Goal: Task Accomplishment & Management: Manage account settings

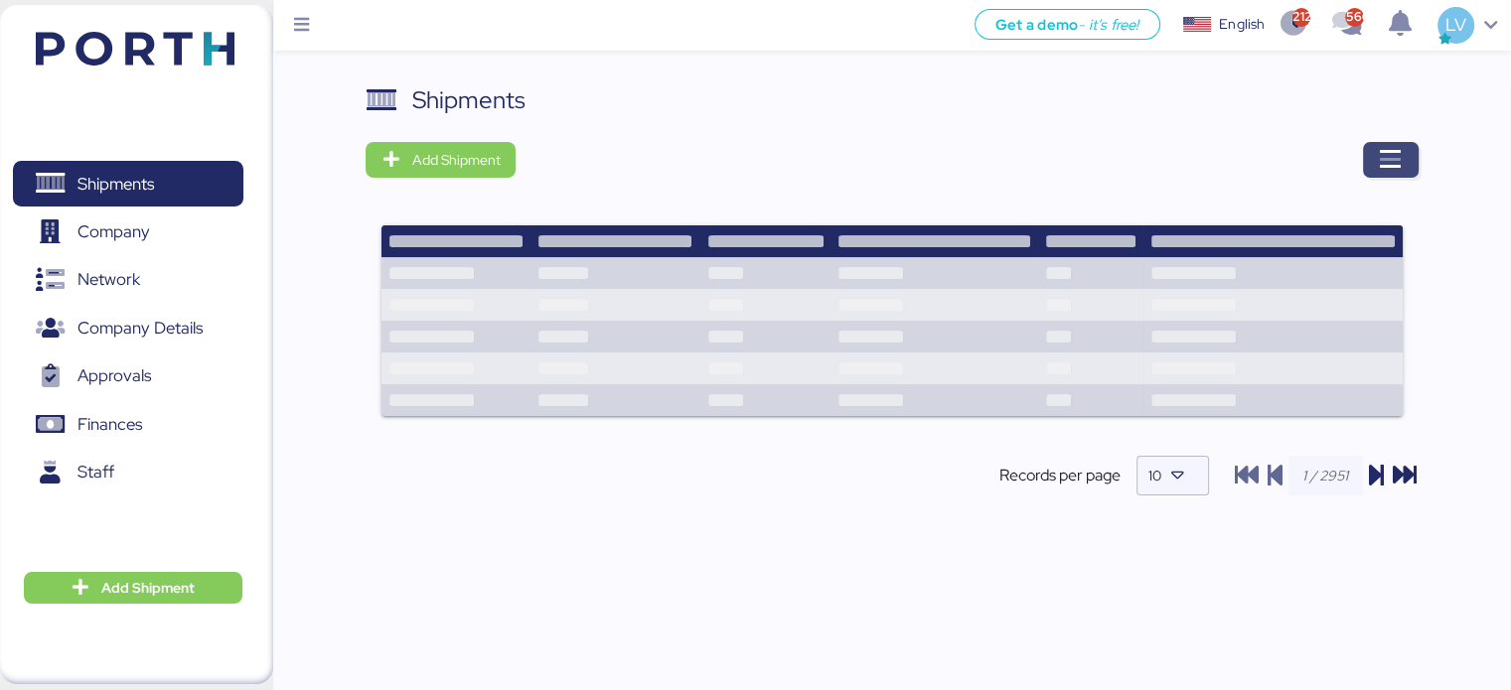
click at [1379, 161] on icon "button" at bounding box center [1391, 160] width 24 height 24
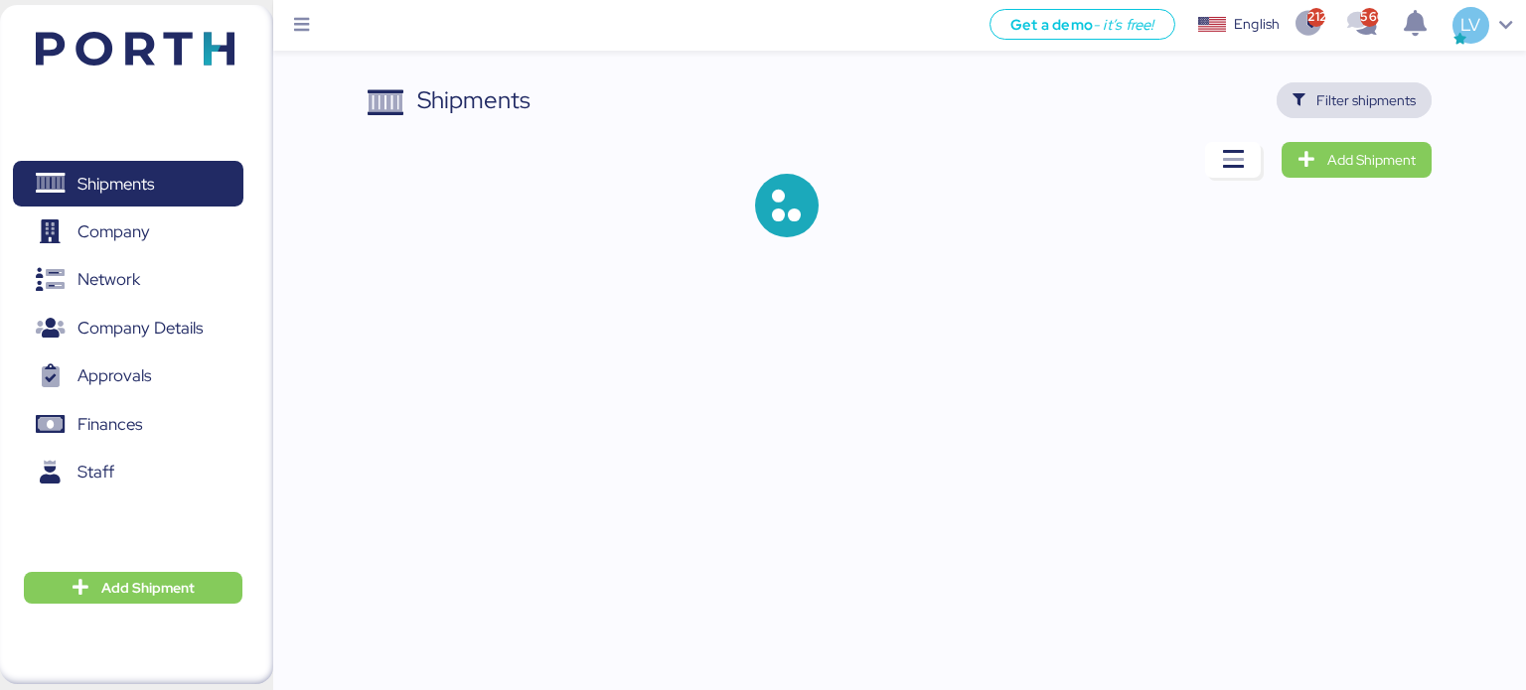
click at [1361, 94] on span "Filter shipments" at bounding box center [1365, 100] width 99 height 24
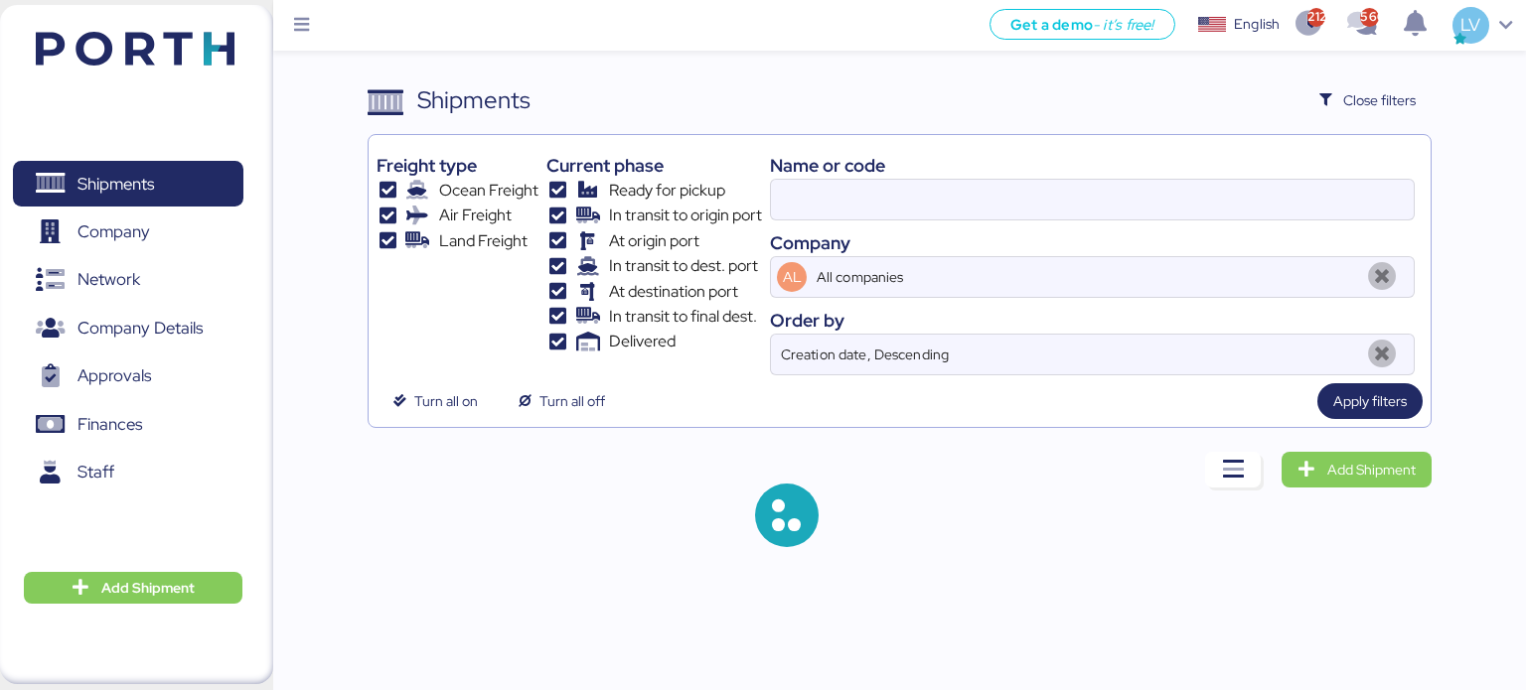
click at [1253, 171] on div "Name or code" at bounding box center [1092, 165] width 645 height 27
click at [1250, 194] on input at bounding box center [1092, 200] width 643 height 40
paste input "142502374694"
type input "142502374694"
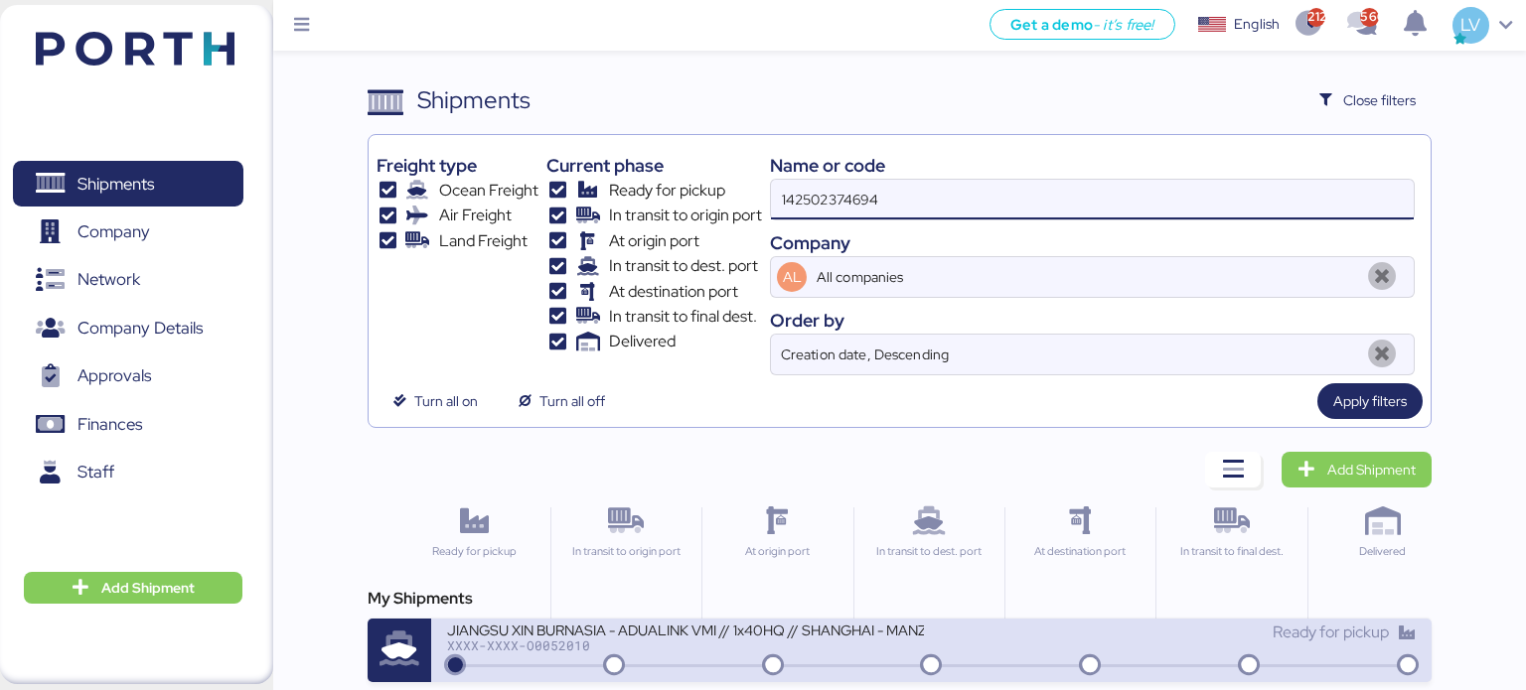
click at [879, 623] on div "JIANGSU XIN BURNASIA - ADUALINK VMI // 1x40HQ // SHANGHAI - MANZANILLO / HBL: B…" at bounding box center [685, 629] width 477 height 17
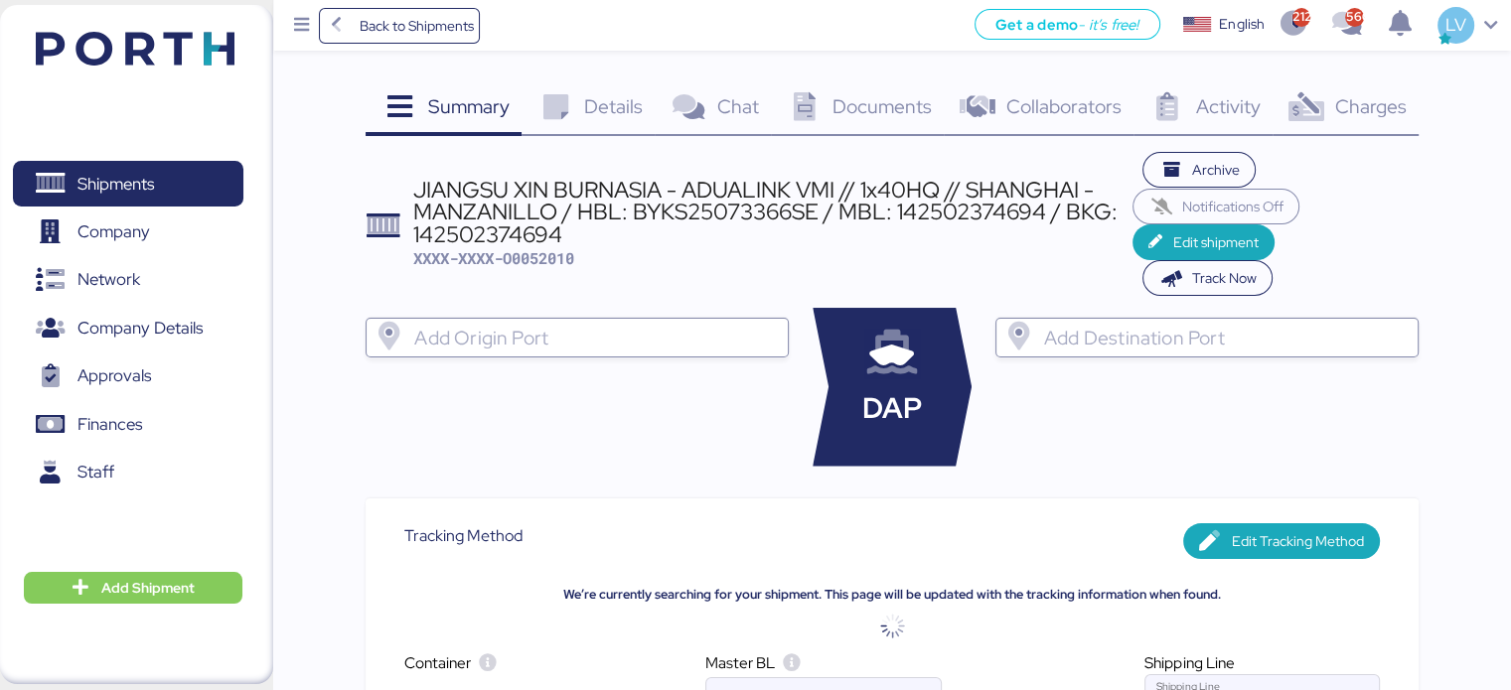
click at [1382, 126] on div "Charges 0" at bounding box center [1345, 109] width 146 height 54
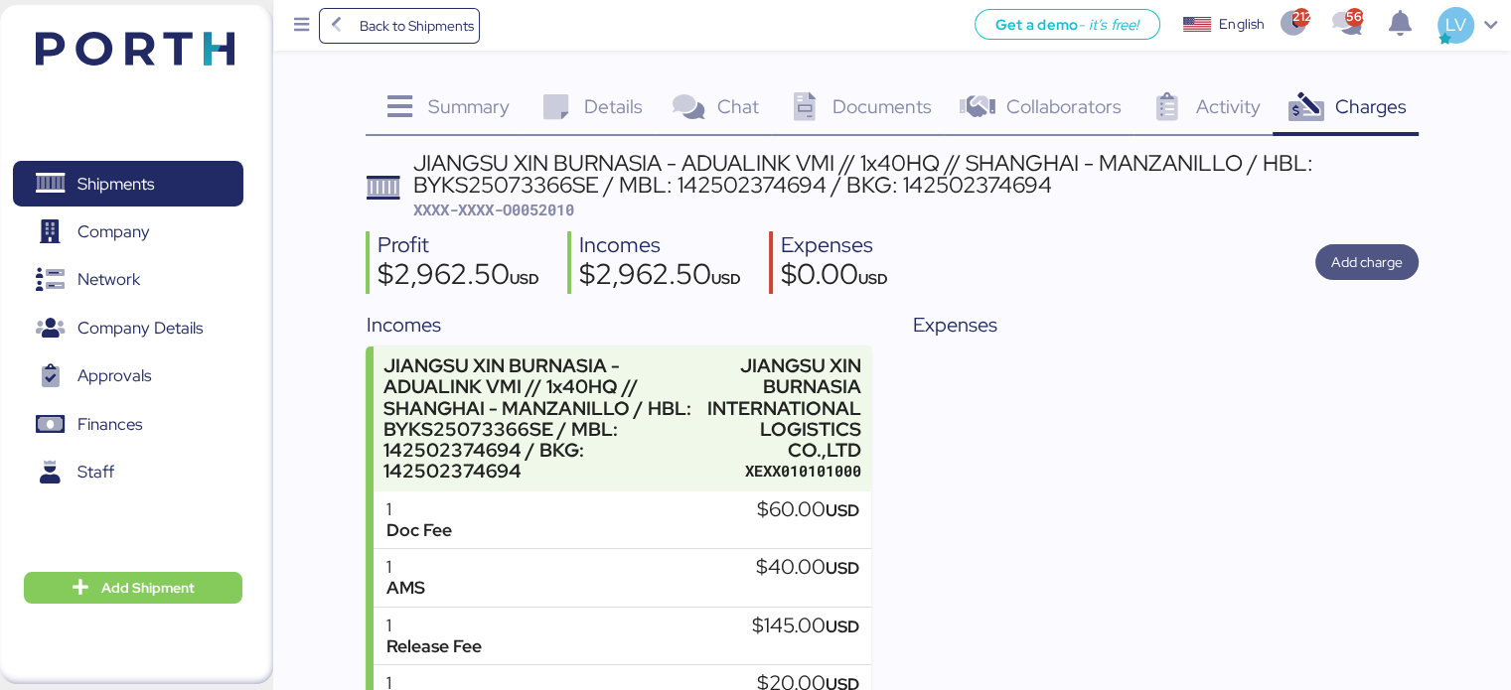
click at [1383, 267] on span "Add charge" at bounding box center [1367, 262] width 72 height 24
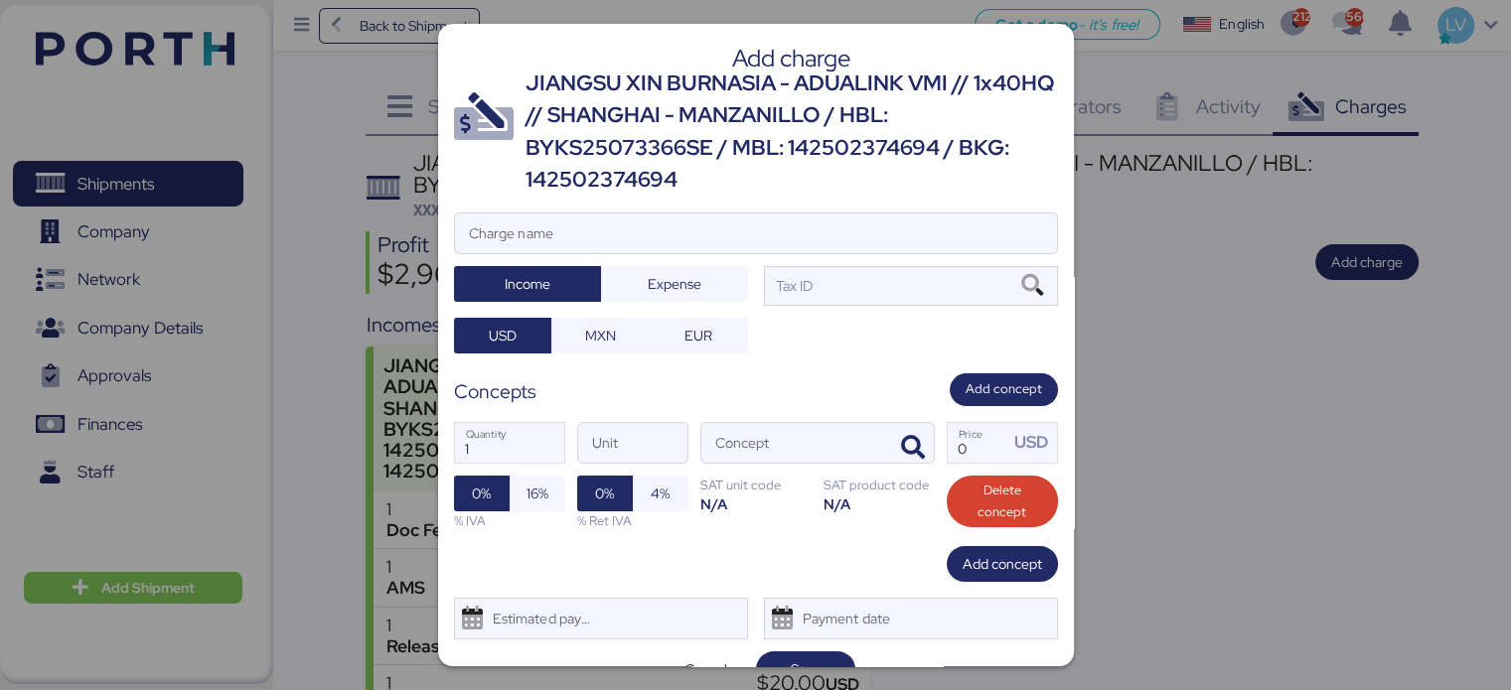
click at [869, 191] on div "JIANGSU XIN BURNASIA - ADUALINK VMI // 1x40HQ // SHANGHAI - MANZANILLO / HBL: B…" at bounding box center [791, 132] width 532 height 129
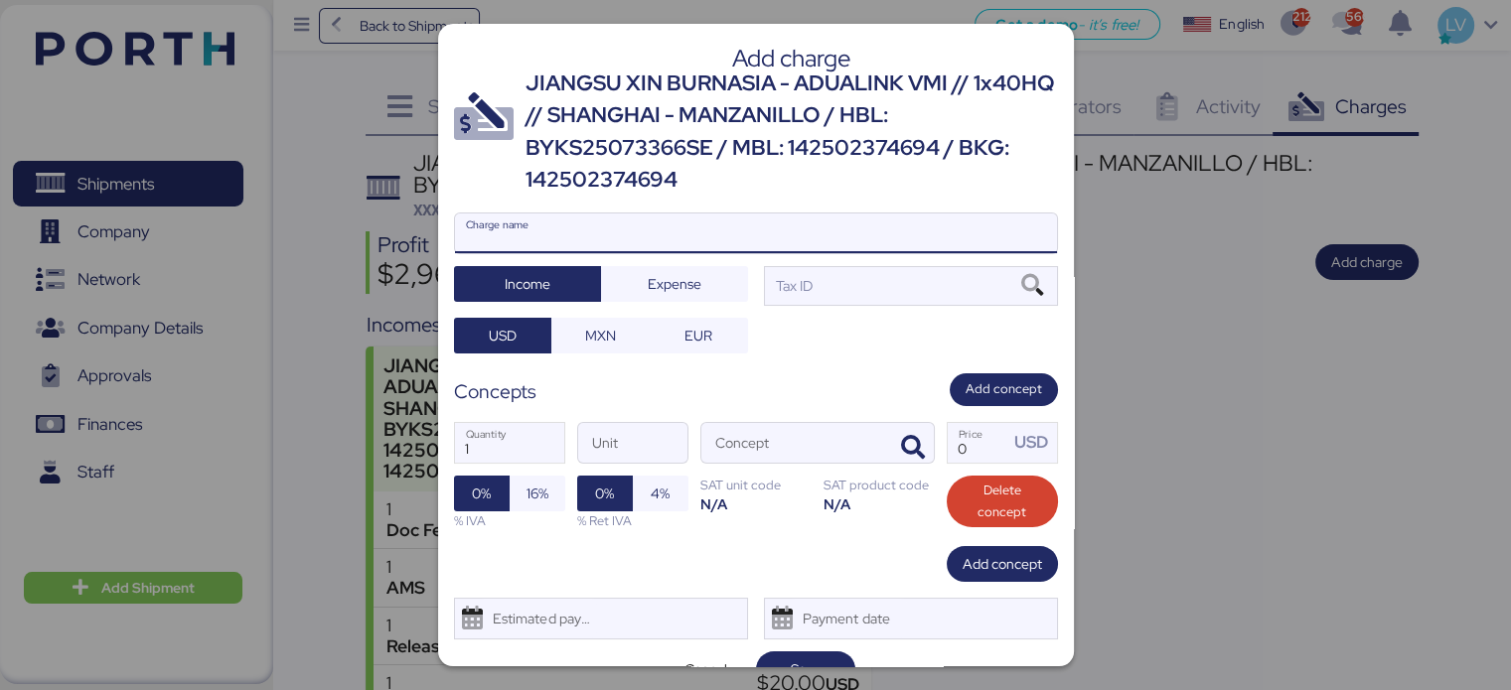
click at [826, 218] on input "Charge name" at bounding box center [756, 234] width 602 height 40
click at [669, 232] on input "CAR" at bounding box center [756, 234] width 602 height 40
type input "CARGOS LOCALES EMC"
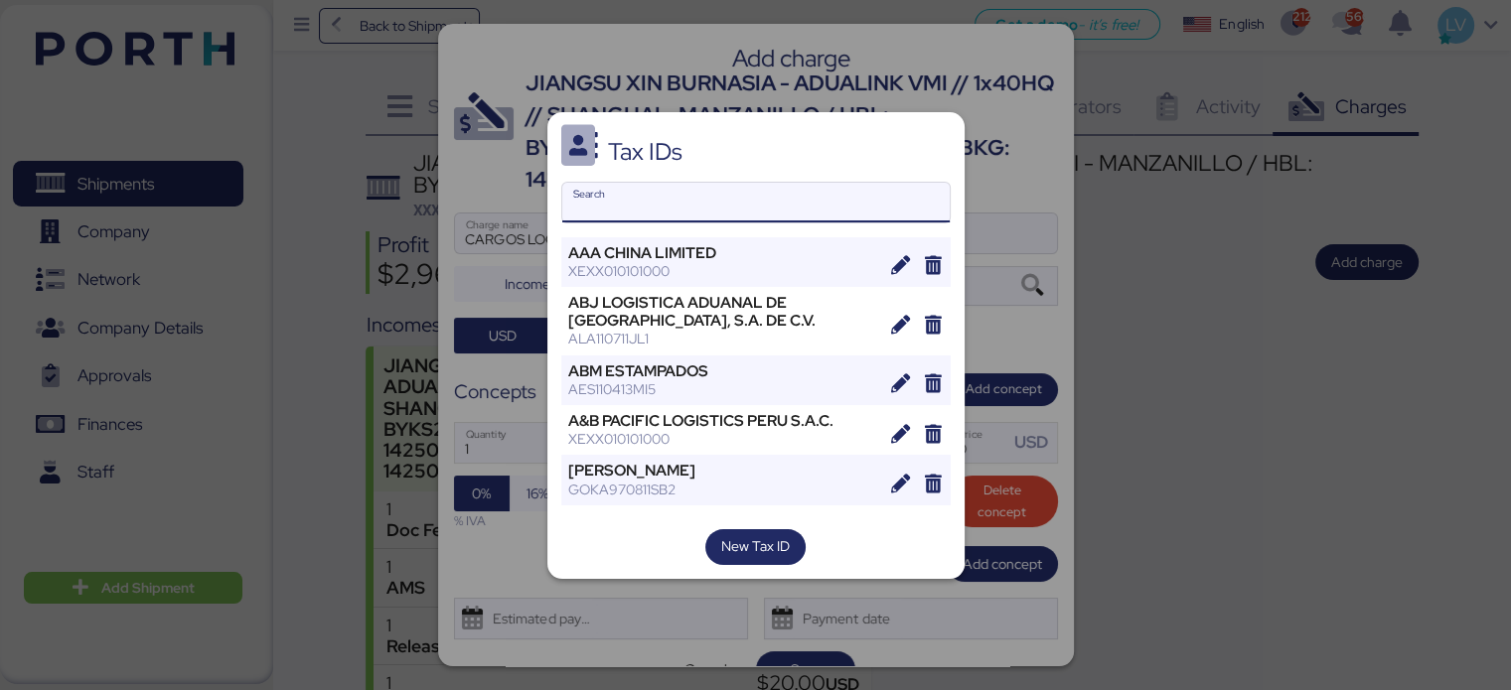
click at [647, 188] on input "Search" at bounding box center [755, 203] width 387 height 40
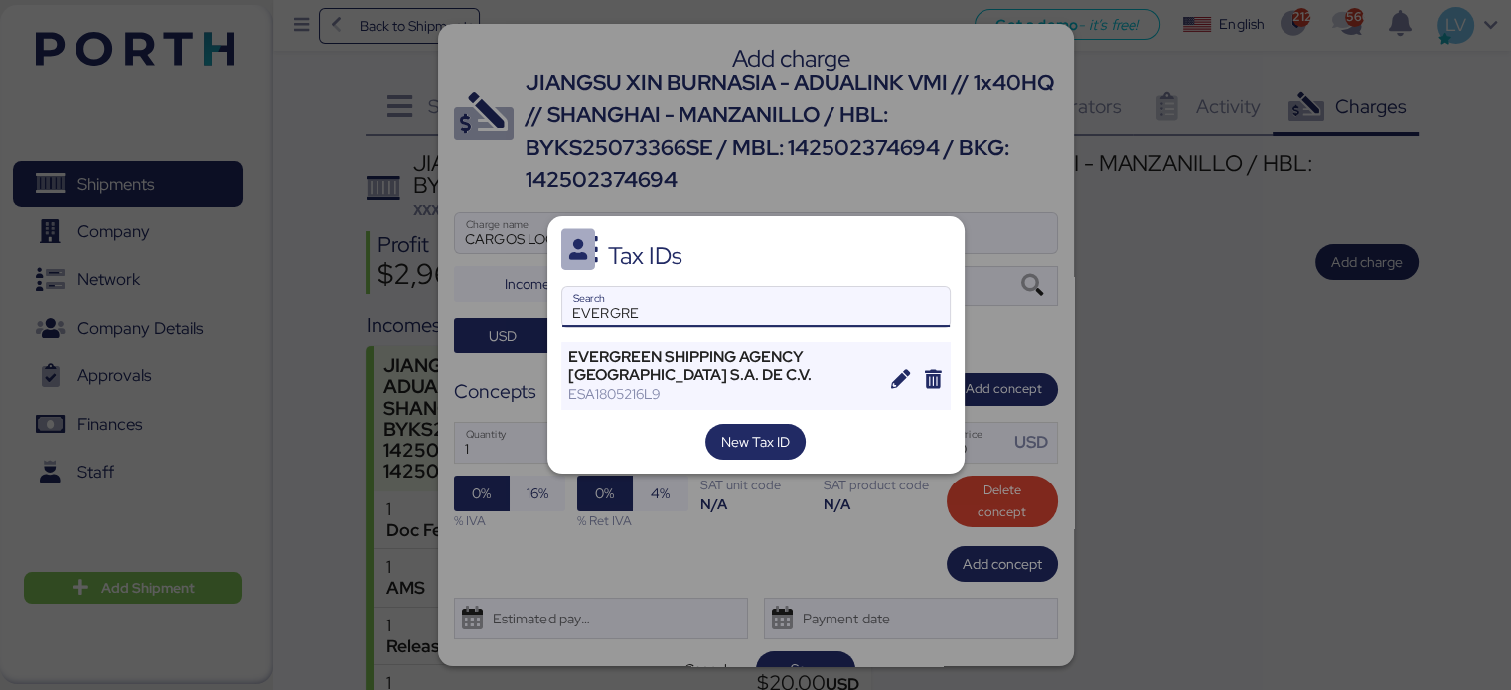
type input "EVERGRE"
click at [608, 341] on div "Tax IDs EVERGRE Search EVERGREEN SHIPPING AGENCY MEXICO S.A. DE C.V. ESA1805216…" at bounding box center [755, 345] width 417 height 257
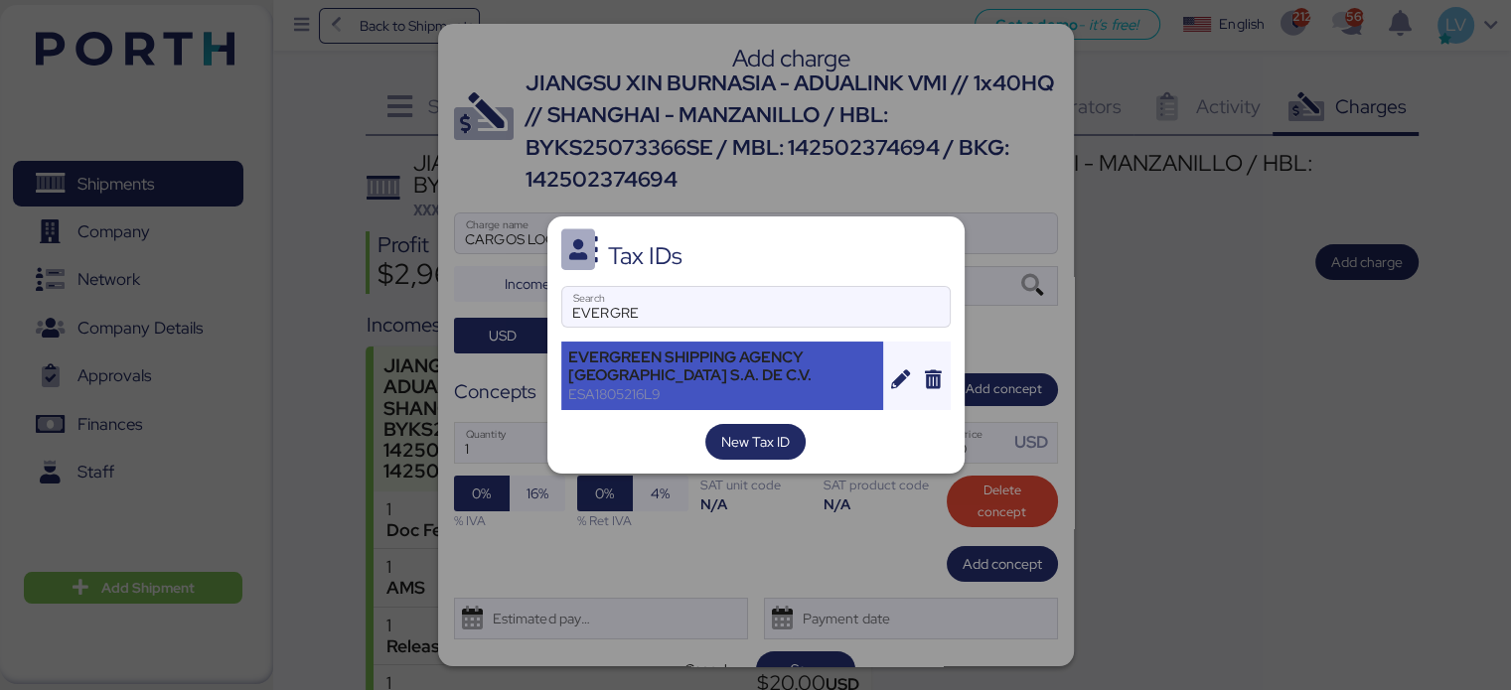
click at [616, 375] on div "EVERGREEN SHIPPING AGENCY [GEOGRAPHIC_DATA] S.A. DE C.V." at bounding box center [722, 367] width 309 height 36
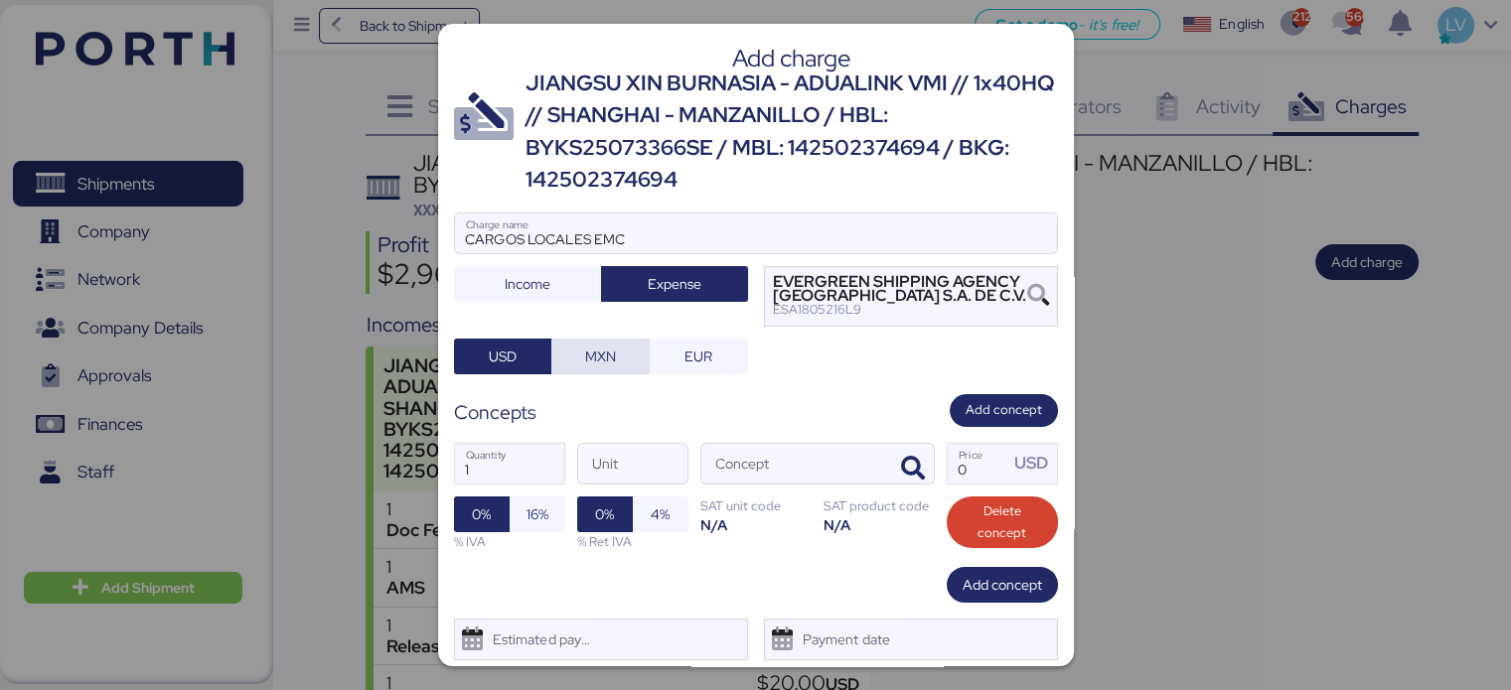
click at [612, 353] on span "MXN" at bounding box center [600, 357] width 67 height 28
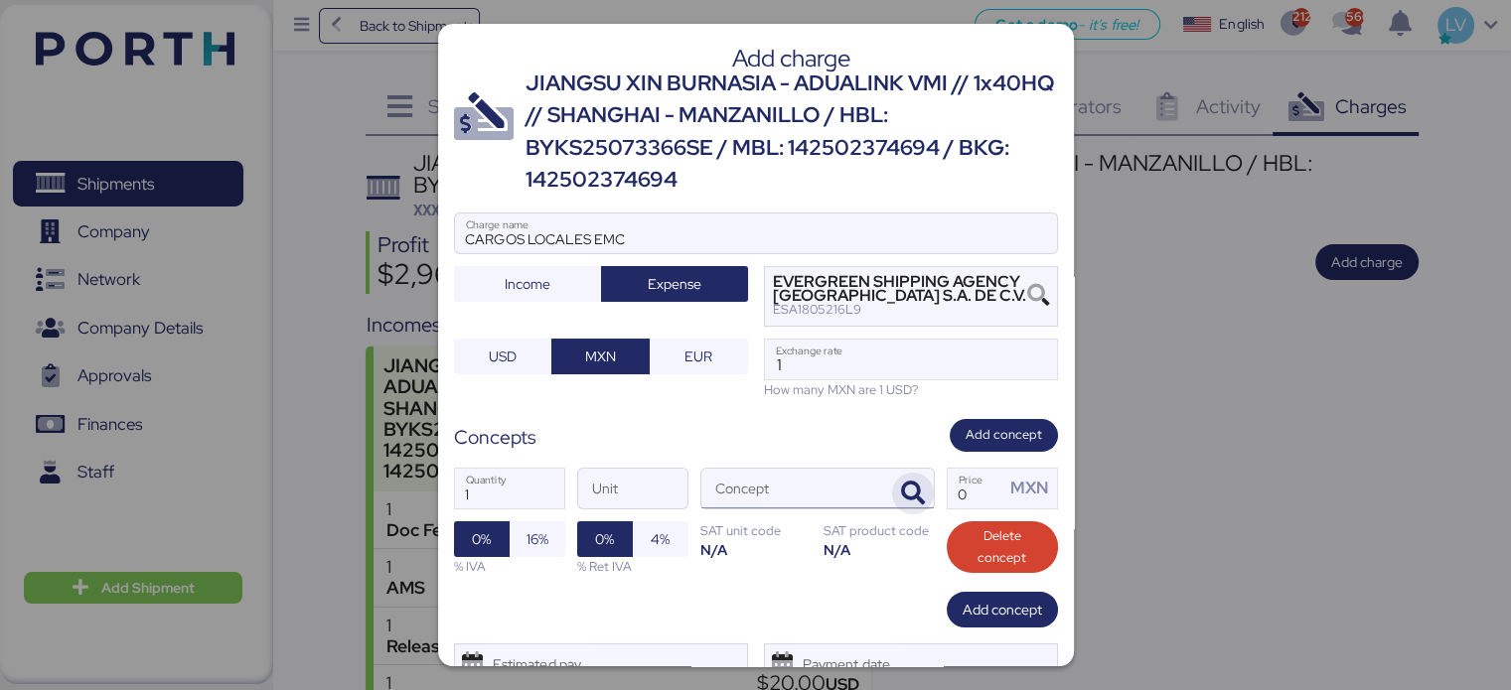
click at [918, 511] on span "button" at bounding box center [913, 494] width 42 height 42
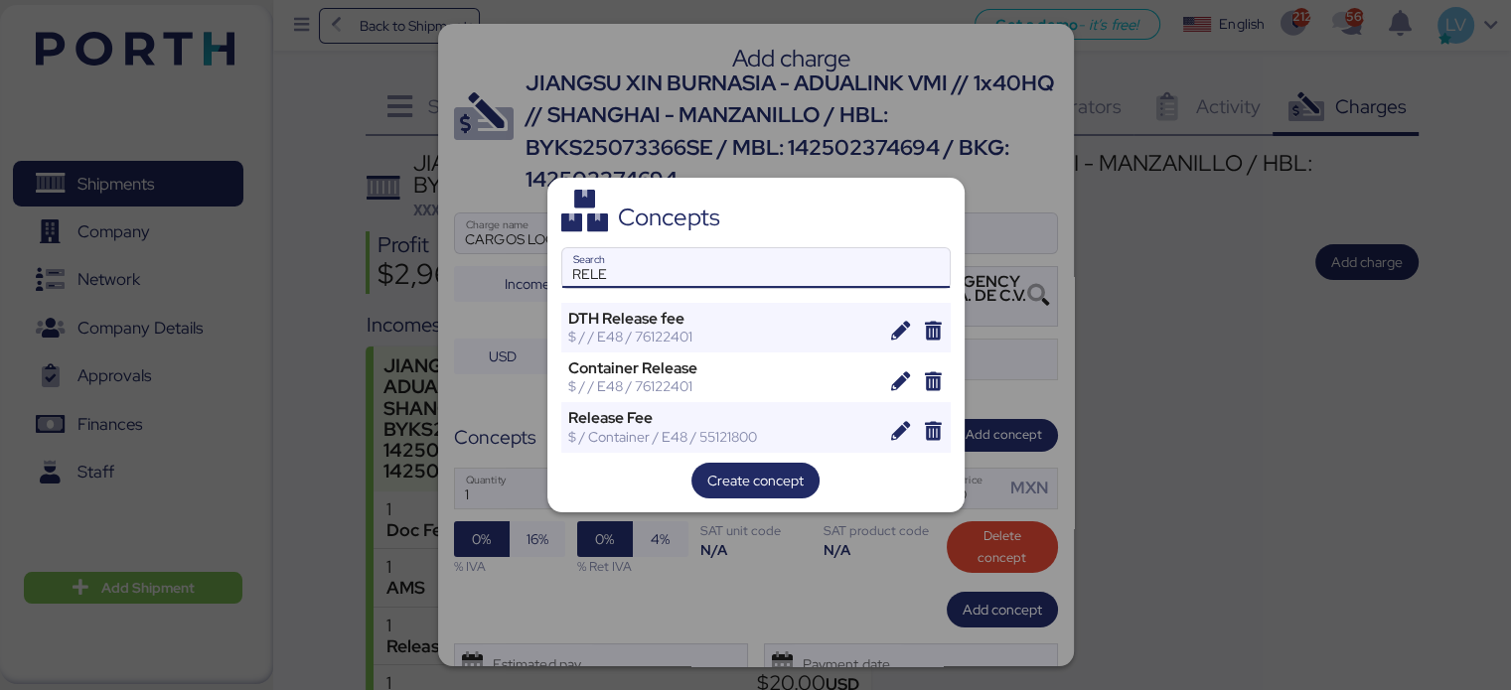
type input "RELE"
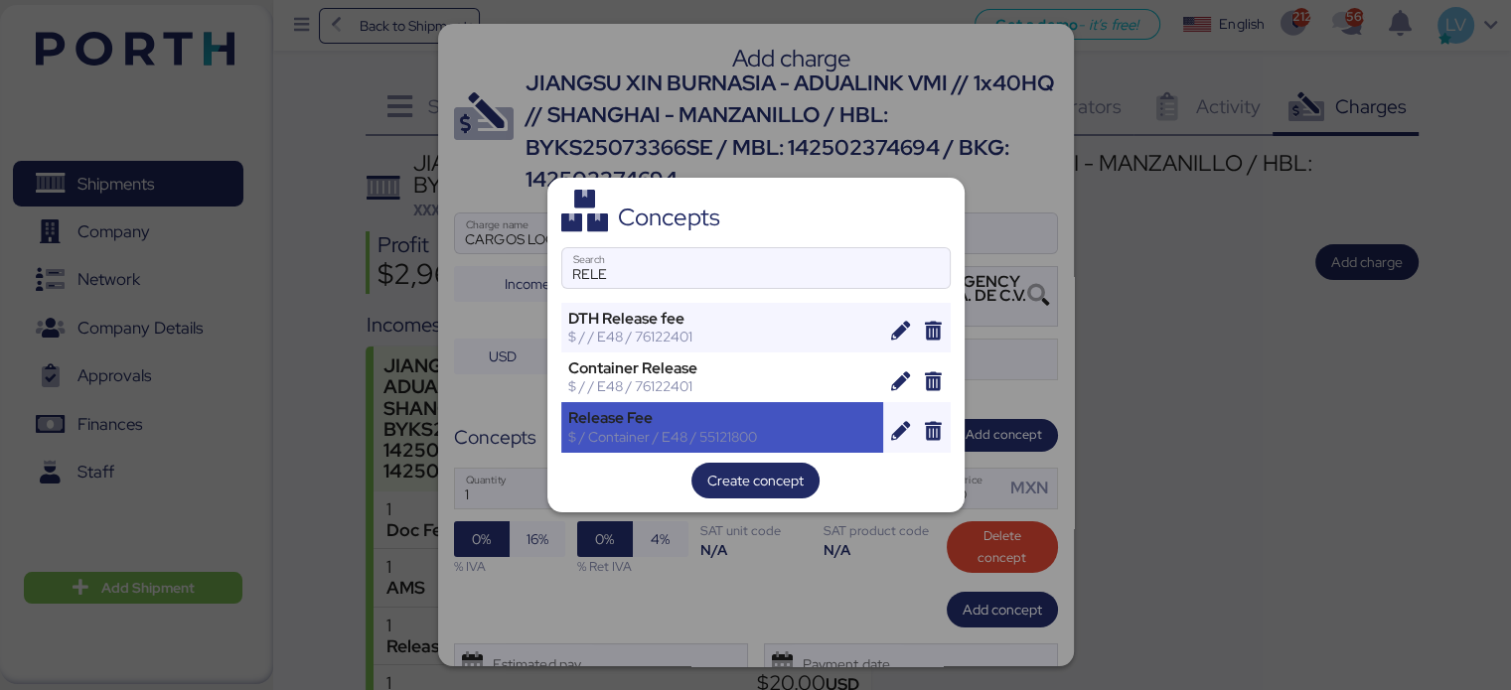
click at [577, 416] on div "Release Fee" at bounding box center [722, 418] width 309 height 18
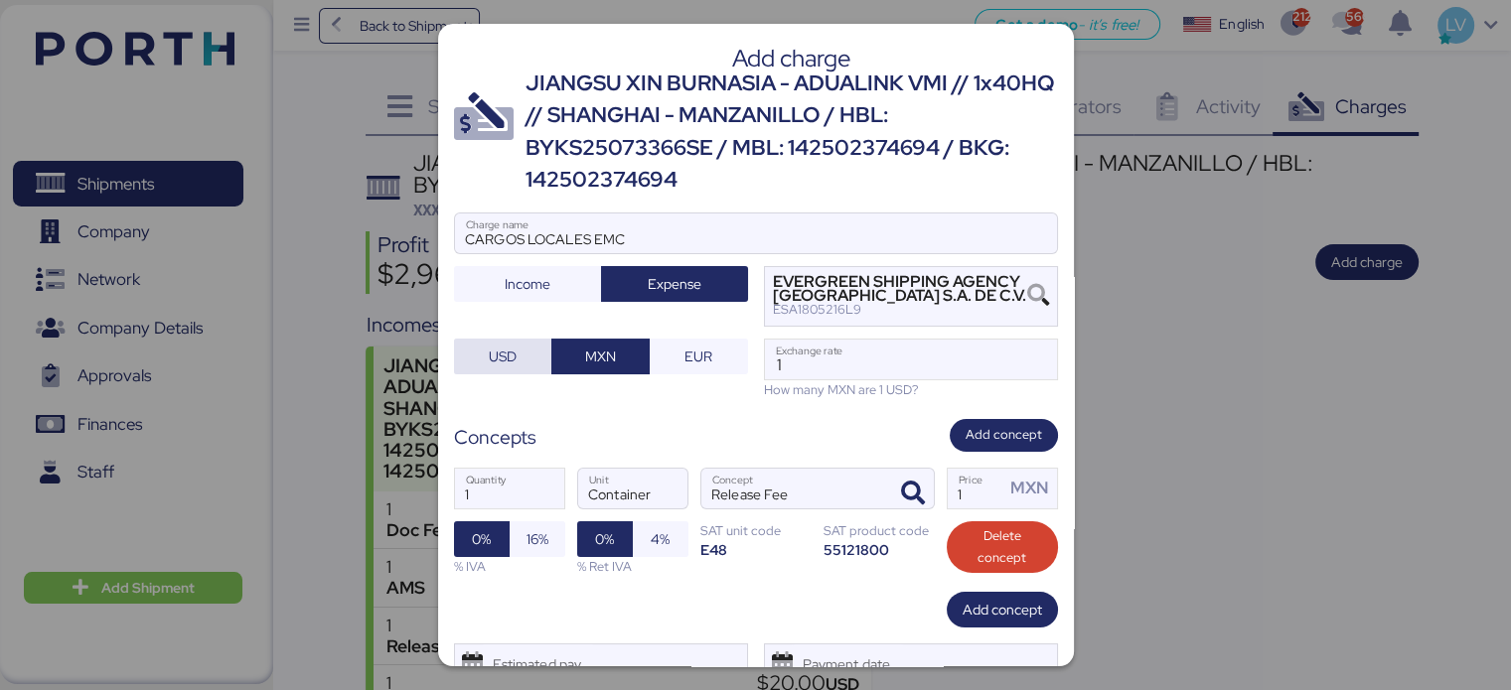
click at [520, 371] on span "USD" at bounding box center [503, 357] width 98 height 36
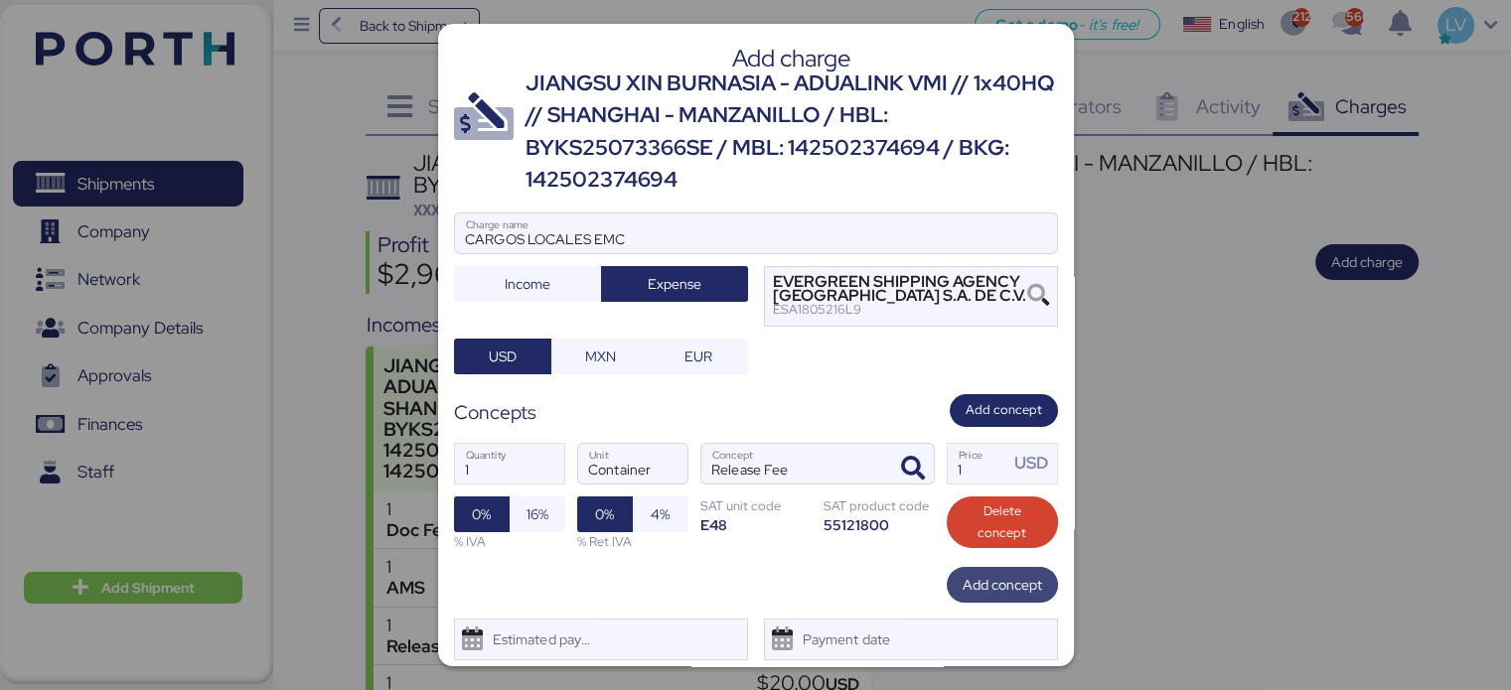
click at [998, 581] on span "Add concept" at bounding box center [1001, 585] width 79 height 24
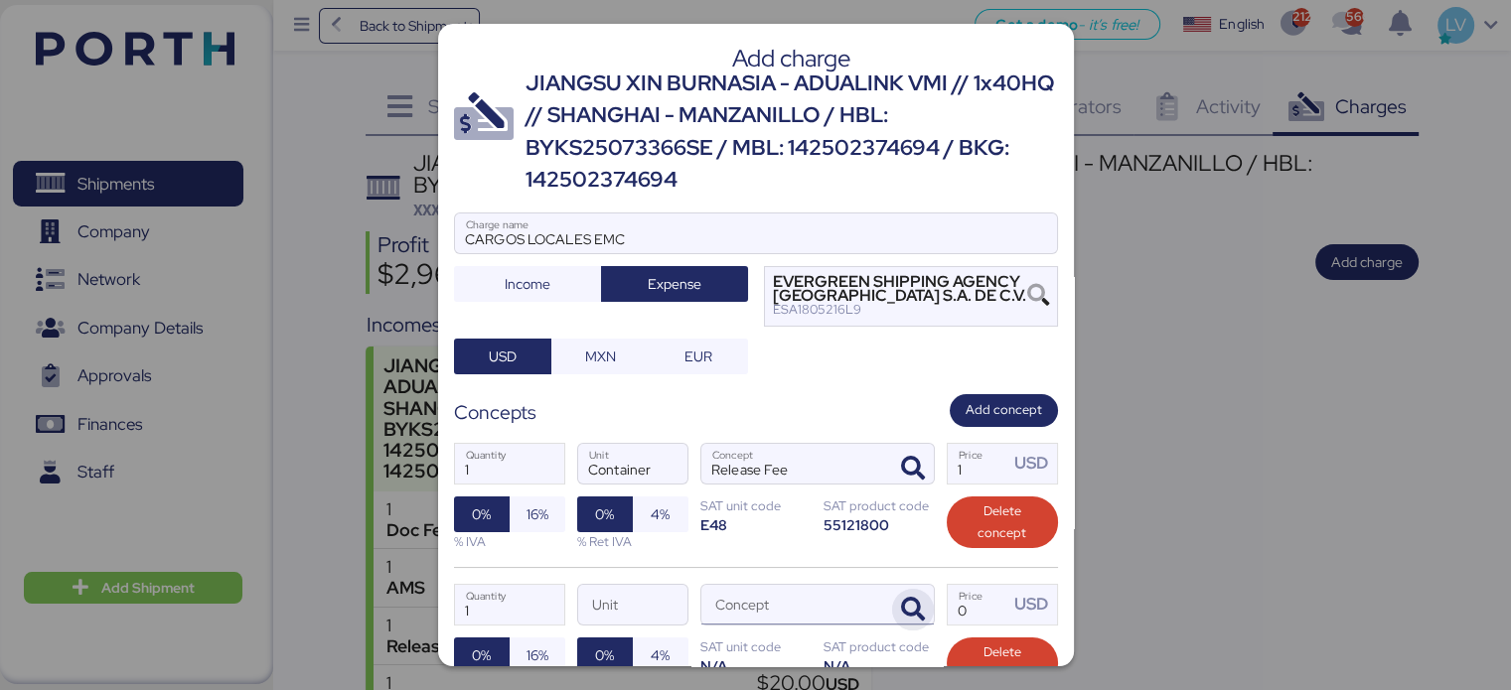
click at [901, 607] on icon "button" at bounding box center [913, 610] width 24 height 24
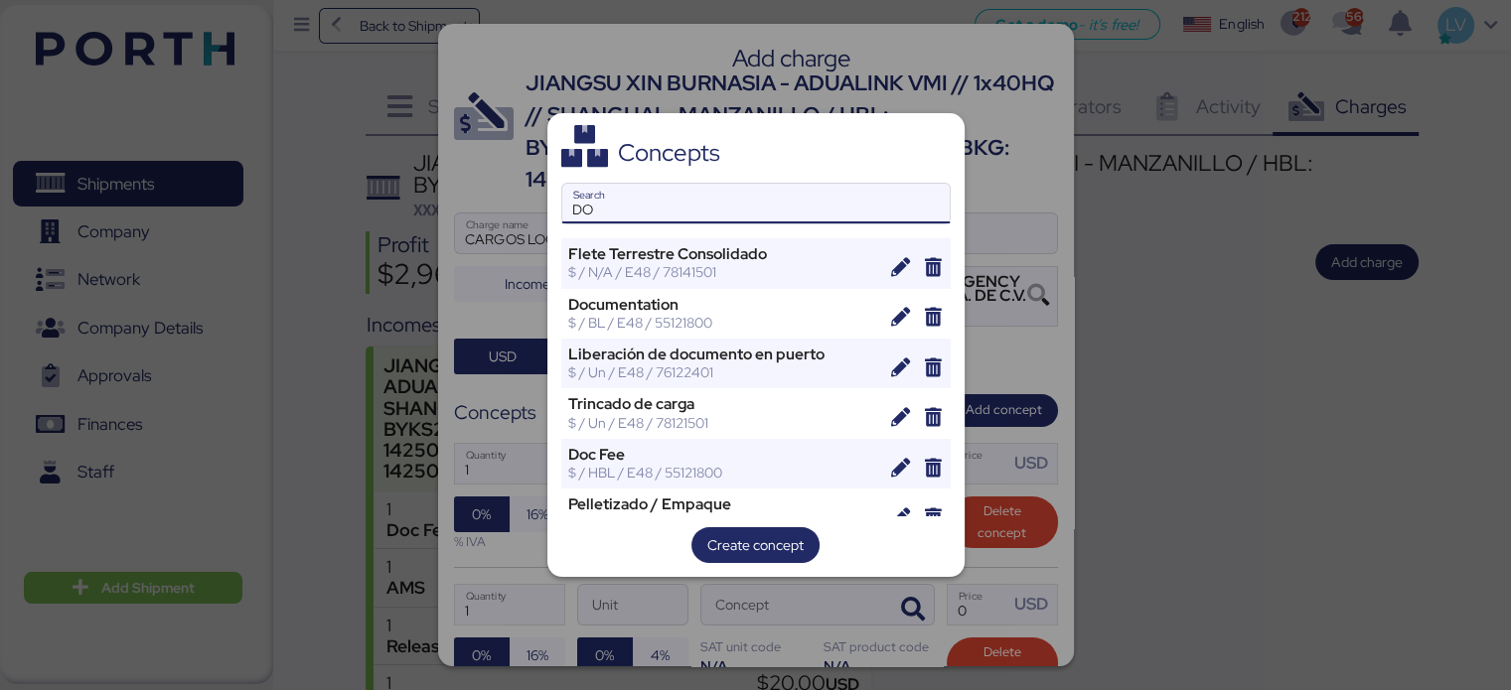
type input "D"
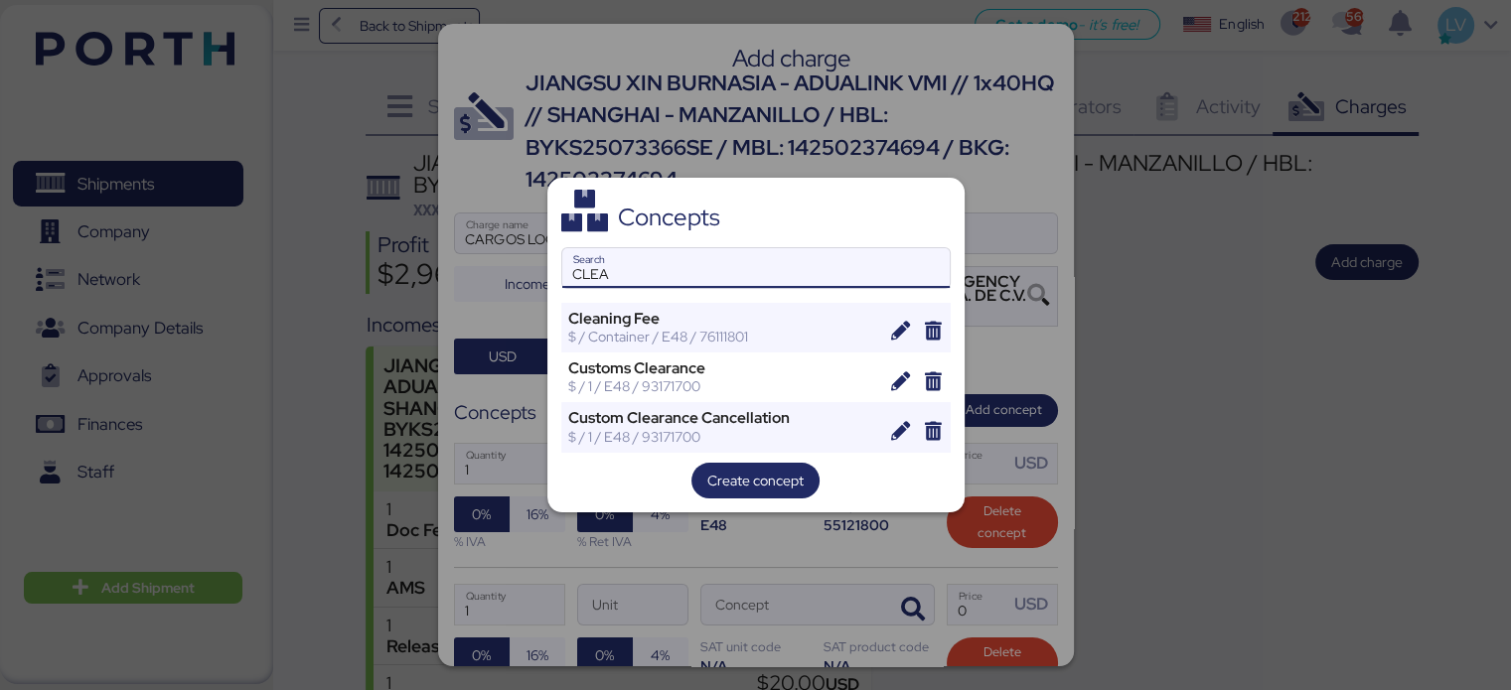
type input "CLEA"
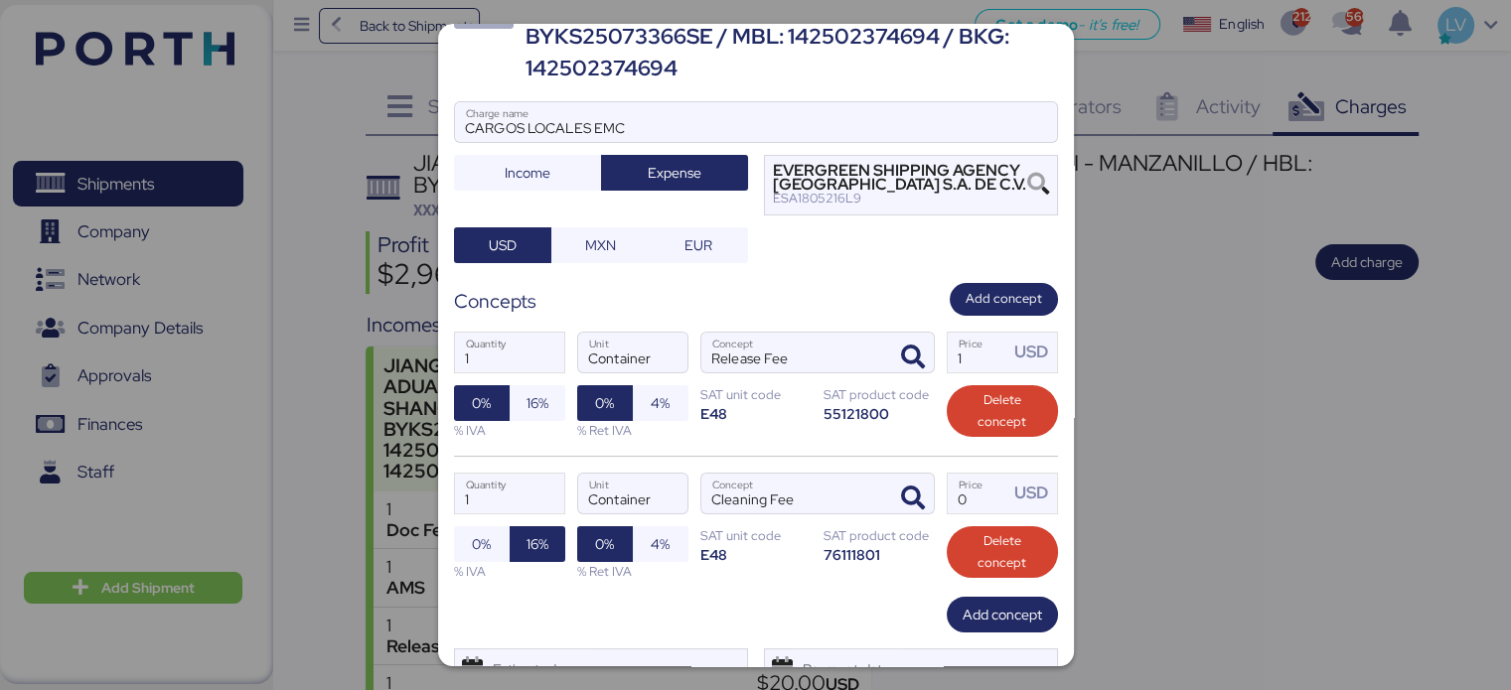
scroll to position [157, 0]
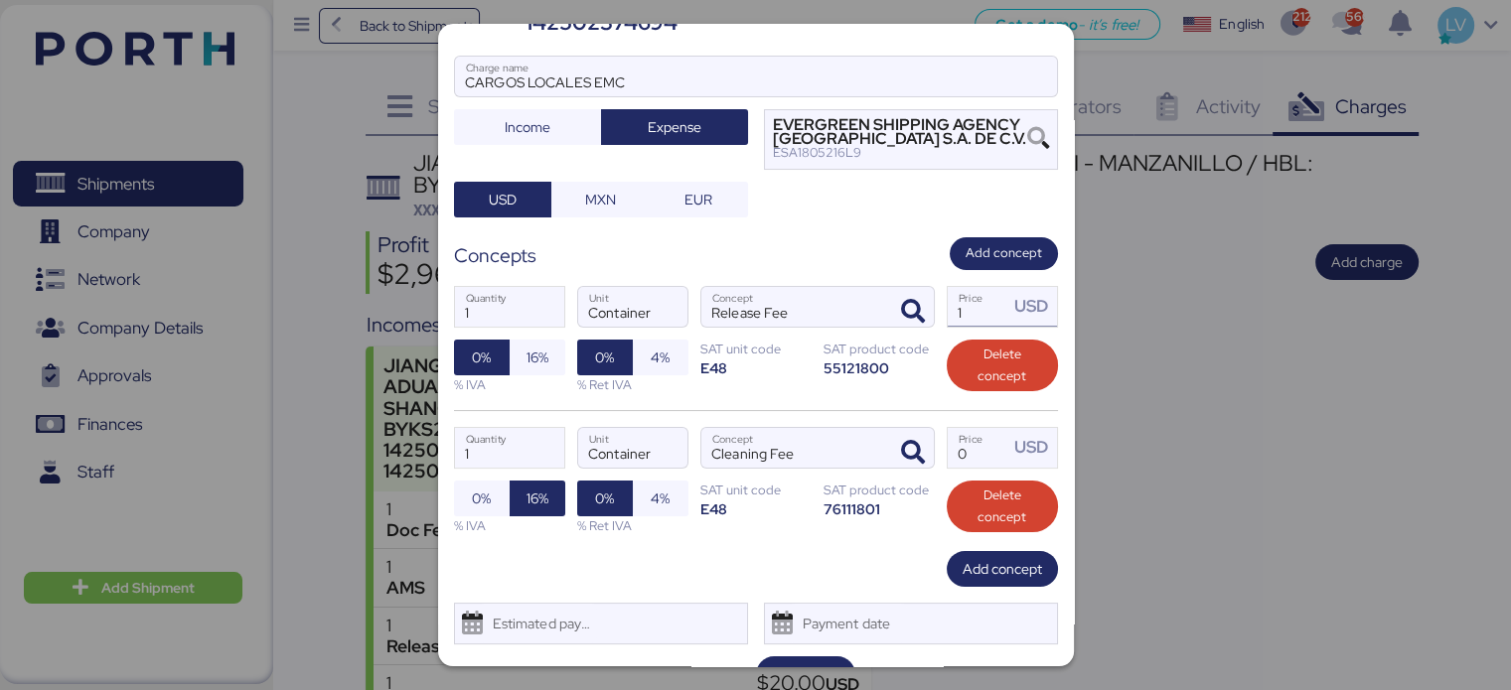
click at [965, 309] on input "1" at bounding box center [978, 307] width 62 height 40
type input "70"
click at [975, 444] on input "Price USD" at bounding box center [978, 448] width 62 height 40
type input "40"
click at [564, 357] on div "1 Quantity Container Unit Release Fee Concept 70 Price USD 0% 16% % IVA 0% 4% %…" at bounding box center [756, 340] width 604 height 140
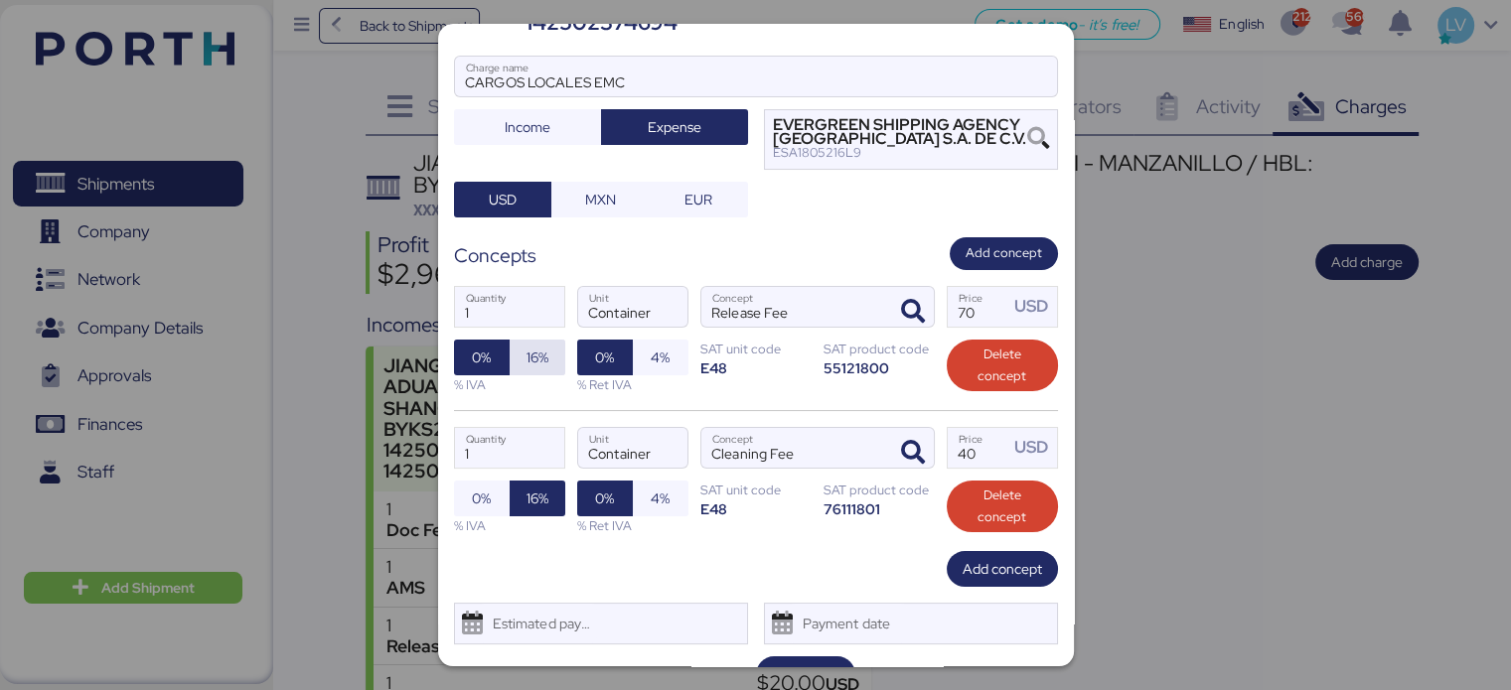
click at [543, 359] on span "16%" at bounding box center [537, 358] width 22 height 24
click at [799, 662] on span "Save" at bounding box center [806, 674] width 30 height 24
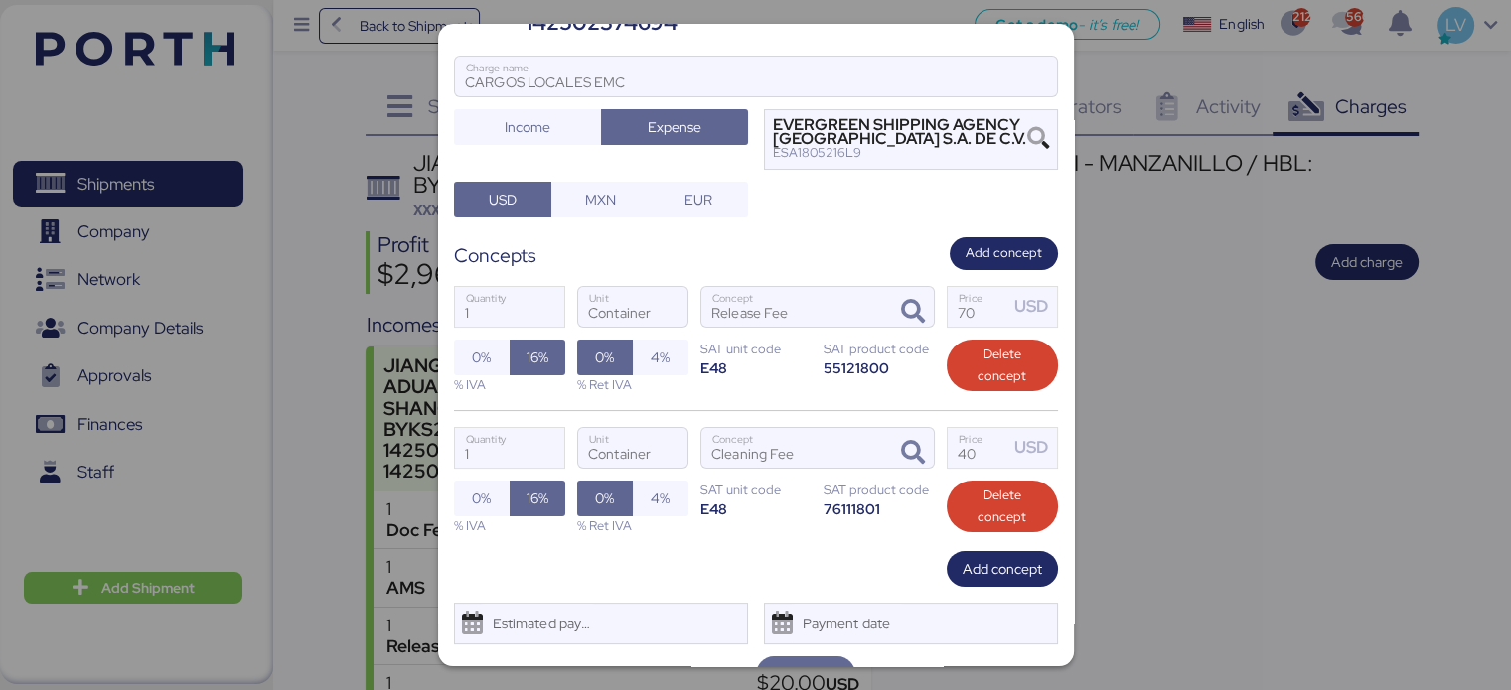
scroll to position [180, 0]
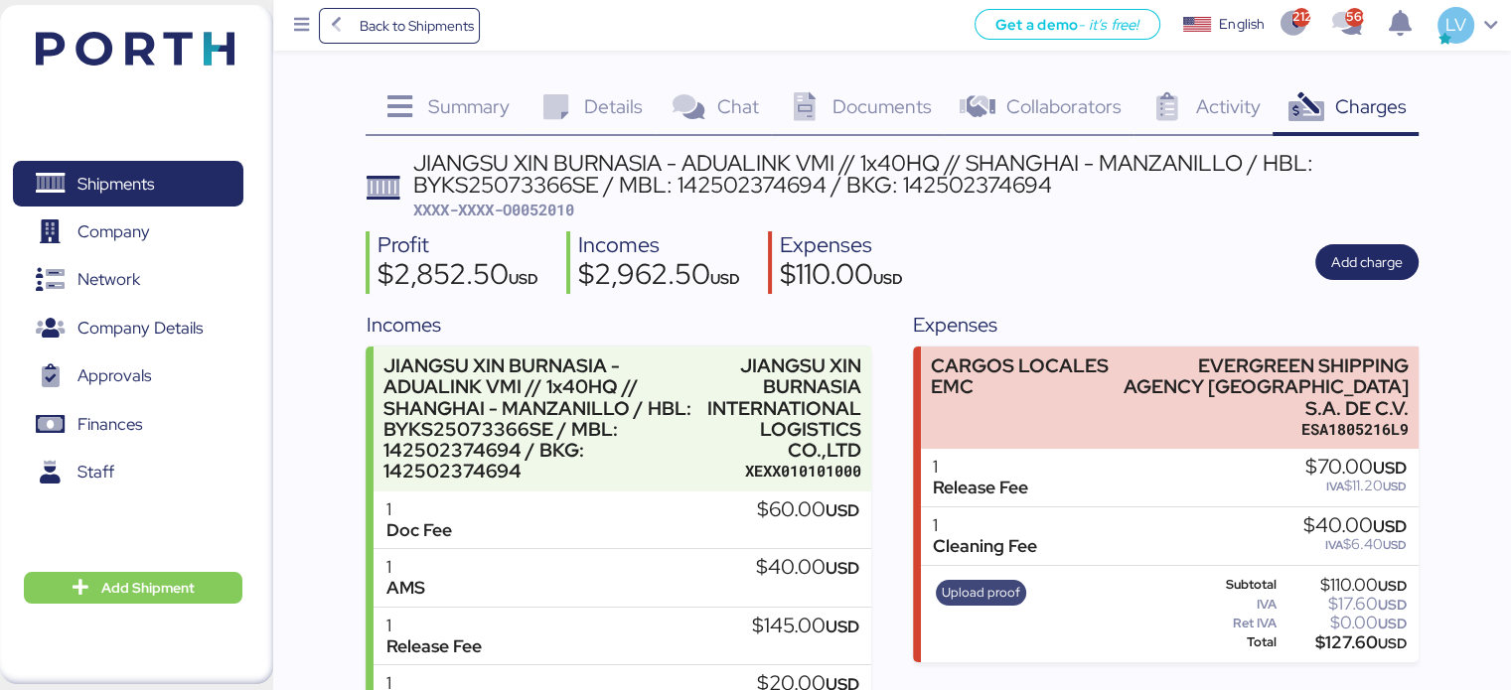
click at [972, 583] on span "Upload proof" at bounding box center [981, 593] width 91 height 26
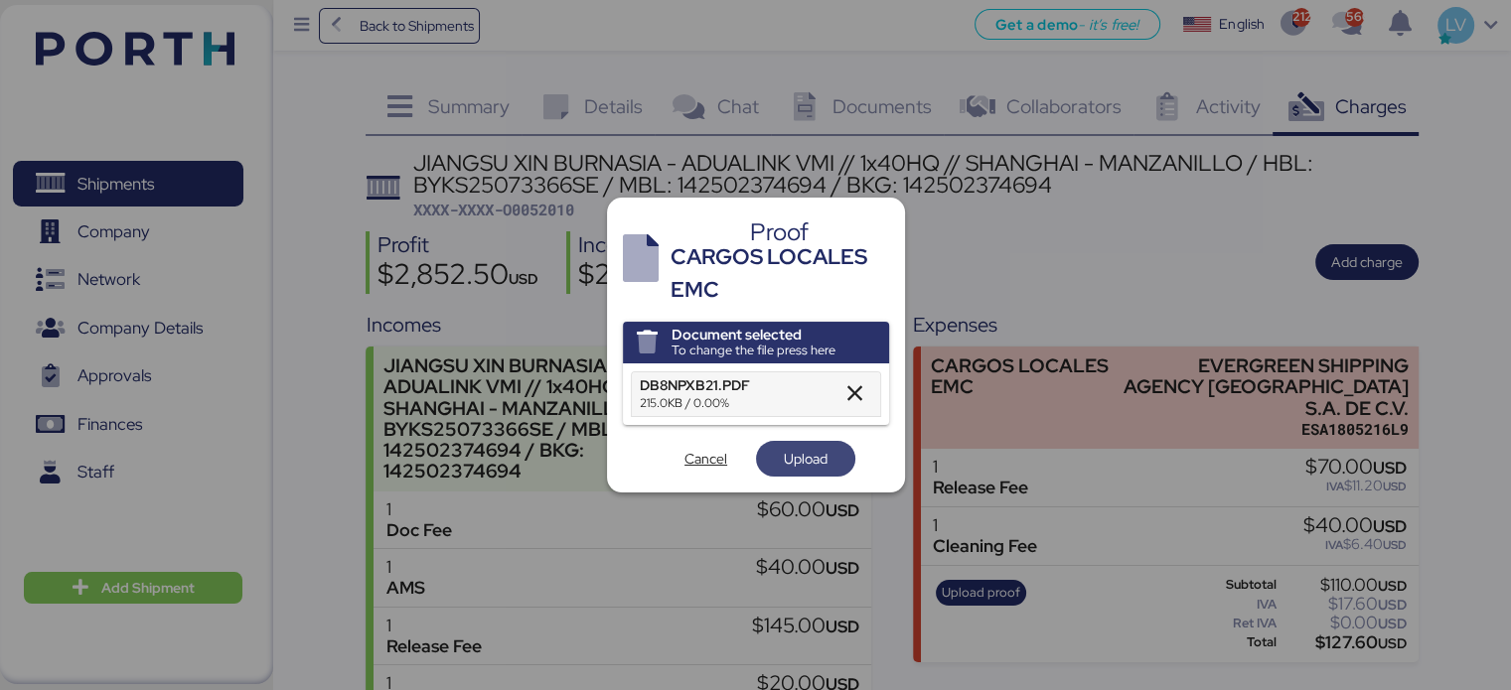
click at [799, 455] on span "Upload" at bounding box center [806, 459] width 44 height 24
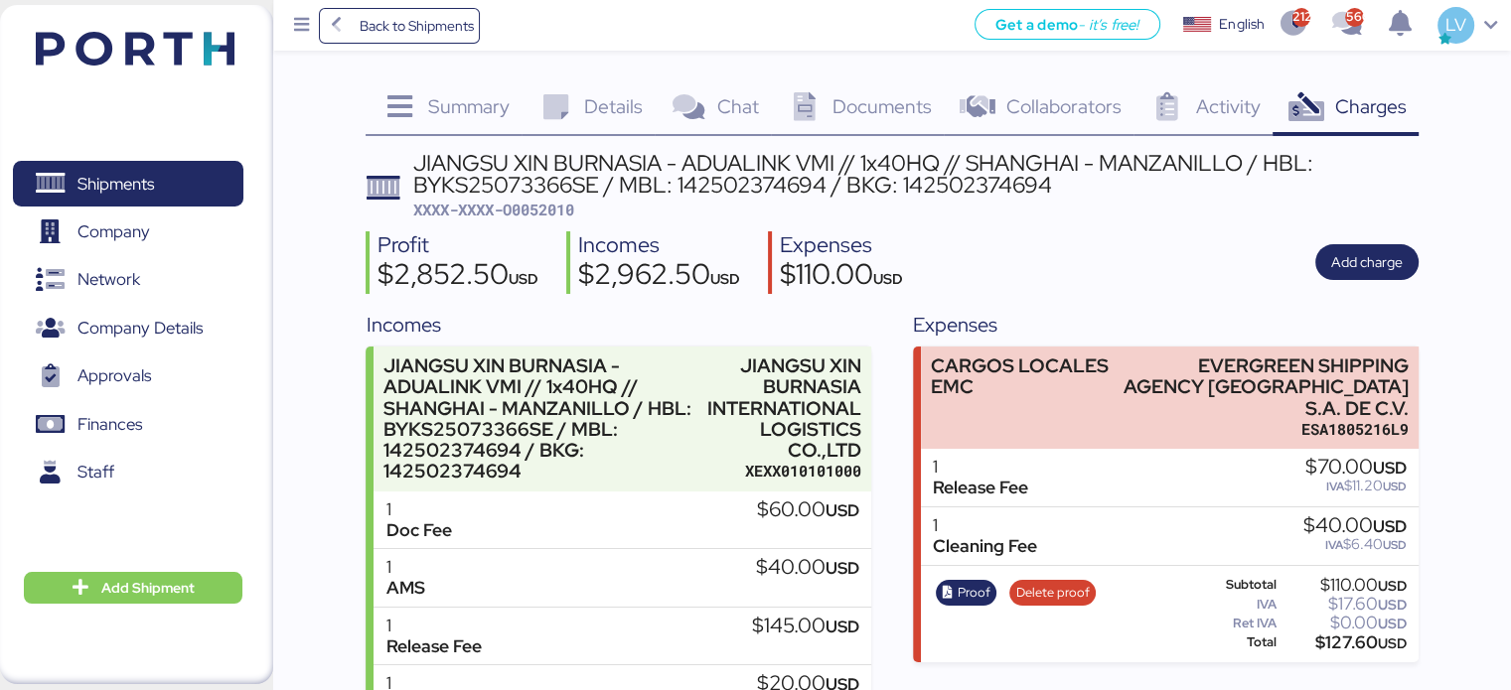
click at [566, 210] on span "XXXX-XXXX-O0052010" at bounding box center [493, 210] width 161 height 20
copy span "O0052010"
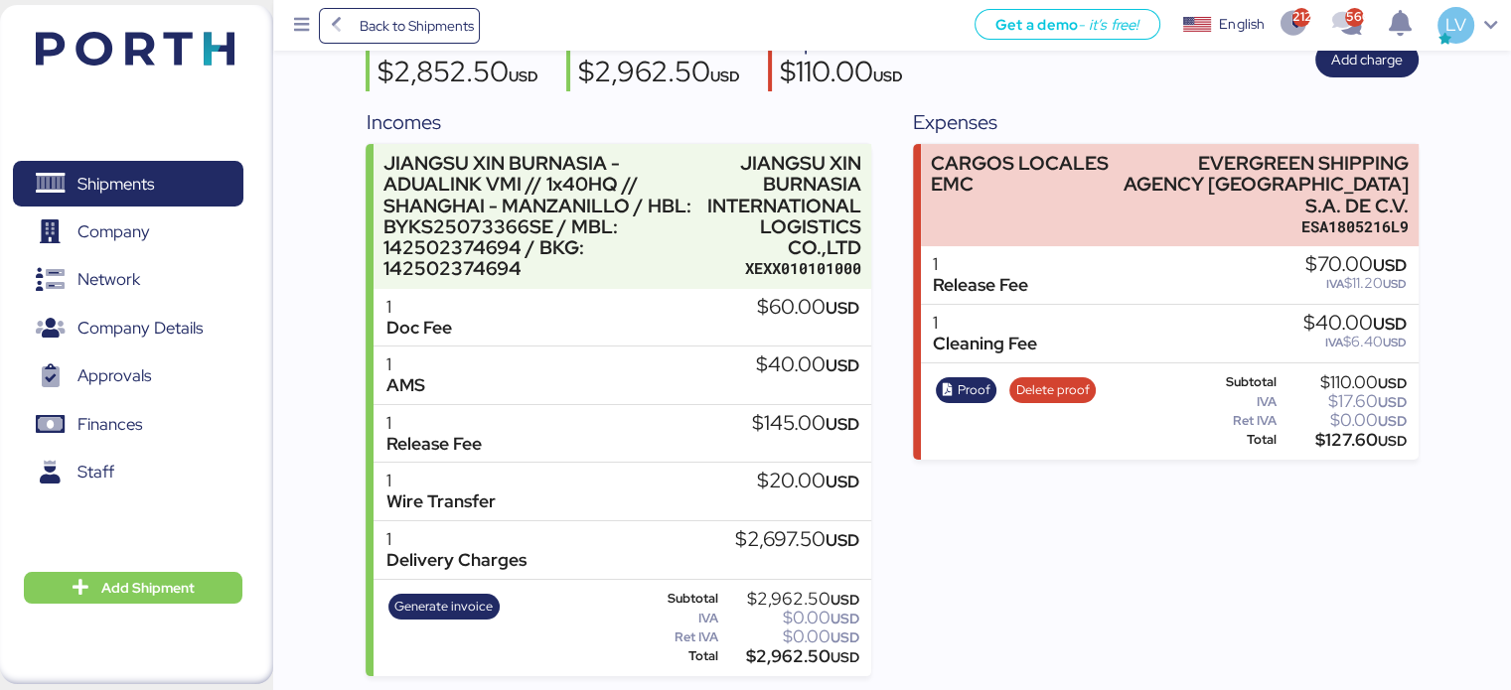
scroll to position [0, 0]
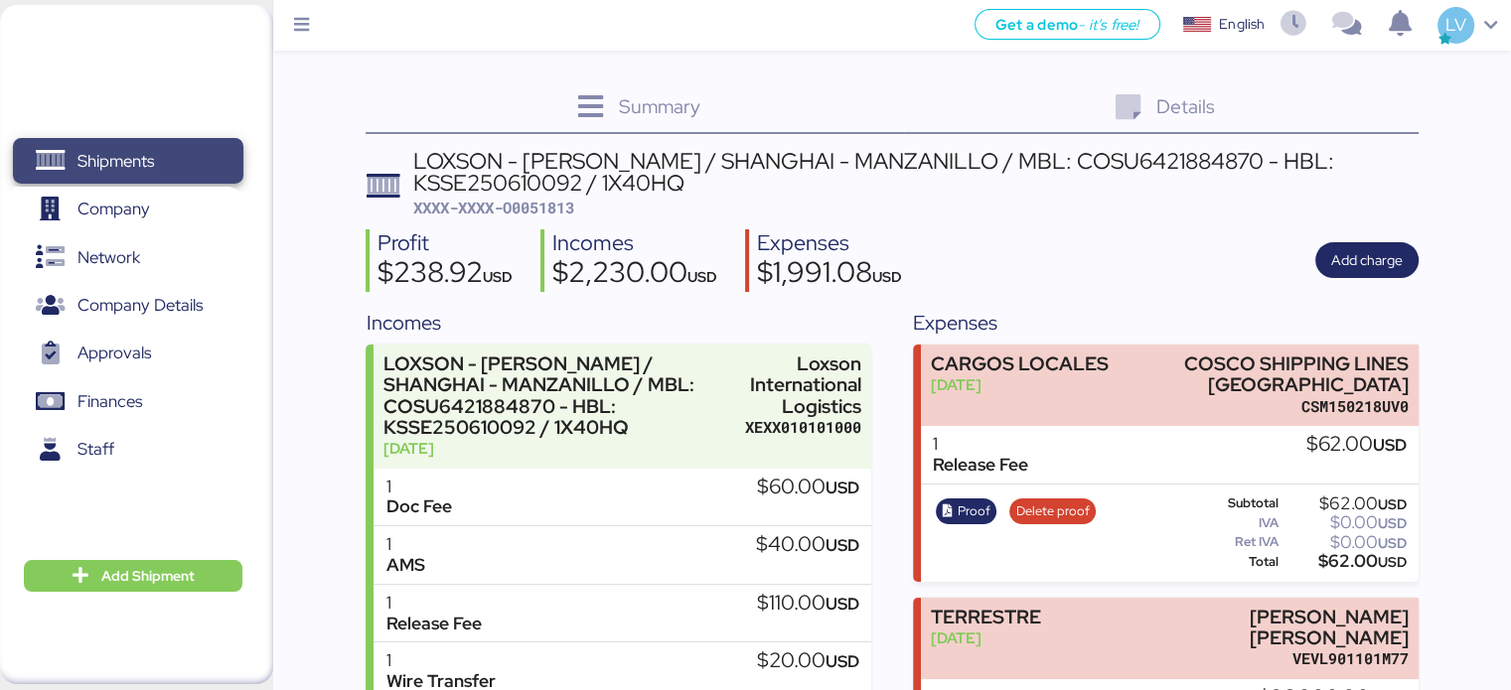
click at [171, 174] on span "Shipments" at bounding box center [128, 161] width 214 height 29
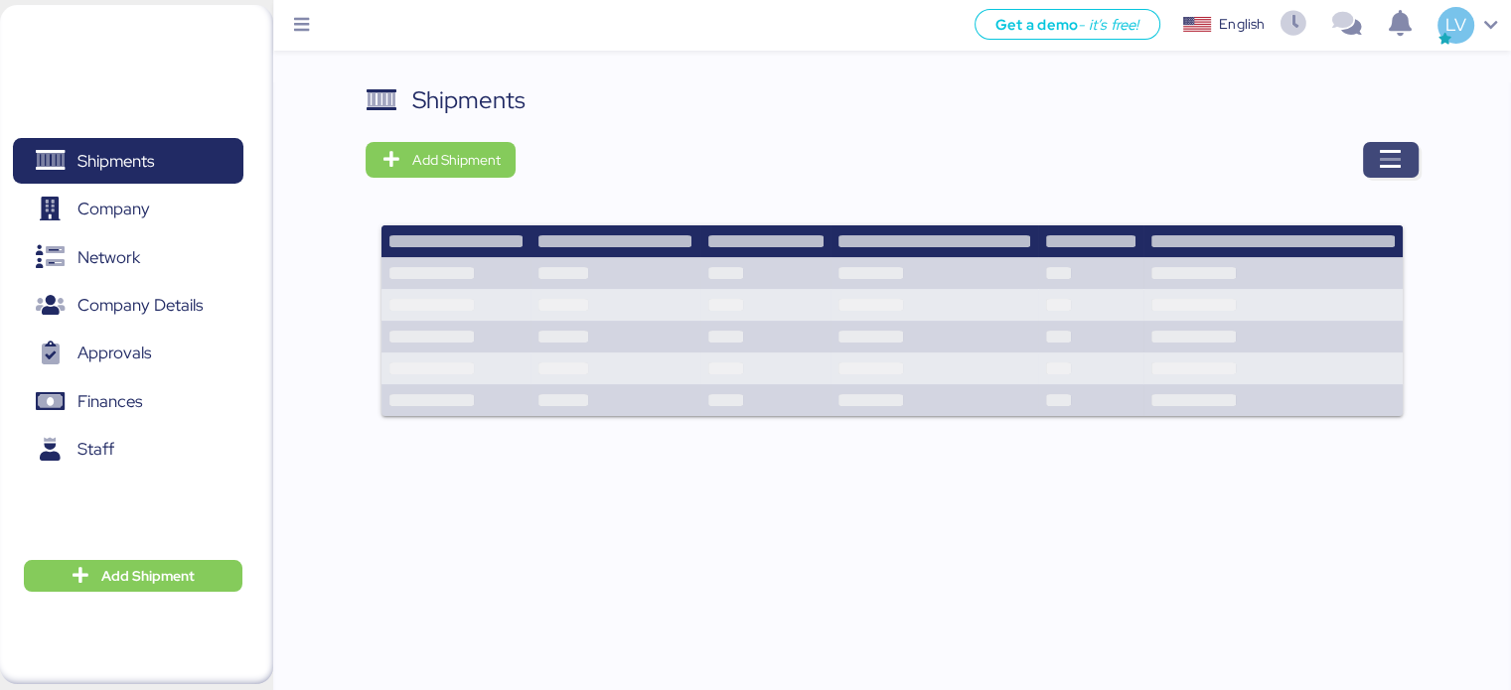
click at [1415, 159] on span "button" at bounding box center [1391, 160] width 56 height 36
click at [1374, 136] on div "Shipments Add Shipment" at bounding box center [891, 262] width 1052 height 360
click at [1379, 149] on icon "button" at bounding box center [1391, 160] width 24 height 24
click at [1383, 133] on div "Shipments Add Shipment Shipment Name 6100016385 Ready for pickup At destination…" at bounding box center [891, 305] width 1052 height 447
drag, startPoint x: 1383, startPoint y: 137, endPoint x: 1391, endPoint y: 160, distance: 24.2
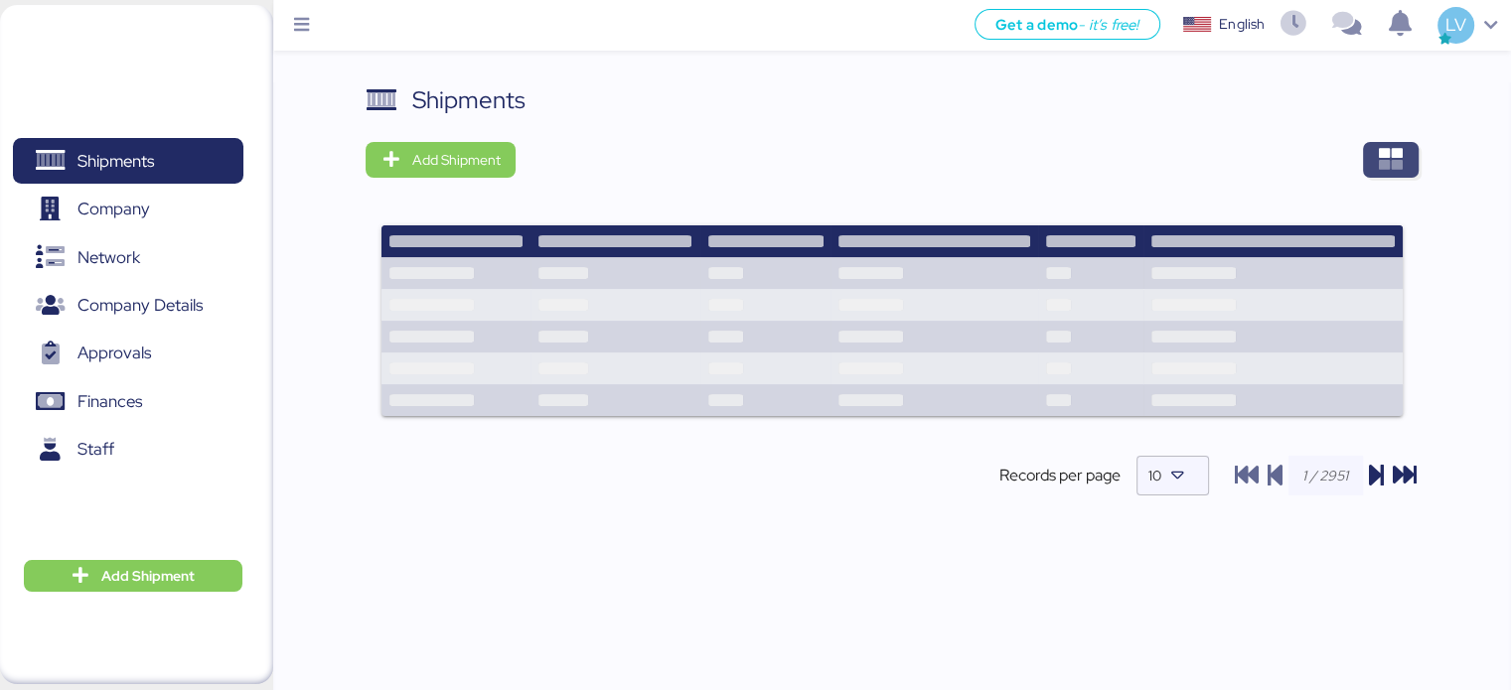
click at [1391, 160] on icon "button" at bounding box center [1391, 160] width 24 height 24
click at [1394, 162] on icon "button" at bounding box center [1391, 160] width 24 height 24
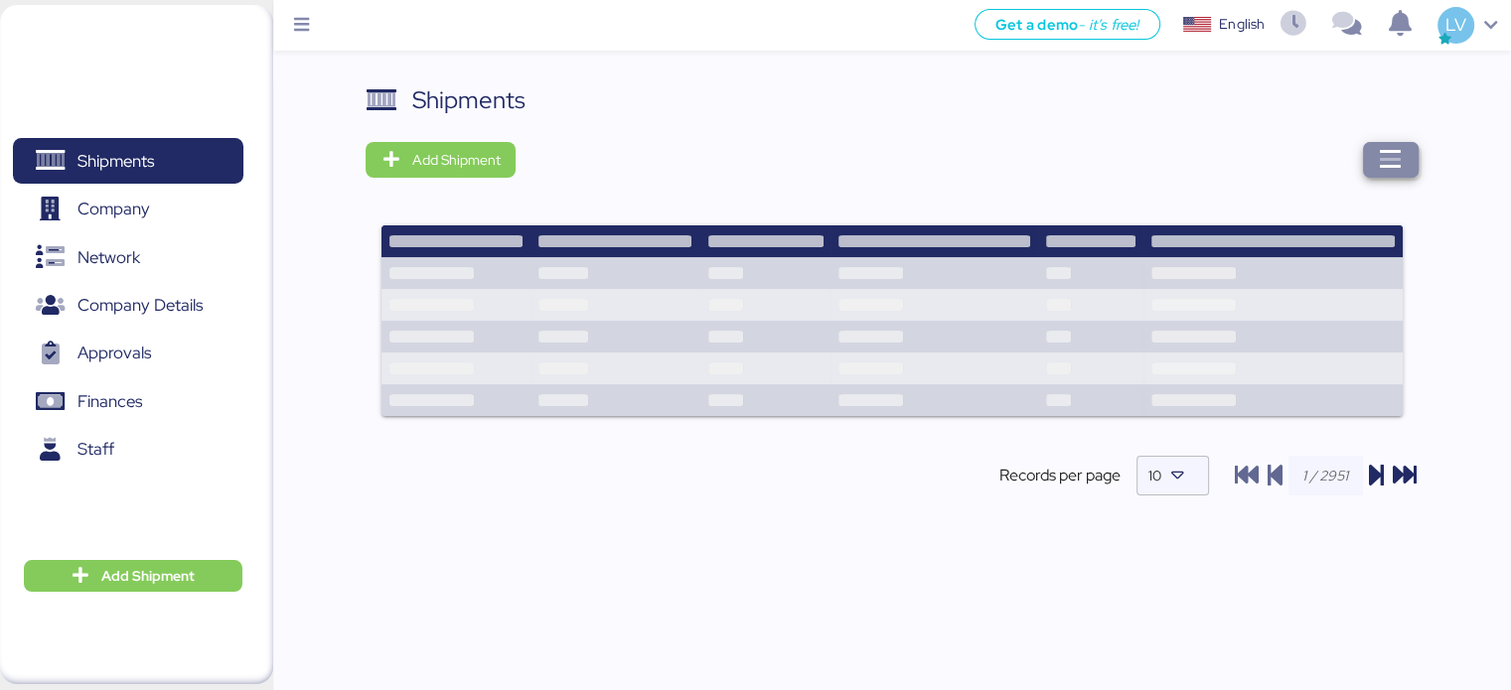
click at [1394, 162] on icon "button" at bounding box center [1391, 160] width 24 height 24
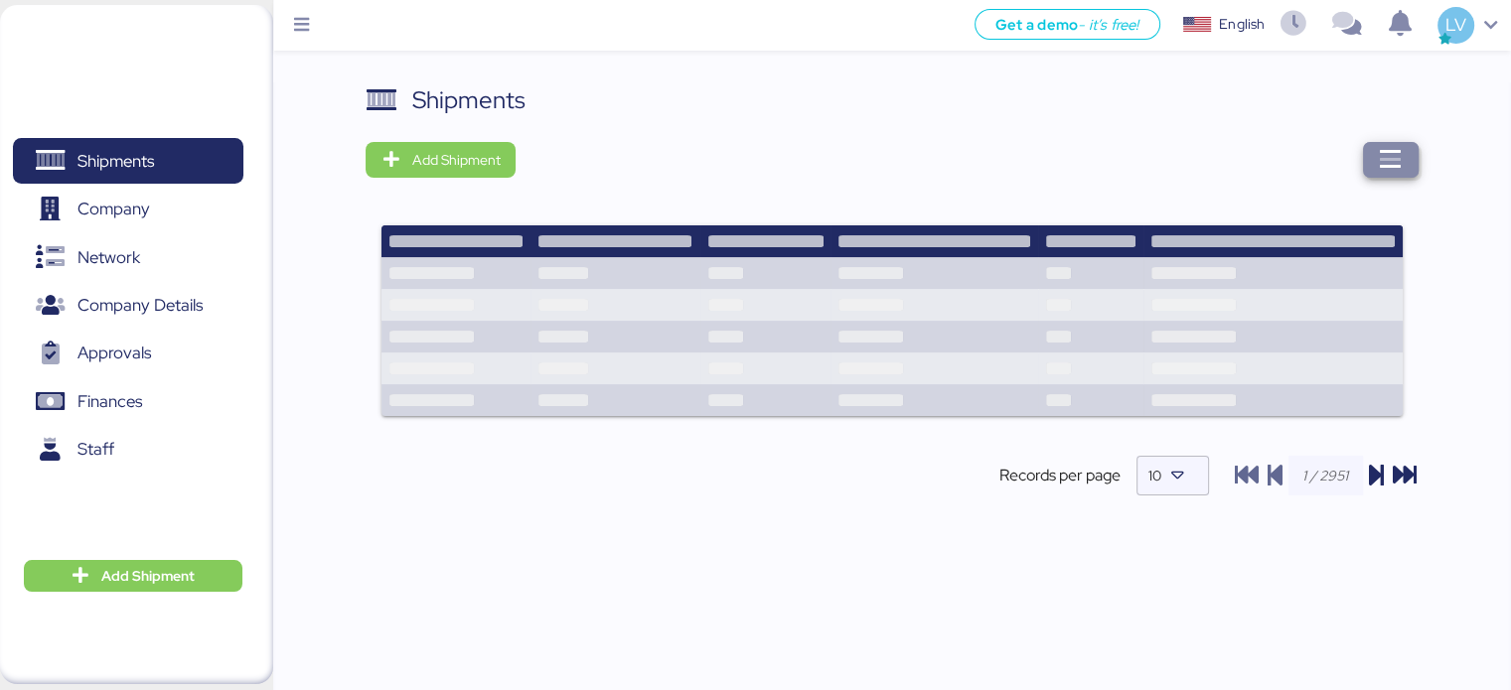
click at [1394, 162] on icon "button" at bounding box center [1391, 160] width 24 height 24
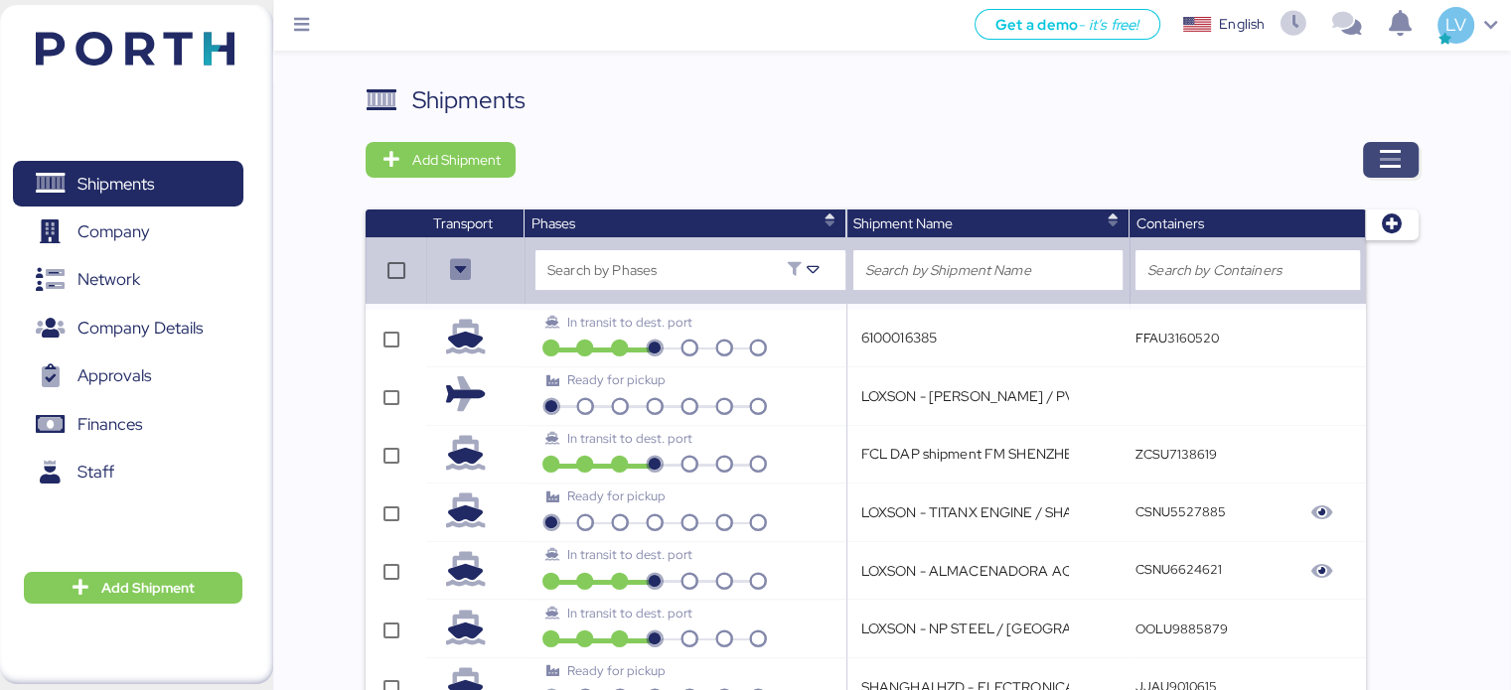
click at [1388, 154] on icon "button" at bounding box center [1391, 160] width 24 height 24
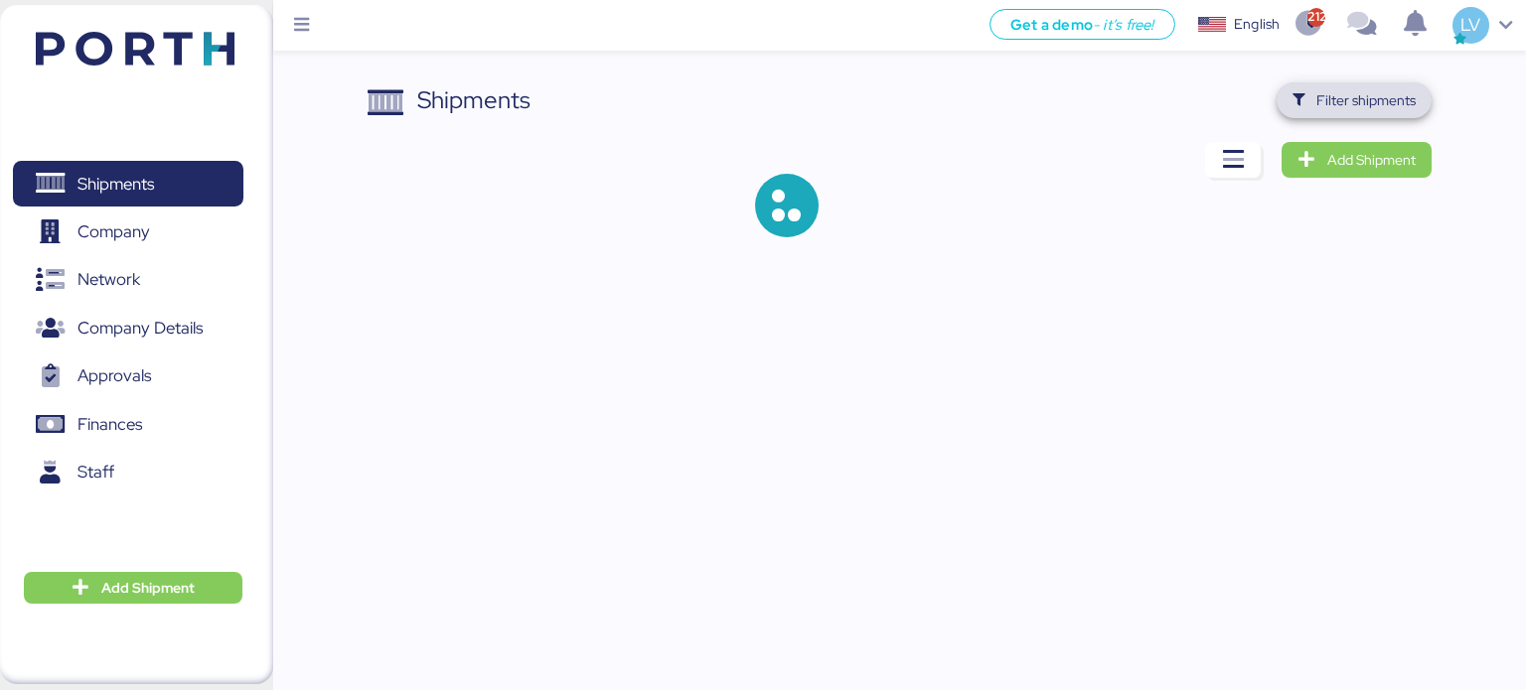
drag, startPoint x: 1409, startPoint y: 102, endPoint x: 1365, endPoint y: 94, distance: 45.4
click at [1365, 94] on span "Filter shipments" at bounding box center [1365, 100] width 99 height 24
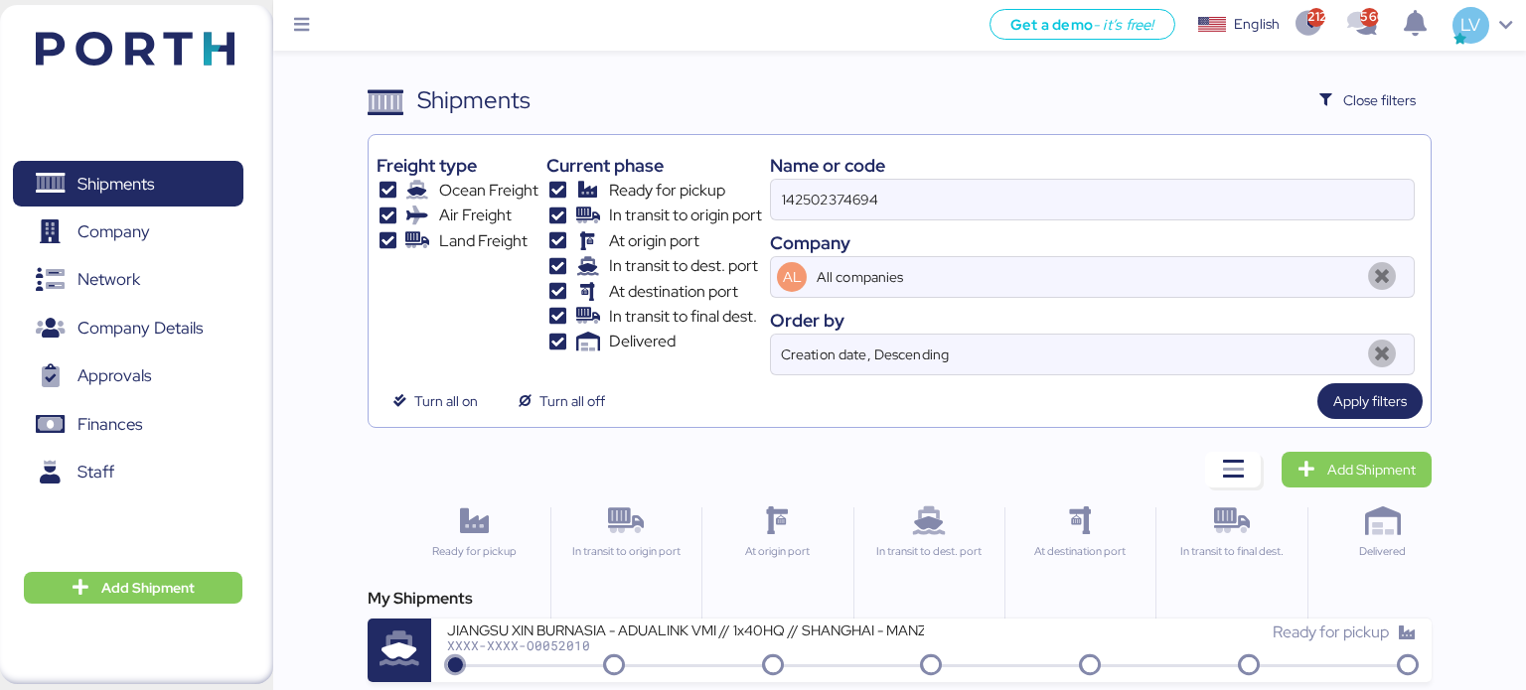
click at [1085, 171] on div "Name or code" at bounding box center [1092, 165] width 645 height 27
click at [1037, 214] on input "142502374694" at bounding box center [1092, 200] width 643 height 40
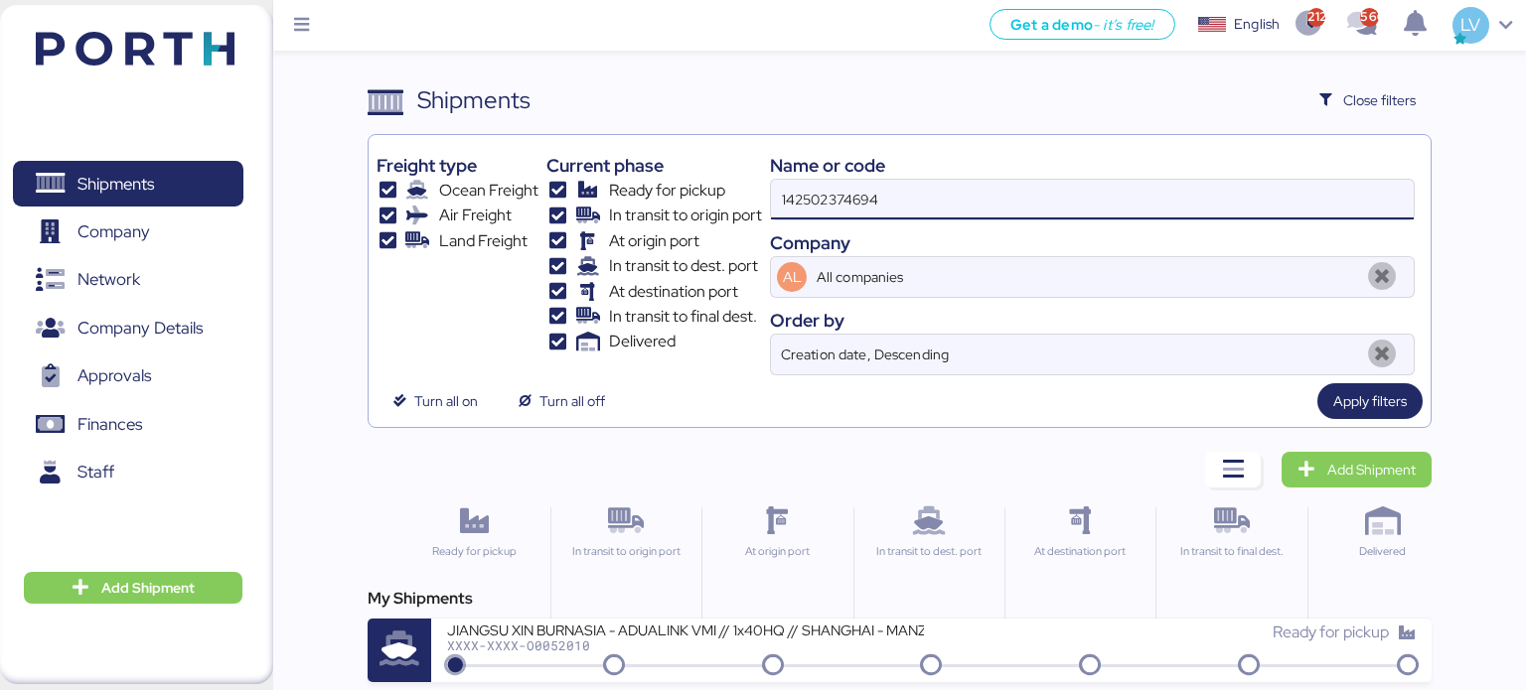
paste input "O0051956"
type input "O0051956"
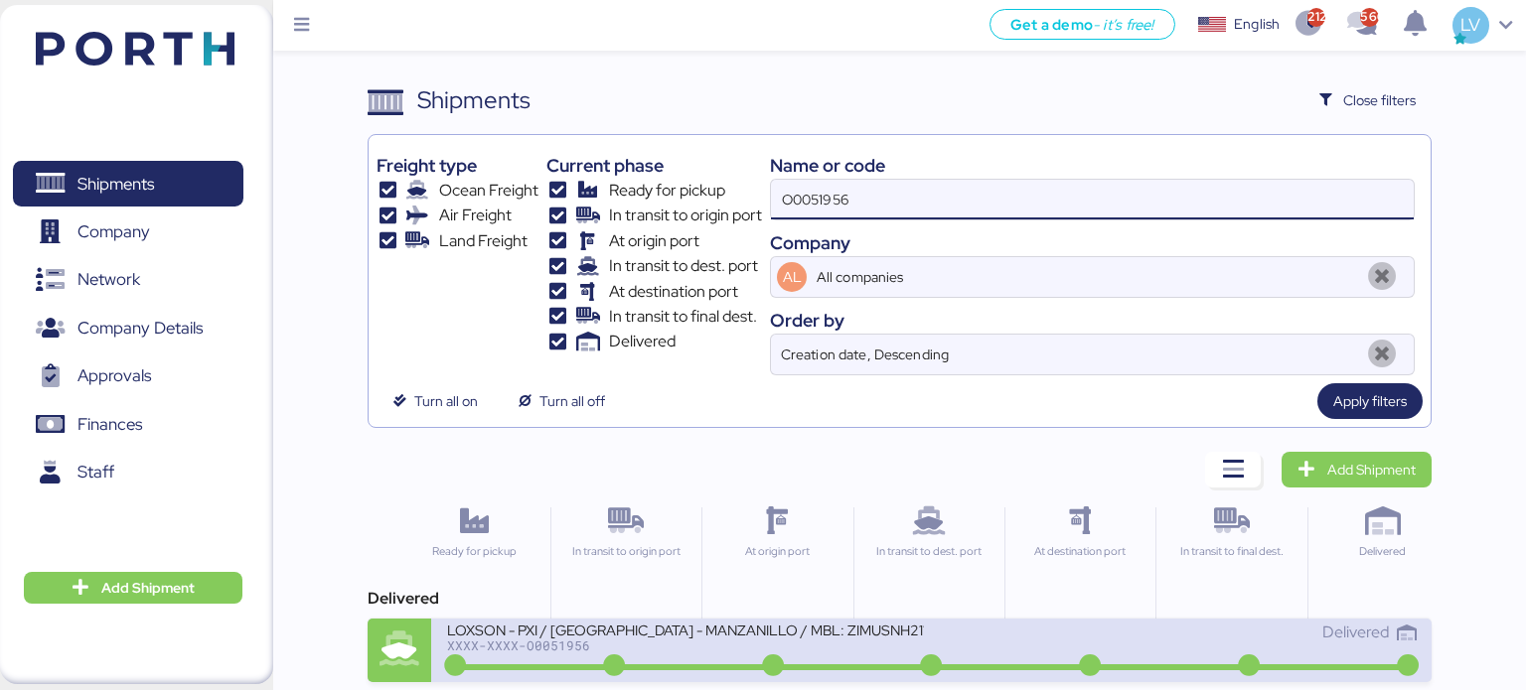
click at [675, 634] on div "LOXSON - PXI / [GEOGRAPHIC_DATA] - MANZANILLO / MBL: ZIMUSNH21166286 - HBL: CSS…" at bounding box center [685, 629] width 477 height 17
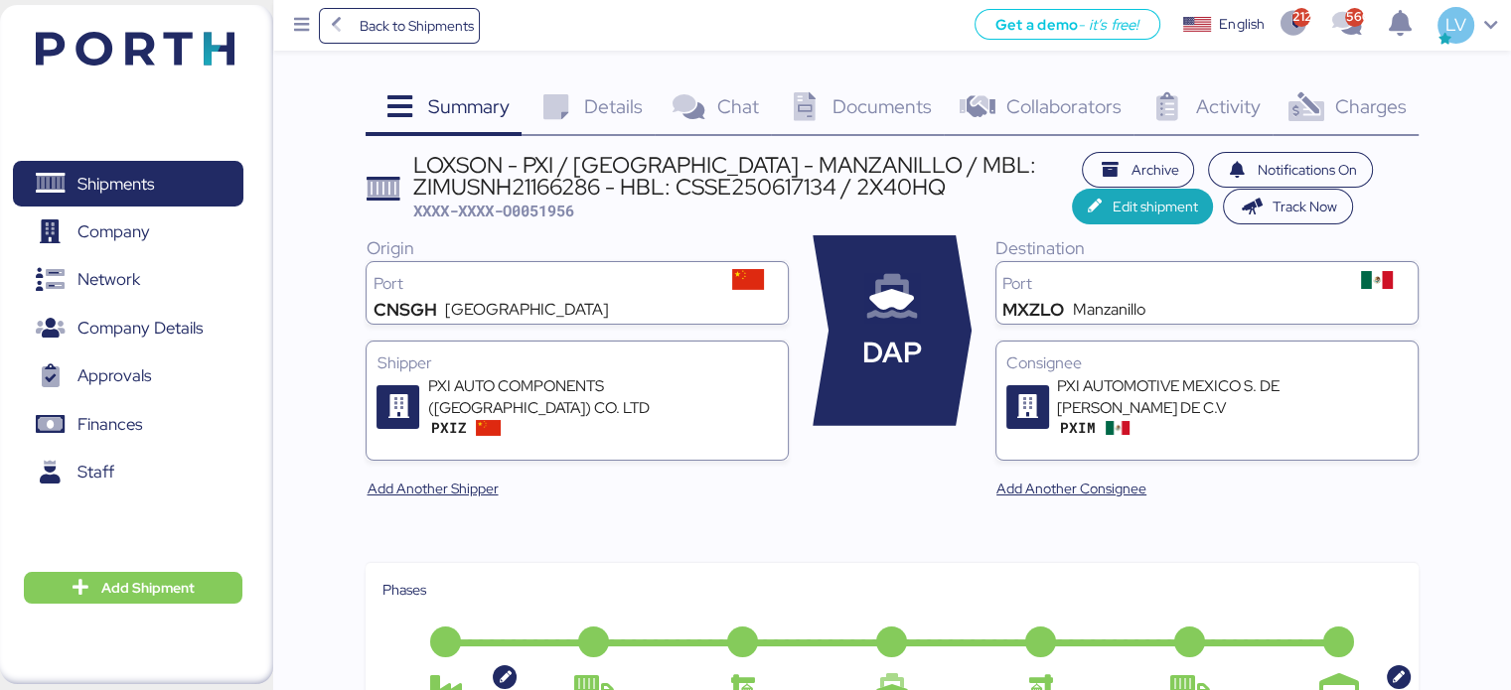
click at [1339, 98] on span "Charges" at bounding box center [1370, 106] width 72 height 26
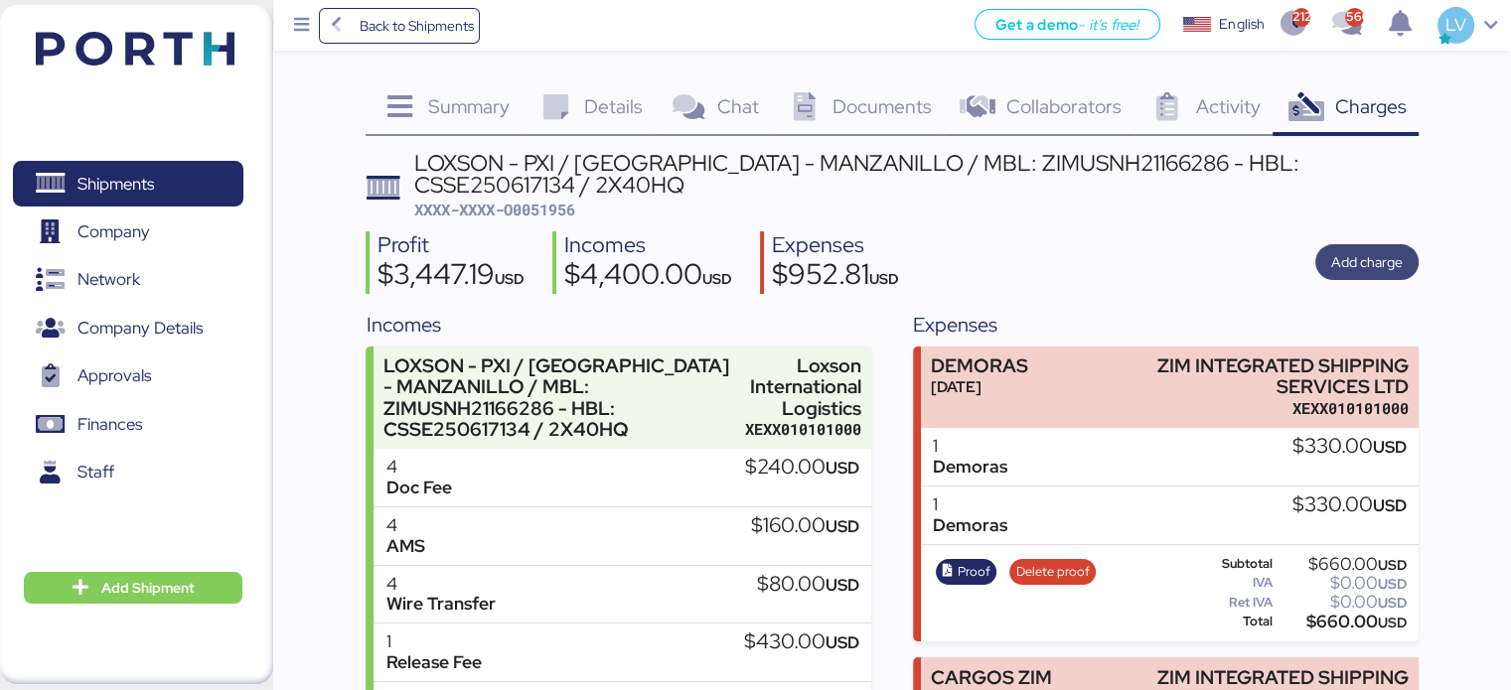
click at [1354, 253] on span "Add charge" at bounding box center [1367, 262] width 72 height 24
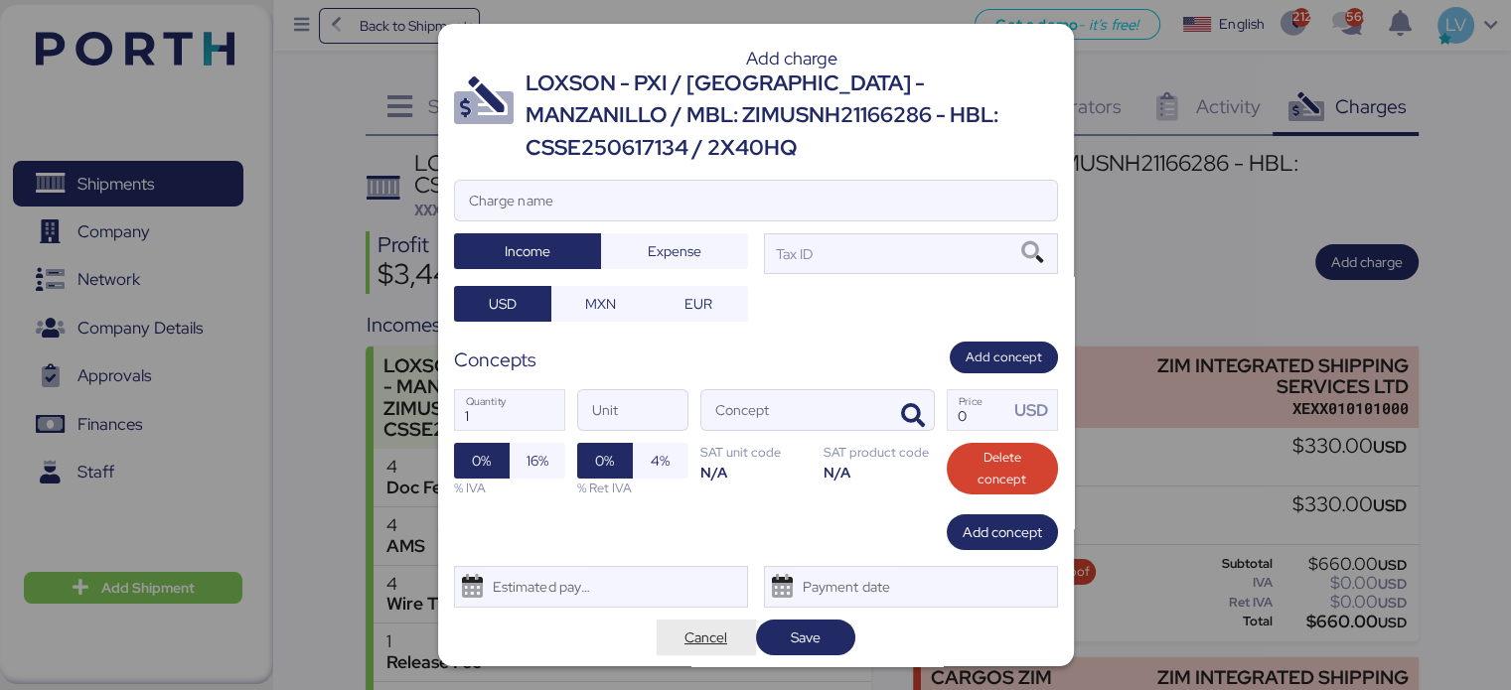
click at [711, 639] on span "Cancel" at bounding box center [705, 638] width 43 height 24
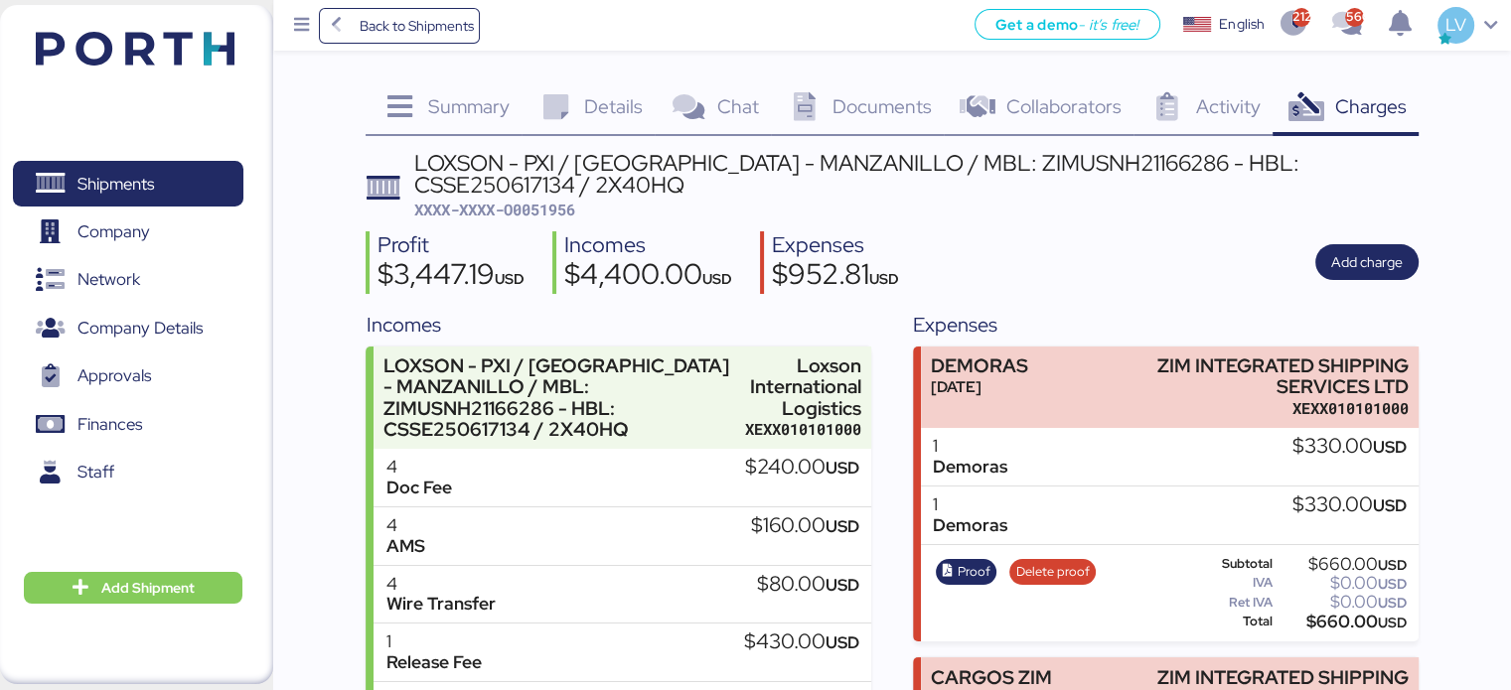
click at [545, 209] on span "XXXX-XXXX-O0051956" at bounding box center [494, 210] width 161 height 20
copy span "O0051956"
click at [1373, 259] on span "Add charge" at bounding box center [1367, 262] width 72 height 24
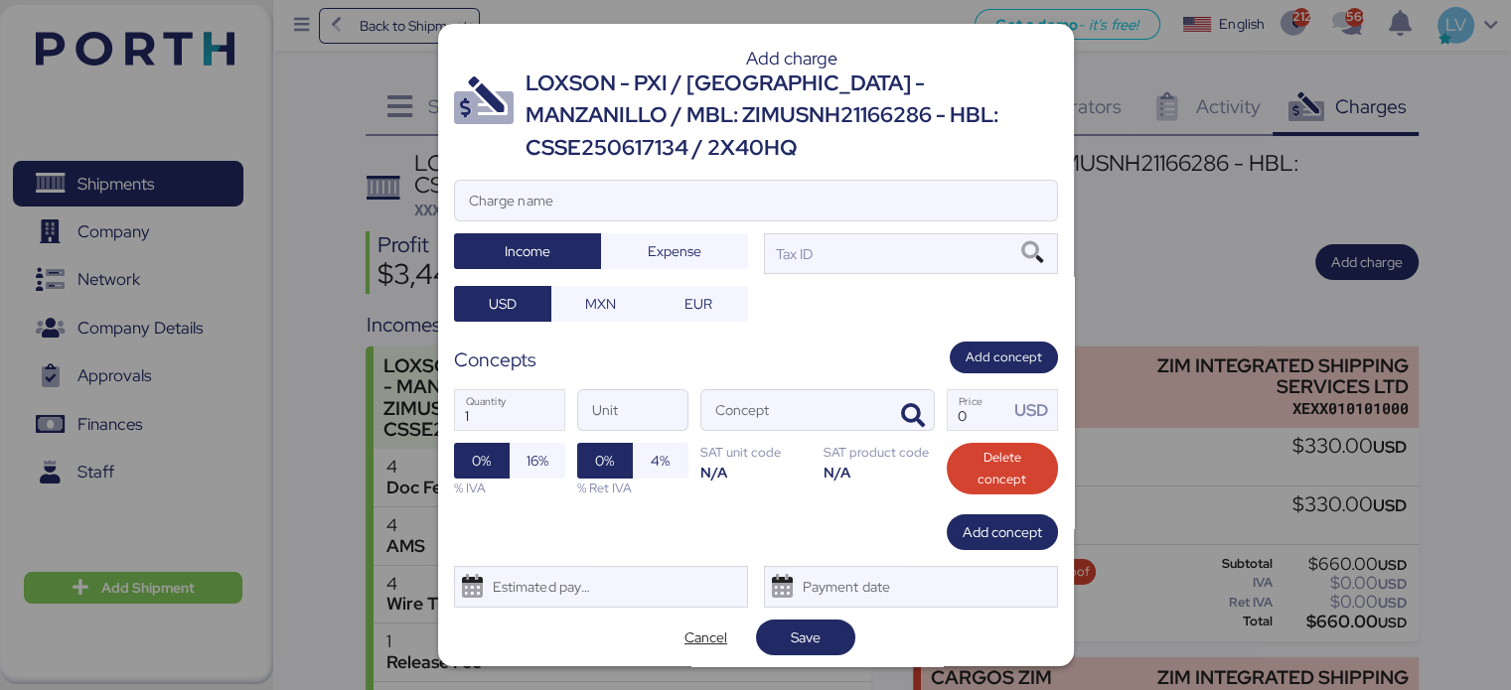
click at [902, 178] on div "Add charge LOXSON - PXI / [GEOGRAPHIC_DATA] - MANZANILLO / MBL: ZIMUSNH21166286…" at bounding box center [756, 345] width 636 height 643
click at [884, 213] on input "Charge name" at bounding box center [756, 201] width 602 height 40
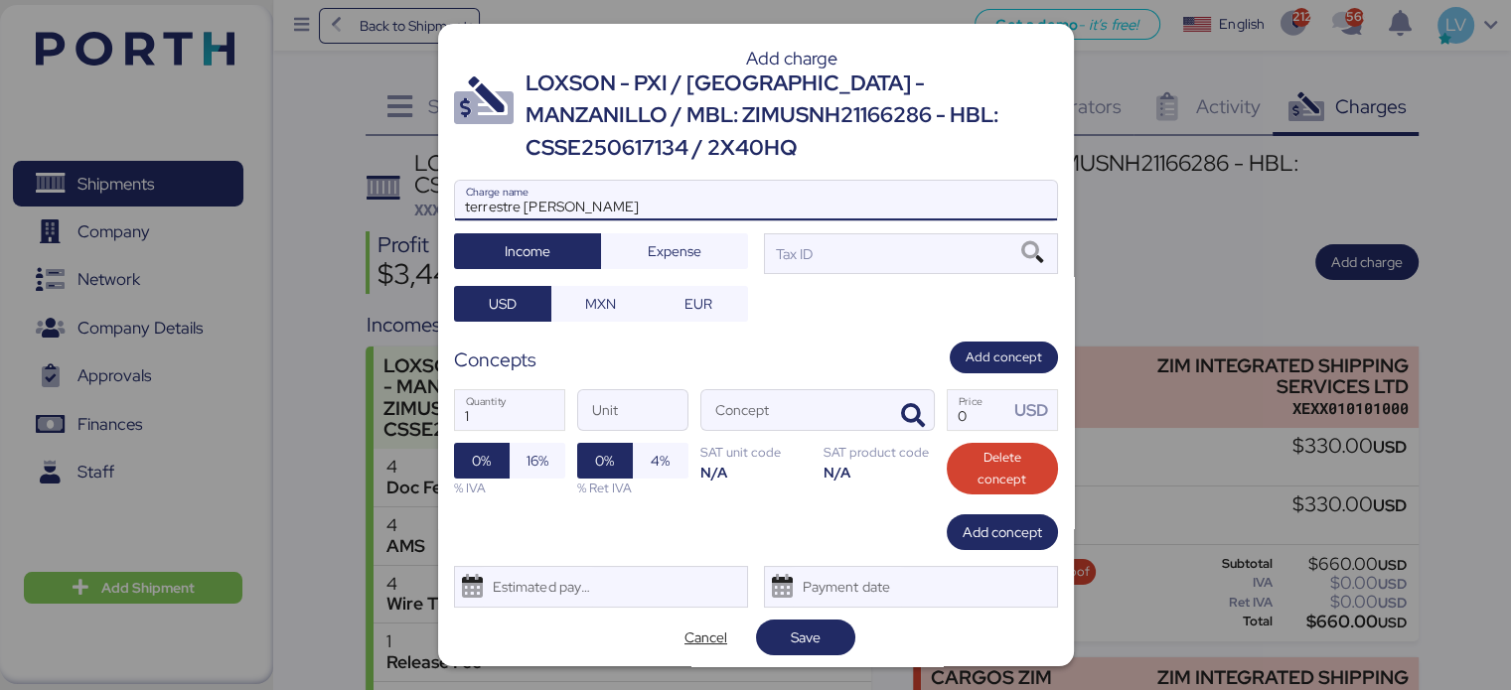
type input "terrestre [PERSON_NAME]"
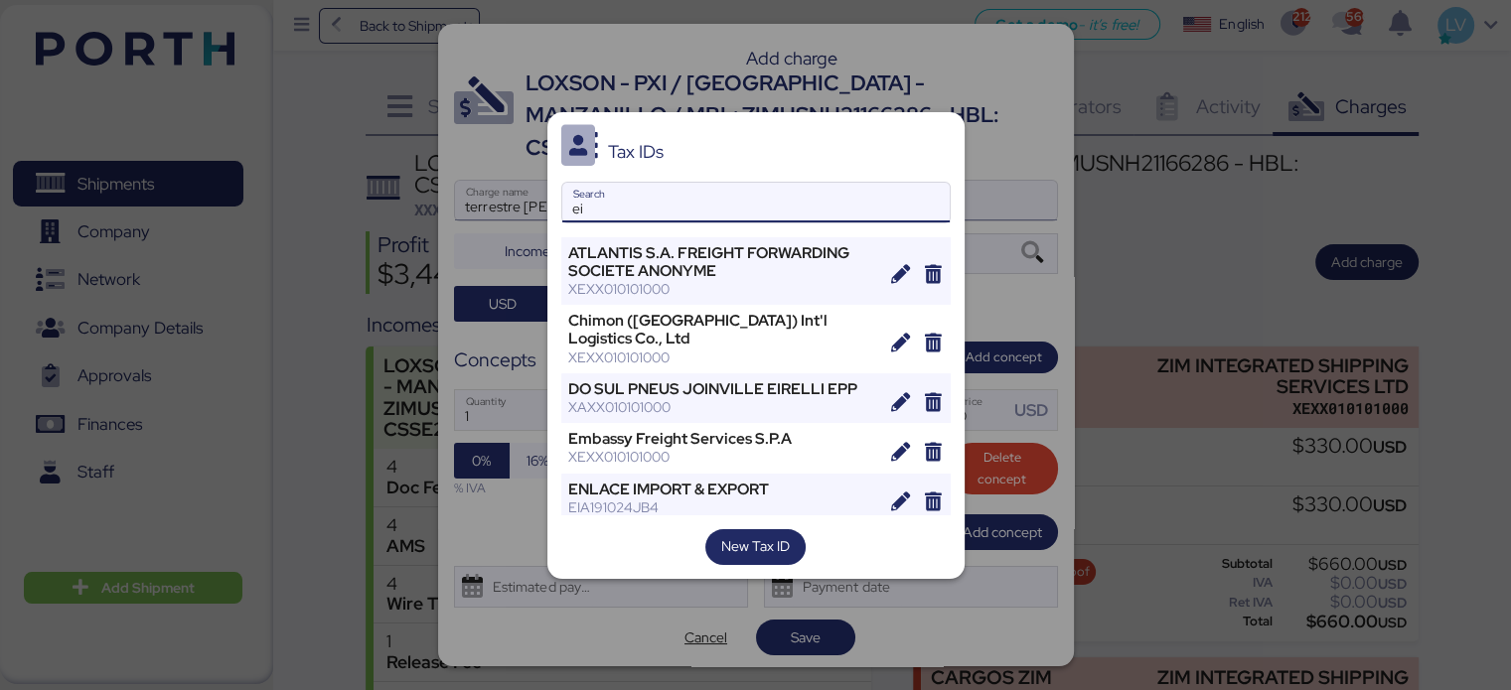
type input "e"
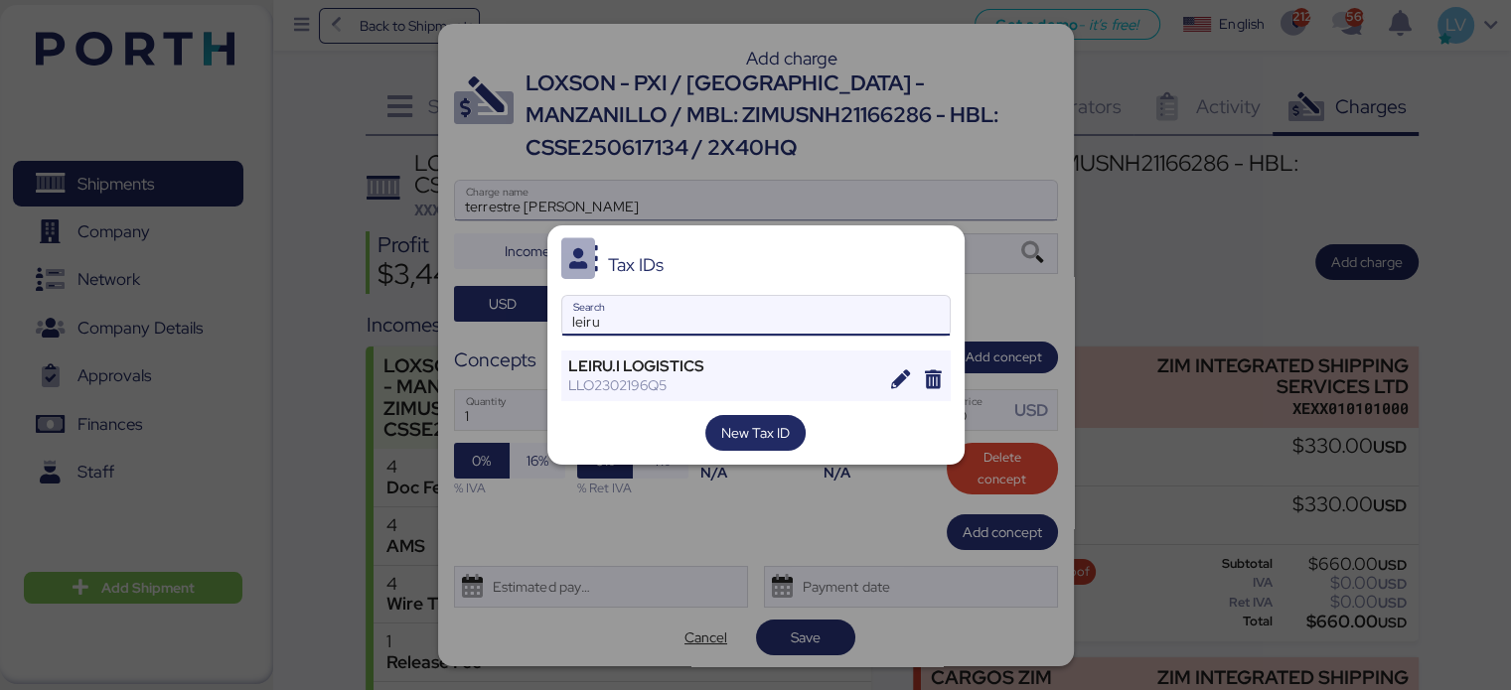
type input "leiru"
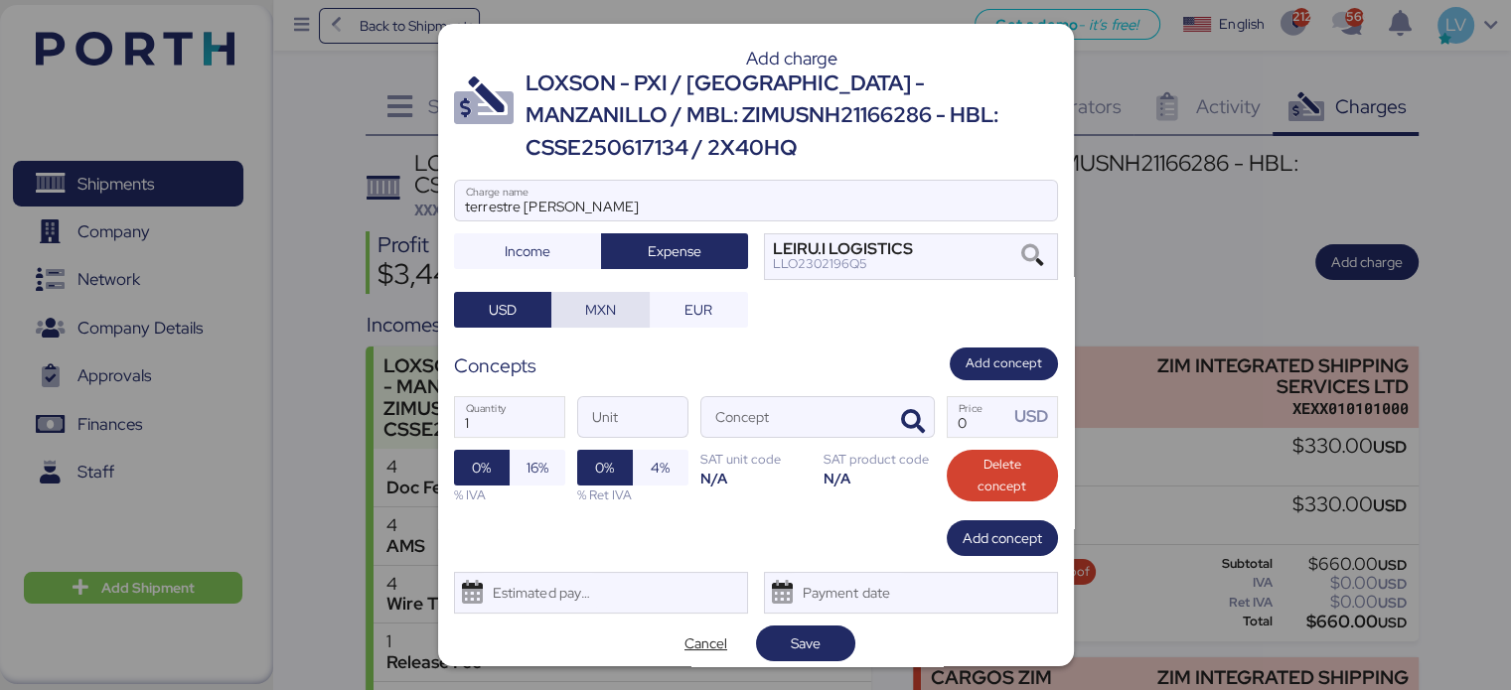
click at [602, 322] on span "MXN" at bounding box center [600, 310] width 67 height 28
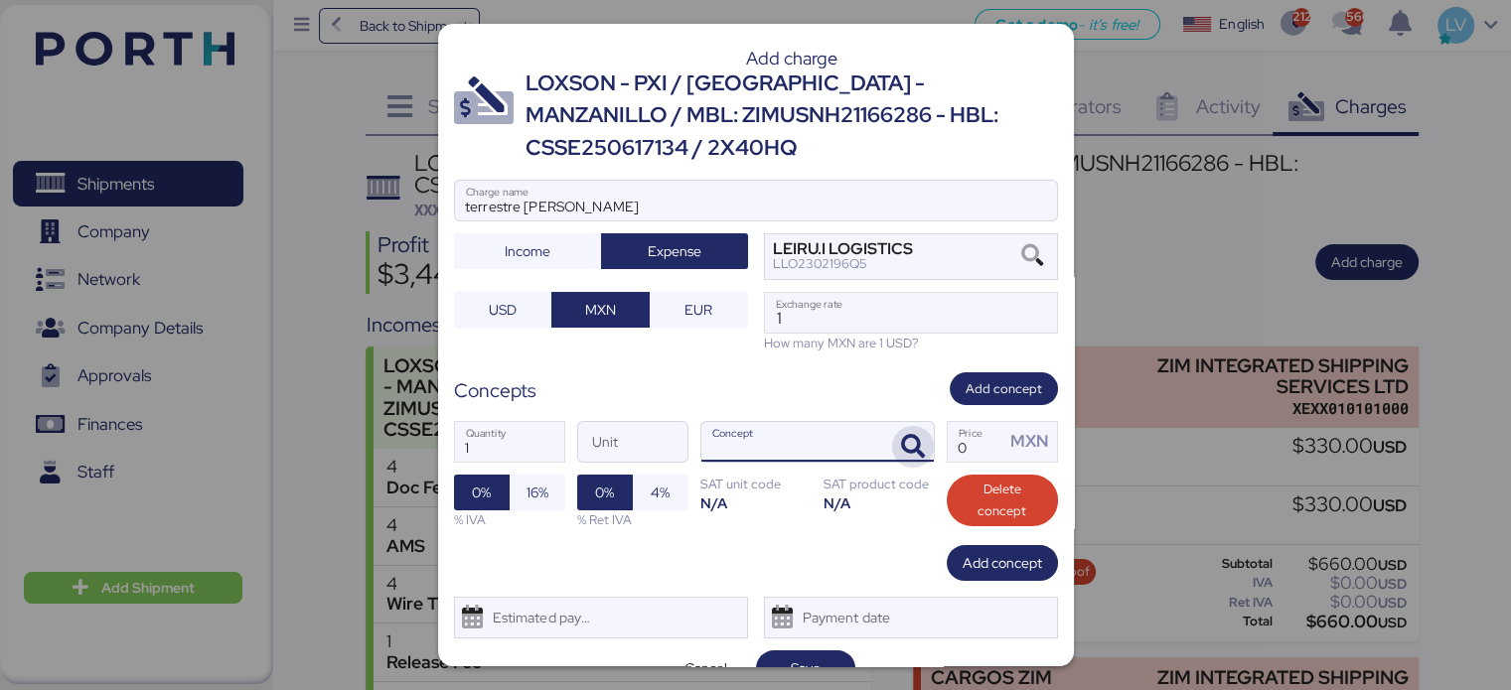
click at [906, 443] on icon "button" at bounding box center [913, 447] width 24 height 24
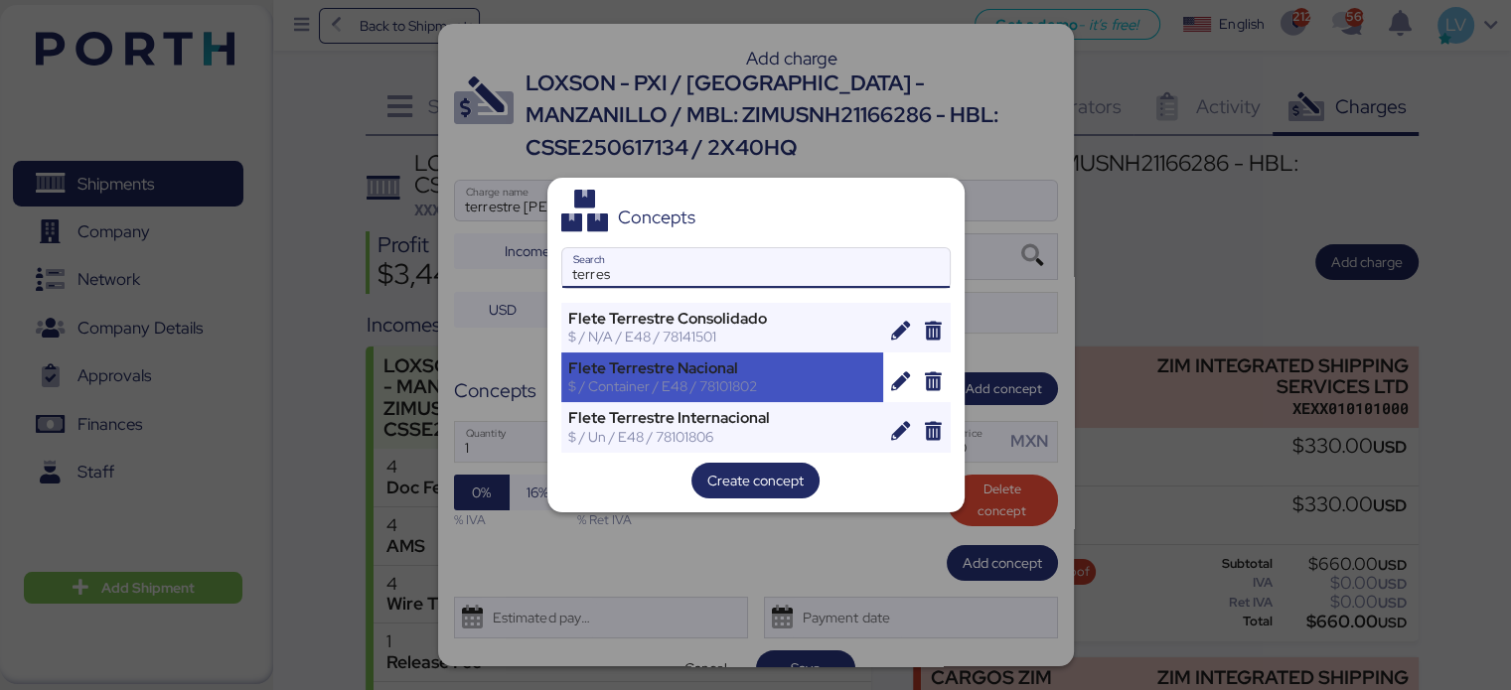
type input "terres"
click at [736, 372] on div "Flete Terrestre Nacional" at bounding box center [722, 369] width 309 height 18
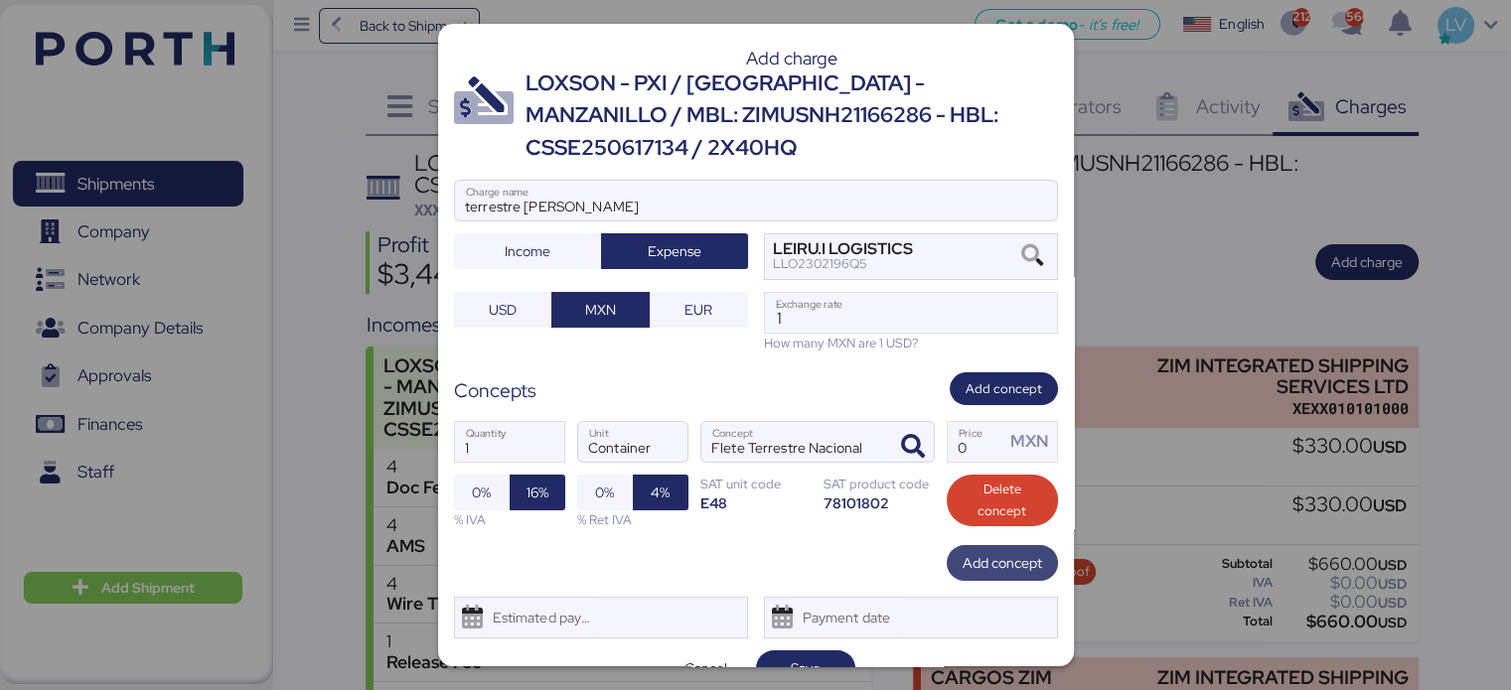
click at [968, 564] on span "Add concept" at bounding box center [1001, 563] width 79 height 24
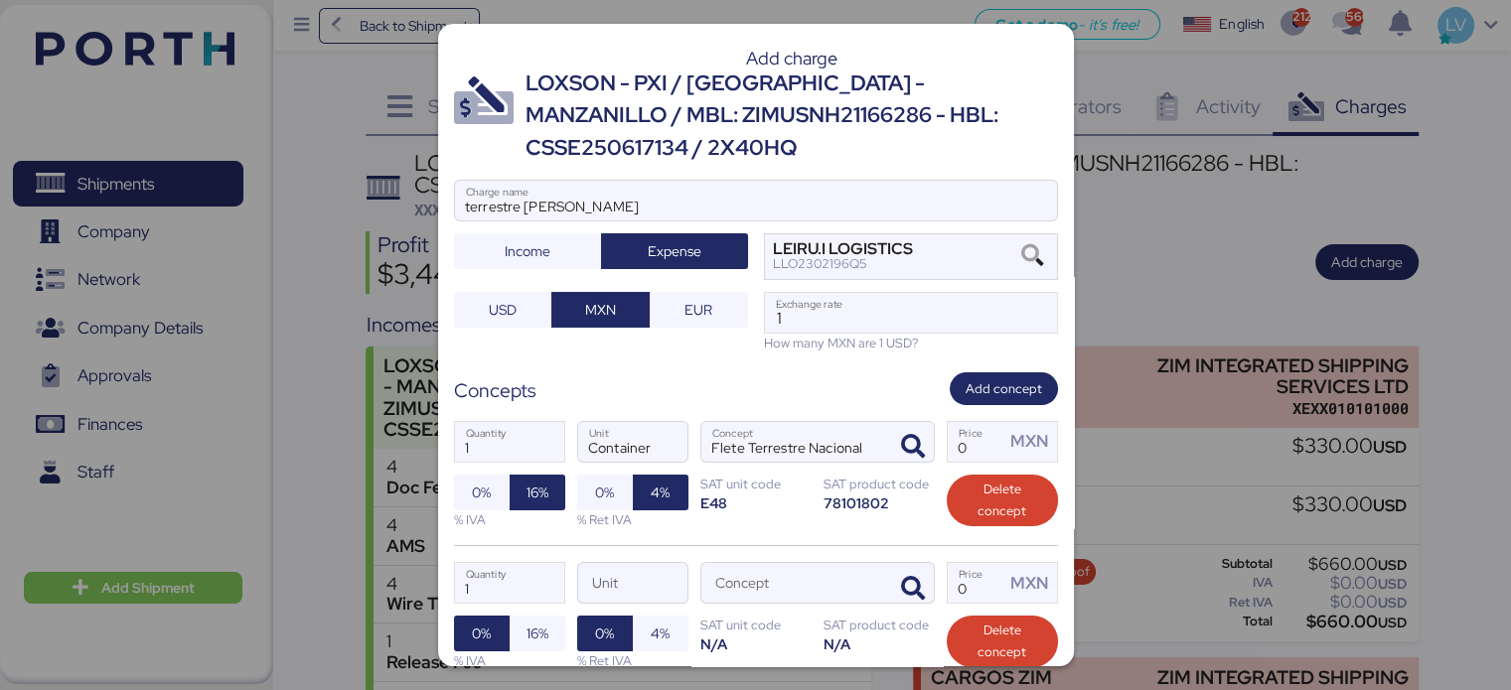
scroll to position [161, 0]
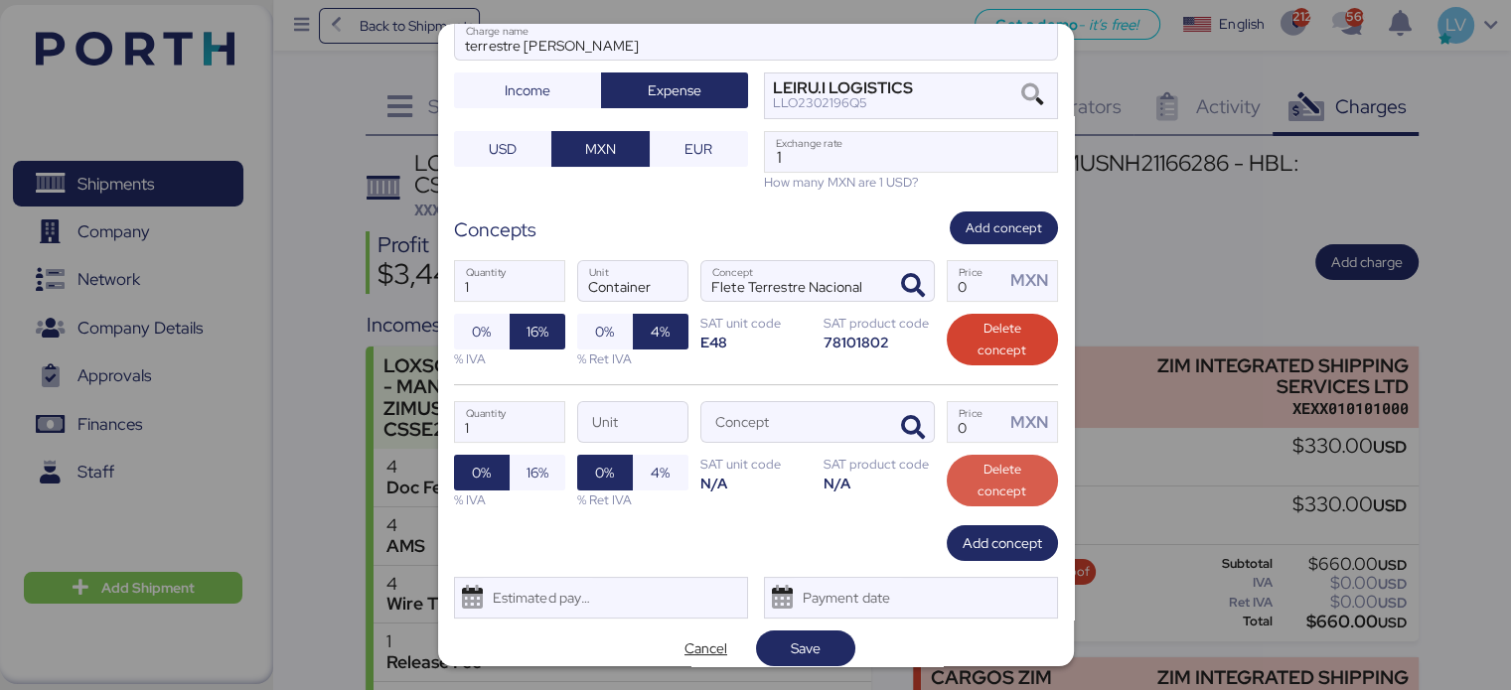
click at [978, 480] on span "Delete concept" at bounding box center [1001, 481] width 79 height 44
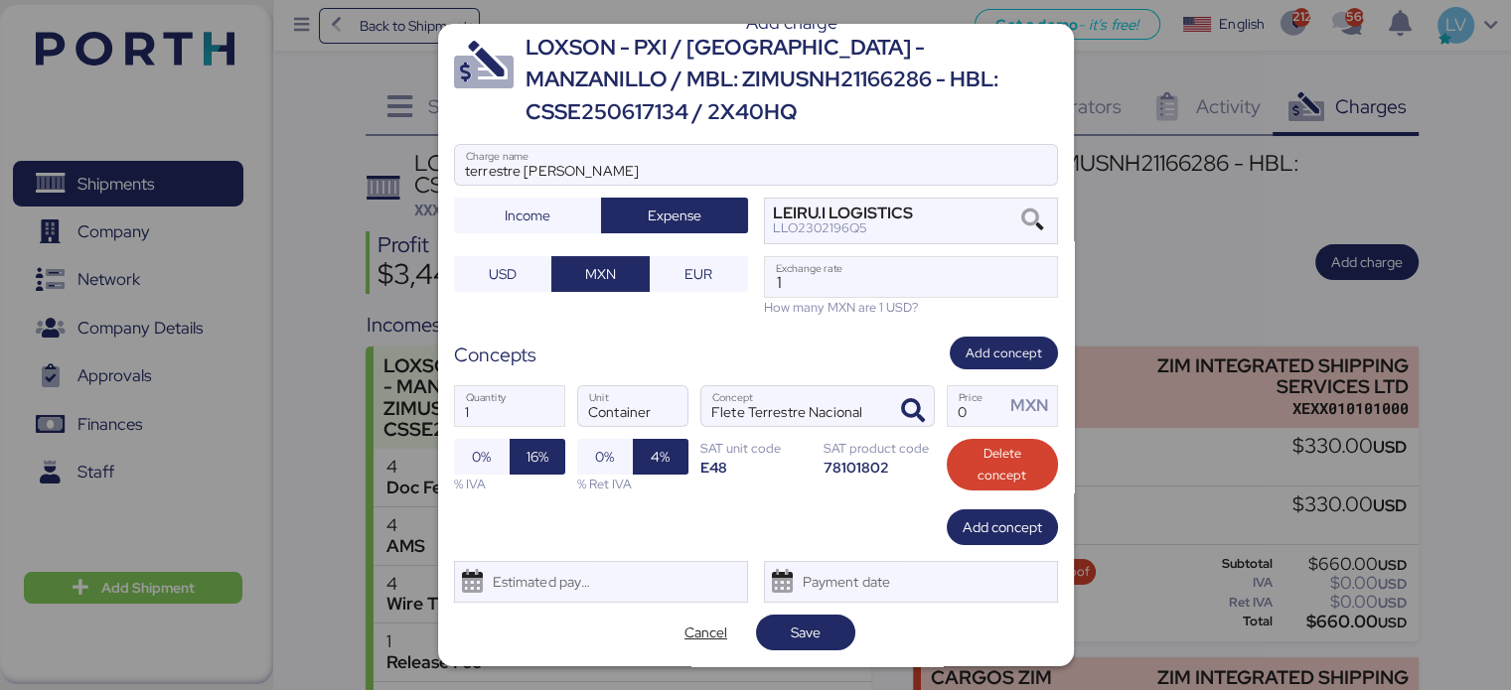
scroll to position [34, 0]
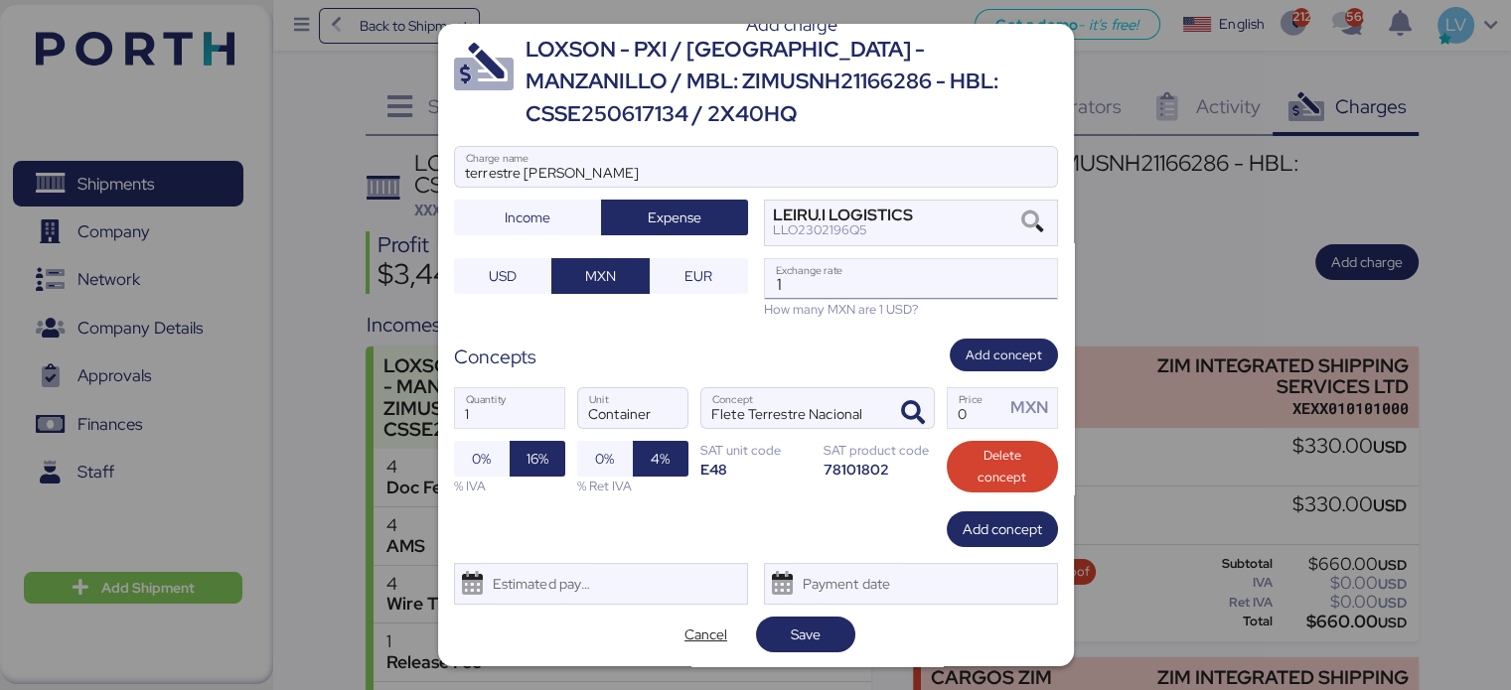
click at [961, 281] on input "1" at bounding box center [911, 279] width 292 height 40
click at [802, 279] on input "1" at bounding box center [911, 279] width 292 height 40
paste input "8.5935"
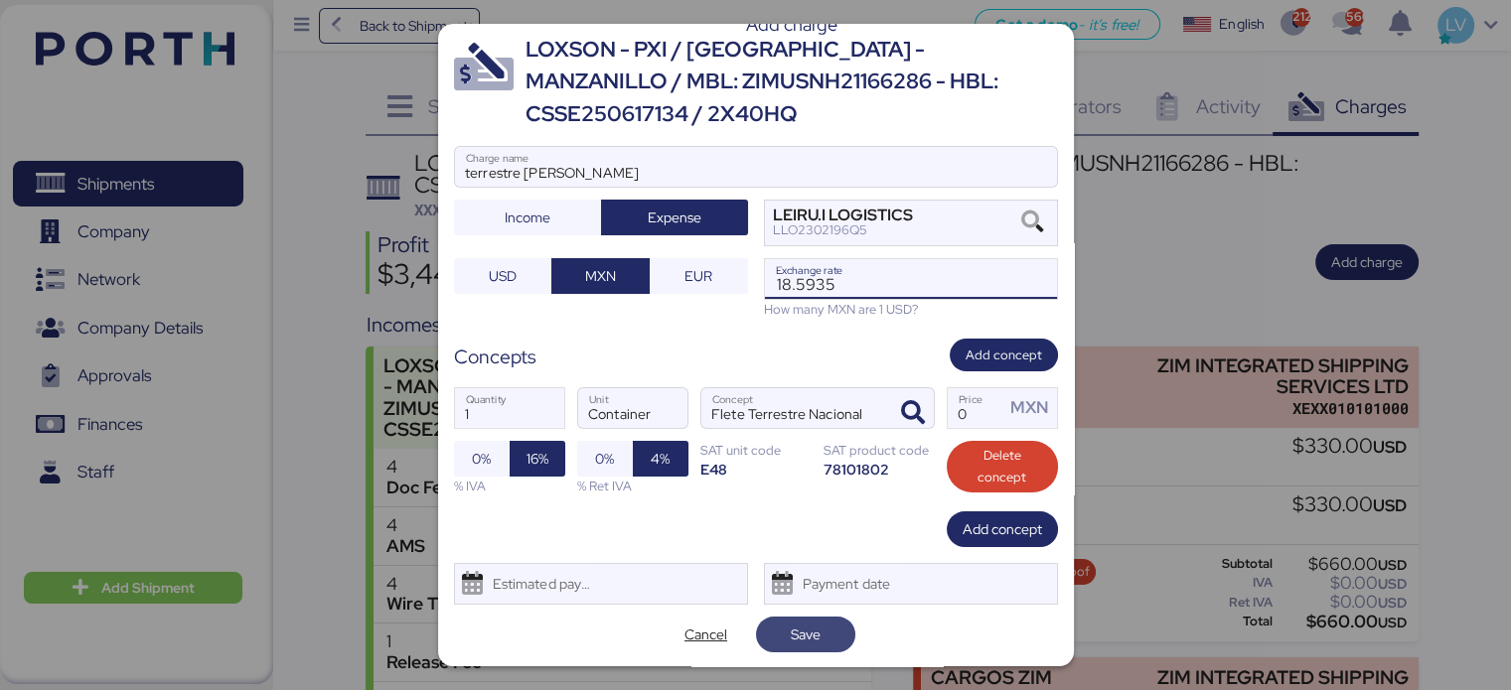
type input "18.5935"
click at [777, 630] on span "Save" at bounding box center [806, 635] width 68 height 28
click at [964, 394] on input "Price MXN" at bounding box center [976, 408] width 58 height 40
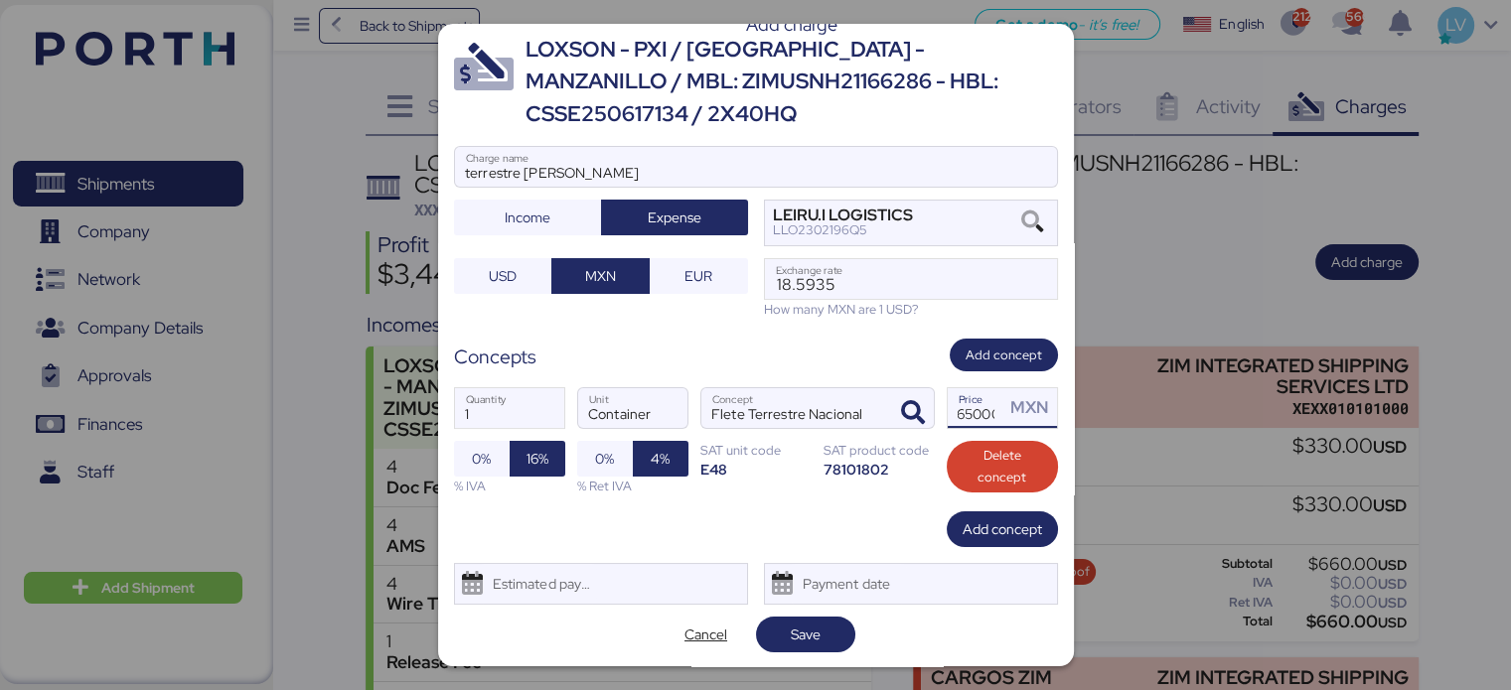
scroll to position [0, 11]
type input "65000"
click at [799, 650] on span "Save" at bounding box center [805, 635] width 99 height 36
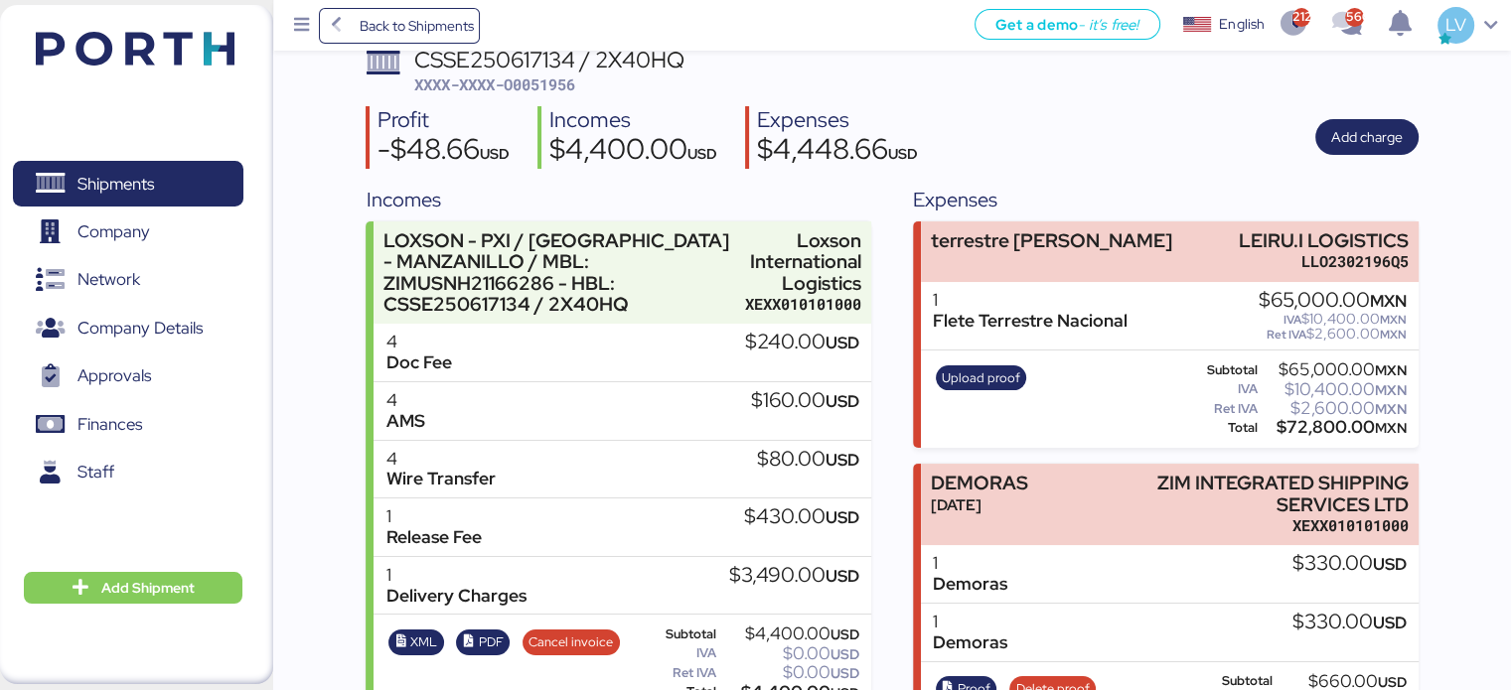
scroll to position [56, 0]
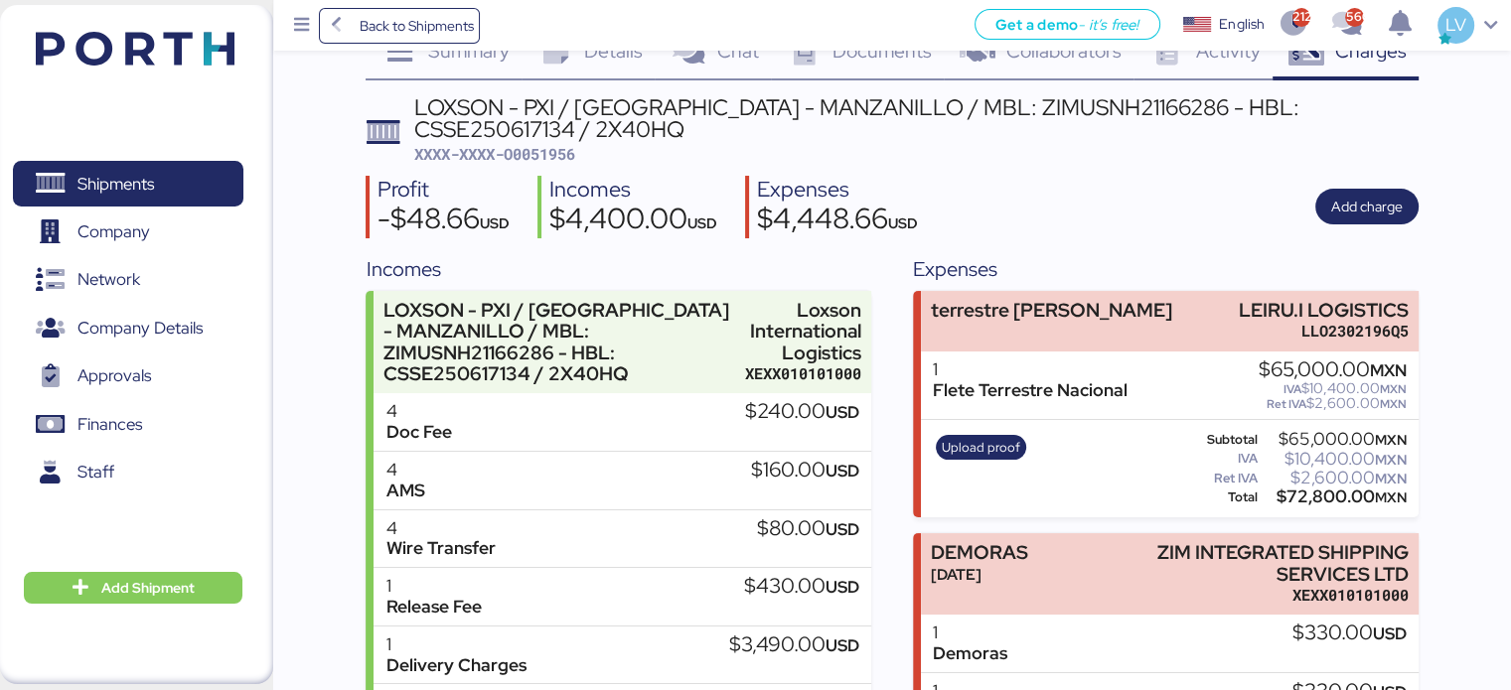
click at [940, 460] on div "Upload proof" at bounding box center [981, 468] width 104 height 81
click at [945, 448] on span "Upload proof" at bounding box center [981, 448] width 78 height 22
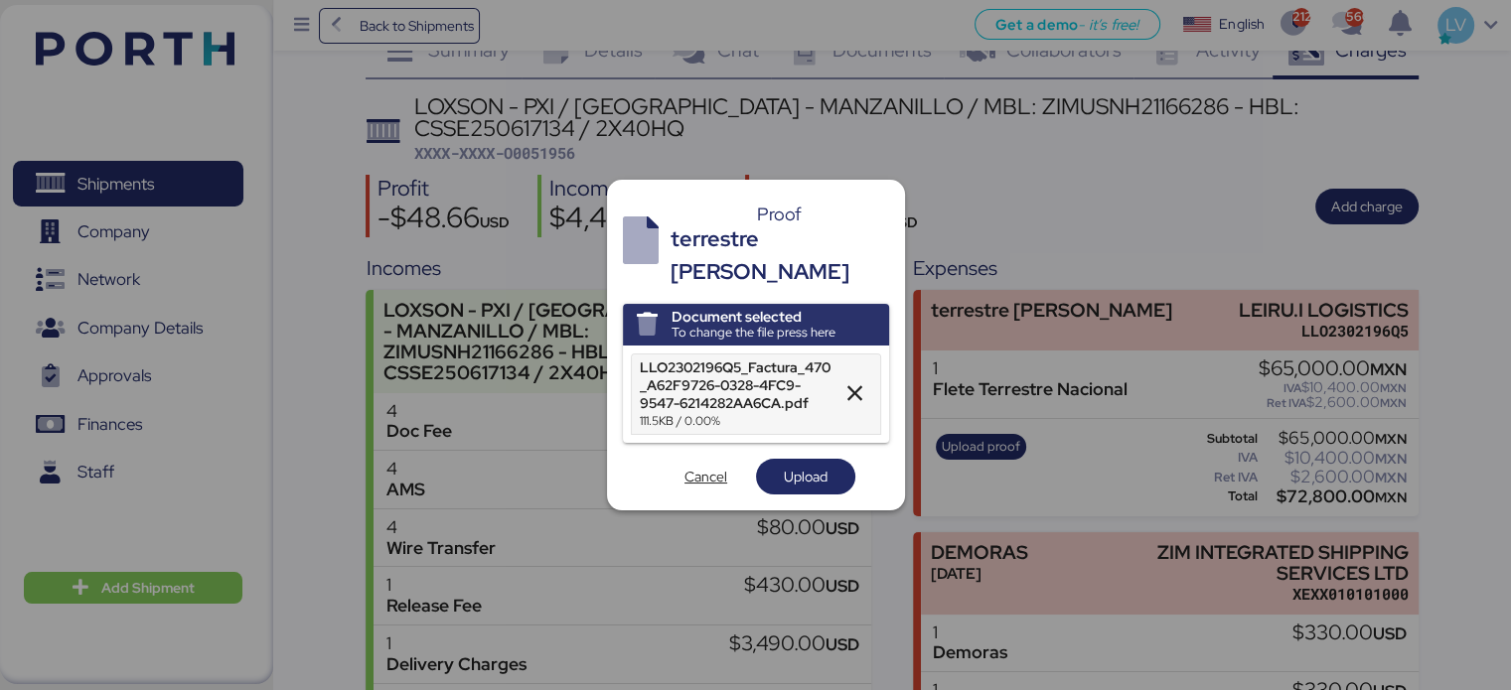
click at [798, 485] on div "Proof terrestre [PERSON_NAME] Document selected To change the file press here L…" at bounding box center [756, 345] width 298 height 330
click at [809, 467] on span "Upload" at bounding box center [806, 477] width 44 height 24
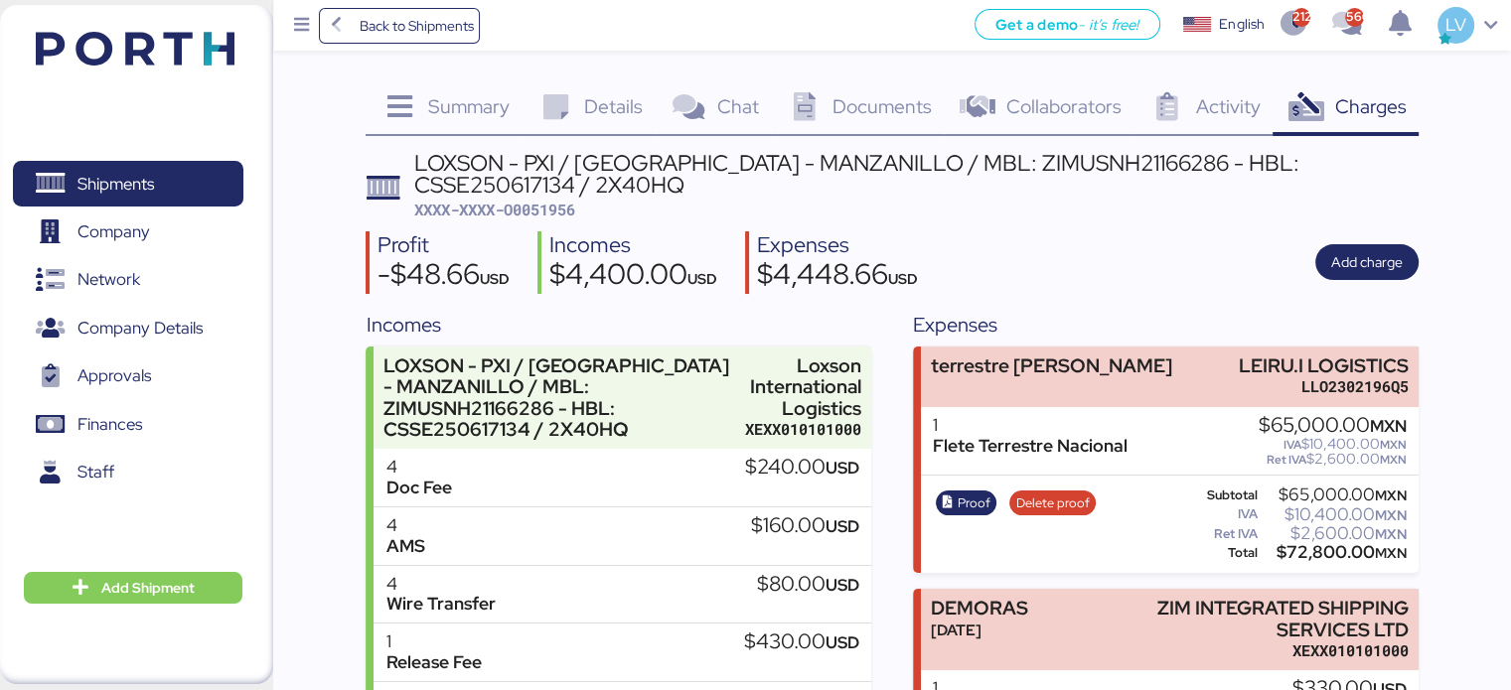
click at [529, 207] on span "XXXX-XXXX-O0051956" at bounding box center [494, 210] width 161 height 20
copy span "O0051956"
click at [1405, 269] on span "Add charge" at bounding box center [1366, 262] width 103 height 36
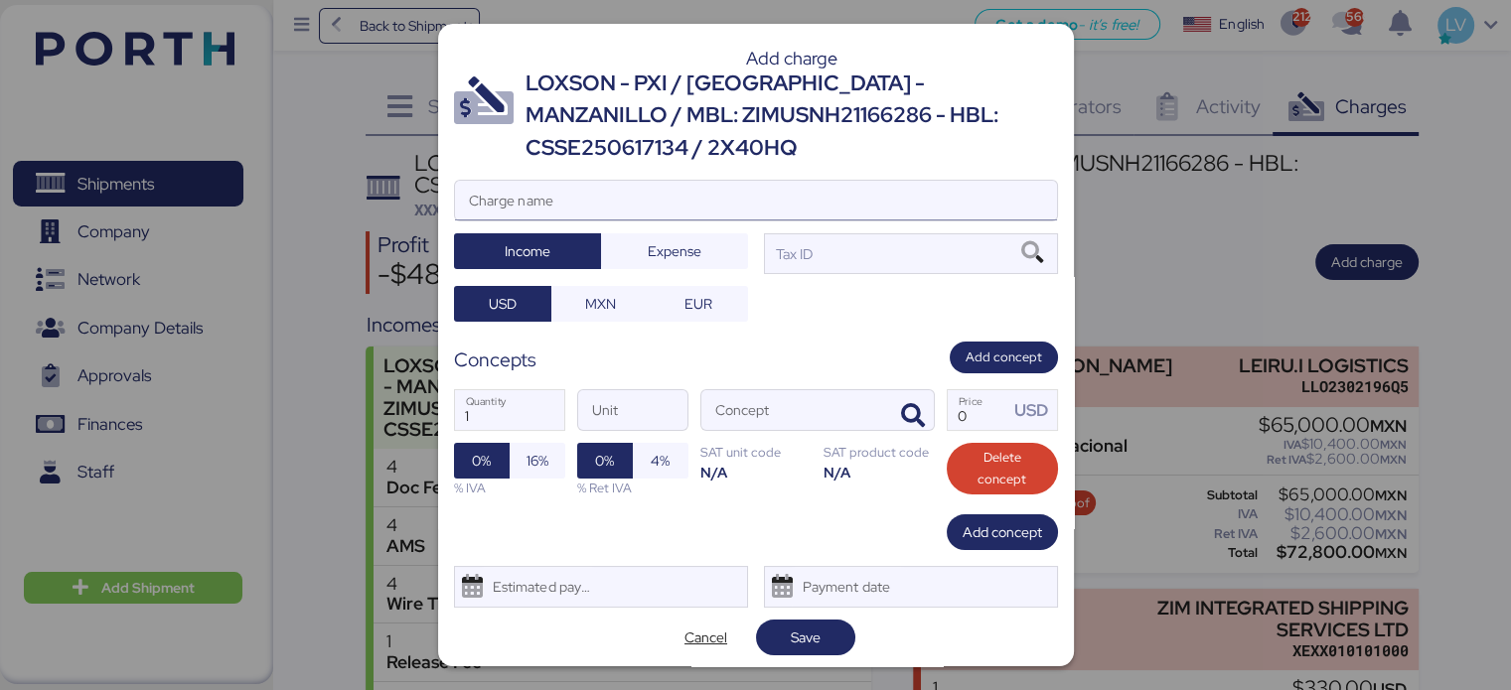
click at [845, 182] on input "Charge name" at bounding box center [756, 201] width 602 height 40
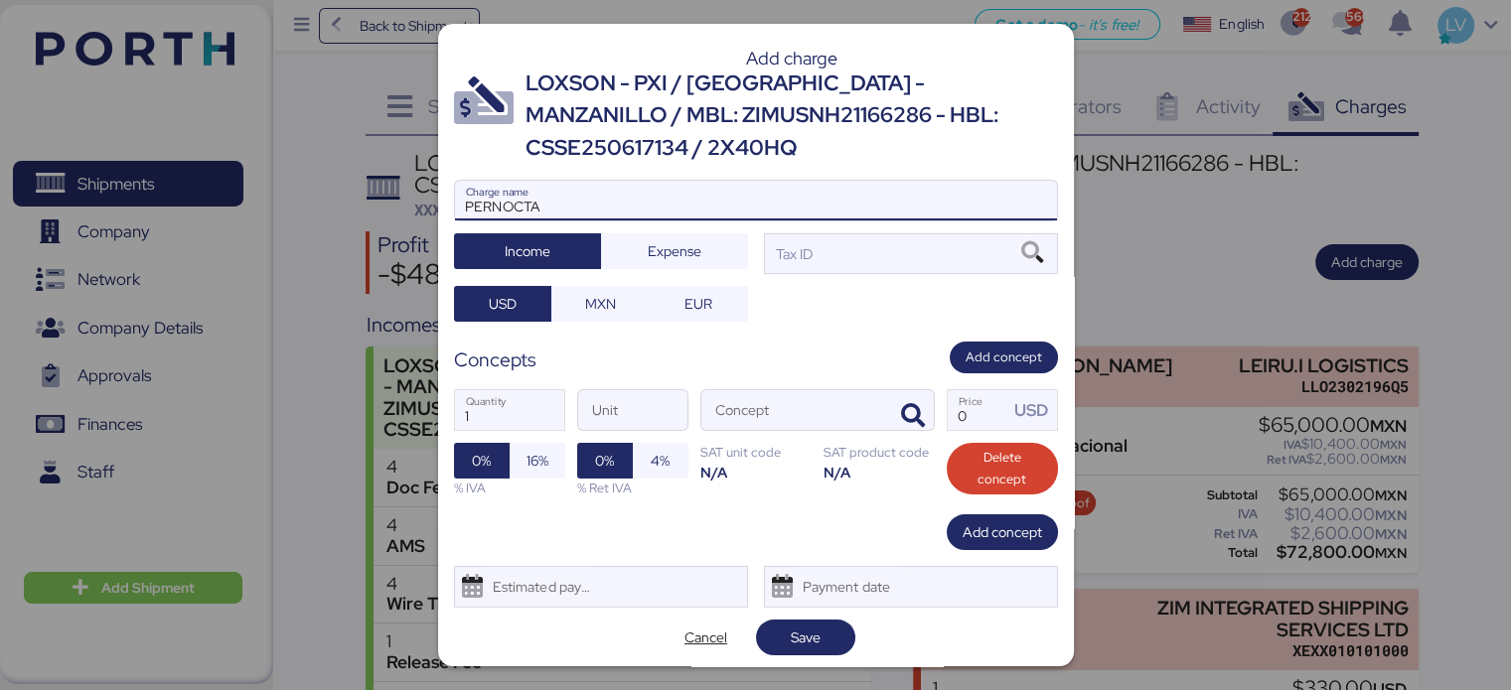
type input "PERNOCTA"
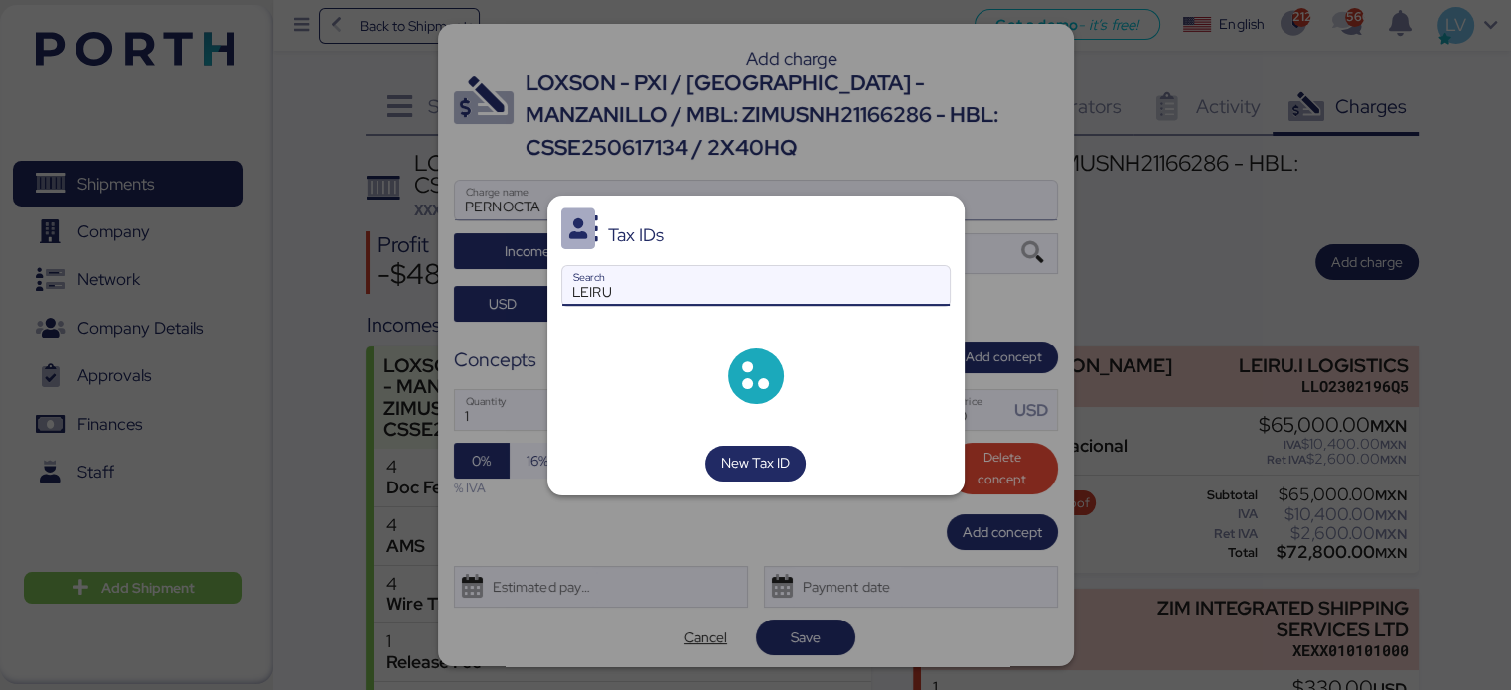
type input "LEIRU"
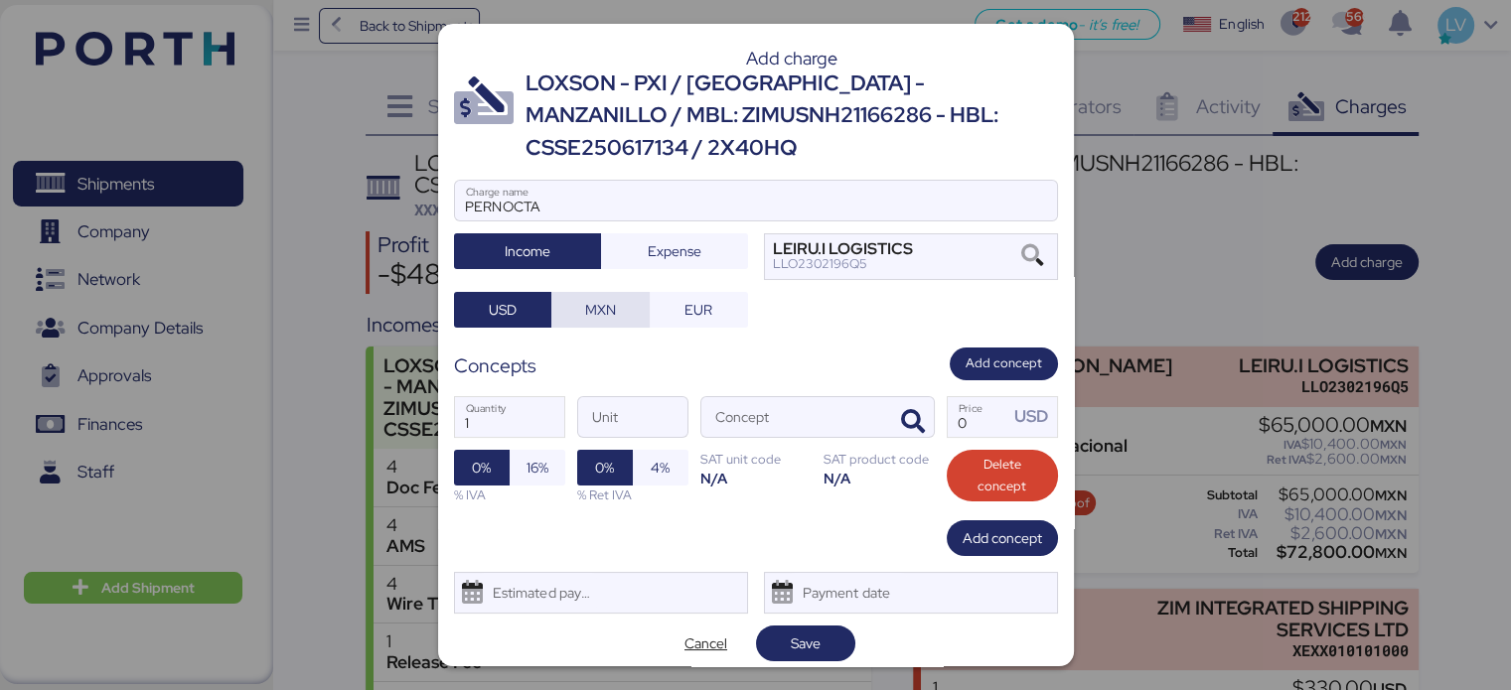
click at [605, 320] on span "MXN" at bounding box center [600, 310] width 31 height 24
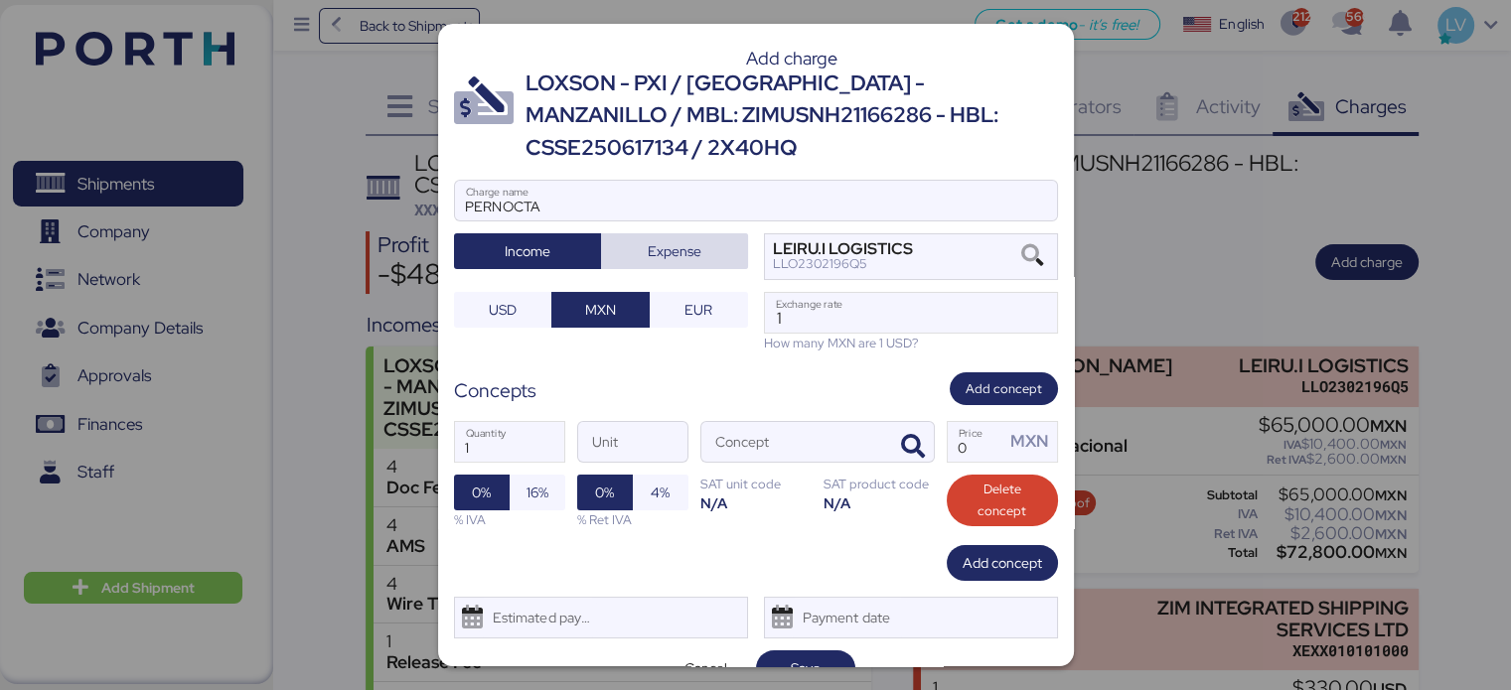
click at [652, 248] on span "Expense" at bounding box center [675, 251] width 54 height 24
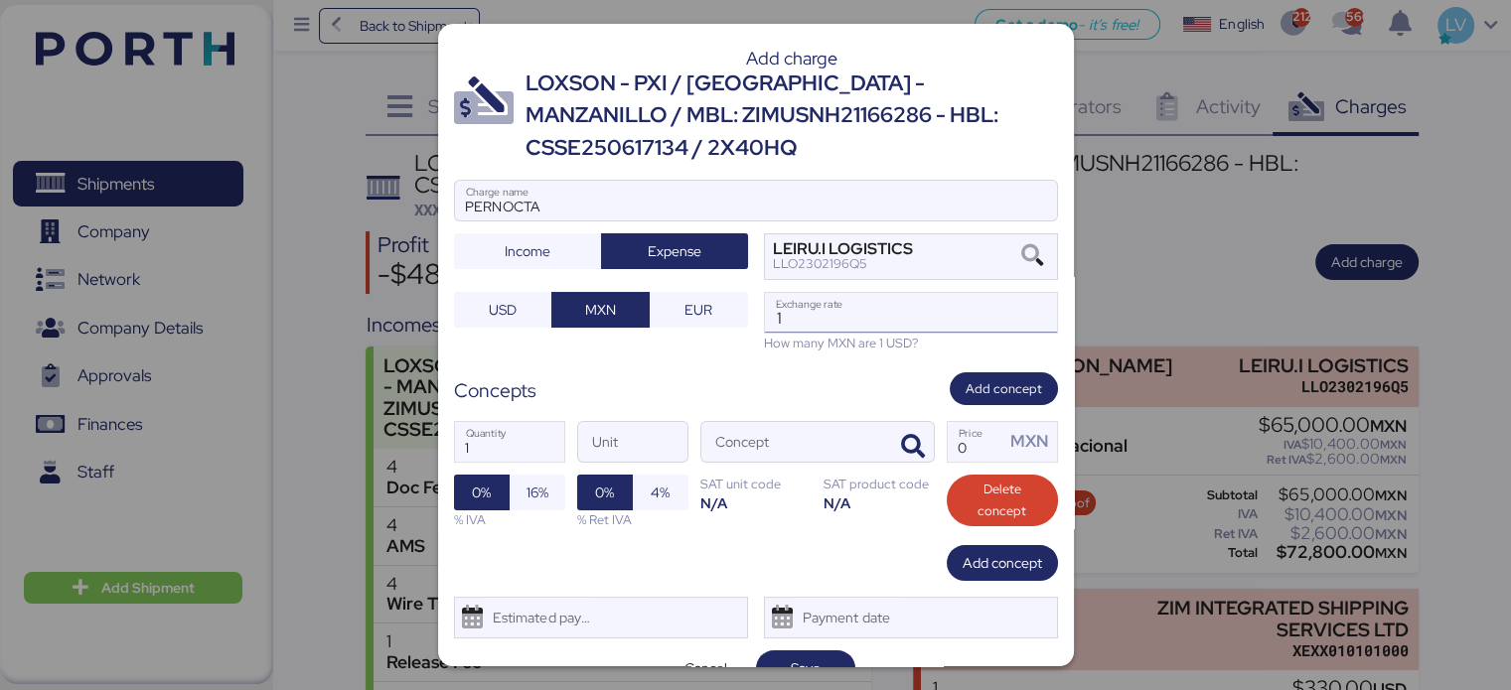
click at [815, 304] on input "1" at bounding box center [911, 313] width 292 height 40
paste input "18.5935"
type input "18.5935"
click at [886, 472] on div "1 Quantity Unit Concept 0 Price MXN 0% 16% % IVA 0% 4% % Ret IVA SAT unit code …" at bounding box center [756, 475] width 604 height 140
click at [901, 454] on icon "button" at bounding box center [913, 447] width 24 height 24
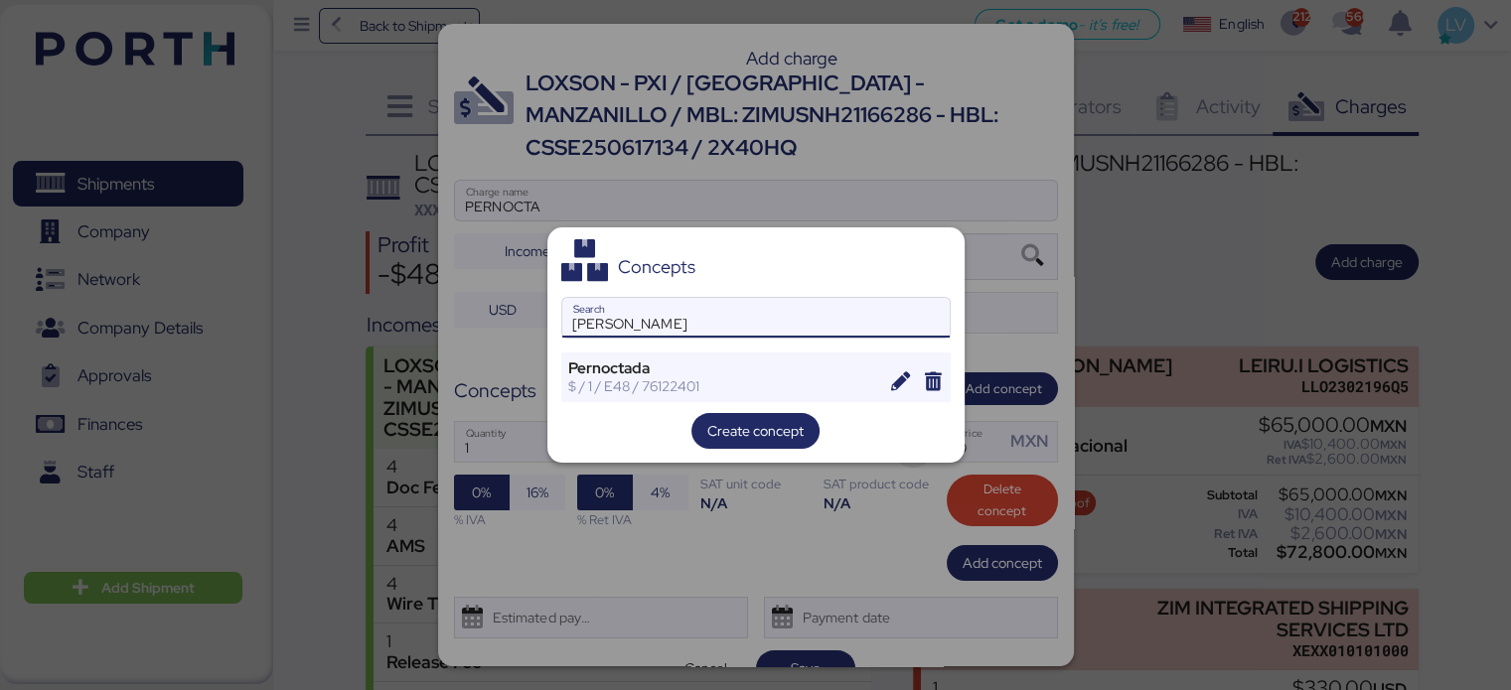
type input "[PERSON_NAME]"
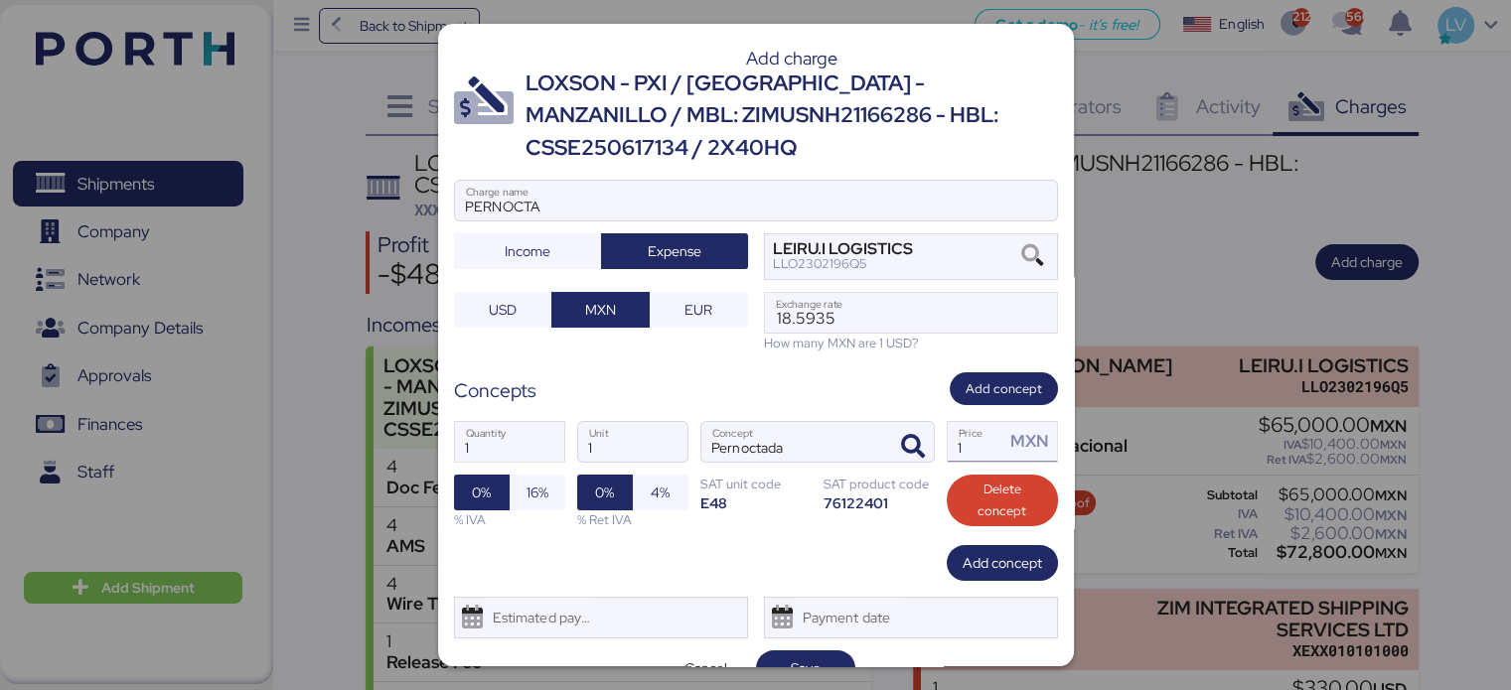
click at [947, 432] on input "1" at bounding box center [976, 442] width 58 height 40
type input "9000"
click at [520, 497] on span "16%" at bounding box center [537, 493] width 56 height 36
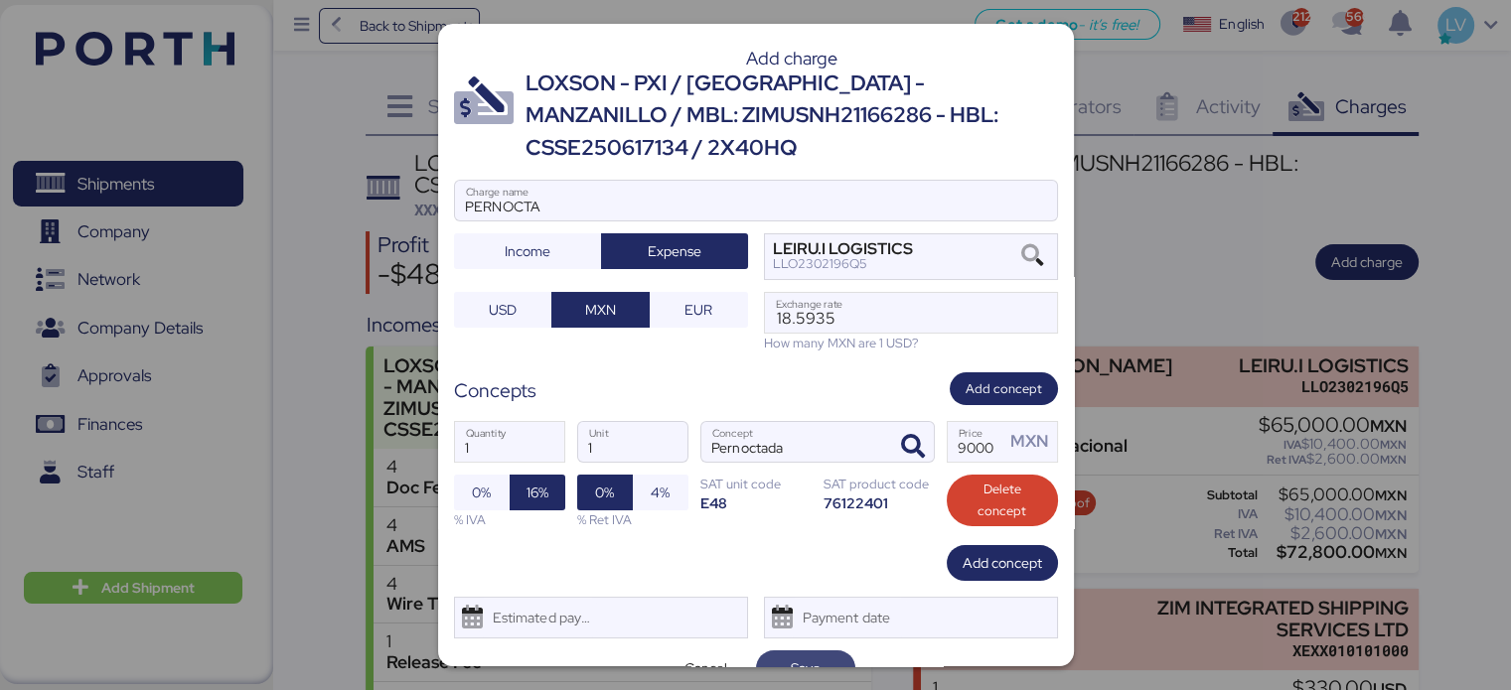
click at [799, 656] on span "Save" at bounding box center [806, 668] width 30 height 24
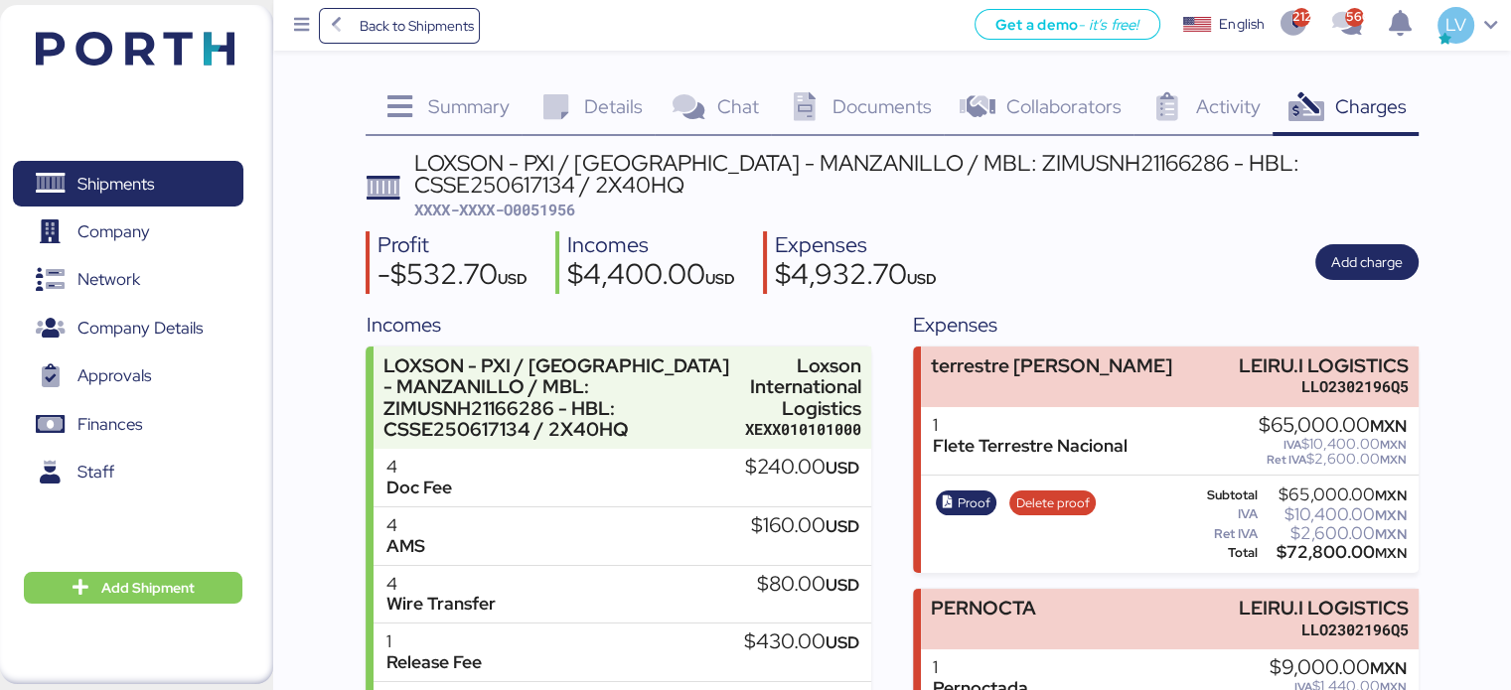
click at [539, 197] on div "LOXSON - PXI / [GEOGRAPHIC_DATA] - MANZANILLO / MBL: ZIMUSNH21166286 - HBL: CSS…" at bounding box center [916, 186] width 1004 height 69
copy span "O0051956"
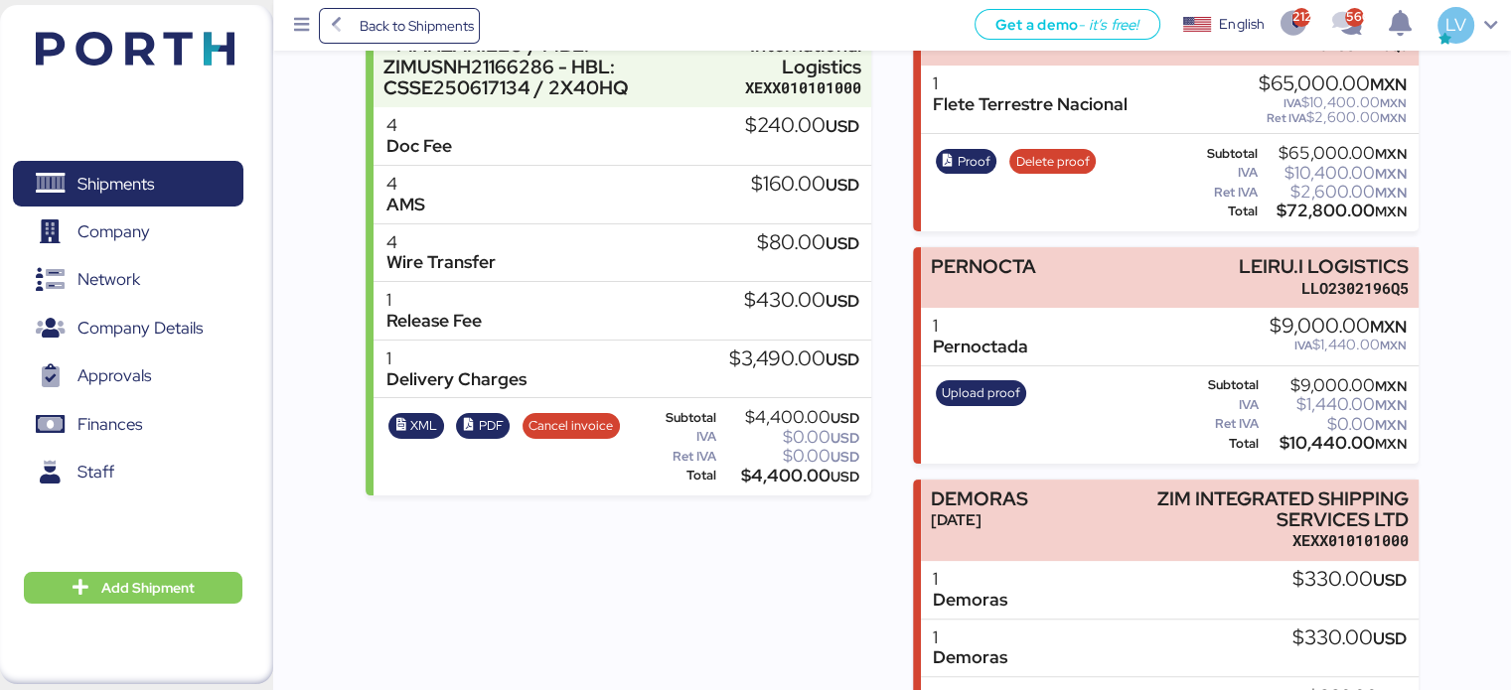
scroll to position [344, 0]
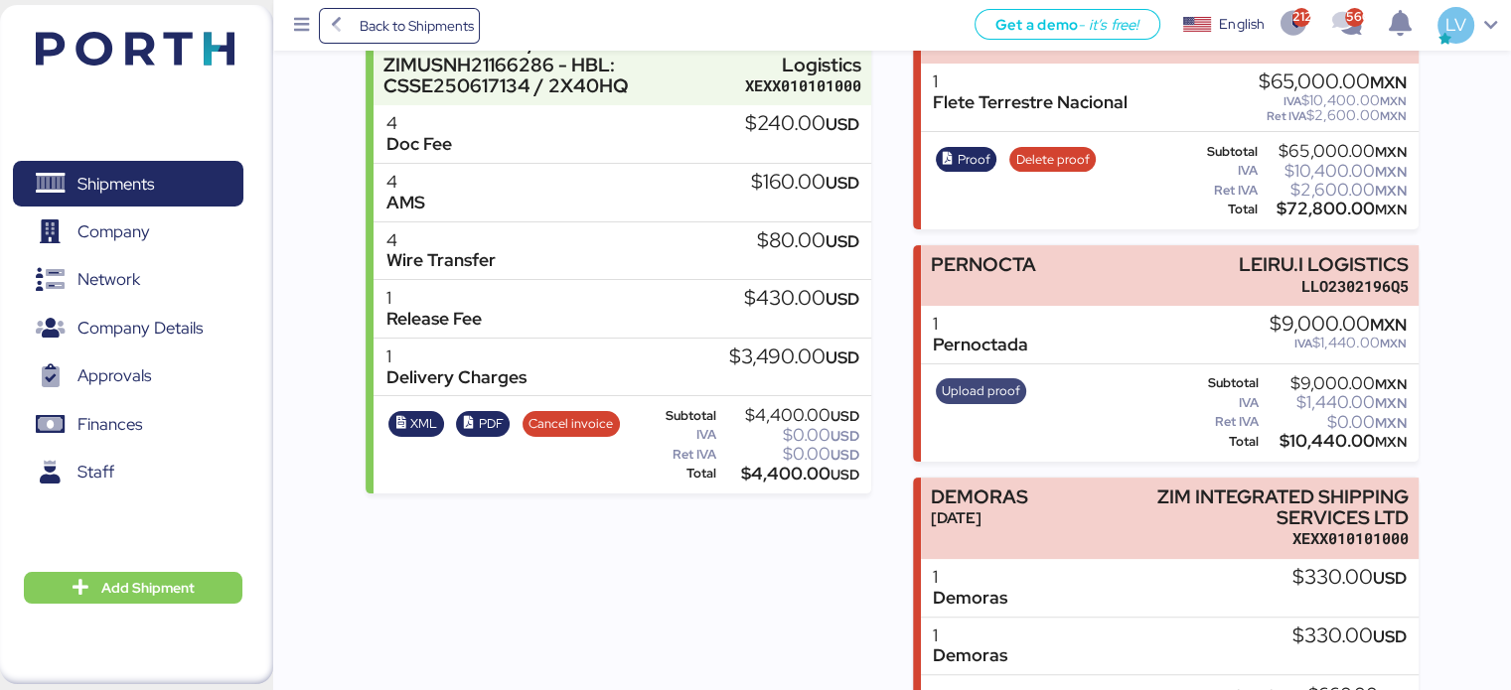
click at [969, 386] on span "Upload proof" at bounding box center [981, 391] width 78 height 22
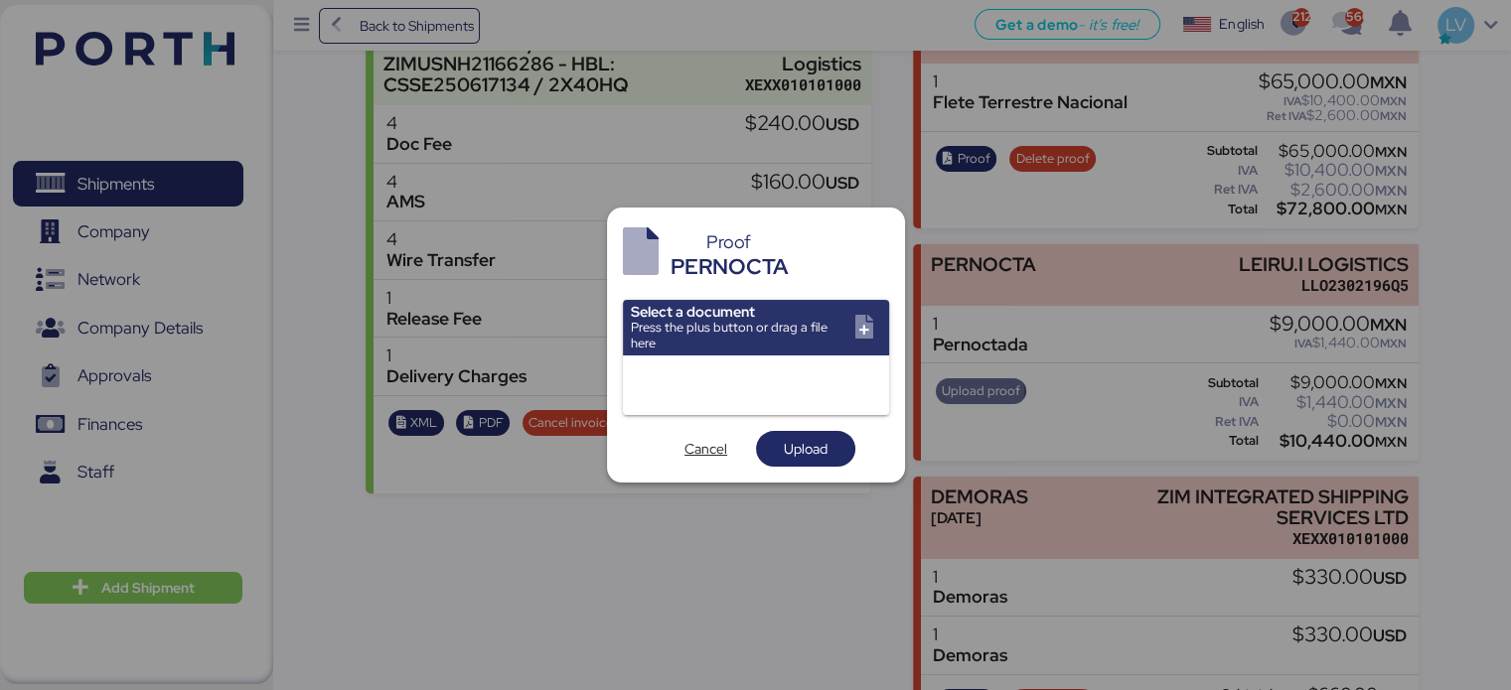
scroll to position [0, 0]
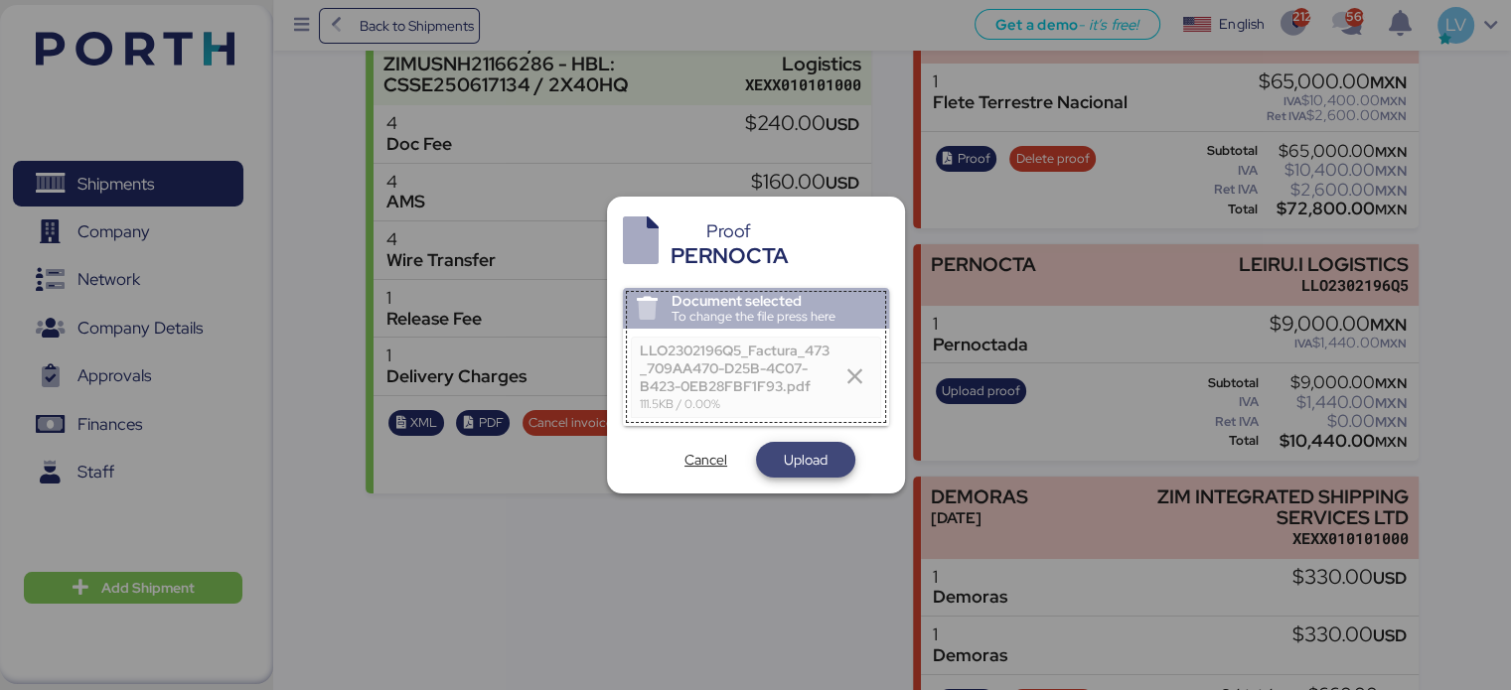
click at [788, 464] on span "Upload" at bounding box center [806, 460] width 44 height 24
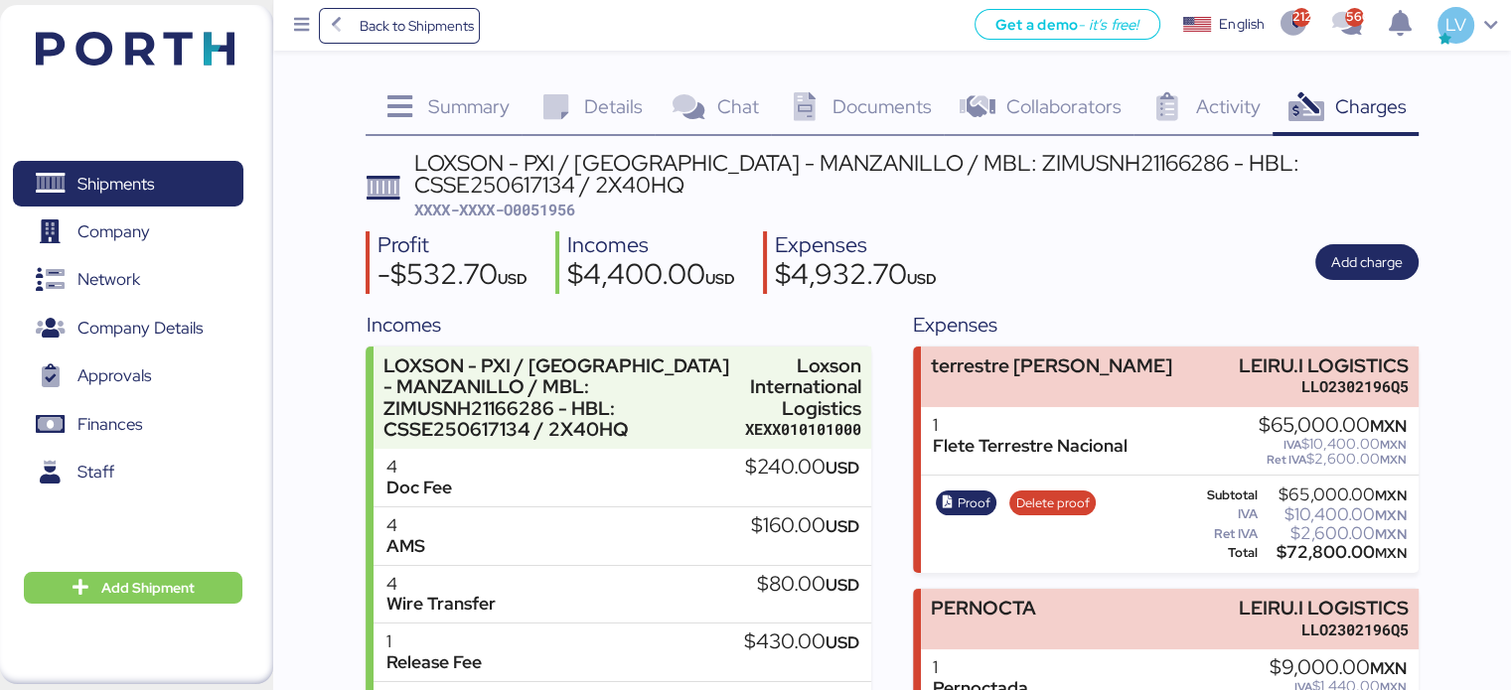
click at [404, 44] on div "Back to Shipments Get a demo - it’s free! Get a demo English Inglés English 212…" at bounding box center [891, 25] width 1237 height 51
click at [421, 22] on span "Back to Shipments" at bounding box center [416, 26] width 114 height 24
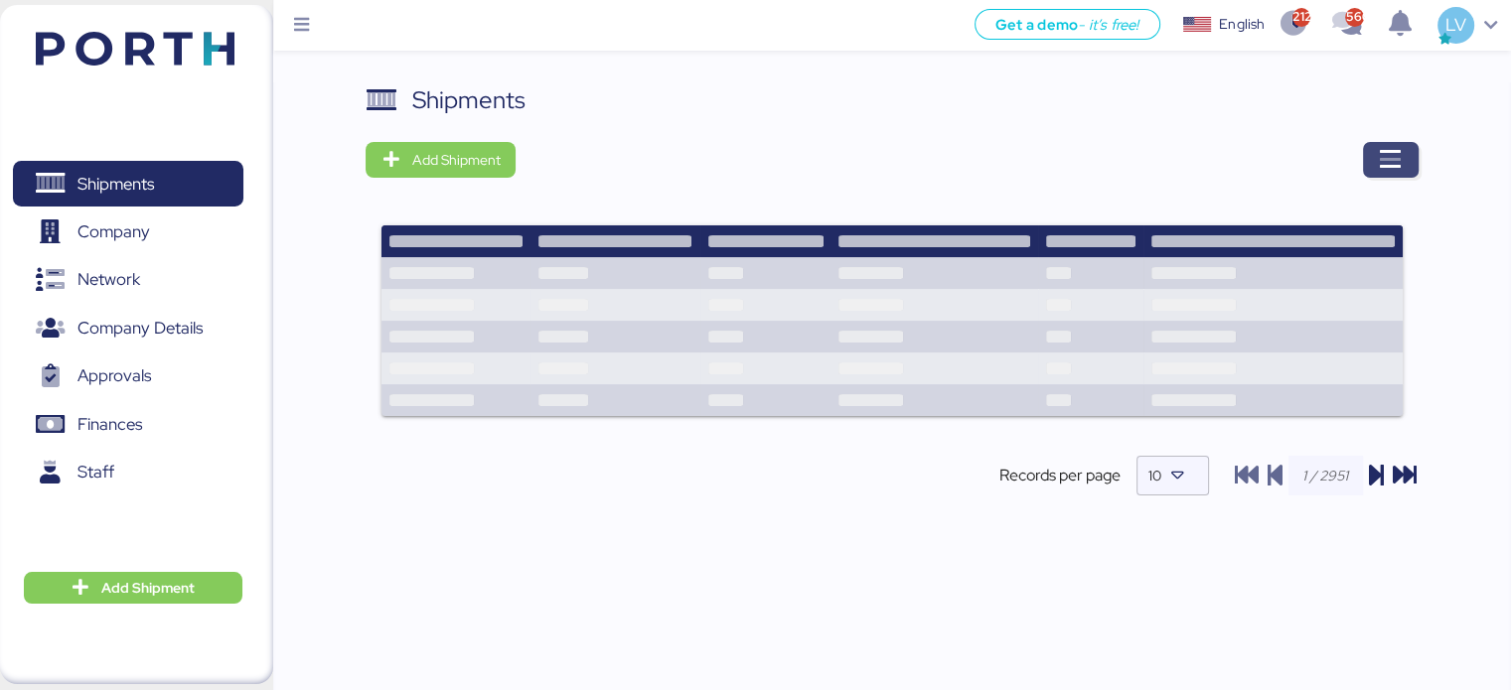
click at [1413, 150] on span "button" at bounding box center [1391, 160] width 56 height 36
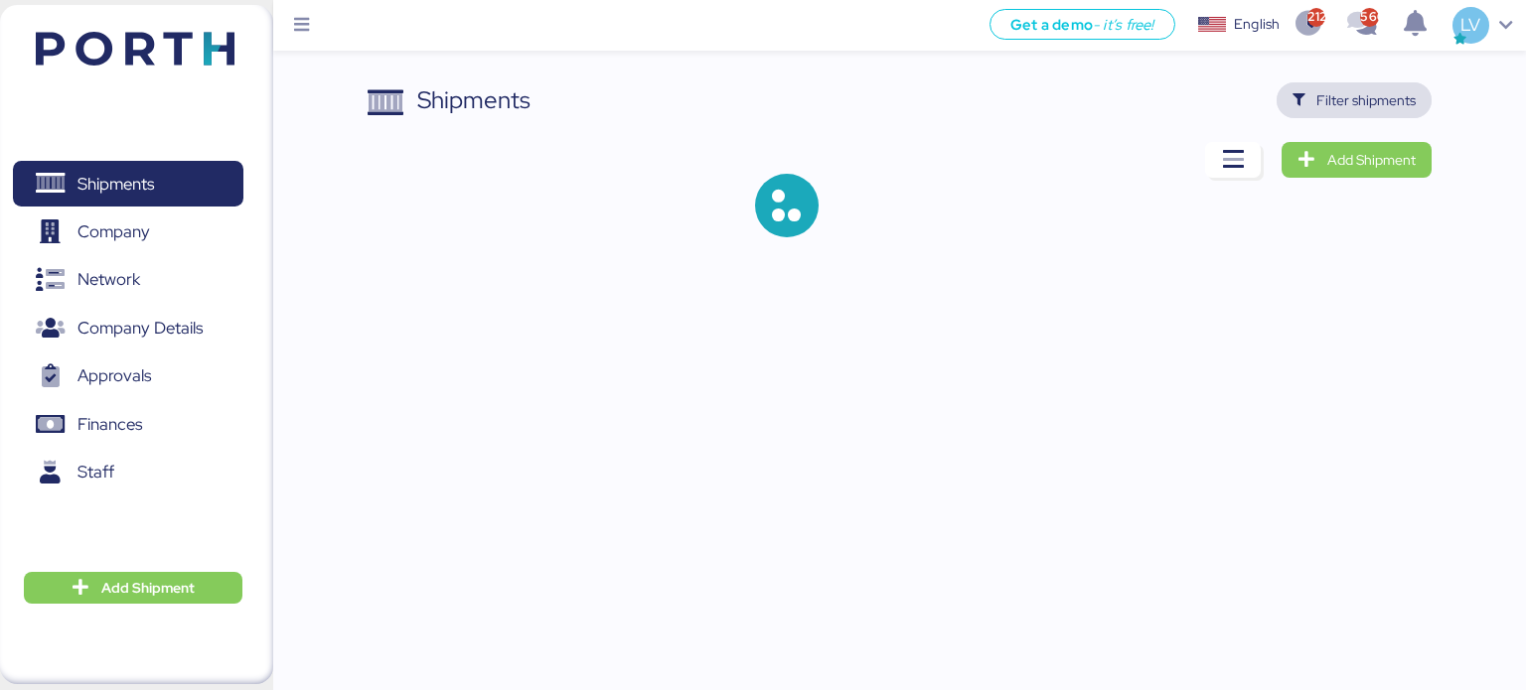
click at [1346, 88] on span "Filter shipments" at bounding box center [1365, 100] width 99 height 24
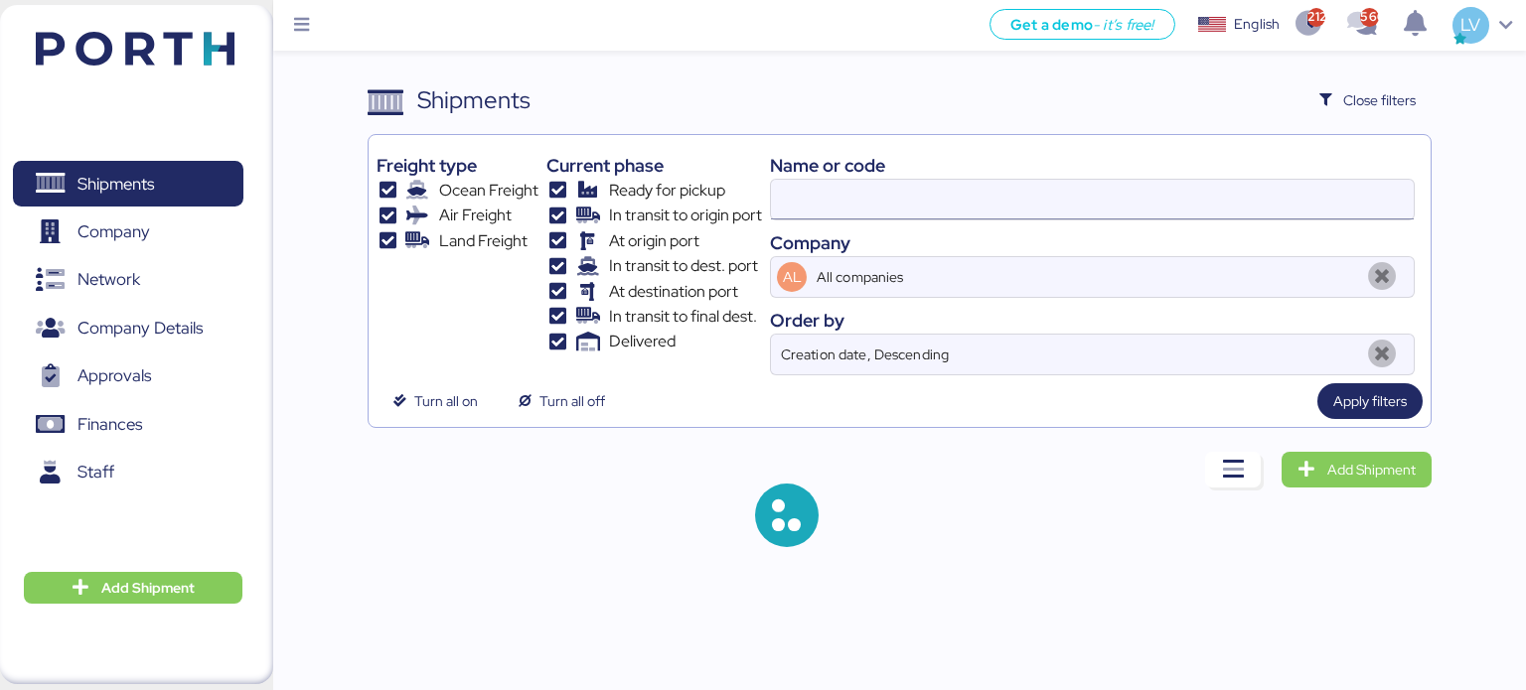
click at [1291, 198] on input at bounding box center [1092, 200] width 643 height 40
paste input "O0052000"
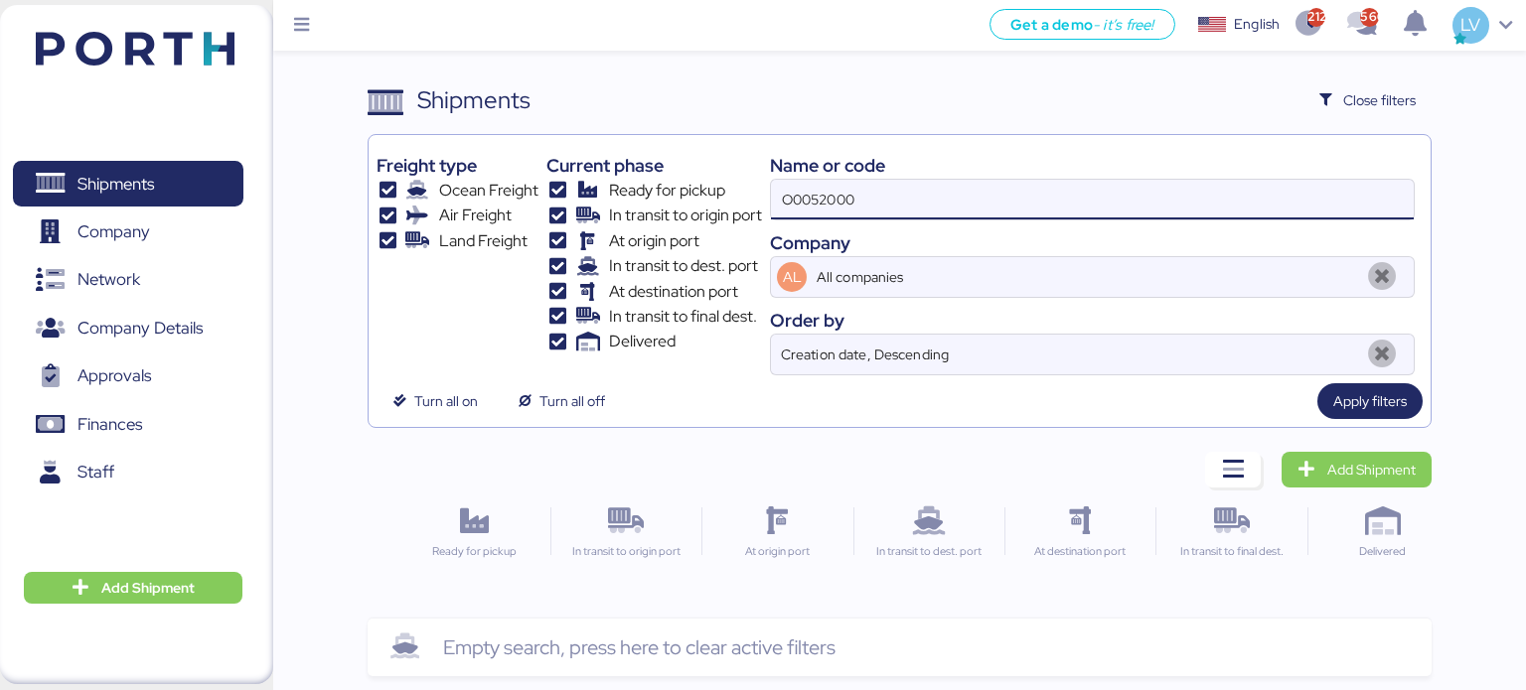
type input "O0052000"
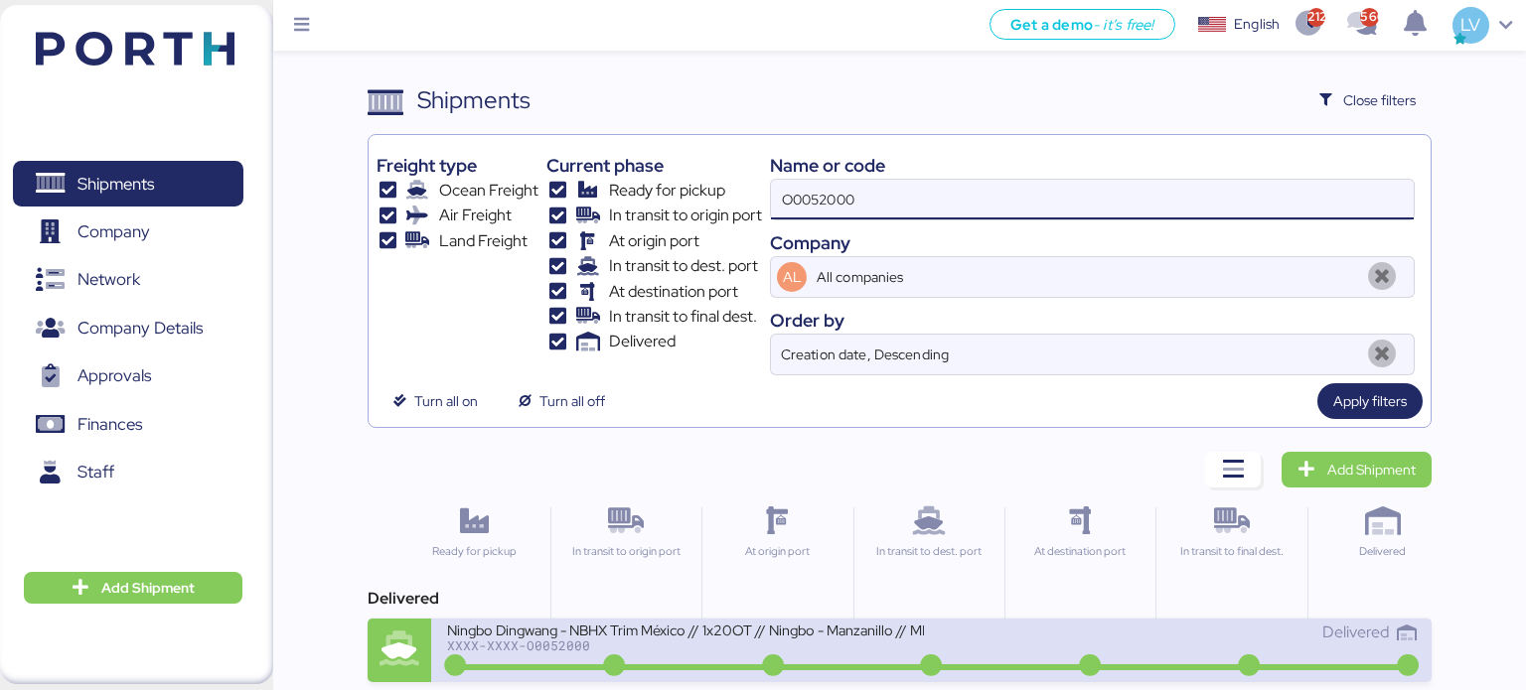
click at [1178, 657] on div "Delivered" at bounding box center [1174, 642] width 485 height 43
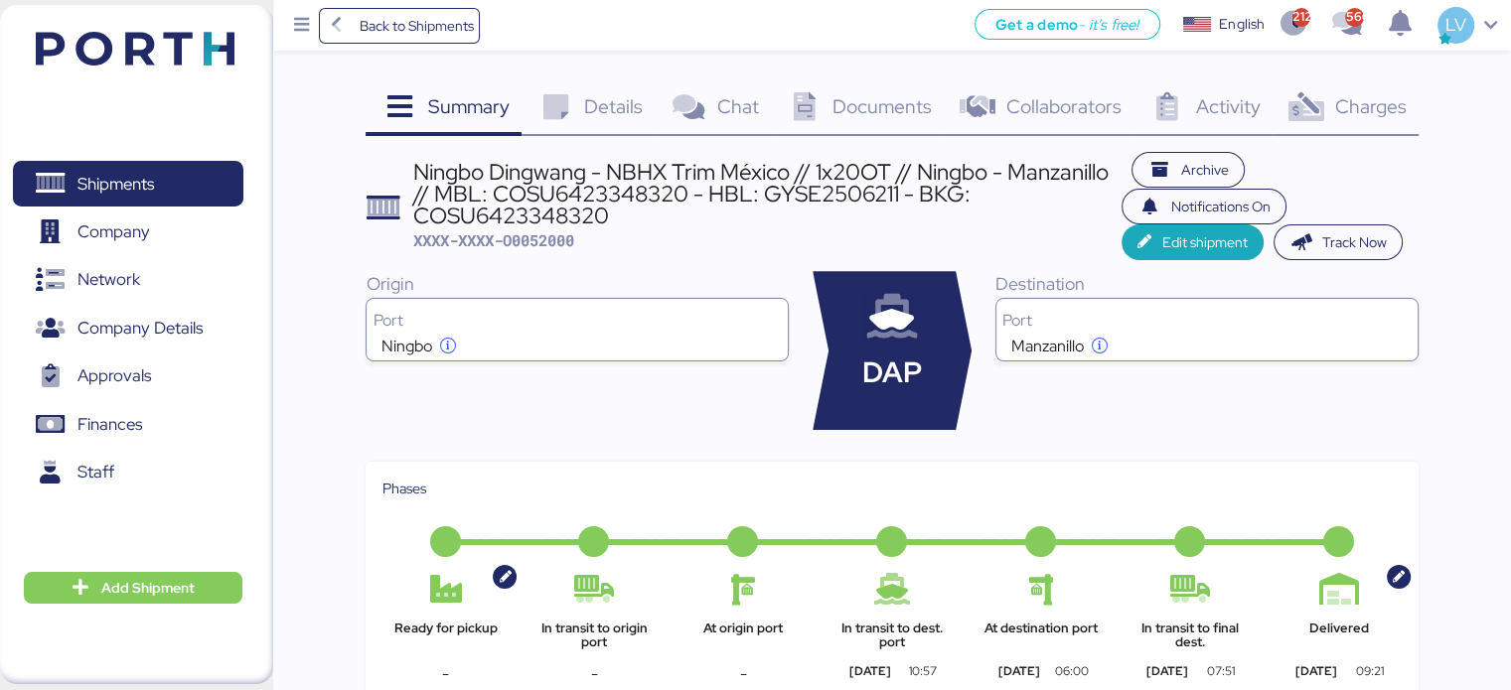
click at [1410, 114] on div "Charges 0" at bounding box center [1345, 109] width 146 height 54
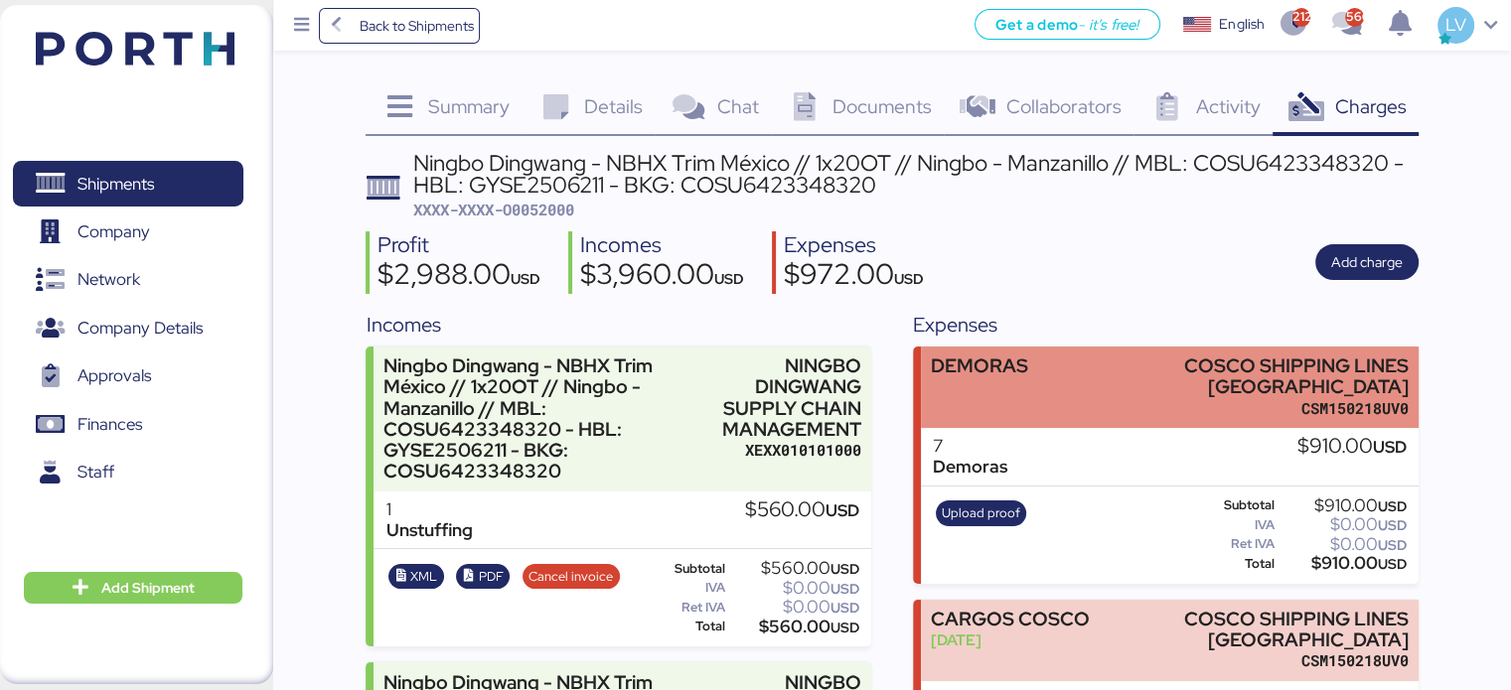
scroll to position [28, 0]
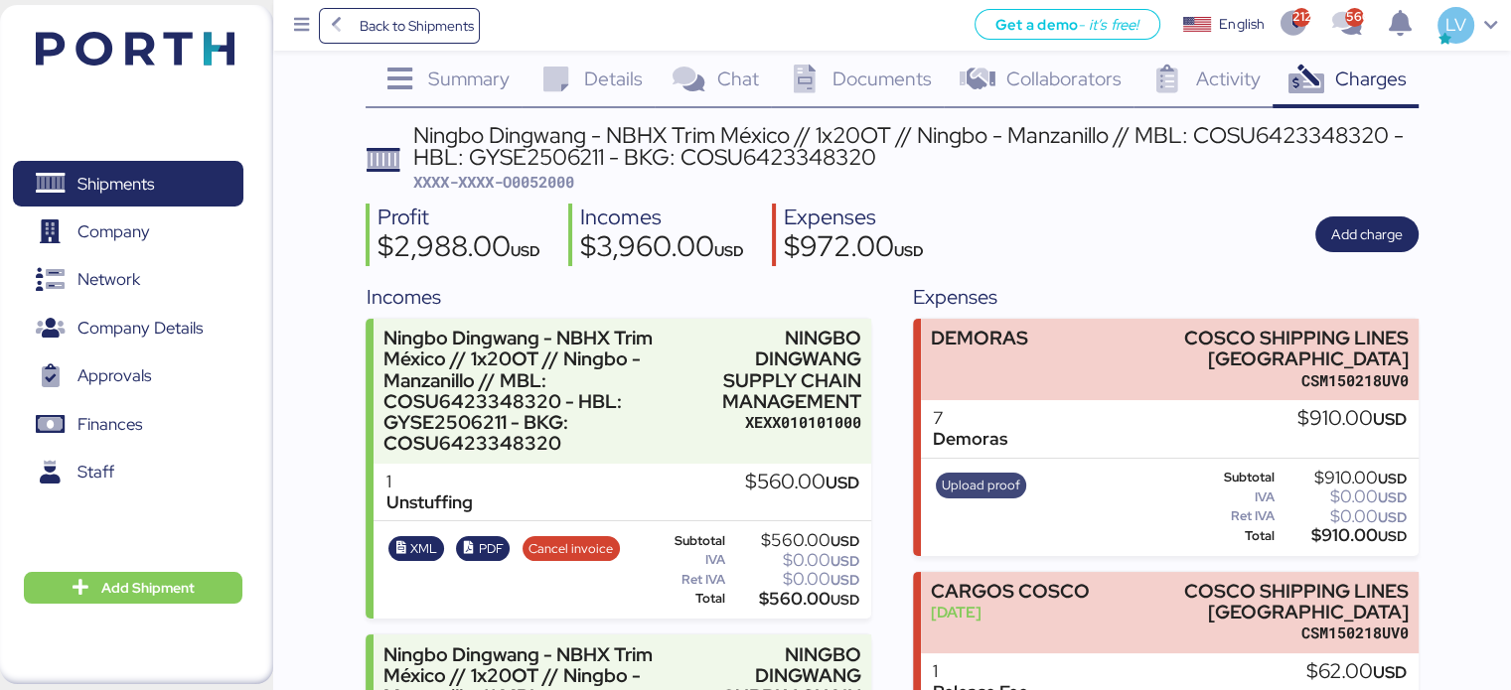
click at [986, 497] on span "Upload proof" at bounding box center [981, 486] width 91 height 26
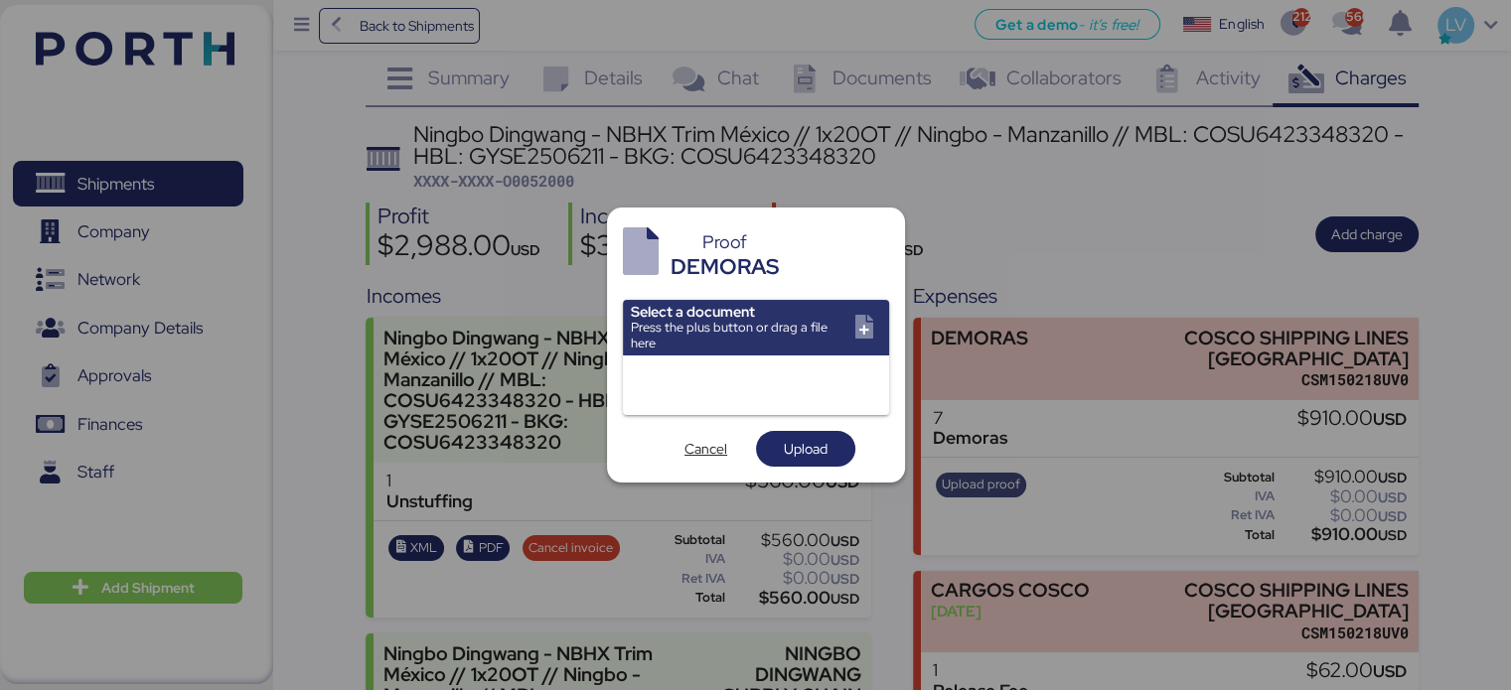
scroll to position [0, 0]
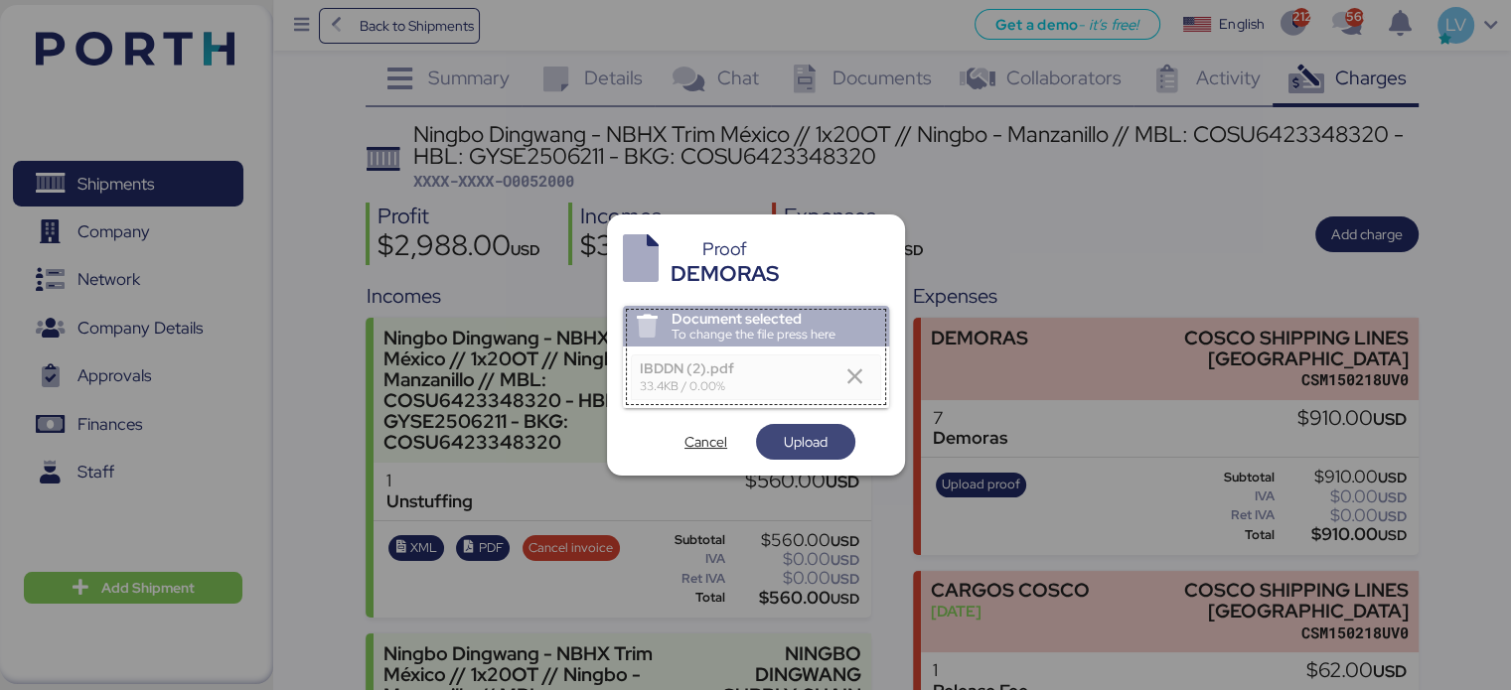
click at [808, 438] on span "Upload" at bounding box center [806, 442] width 44 height 24
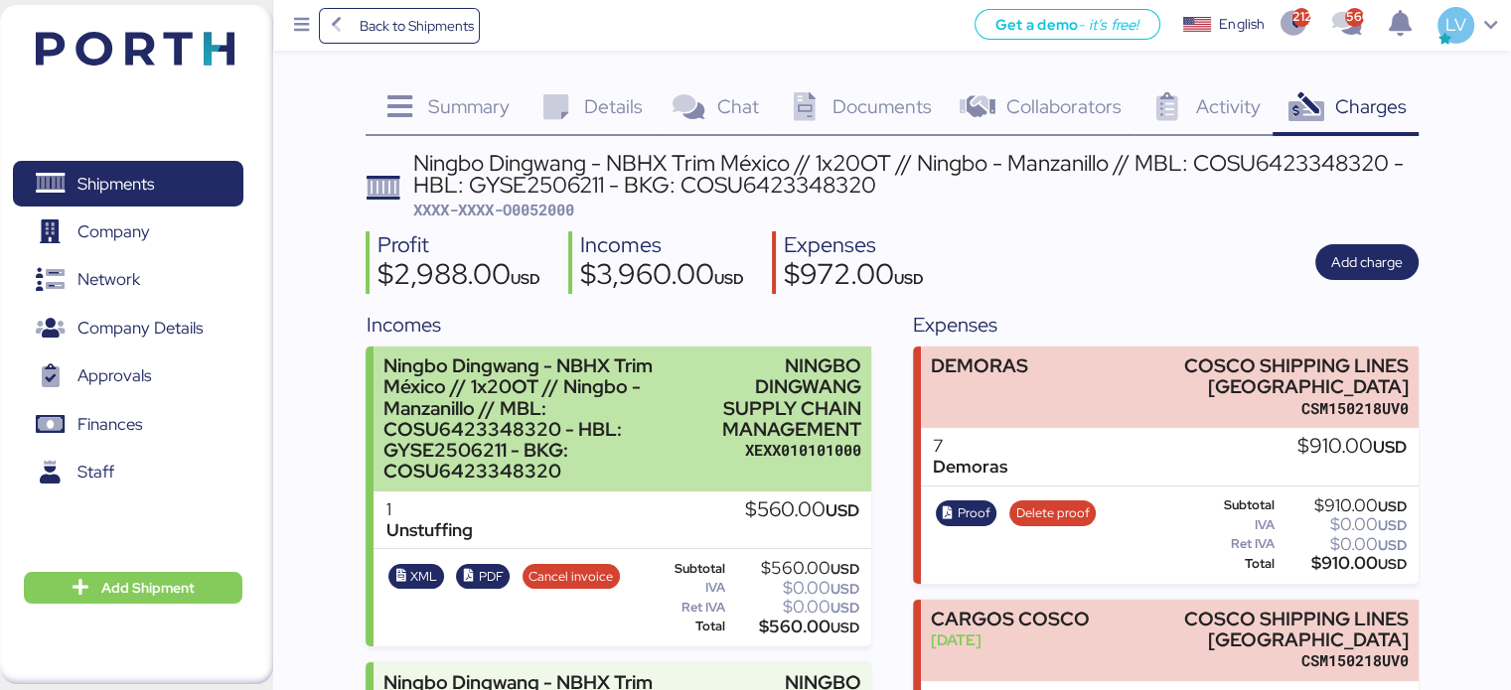
scroll to position [40, 0]
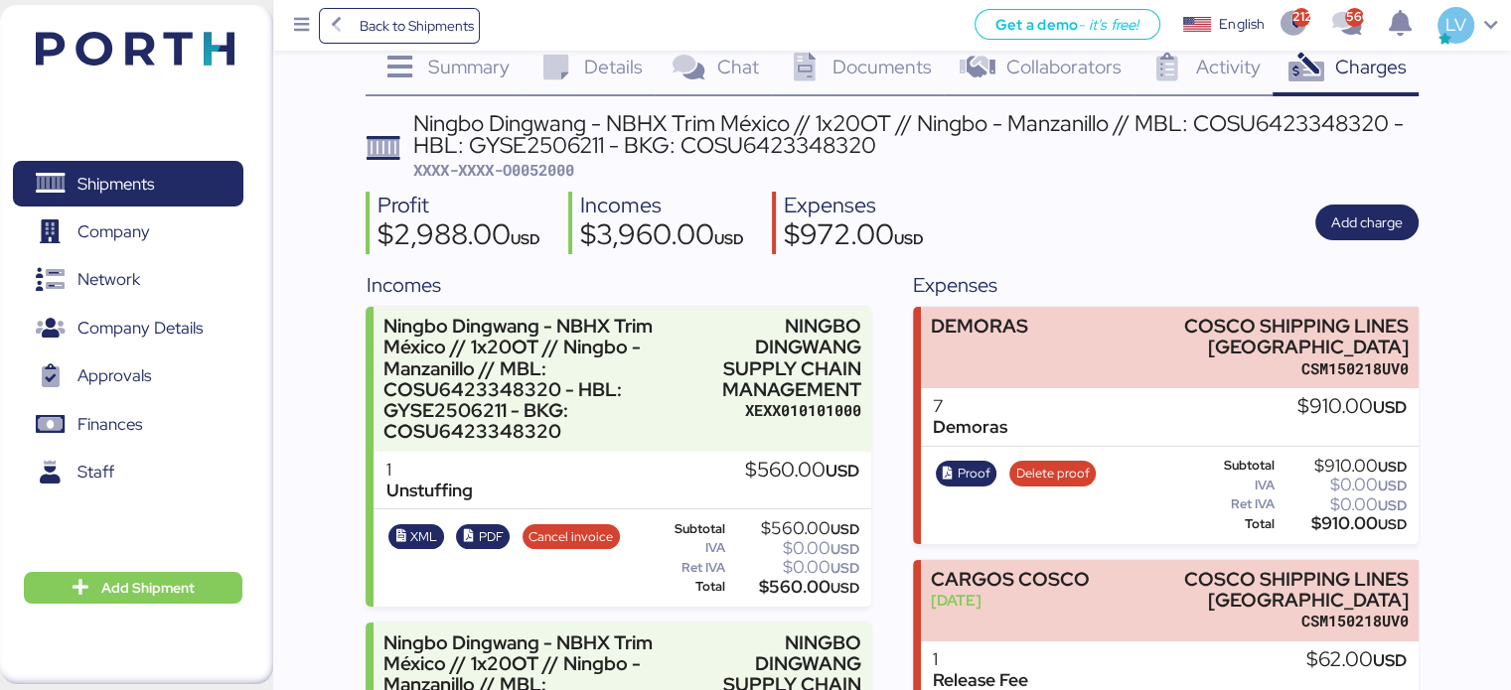
click at [502, 130] on div "Ningbo Dingwang - NBHX Trim México // 1x20OT // Ningbo - Manzanillo // MBL: COS…" at bounding box center [915, 134] width 1005 height 45
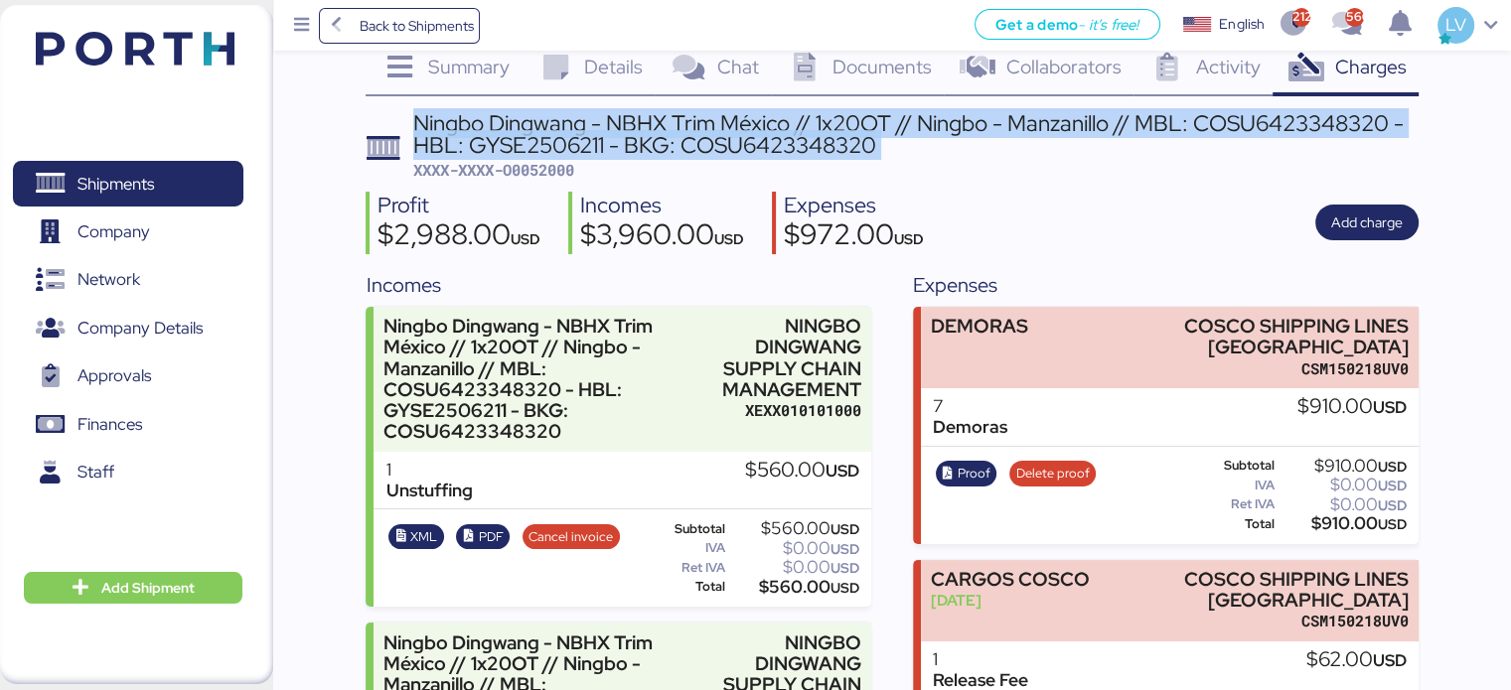
click at [502, 130] on div "Ningbo Dingwang - NBHX Trim México // 1x20OT // Ningbo - Manzanillo // MBL: COS…" at bounding box center [915, 134] width 1005 height 45
copy div "Ningbo Dingwang - NBHX Trim México // 1x20OT // Ningbo - Manzanillo // MBL: COS…"
click at [368, 31] on span "Back to Shipments" at bounding box center [416, 26] width 114 height 24
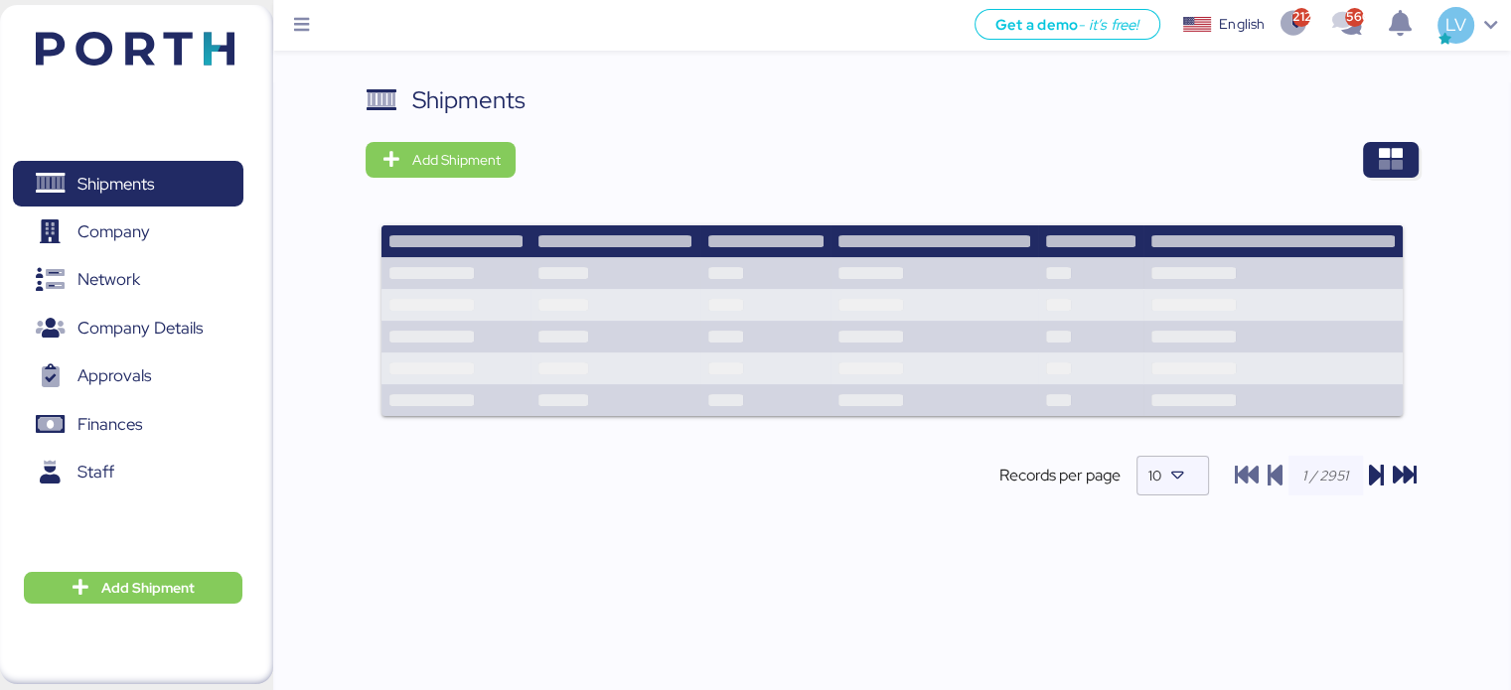
click at [1419, 156] on div "Shipments Add Shipment Records per page 10" at bounding box center [891, 411] width 1237 height 659
click at [1417, 156] on span "button" at bounding box center [1391, 160] width 56 height 36
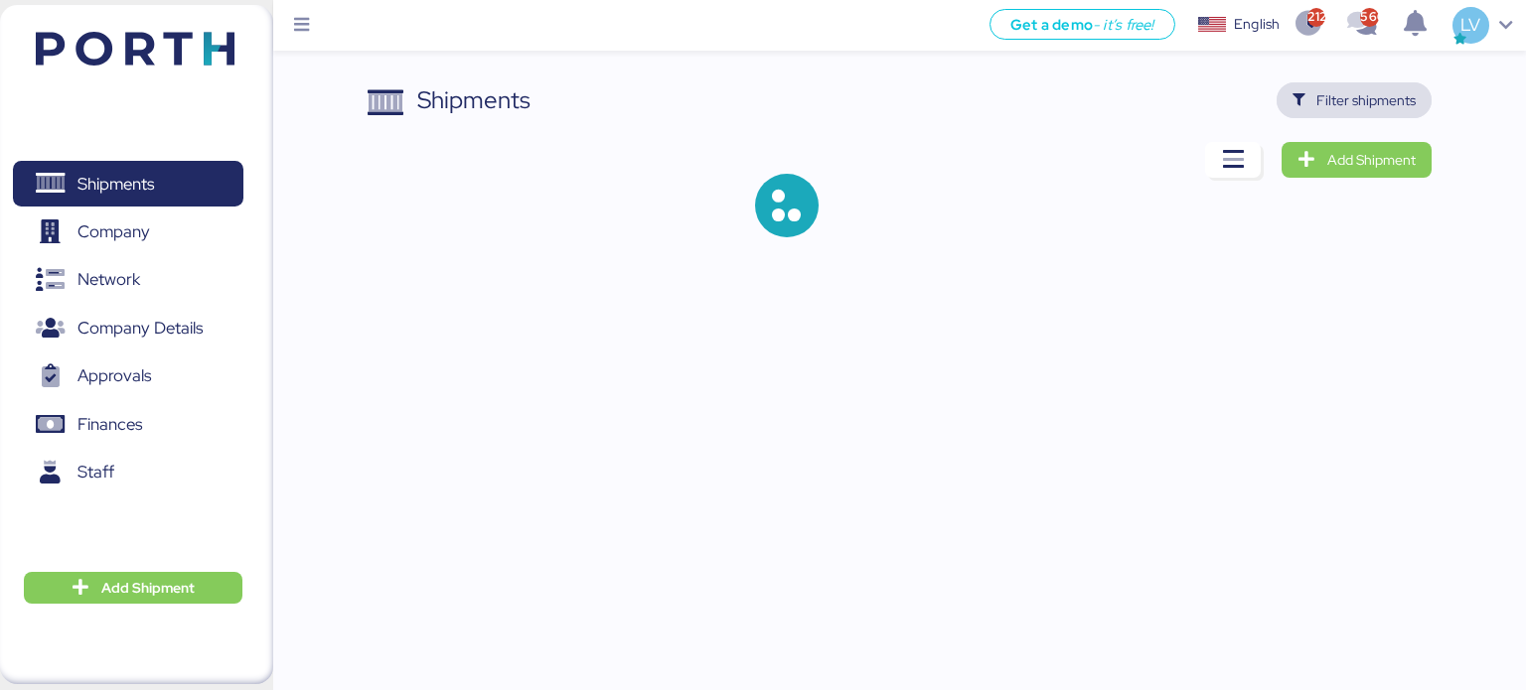
click at [1356, 86] on span "Filter shipments" at bounding box center [1354, 100] width 124 height 28
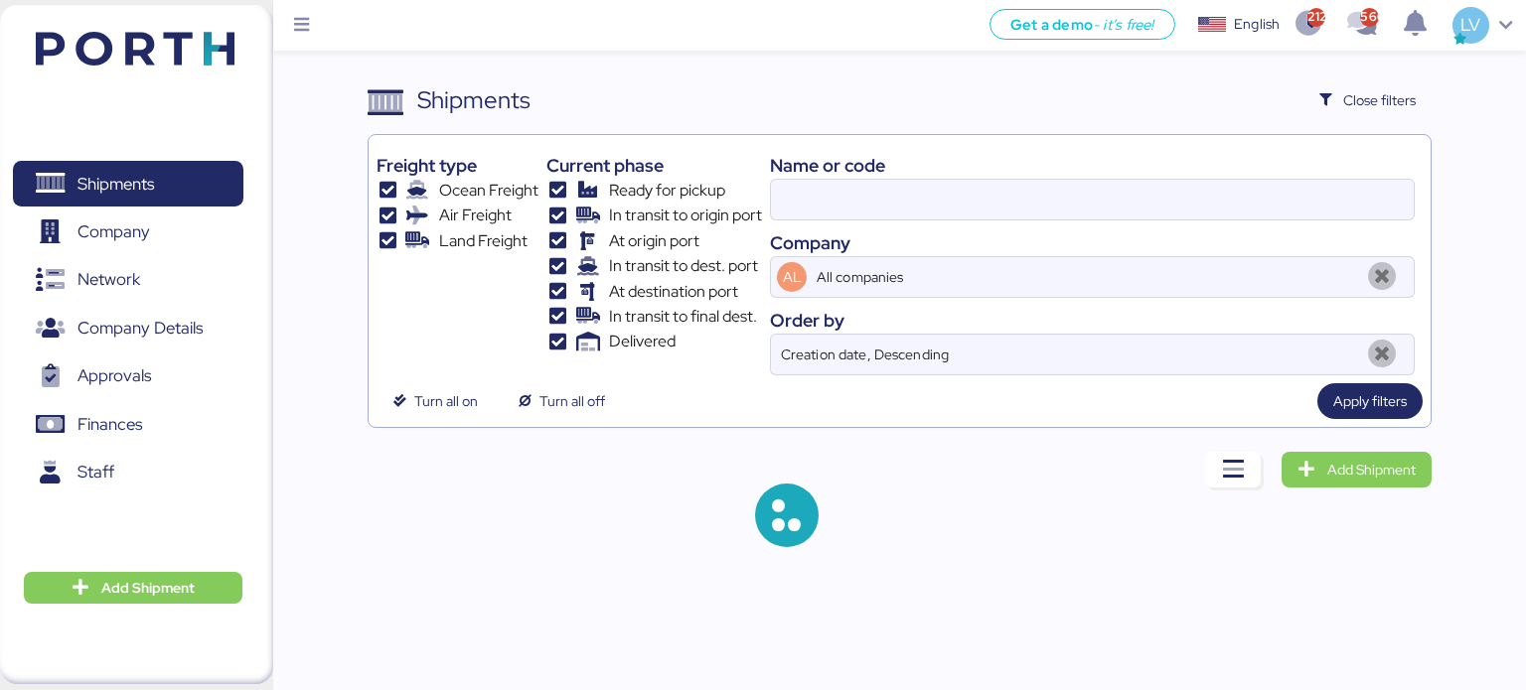
click at [1217, 166] on div "Name or code" at bounding box center [1092, 165] width 645 height 27
click at [1204, 198] on input at bounding box center [1092, 200] width 643 height 40
paste input "SNKO020250603637"
type input "SNKO020250603637"
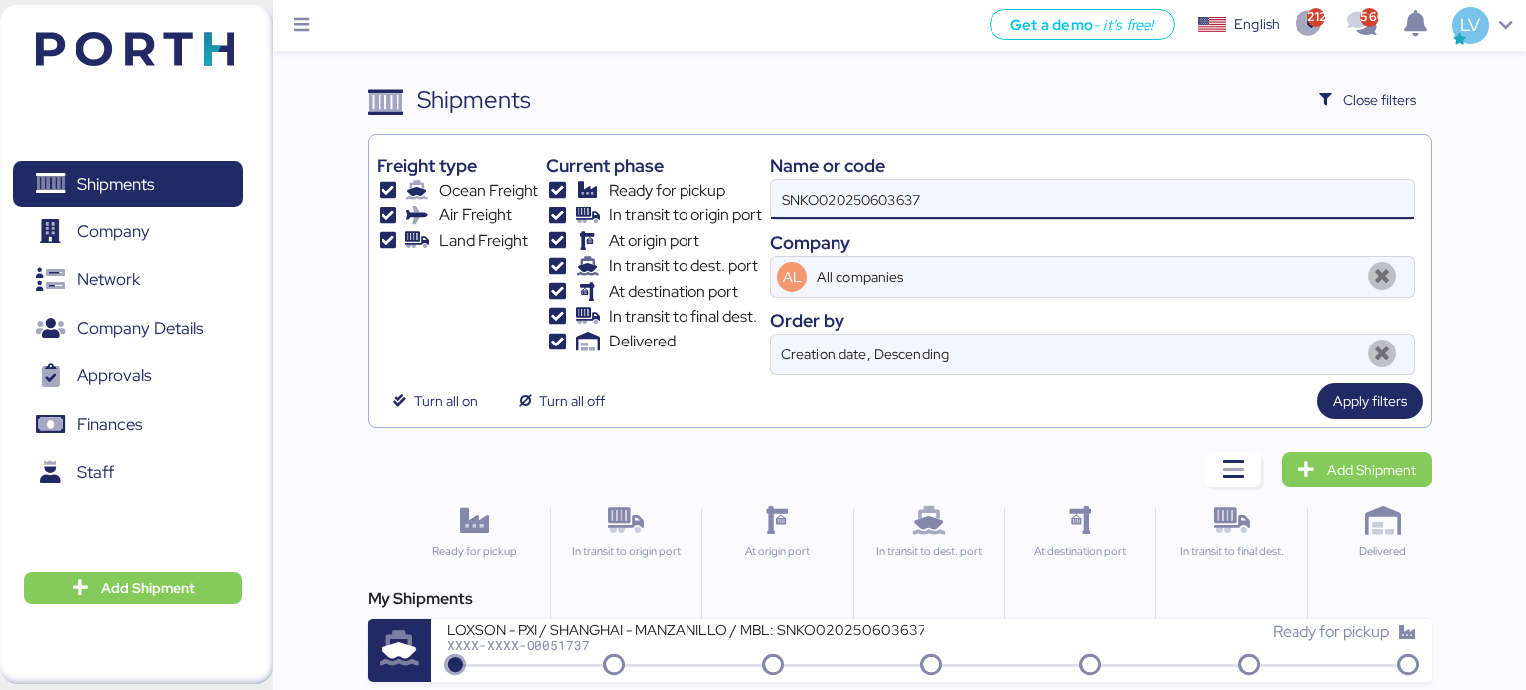
click at [845, 615] on div "My Shipments LOXSON - PXI / [GEOGRAPHIC_DATA] - MANZANILLO / MBL: SNKO020250603…" at bounding box center [899, 634] width 1065 height 95
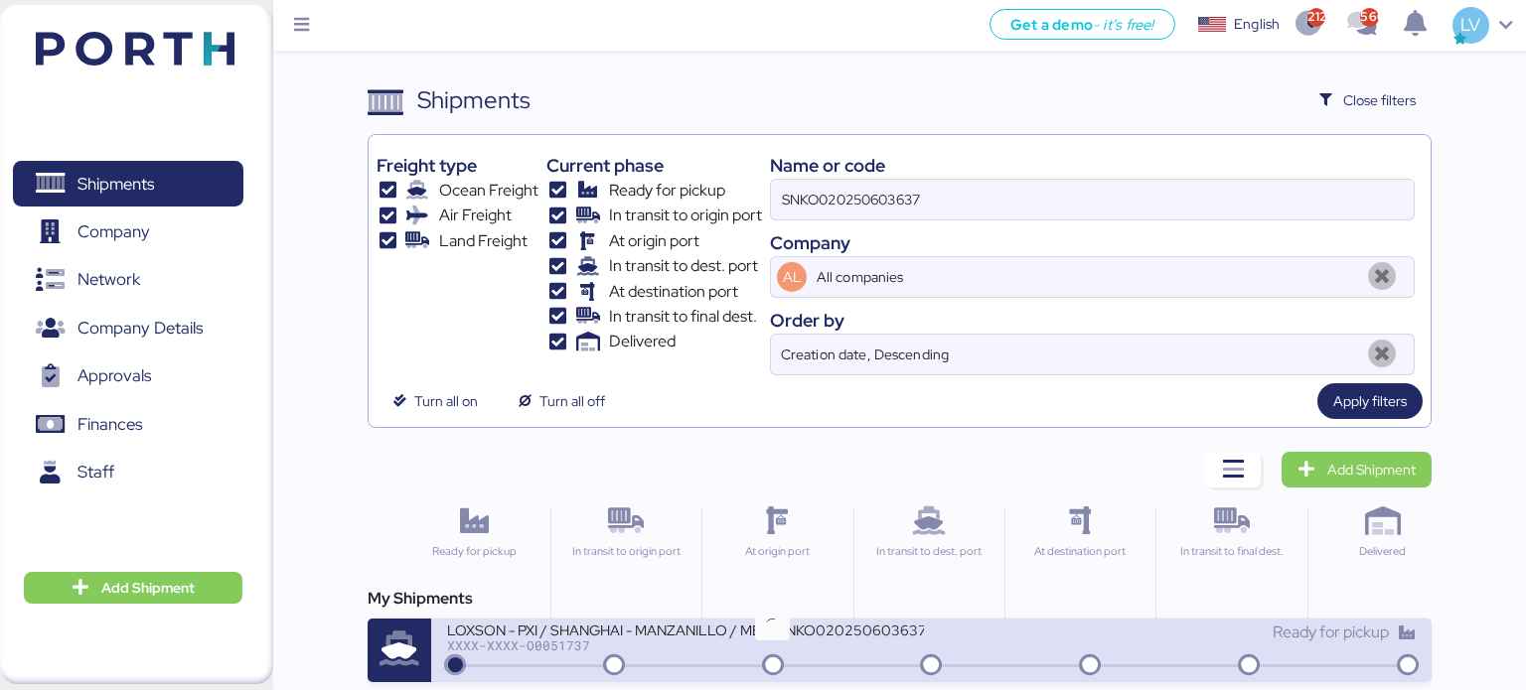
click at [807, 664] on icon at bounding box center [772, 666] width 95 height 22
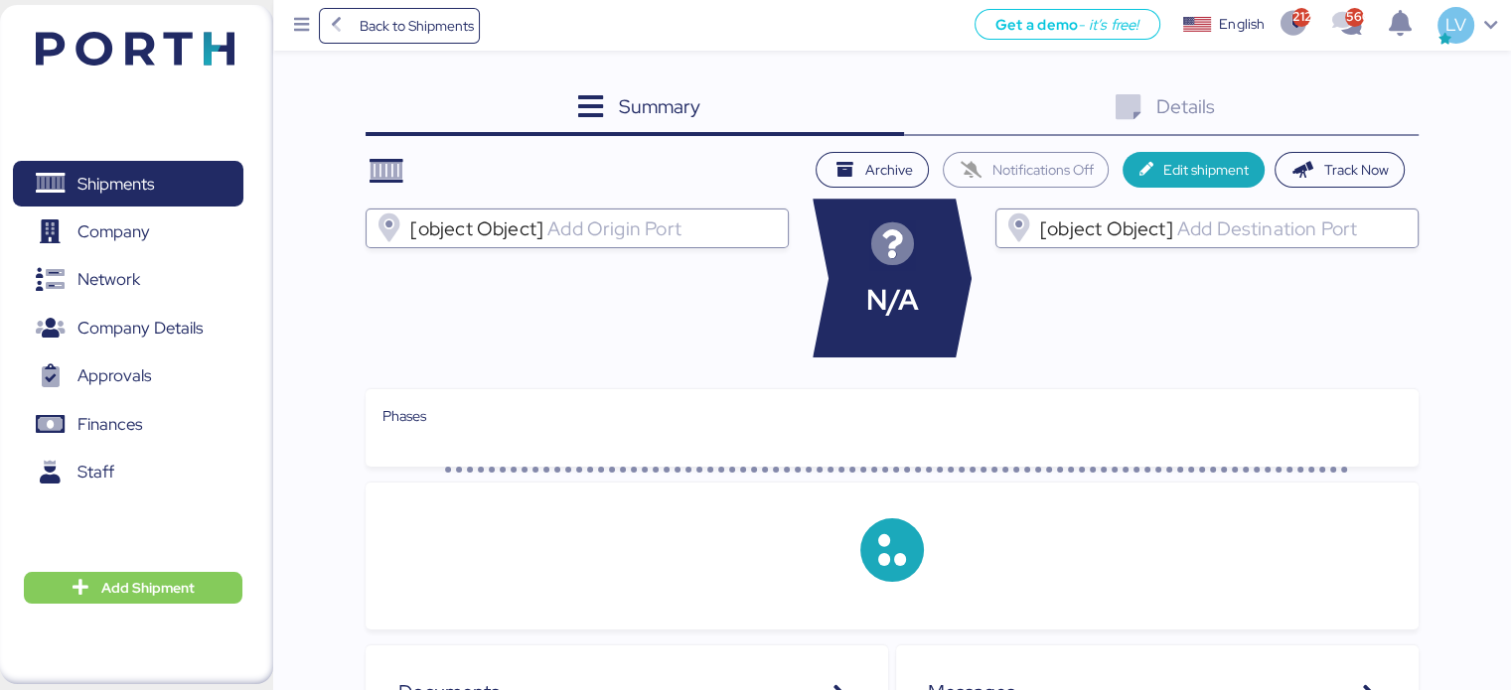
click at [1307, 132] on div "Details 0" at bounding box center [1161, 109] width 514 height 54
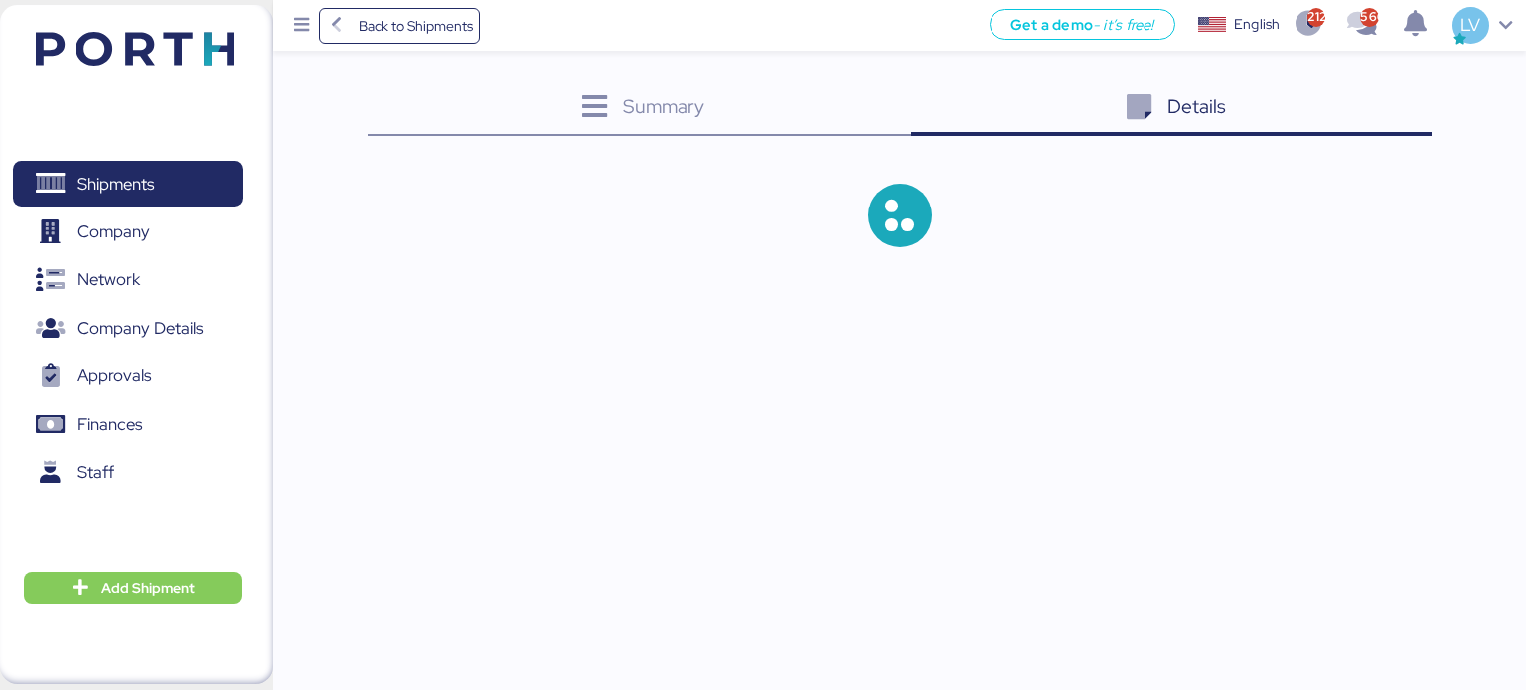
click at [1316, 123] on div "Details 0" at bounding box center [1171, 109] width 520 height 54
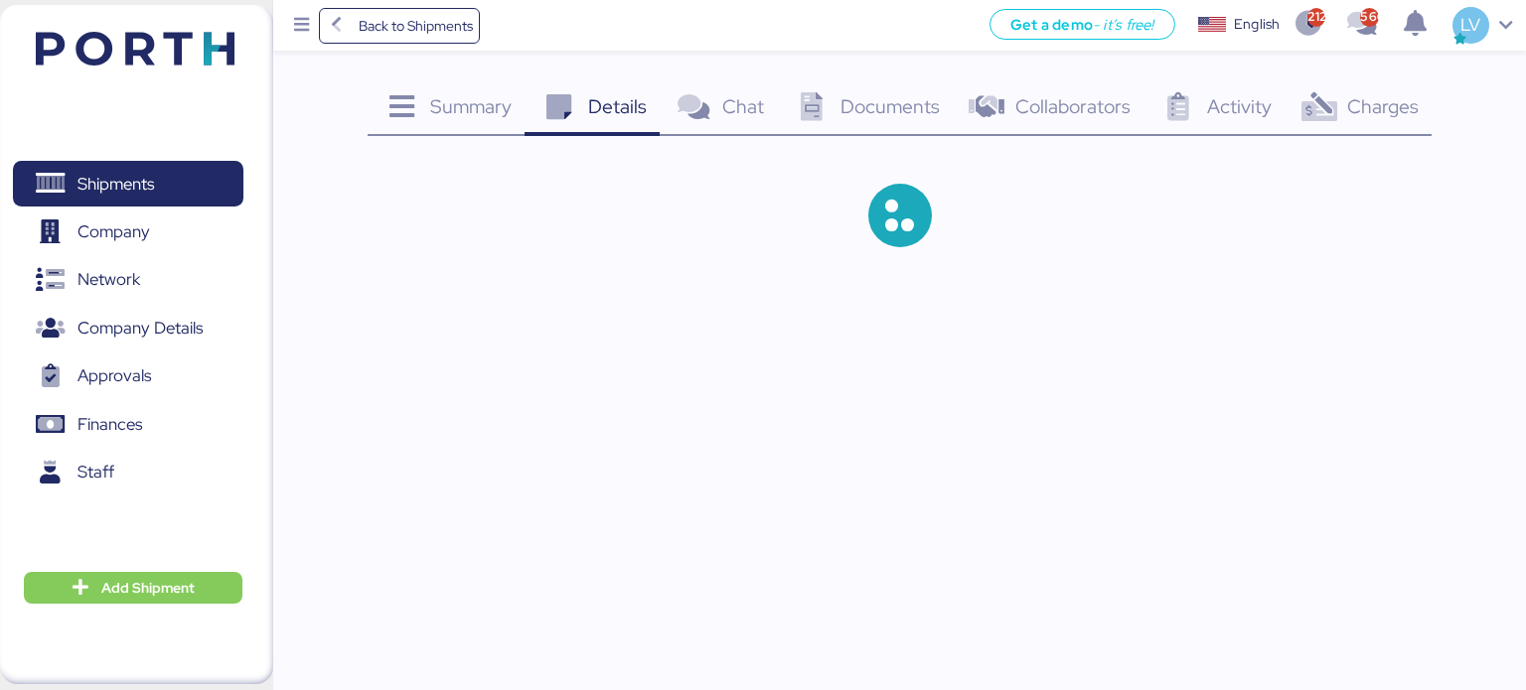
click at [1333, 117] on icon at bounding box center [1318, 107] width 43 height 29
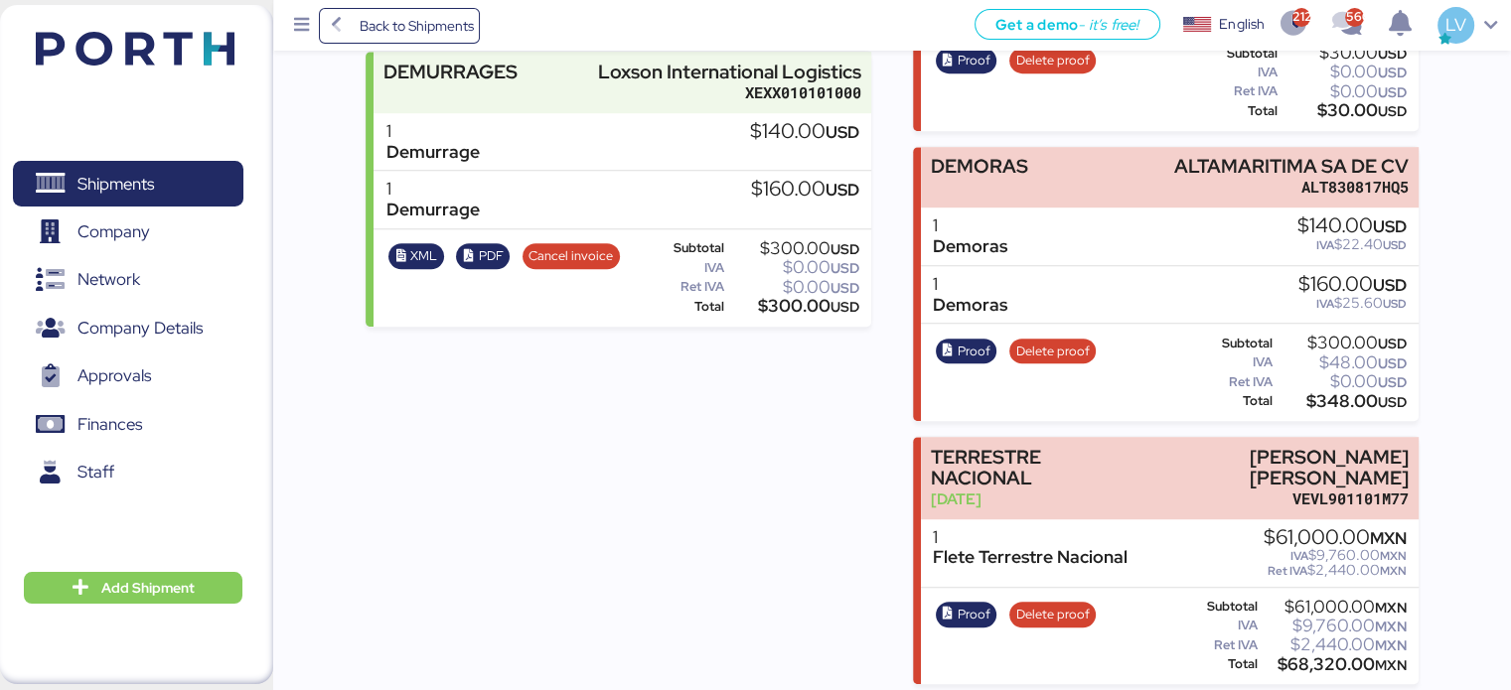
scroll to position [1266, 0]
click at [962, 340] on span "Proof" at bounding box center [973, 351] width 33 height 22
click at [1050, 341] on span "Delete proof" at bounding box center [1052, 351] width 73 height 22
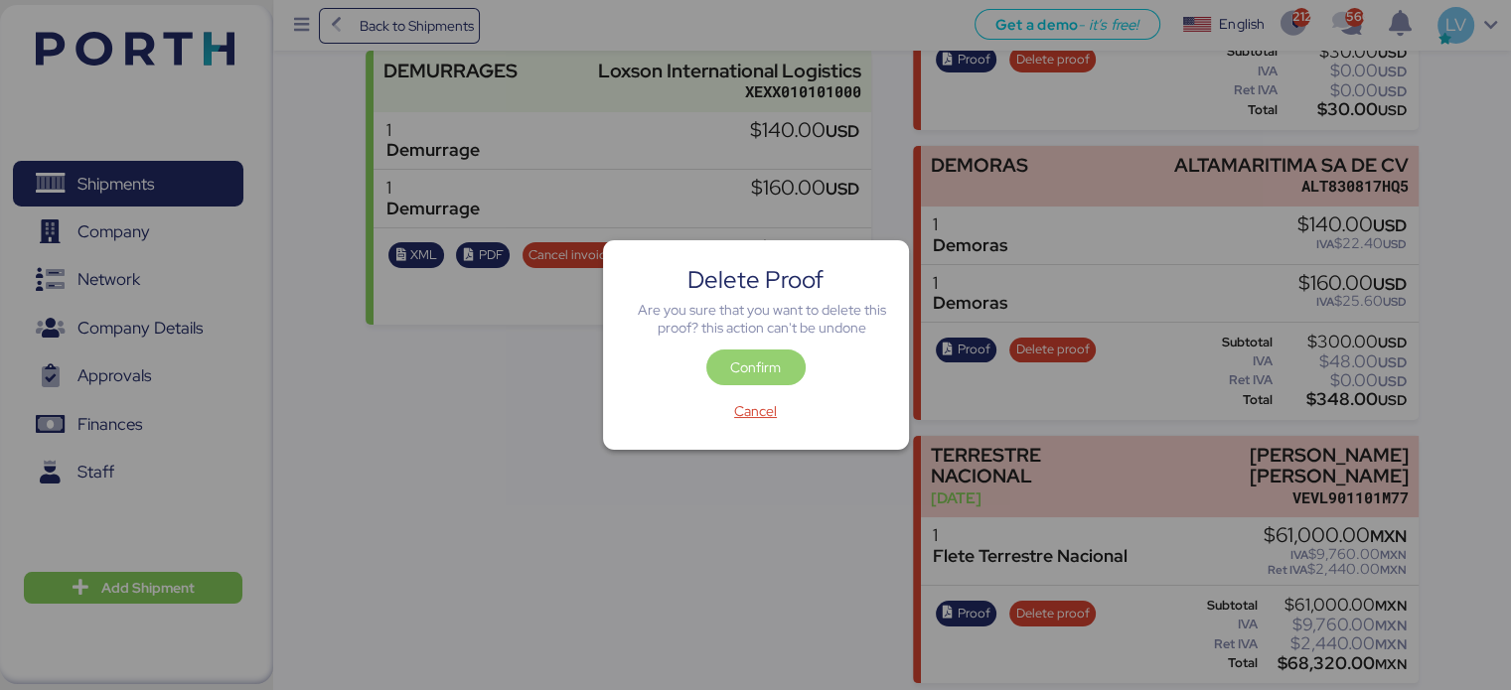
click at [734, 350] on span "Confirm" at bounding box center [755, 368] width 99 height 36
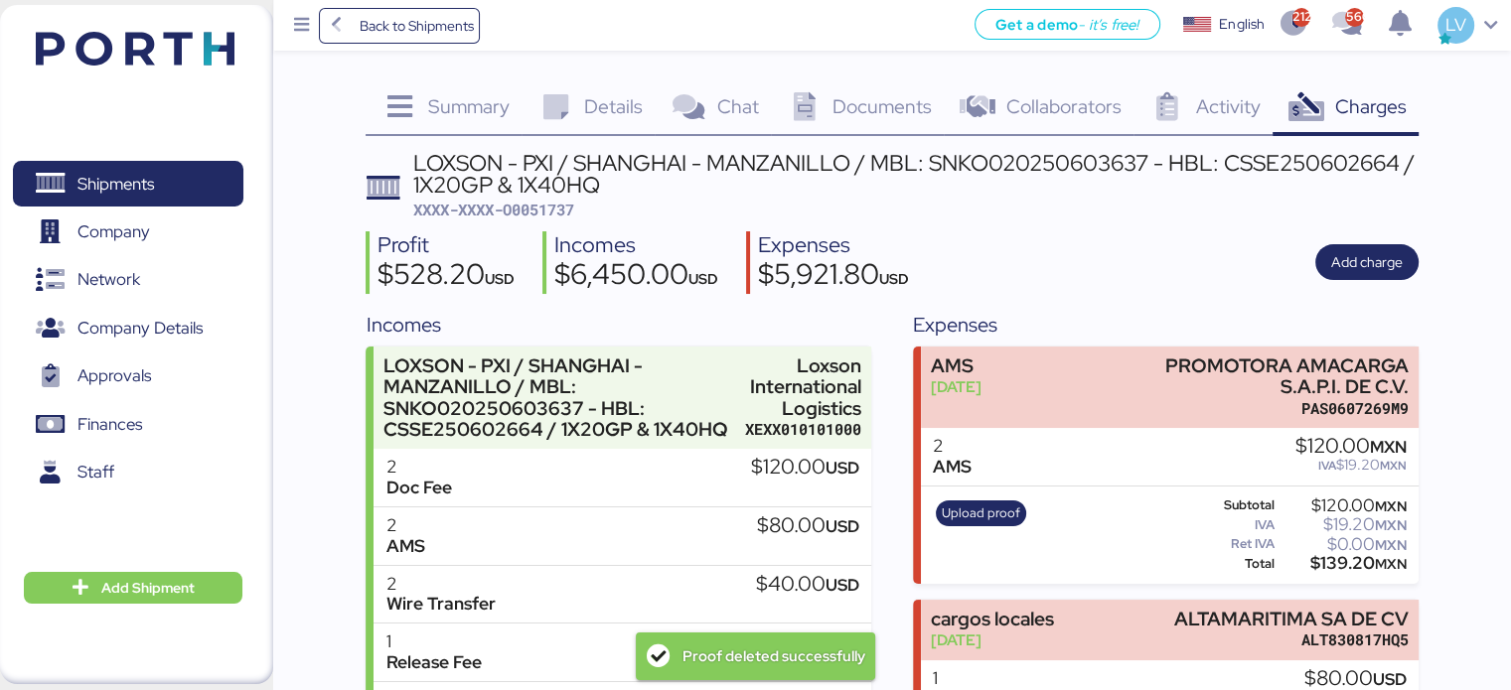
click at [1356, 180] on div "LOXSON - PXI / SHANGHAI - MANZANILLO / MBL: SNKO020250603637 - HBL: CSSE2506026…" at bounding box center [915, 174] width 1005 height 45
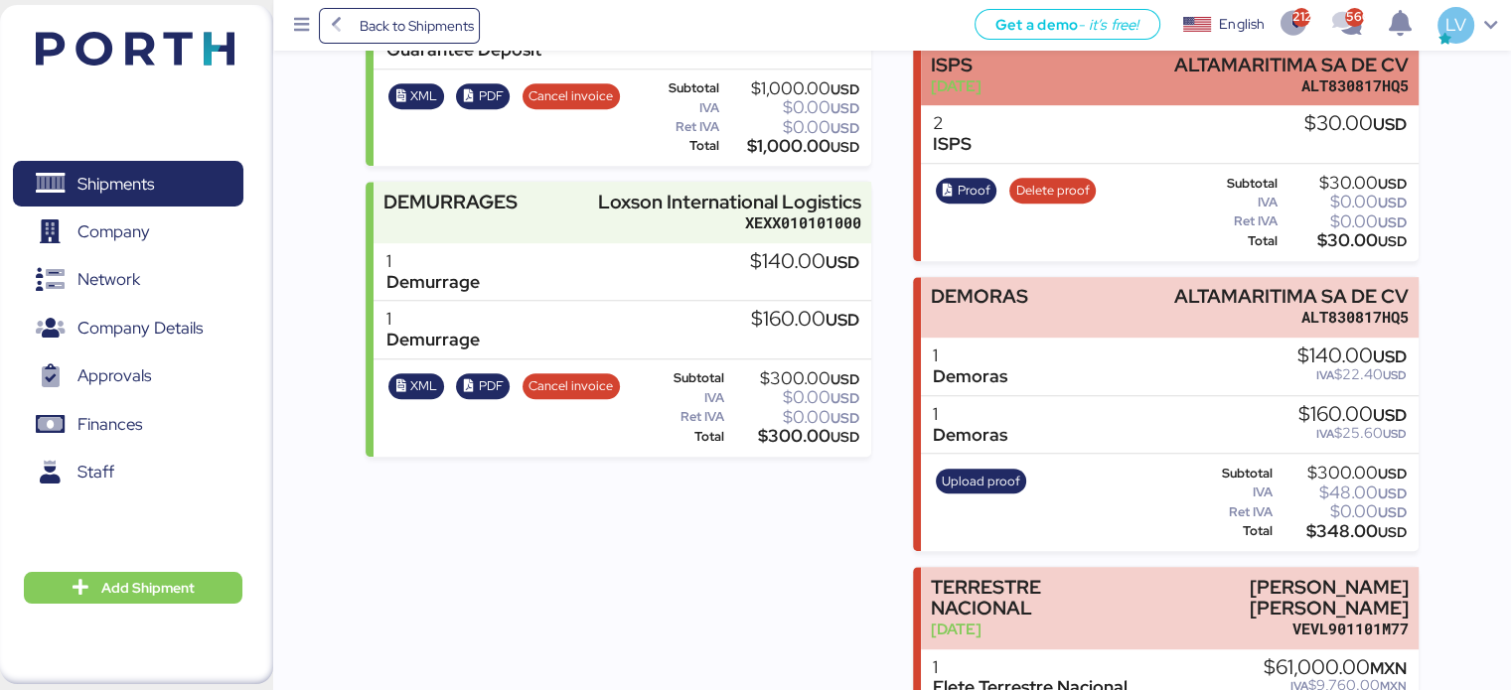
scroll to position [1138, 0]
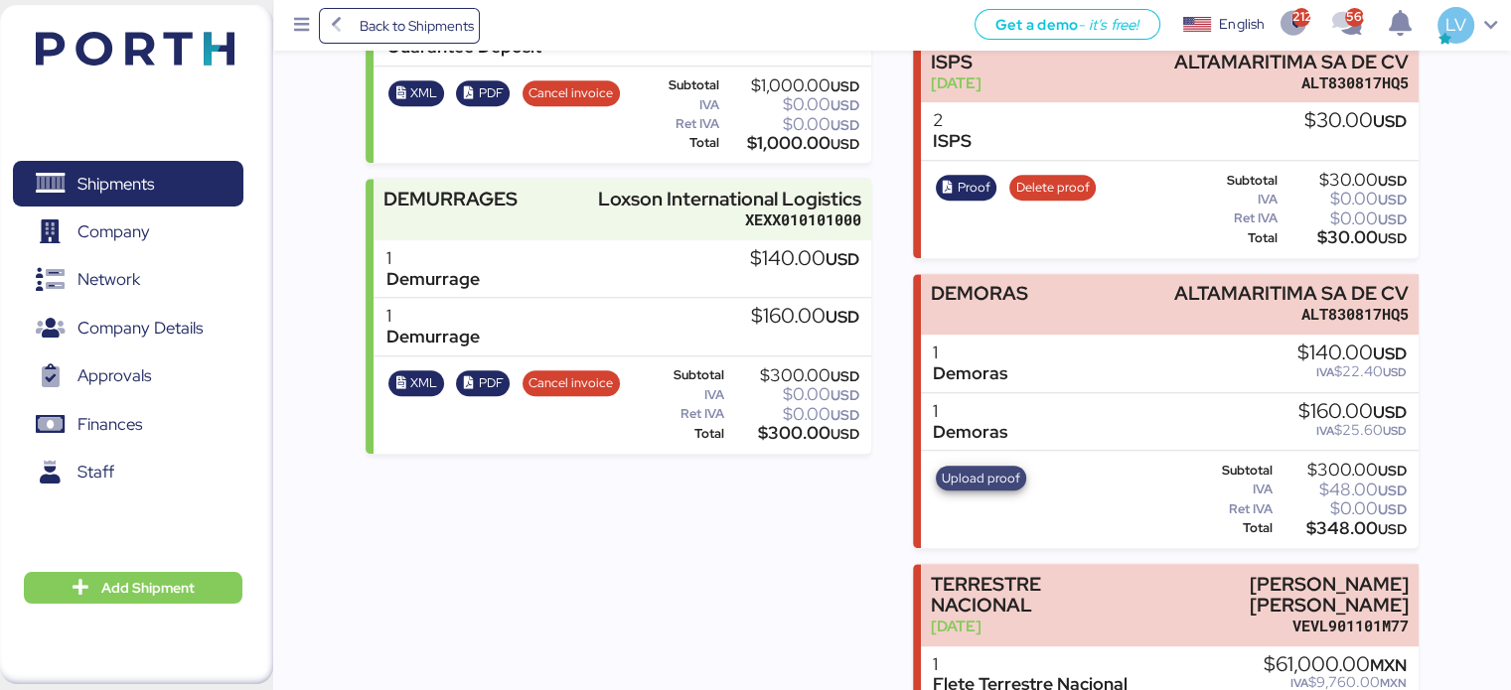
click at [963, 476] on span "Upload proof" at bounding box center [981, 479] width 78 height 22
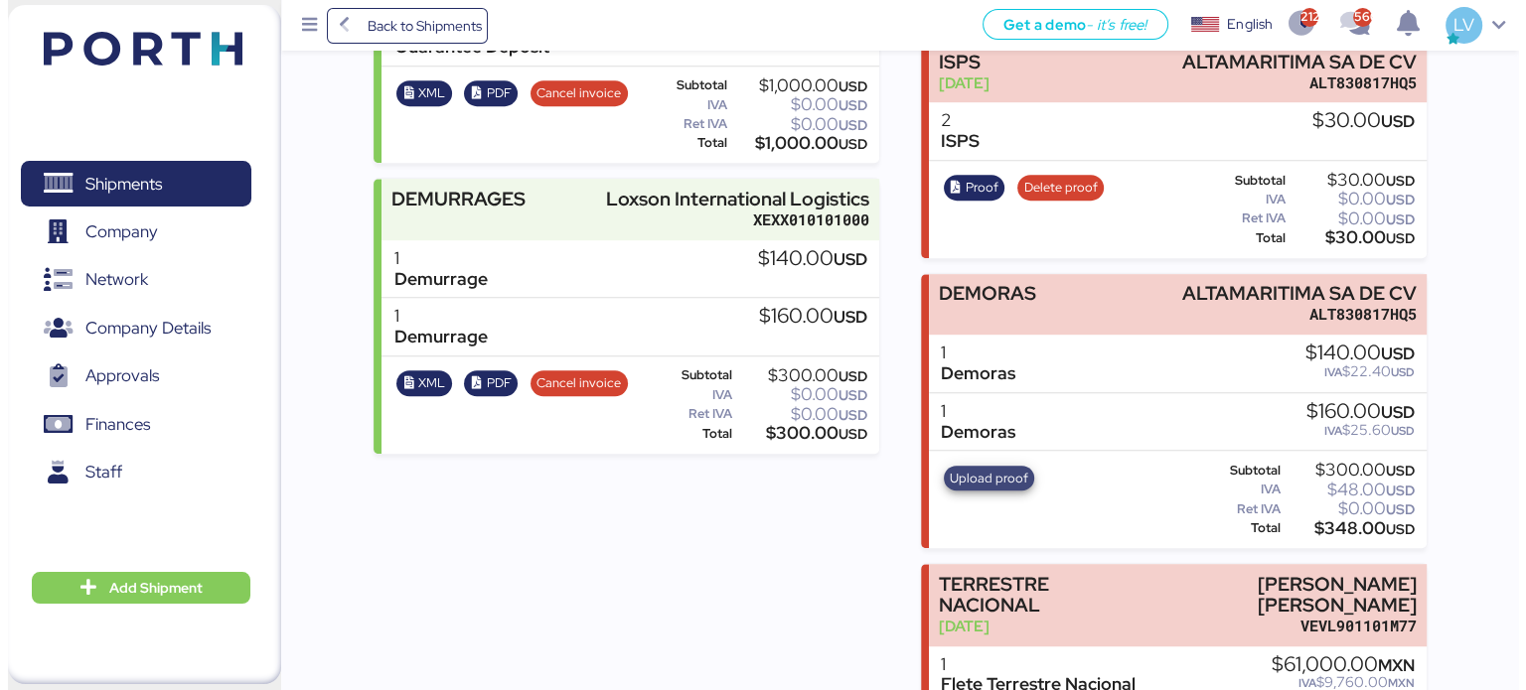
scroll to position [0, 0]
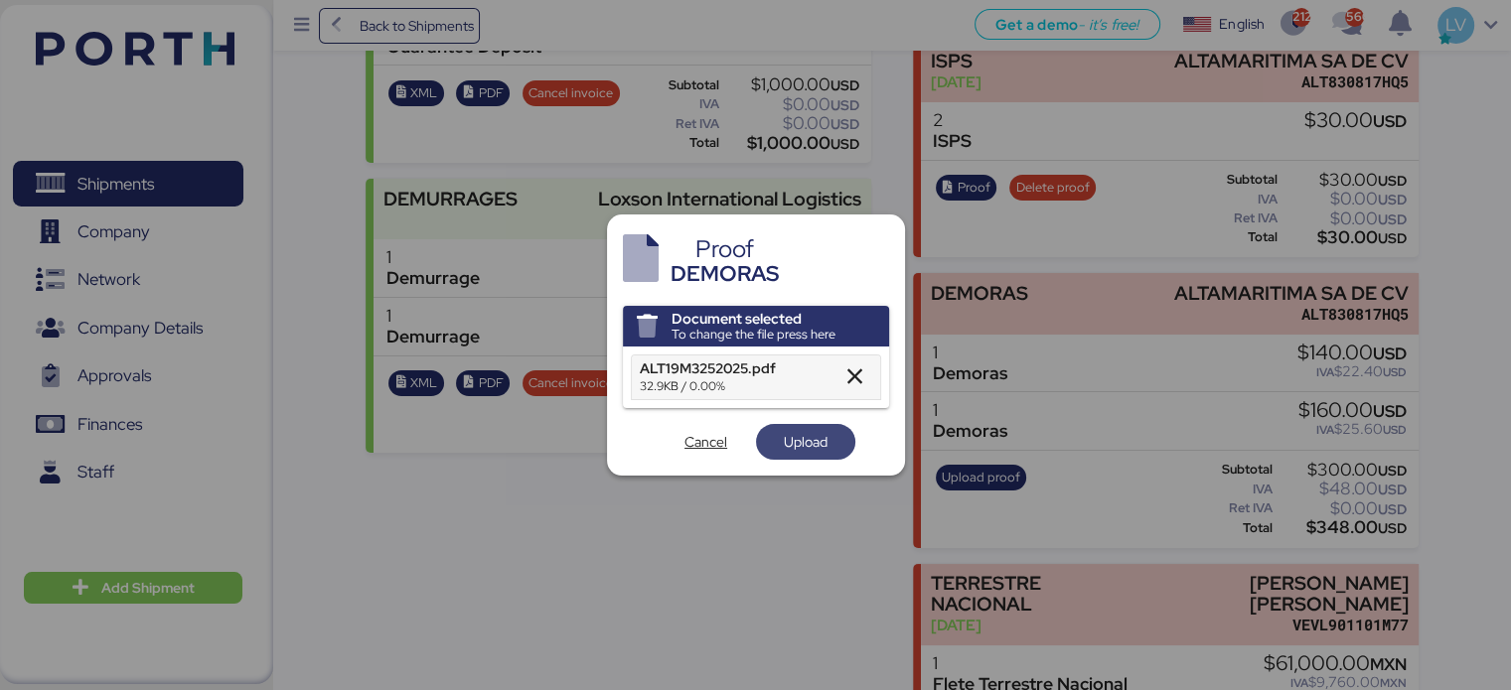
click at [782, 431] on span "Upload" at bounding box center [806, 442] width 68 height 28
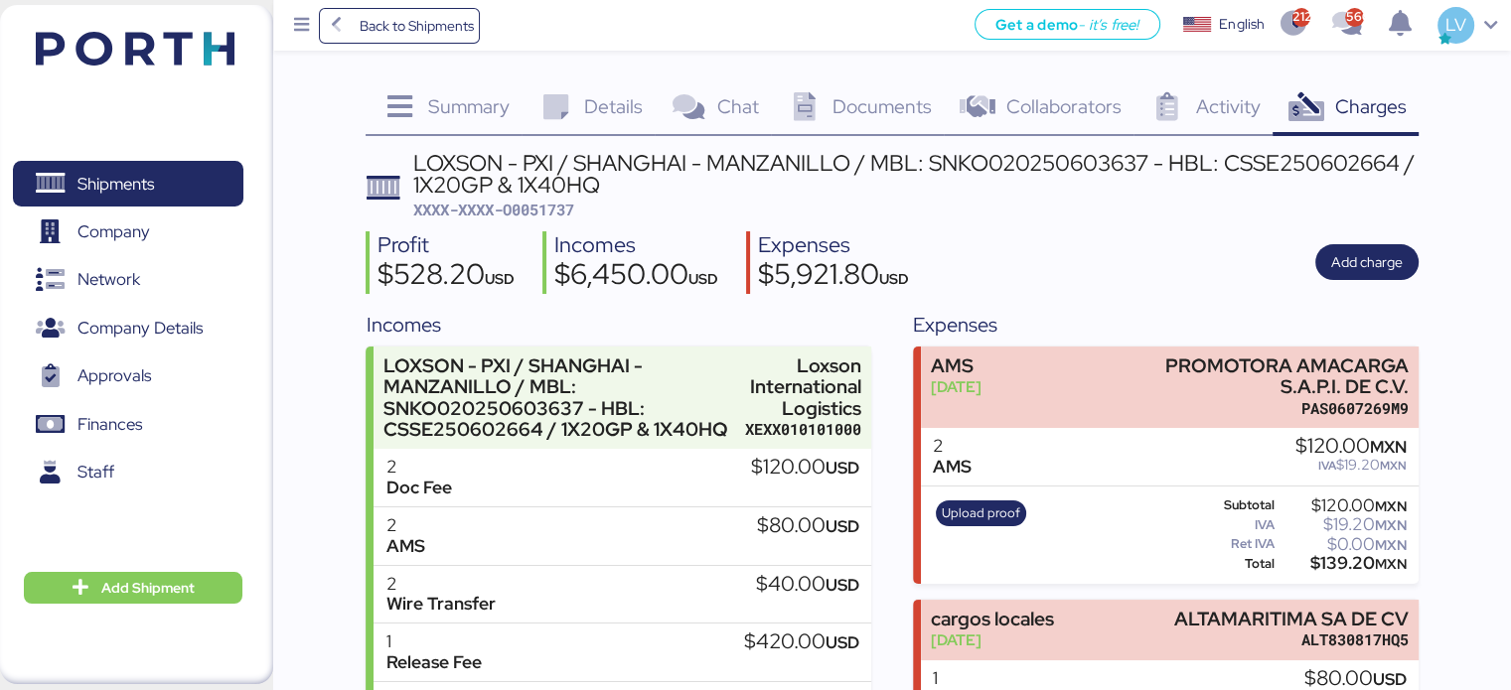
click at [529, 241] on div "Profit $528.20 USD Incomes $6,450.00 USD Expenses $5,921.80 USD Add charge" at bounding box center [891, 262] width 1052 height 63
click at [546, 206] on span "XXXX-XXXX-O0051737" at bounding box center [493, 210] width 161 height 20
copy span "O0051737"
click at [364, 32] on span "Back to Shipments" at bounding box center [416, 26] width 114 height 24
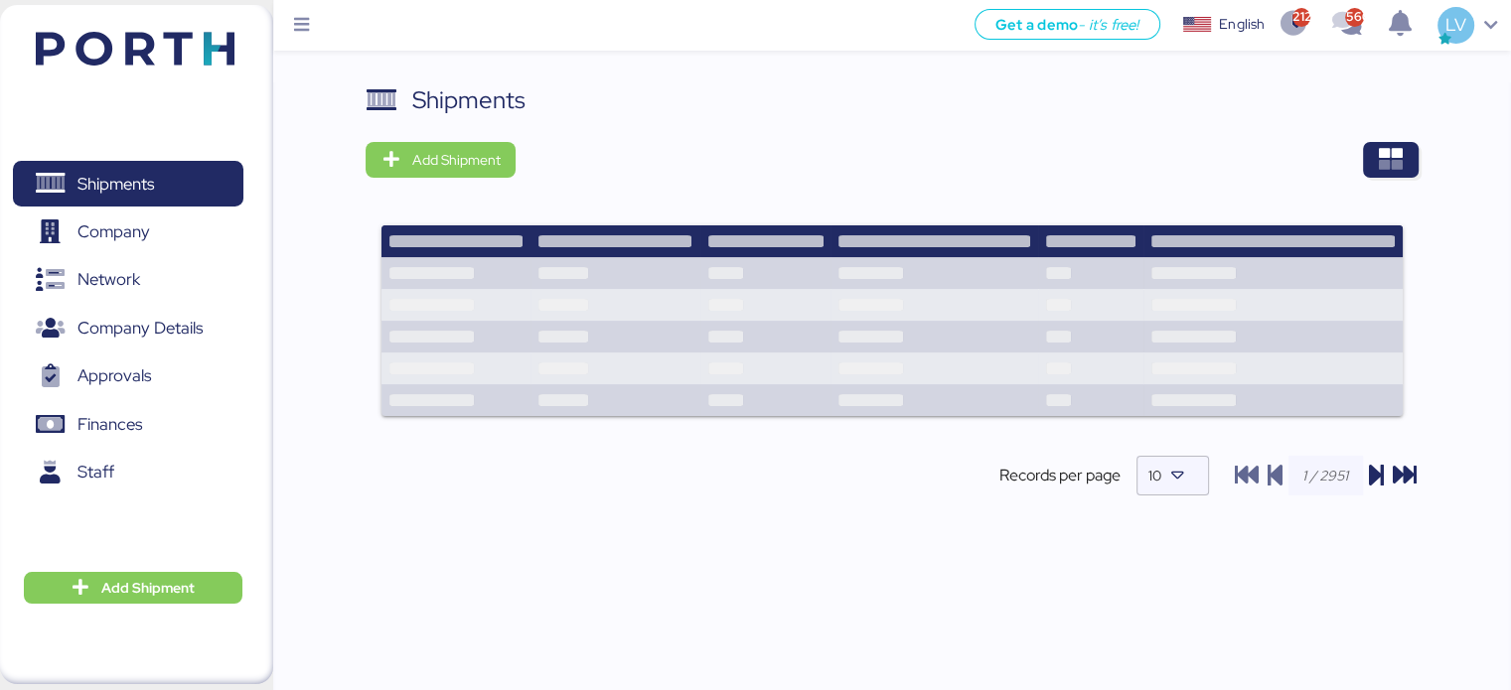
click at [1423, 158] on div "Shipments Add Shipment Records per page 10" at bounding box center [891, 411] width 1237 height 659
click at [1399, 152] on icon "button" at bounding box center [1391, 160] width 24 height 24
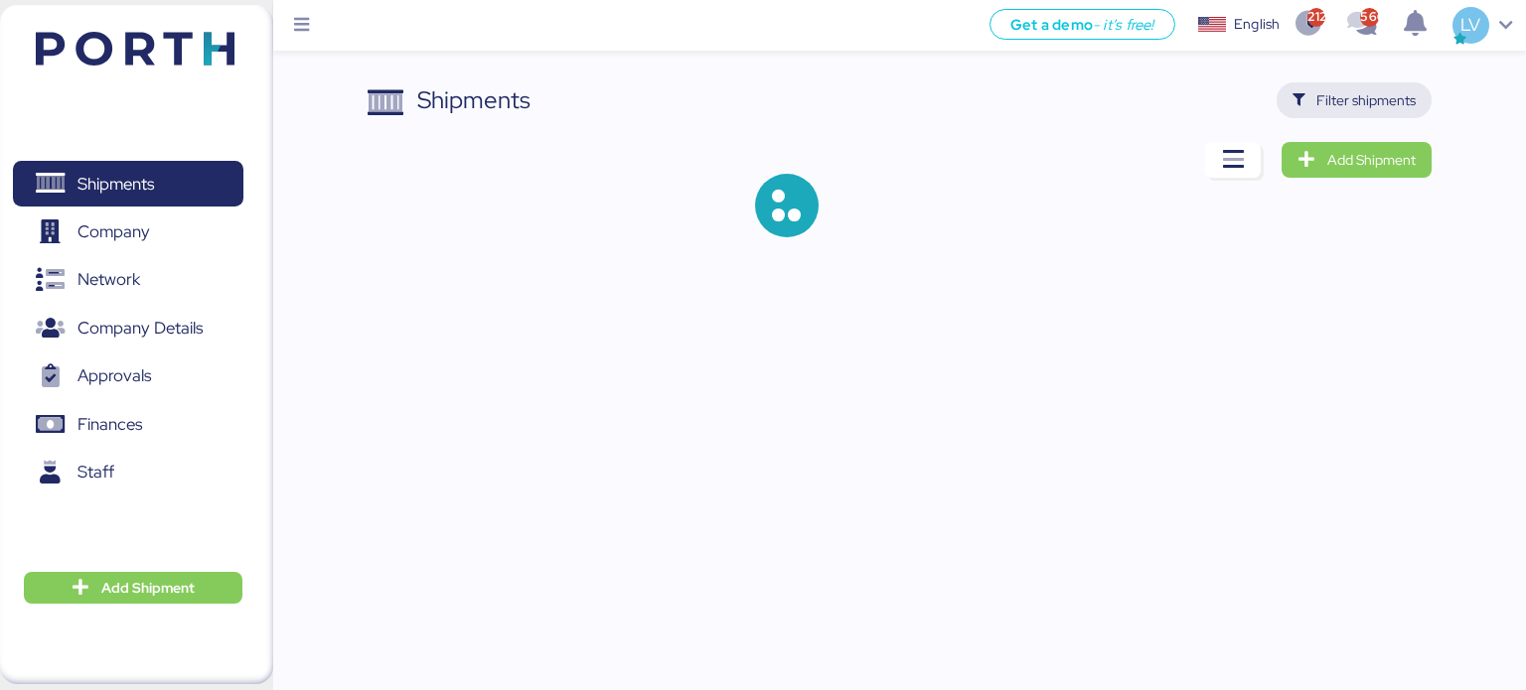
click at [1380, 85] on span "Filter shipments" at bounding box center [1354, 100] width 156 height 36
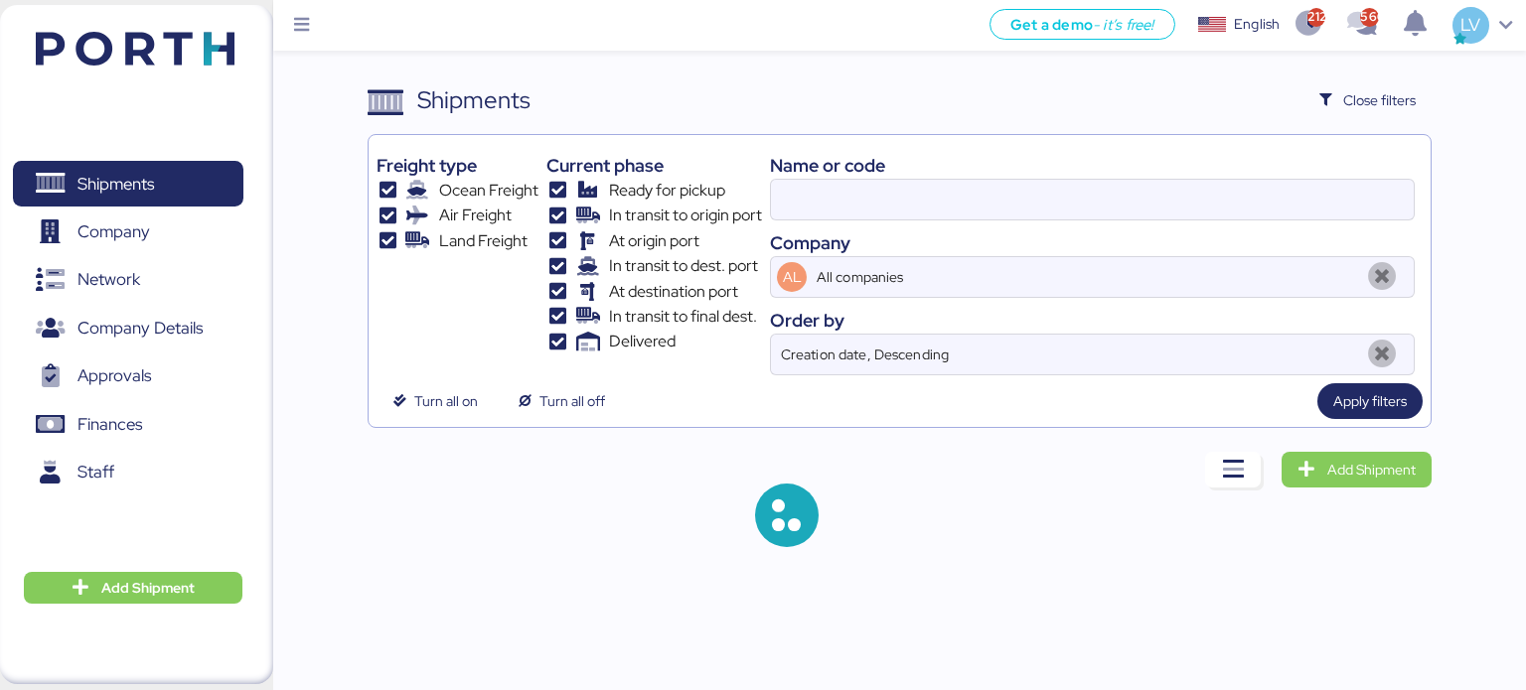
click at [1209, 149] on div "Name or code Company AL All companies Order by Creation date, Descending" at bounding box center [1092, 259] width 645 height 232
click at [1186, 206] on input at bounding box center [1092, 200] width 643 height 40
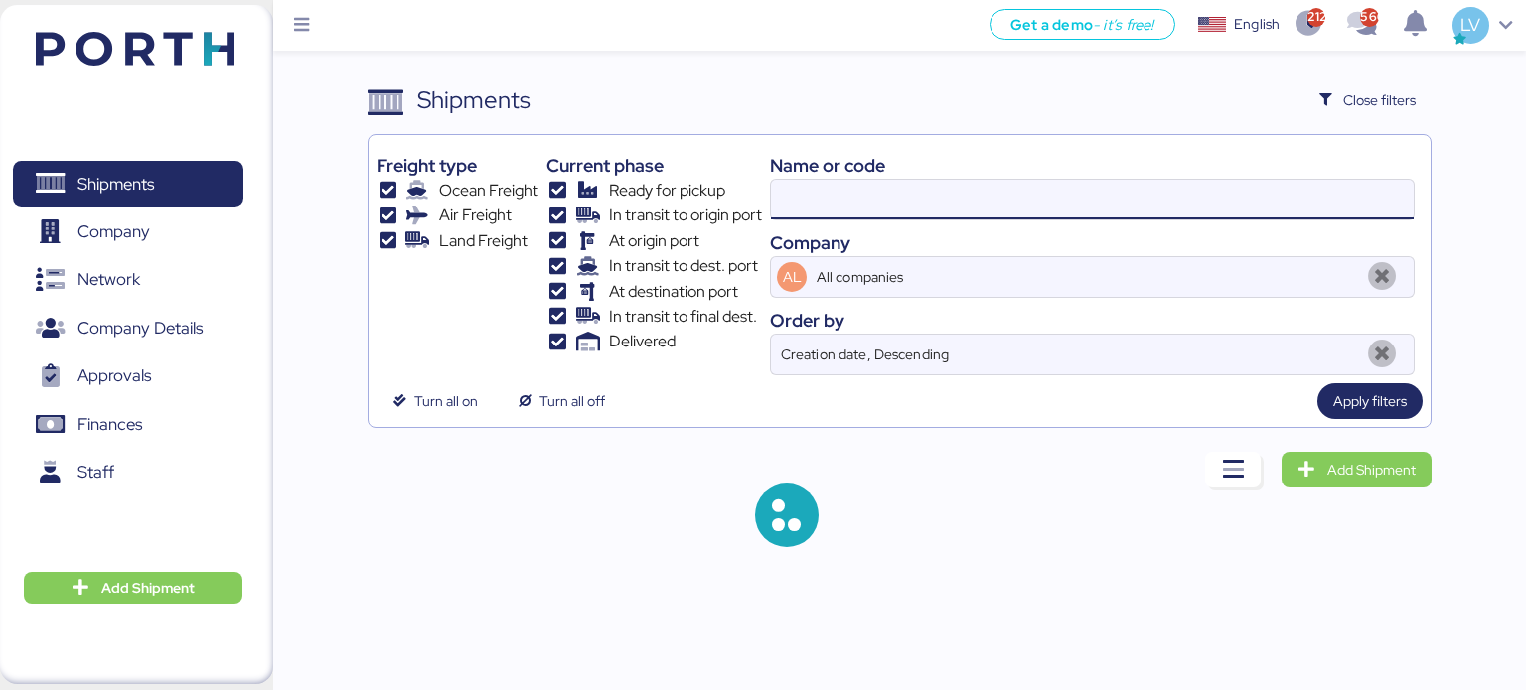
paste input "O0052023"
type input "O0052023"
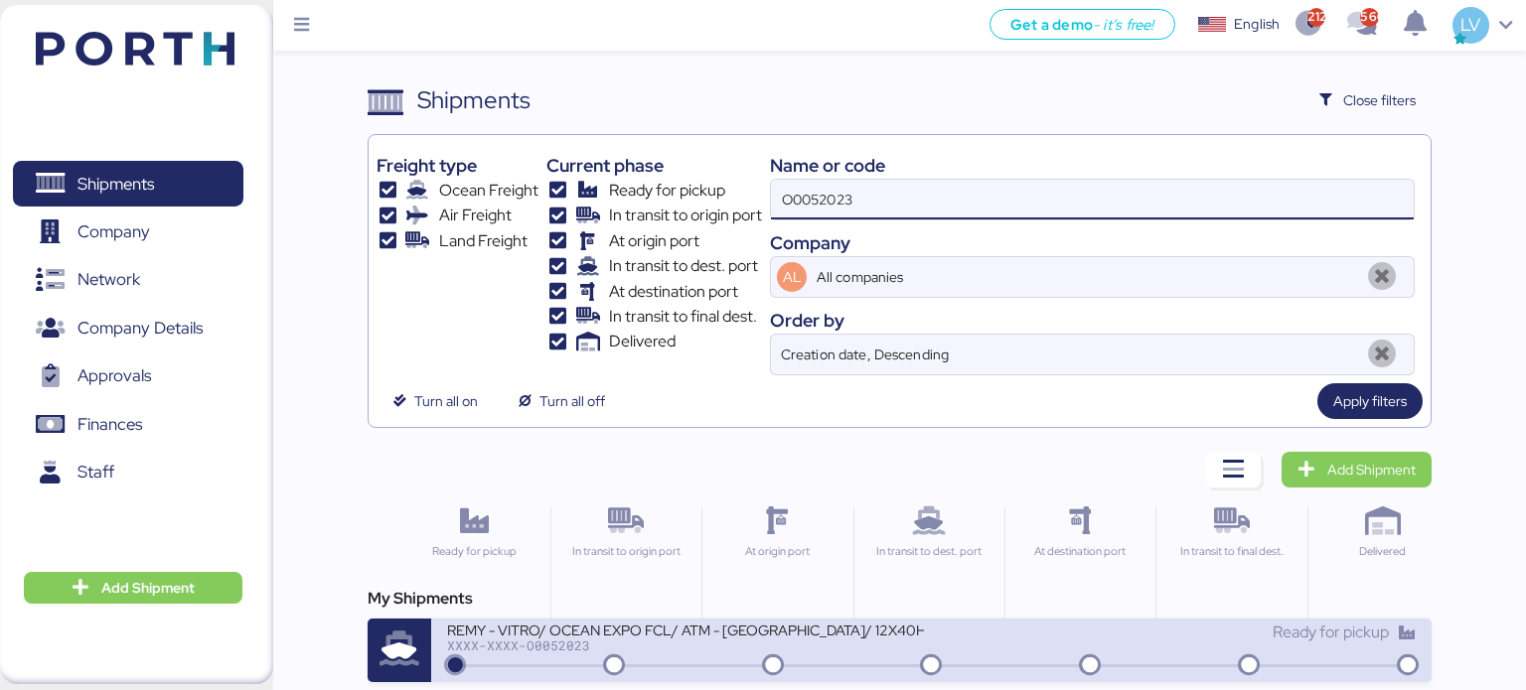
click at [885, 635] on div "REMY - VITRO/ OCEAN EXPO FCL/ ATM - [GEOGRAPHIC_DATA]/ 12X40HQ" at bounding box center [685, 629] width 477 height 17
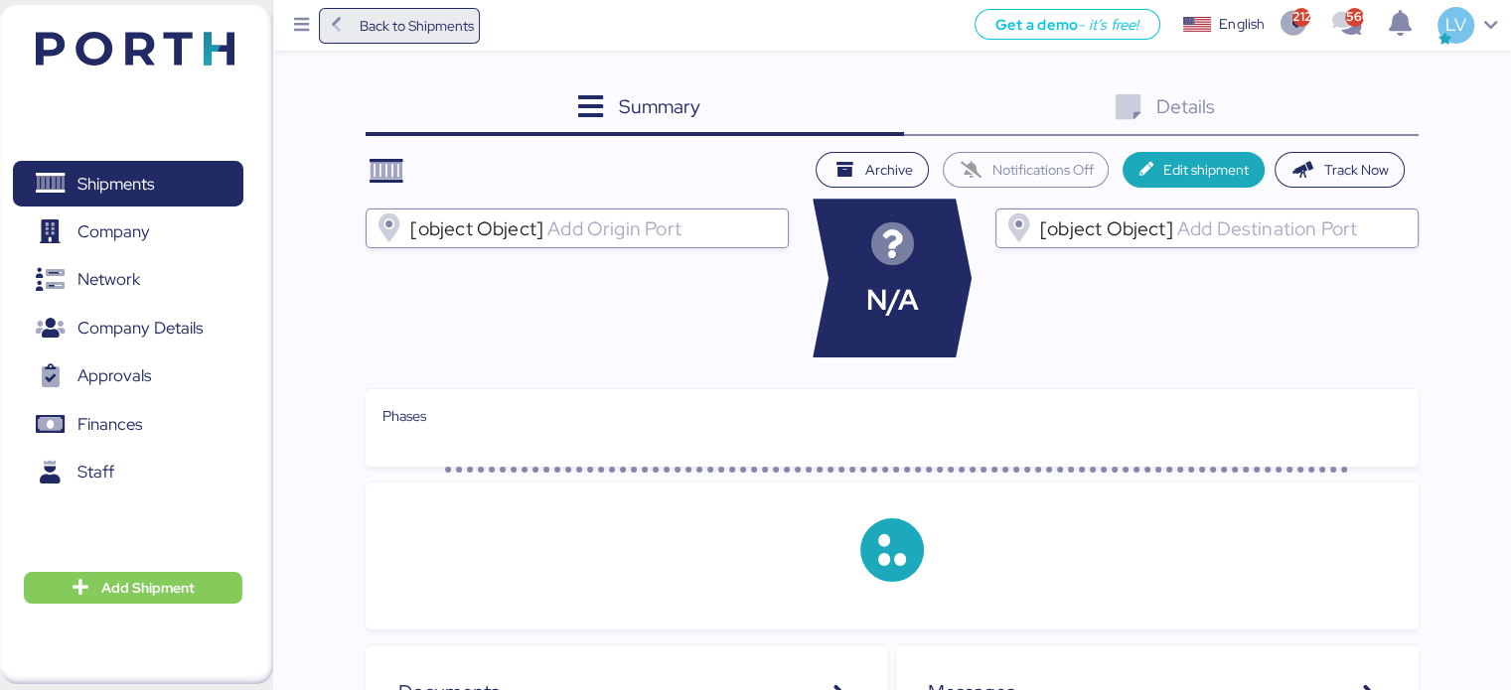
click at [446, 21] on span "Back to Shipments" at bounding box center [416, 26] width 114 height 24
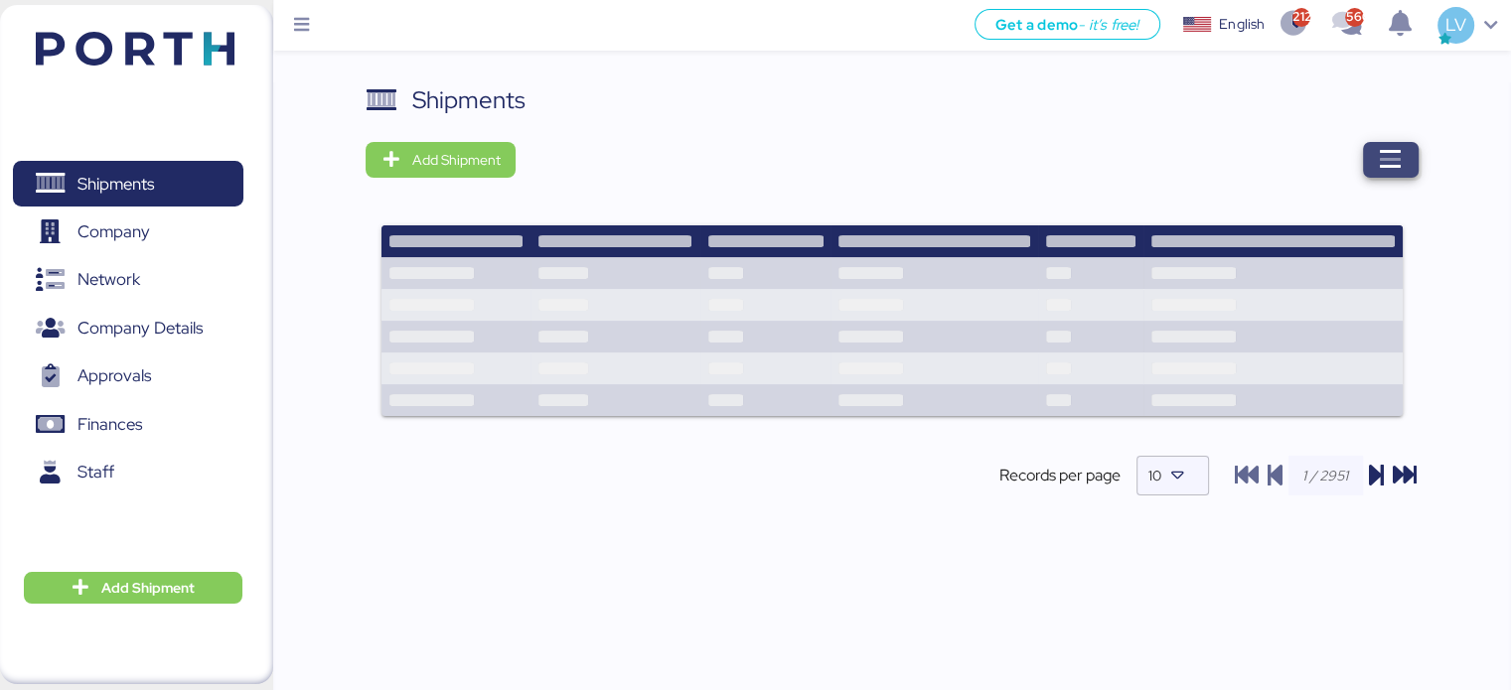
click at [1370, 161] on span "button" at bounding box center [1391, 160] width 56 height 36
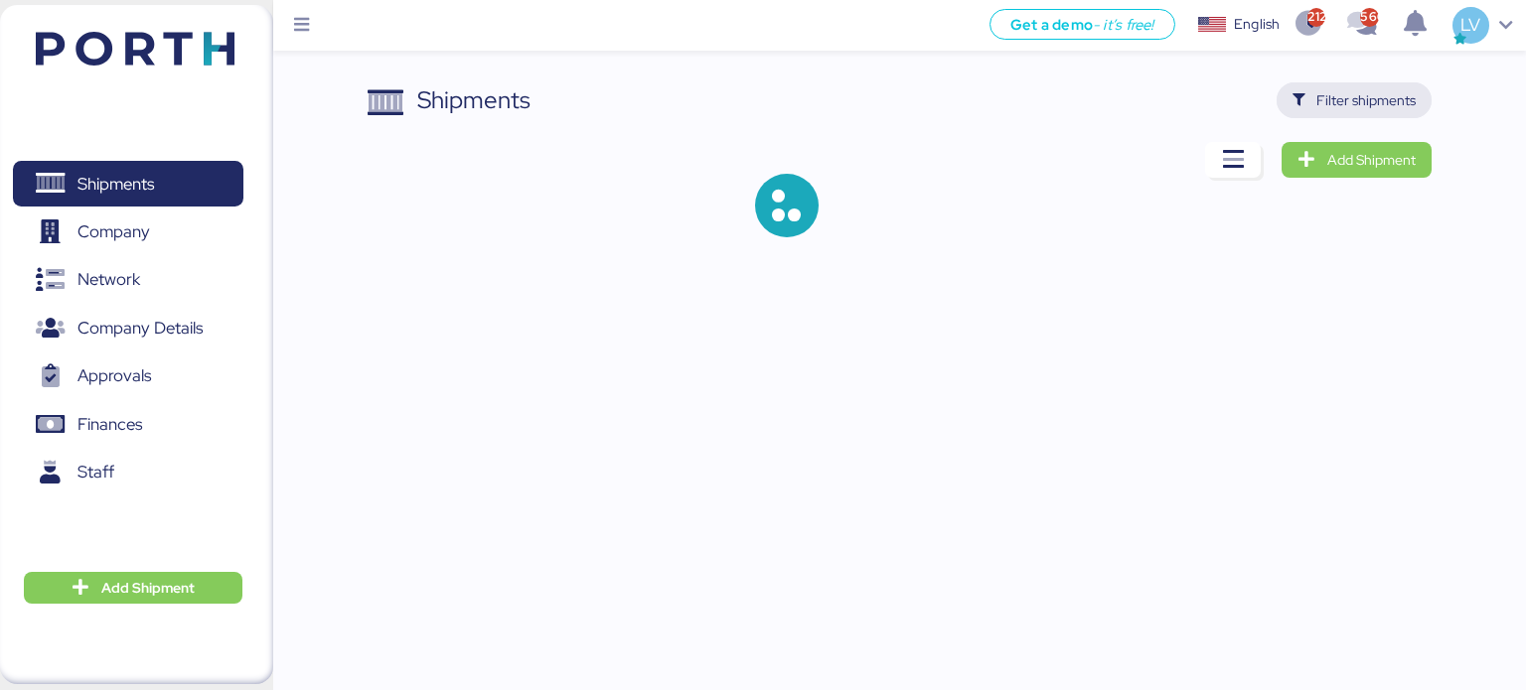
click at [1367, 109] on span "Filter shipments" at bounding box center [1365, 100] width 99 height 24
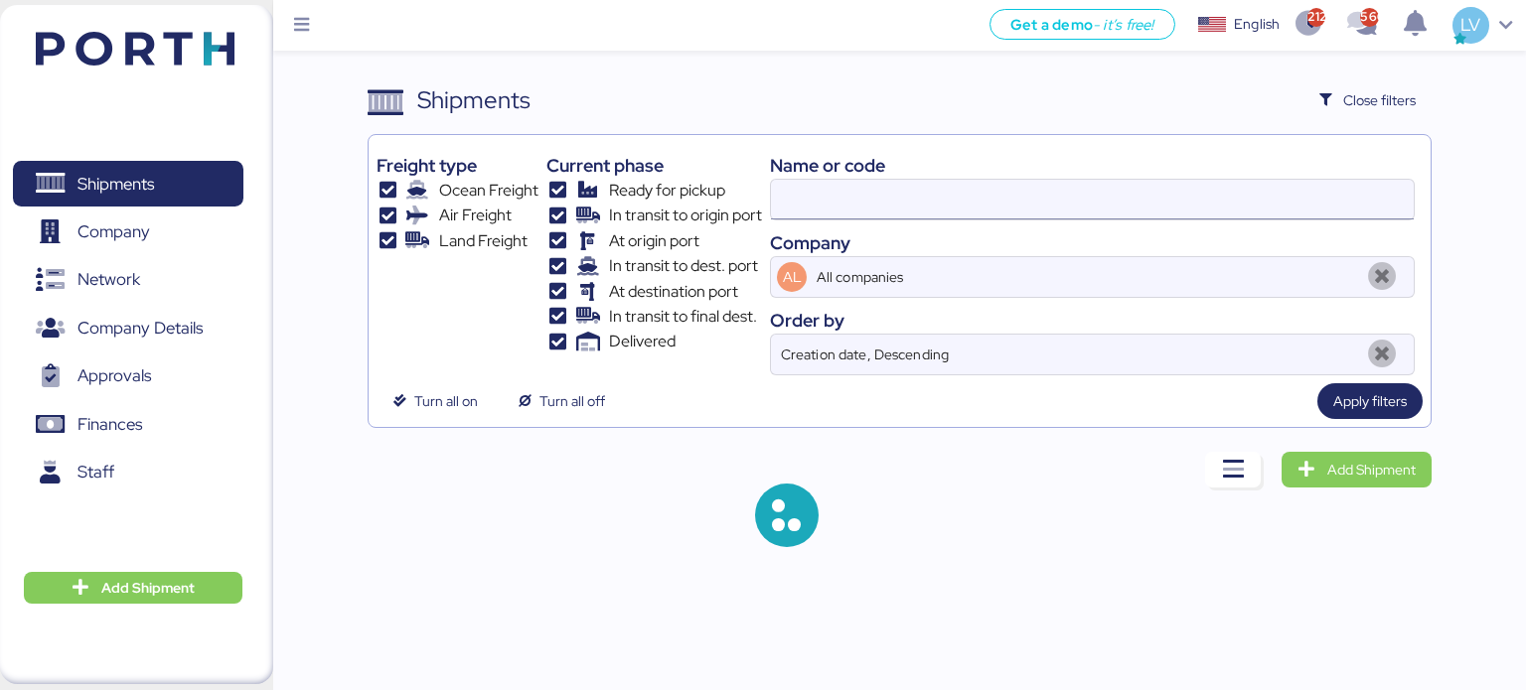
type input "O0052023"
click at [908, 194] on input "O0052023" at bounding box center [1092, 200] width 643 height 40
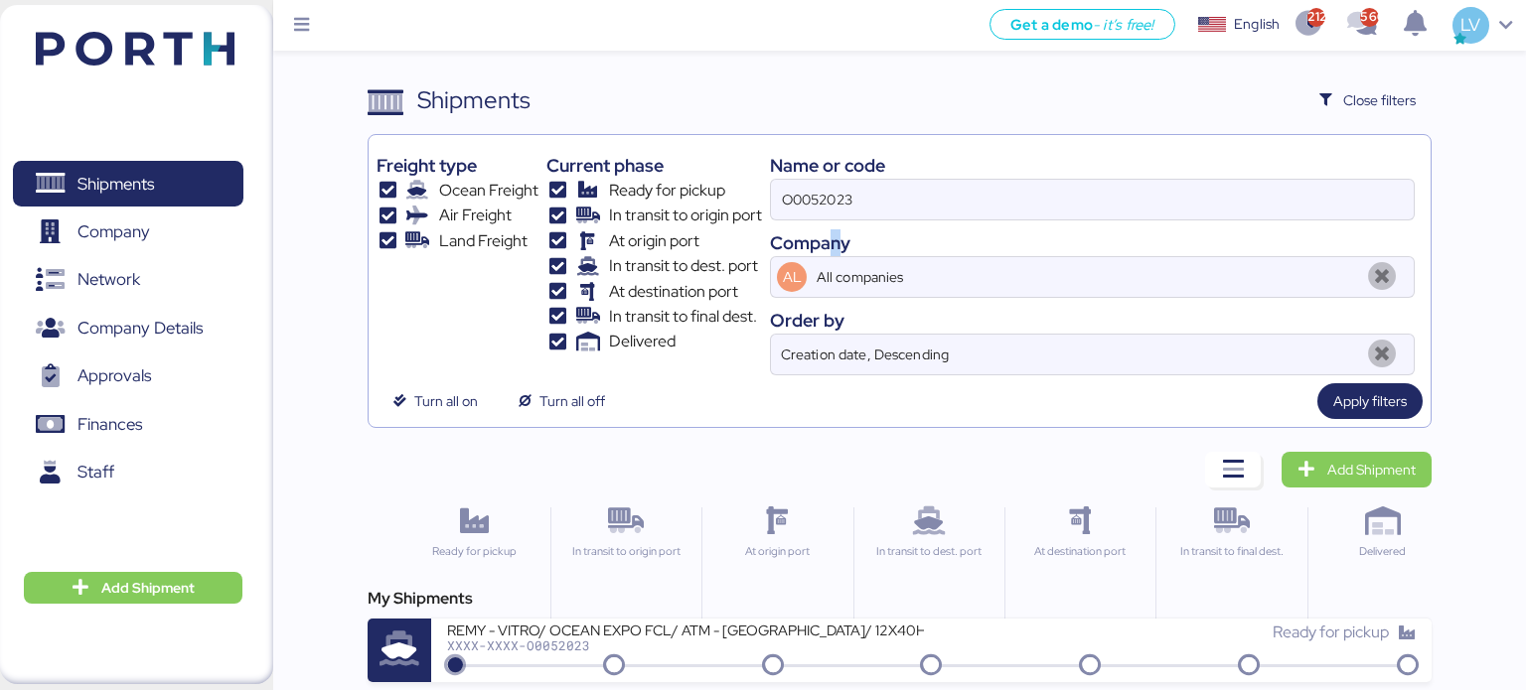
drag, startPoint x: 908, startPoint y: 194, endPoint x: 836, endPoint y: 221, distance: 76.7
click at [836, 221] on div "Name or code O0052023 Company AL All companies Order by Creation date, Descendi…" at bounding box center [1092, 259] width 645 height 232
click at [847, 190] on input "O0052023" at bounding box center [1092, 200] width 643 height 40
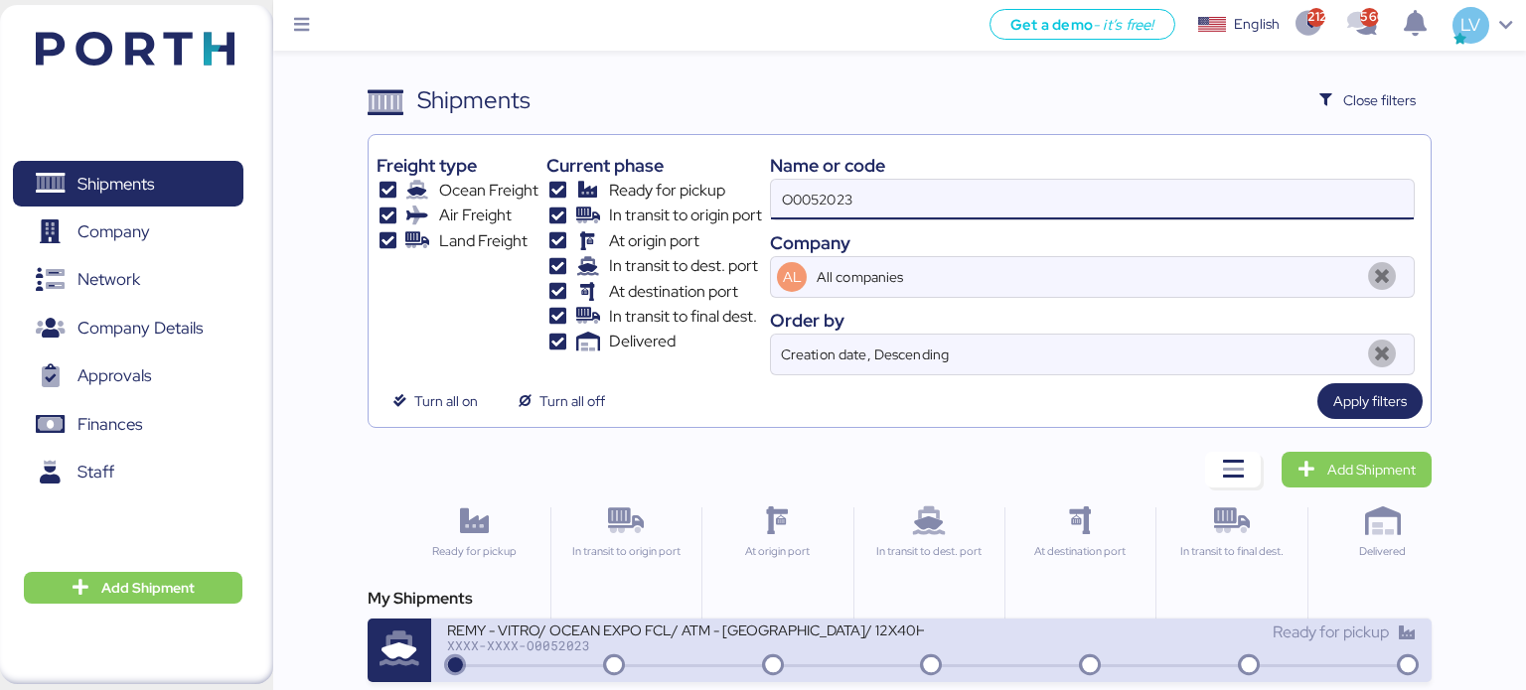
click at [694, 619] on div "REMY - VITRO/ OCEAN EXPO FCL/ ATM - [GEOGRAPHIC_DATA]/ 12X40HQ XXXX-XXXX-O00520…" at bounding box center [931, 651] width 1001 height 64
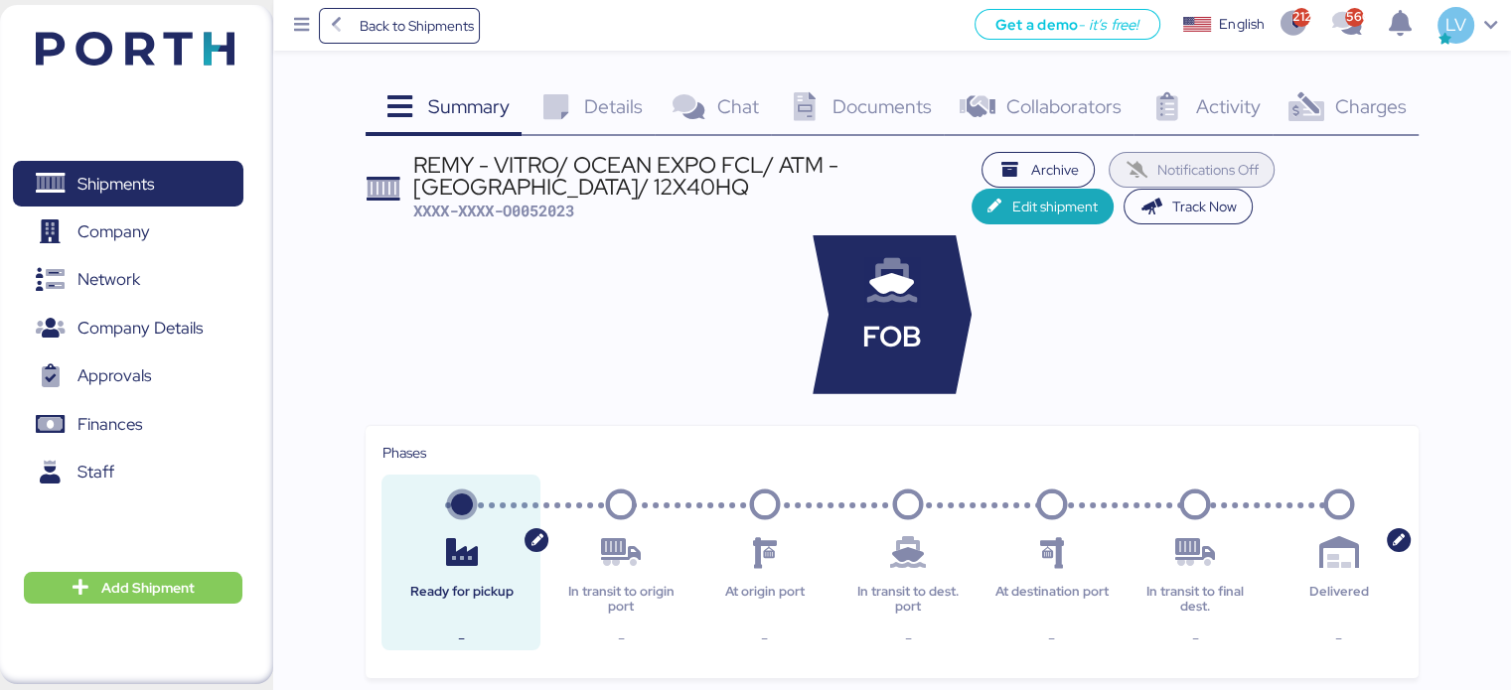
click at [1205, 173] on span "Notifications Off" at bounding box center [1207, 170] width 101 height 24
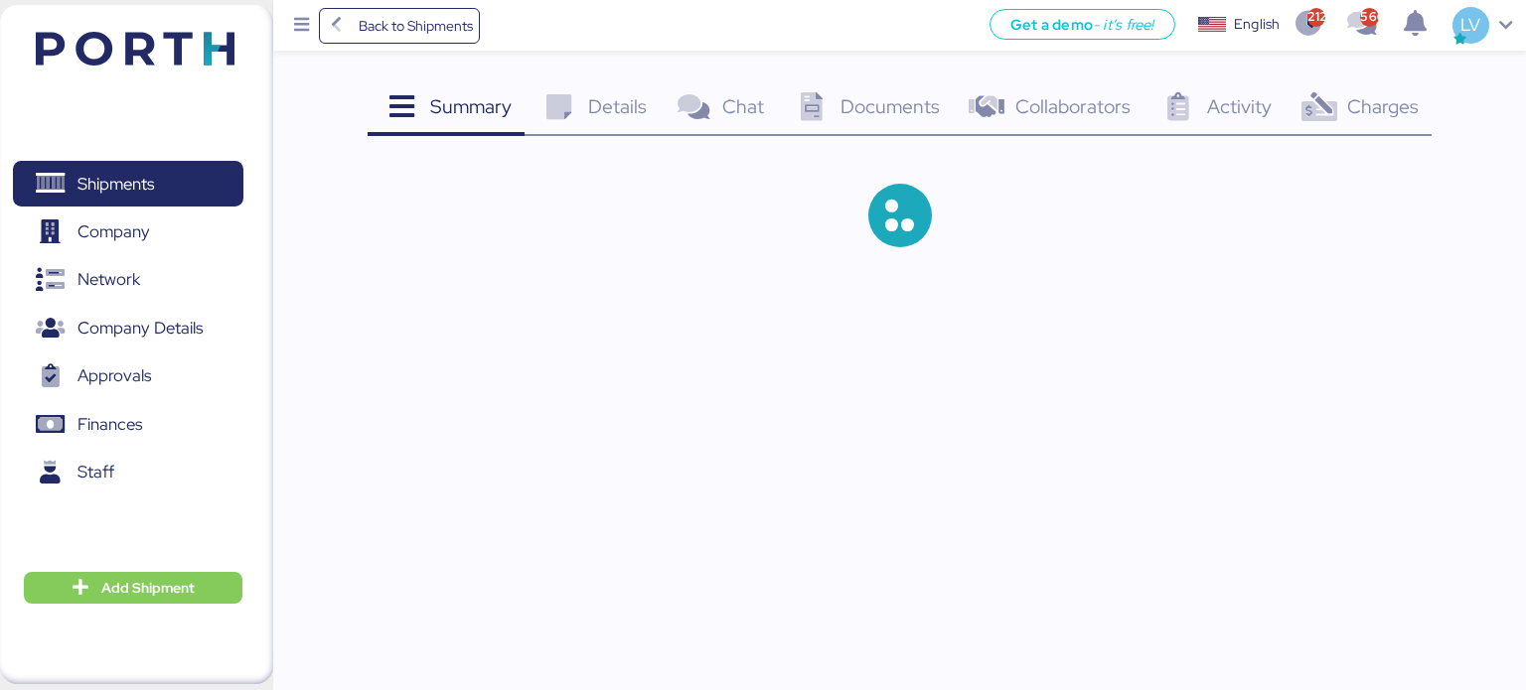
click at [611, 112] on span "Details" at bounding box center [617, 106] width 59 height 26
click at [462, 100] on span "Summary" at bounding box center [470, 106] width 81 height 26
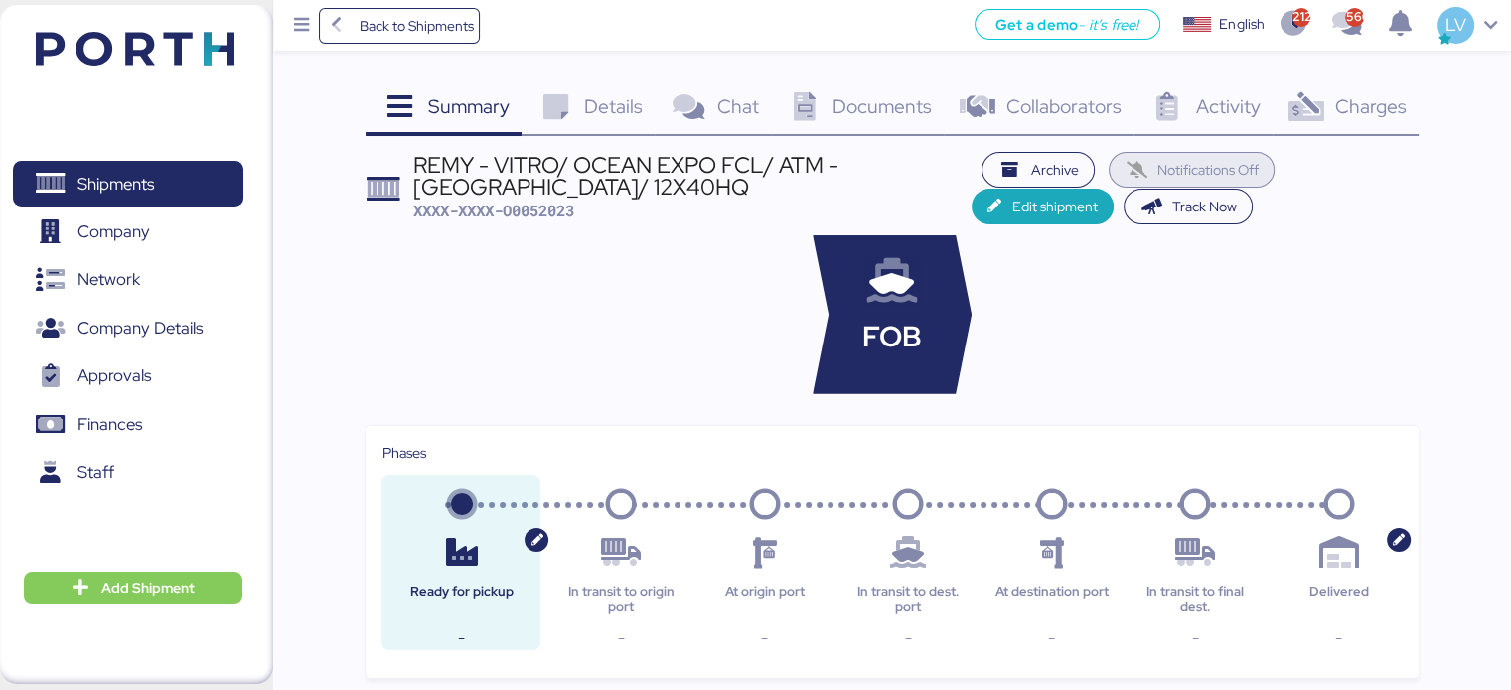
drag, startPoint x: 490, startPoint y: 128, endPoint x: 1124, endPoint y: 162, distance: 635.5
click at [1124, 162] on span "Notifications Off" at bounding box center [1191, 170] width 135 height 28
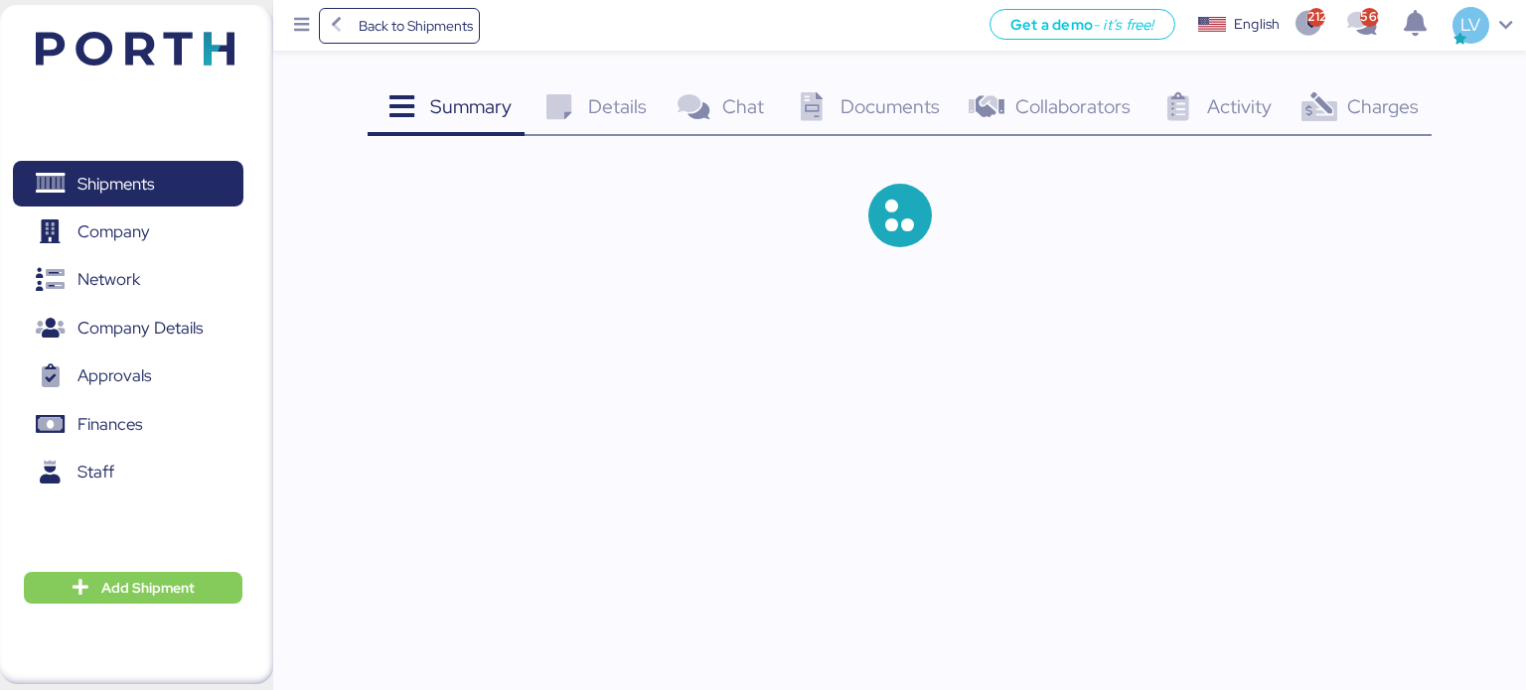
click at [489, 109] on span "Summary" at bounding box center [470, 106] width 81 height 26
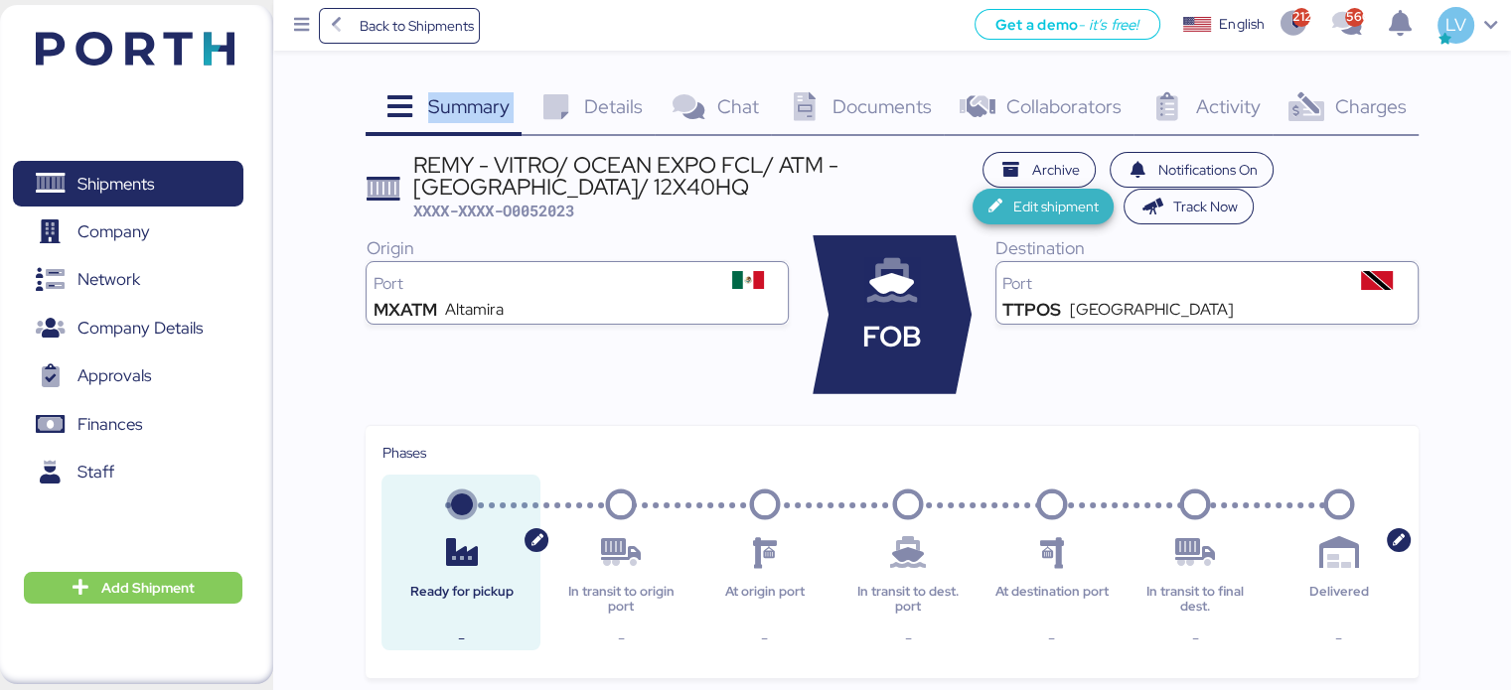
click at [1000, 203] on icon "button" at bounding box center [998, 207] width 21 height 14
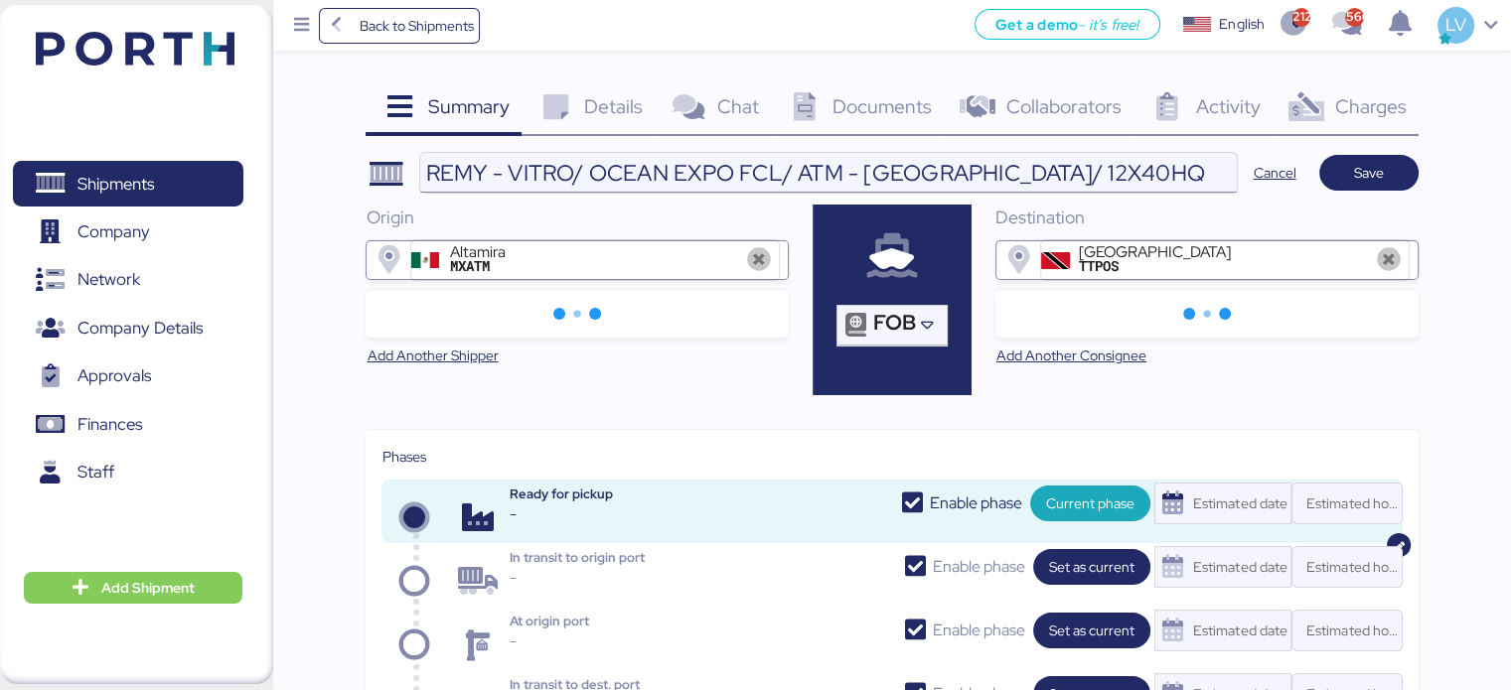
click at [1133, 166] on input "REMY - VITRO/ OCEAN EXPO FCL/ ATM - [GEOGRAPHIC_DATA]/ 12X40HQ" at bounding box center [827, 173] width 815 height 40
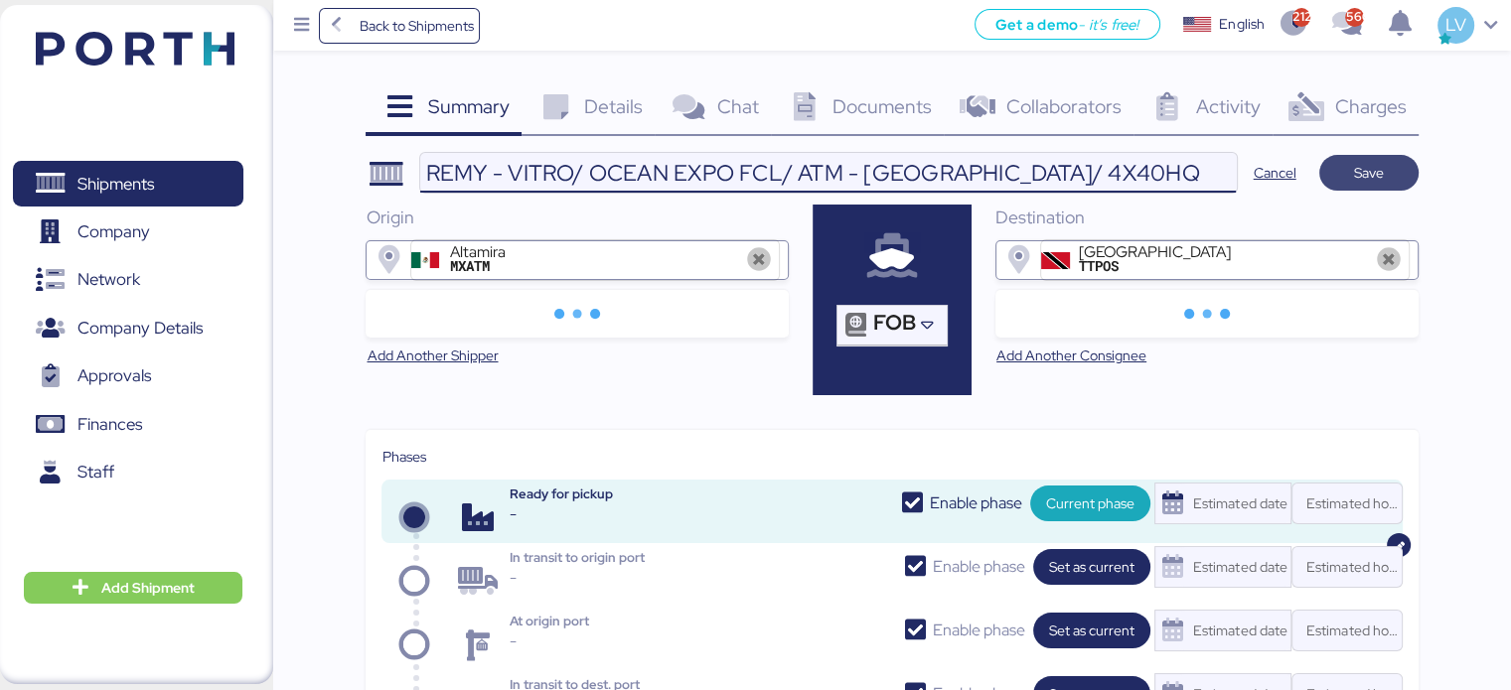
type input "REMY - VITRO/ OCEAN EXPO FCL/ ATM - [GEOGRAPHIC_DATA]/ 4X40HQ"
click at [1400, 170] on span "Save" at bounding box center [1369, 173] width 68 height 28
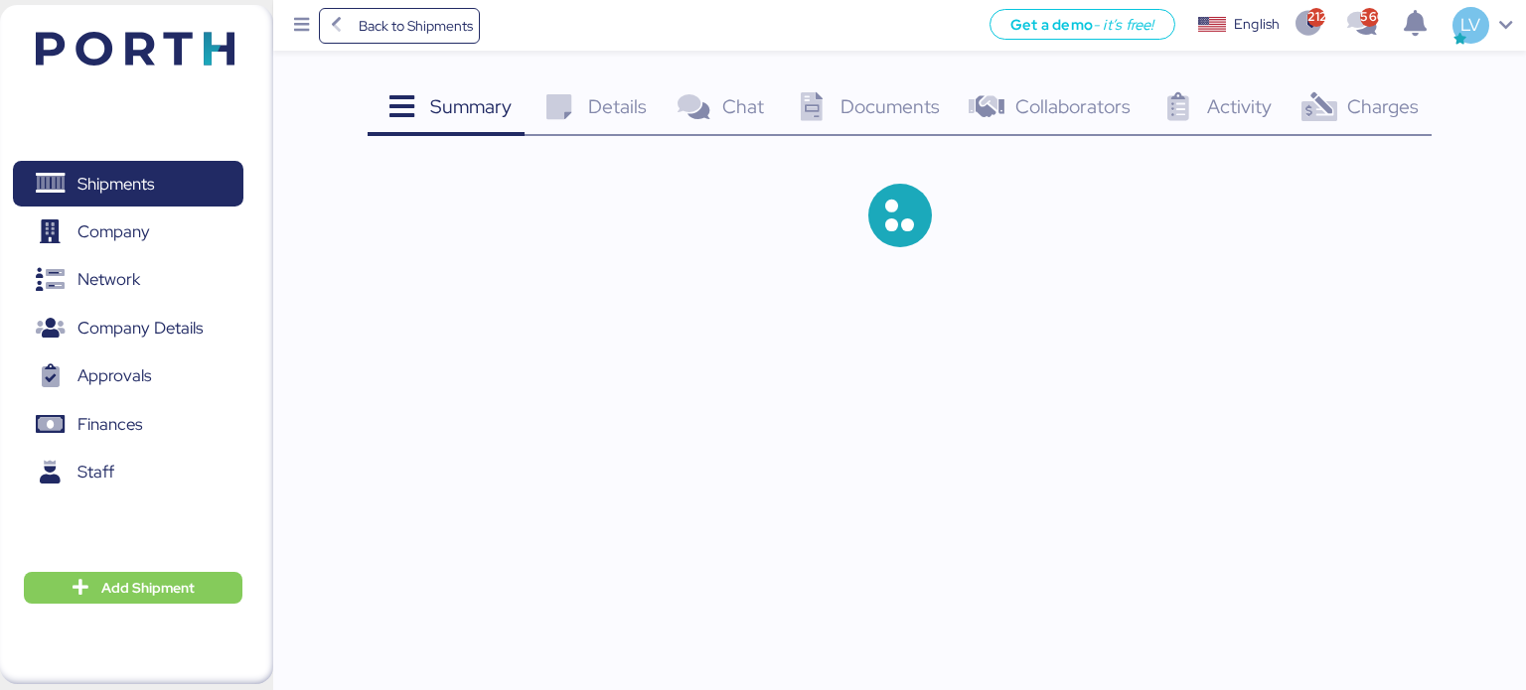
click at [1398, 120] on div "Charges 0" at bounding box center [1358, 109] width 148 height 54
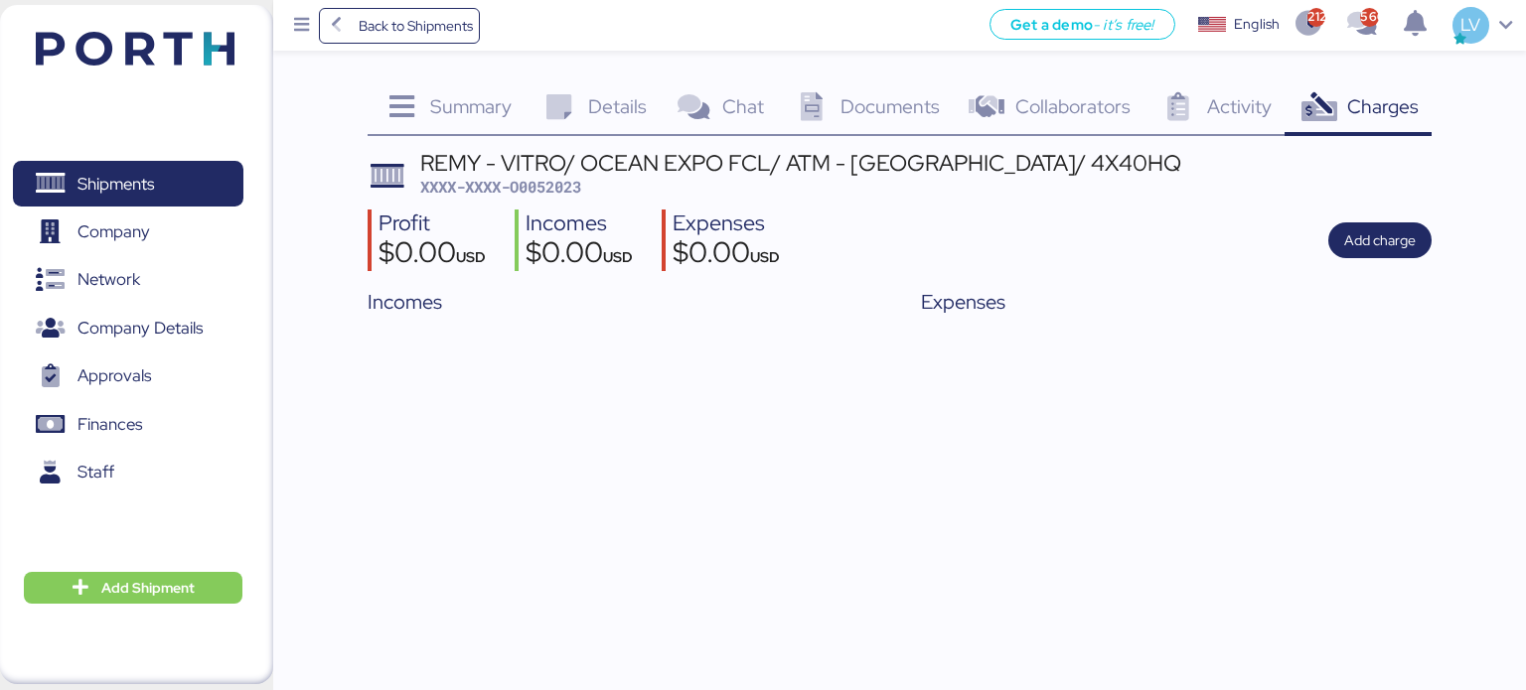
click at [1364, 268] on div "Profit $0.00 USD Incomes $0.00 USD Expenses $0.00 USD Add charge" at bounding box center [899, 241] width 1065 height 63
click at [1368, 236] on span "Add charge" at bounding box center [1380, 240] width 72 height 24
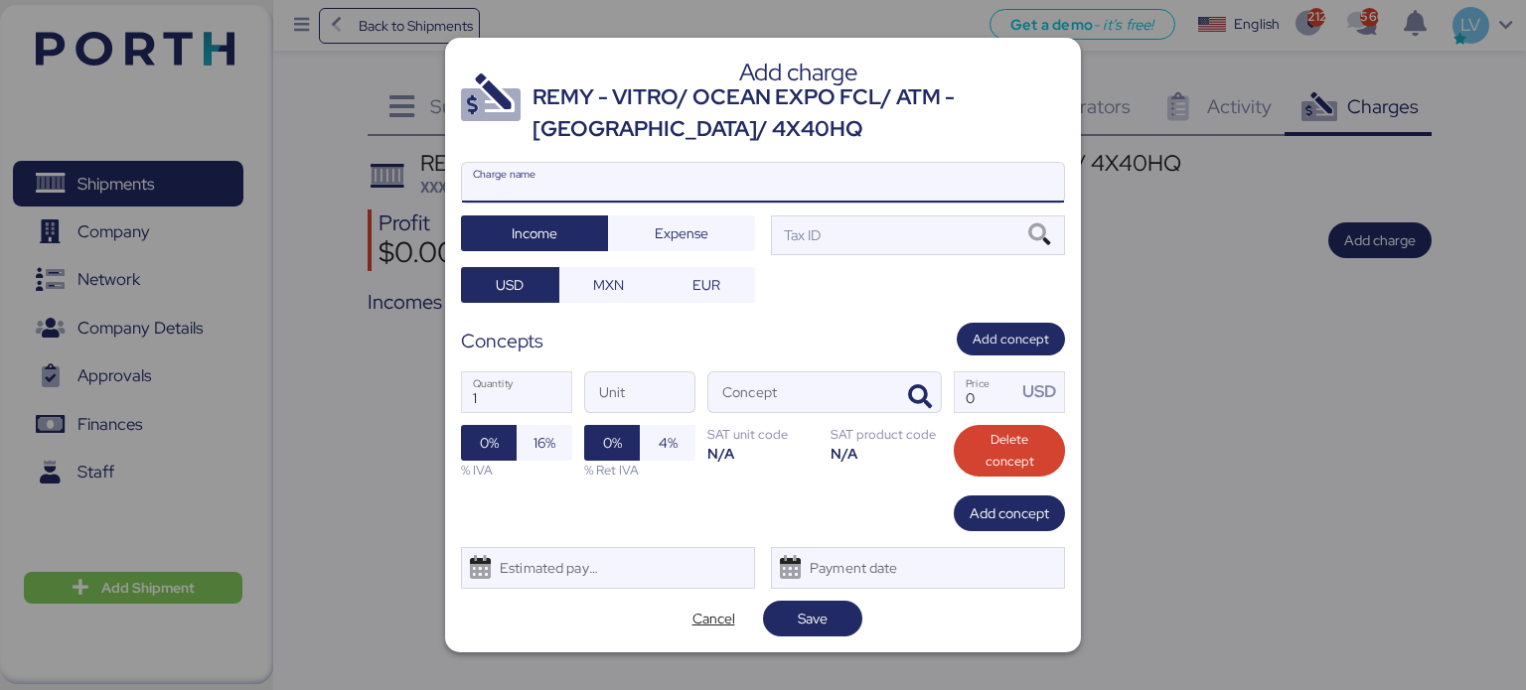
click at [806, 182] on input "Charge name" at bounding box center [763, 183] width 602 height 40
type input "f"
type input "CARGOS ORIGEN MSC"
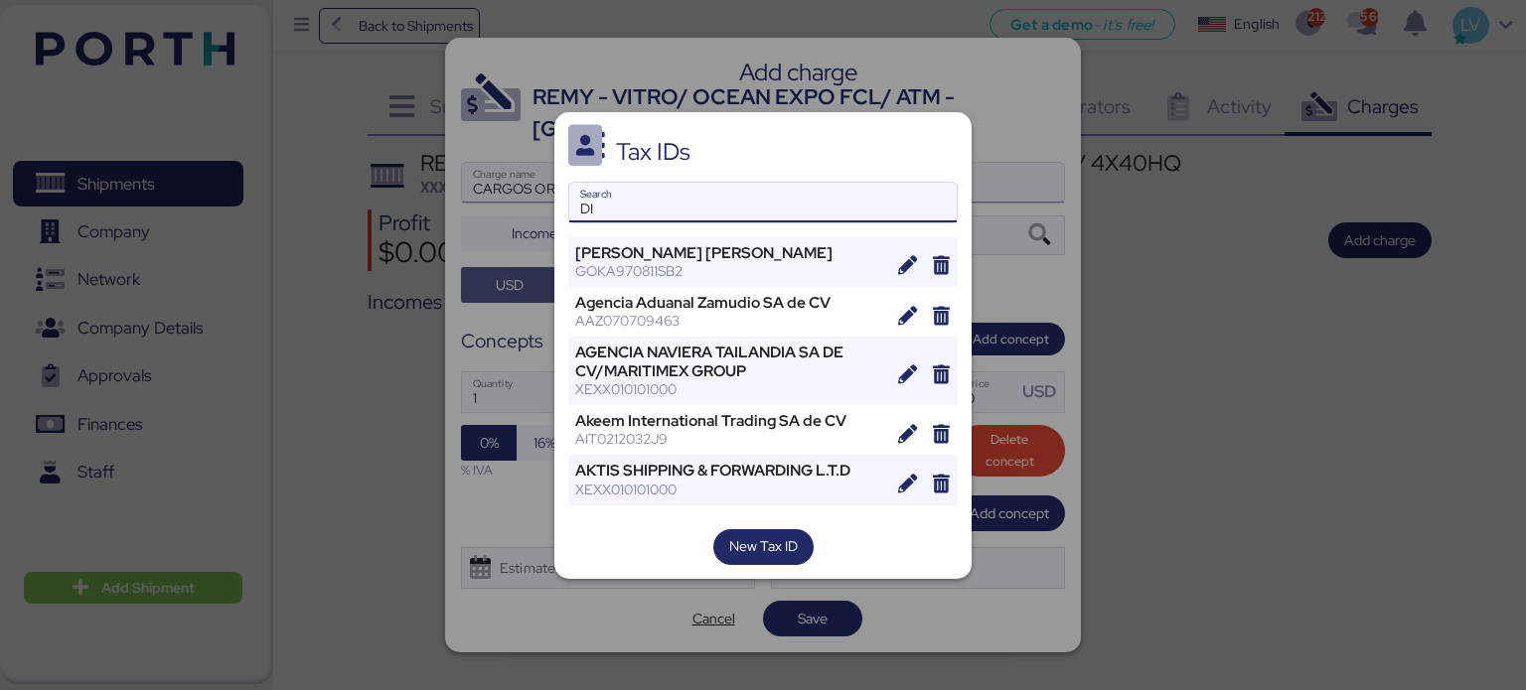
click at [806, 183] on div "DI Search" at bounding box center [762, 203] width 387 height 40
click at [806, 183] on input "DI" at bounding box center [762, 203] width 387 height 40
type input "D"
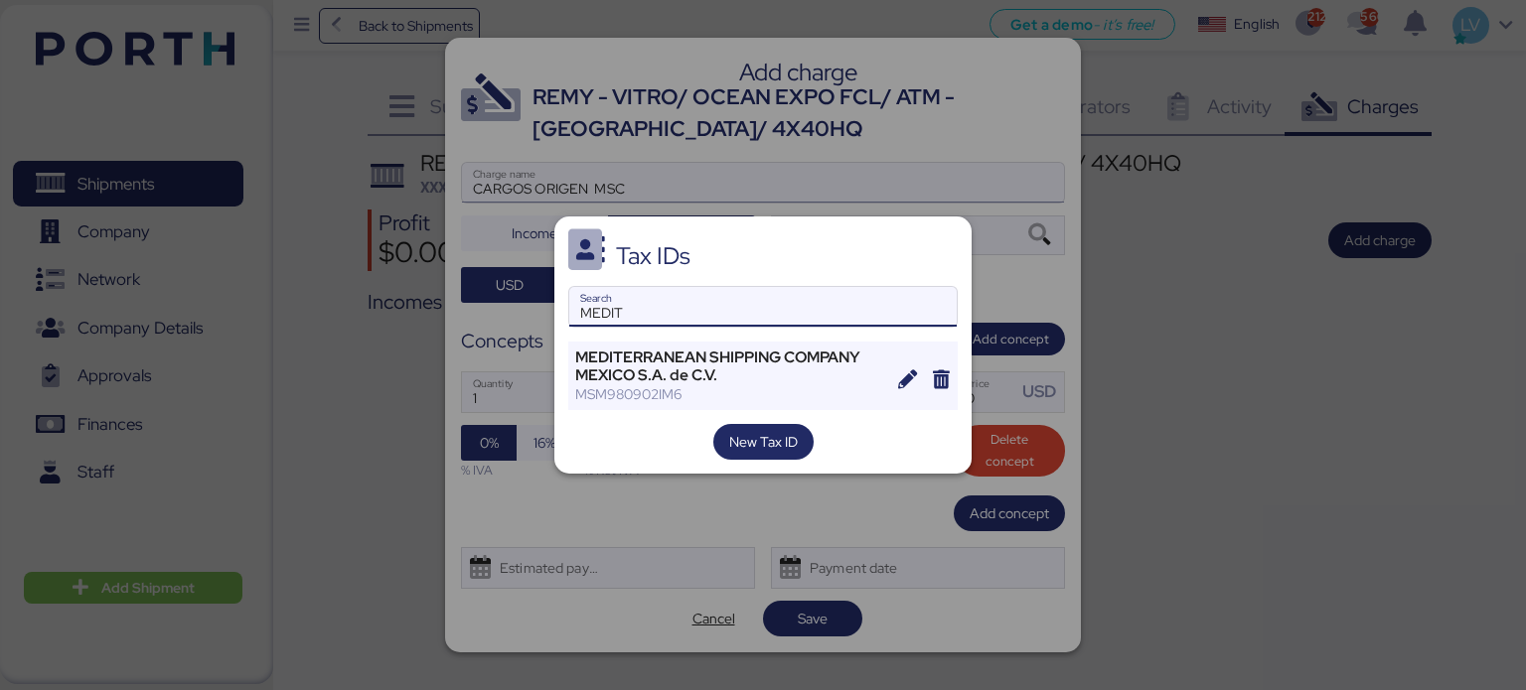
type input "MEDIT"
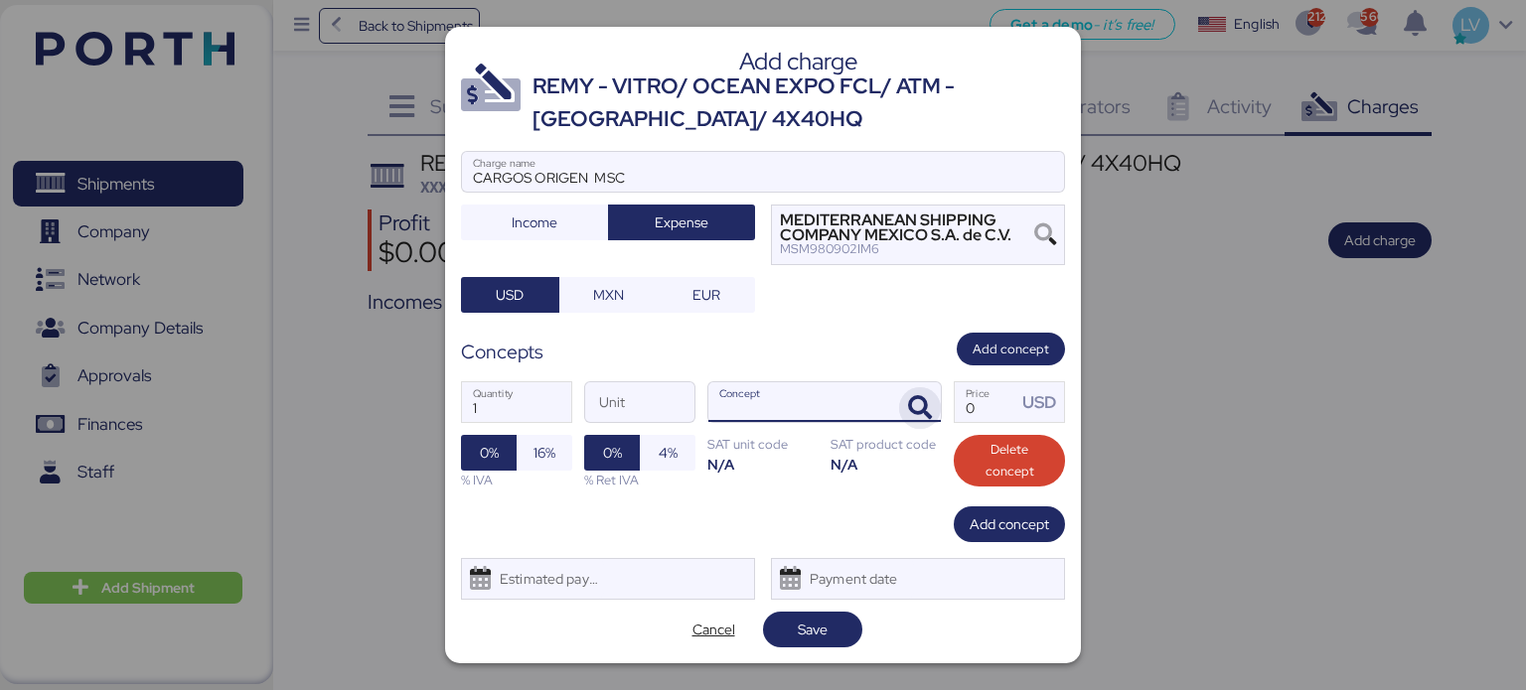
click at [927, 398] on icon "button" at bounding box center [920, 408] width 24 height 24
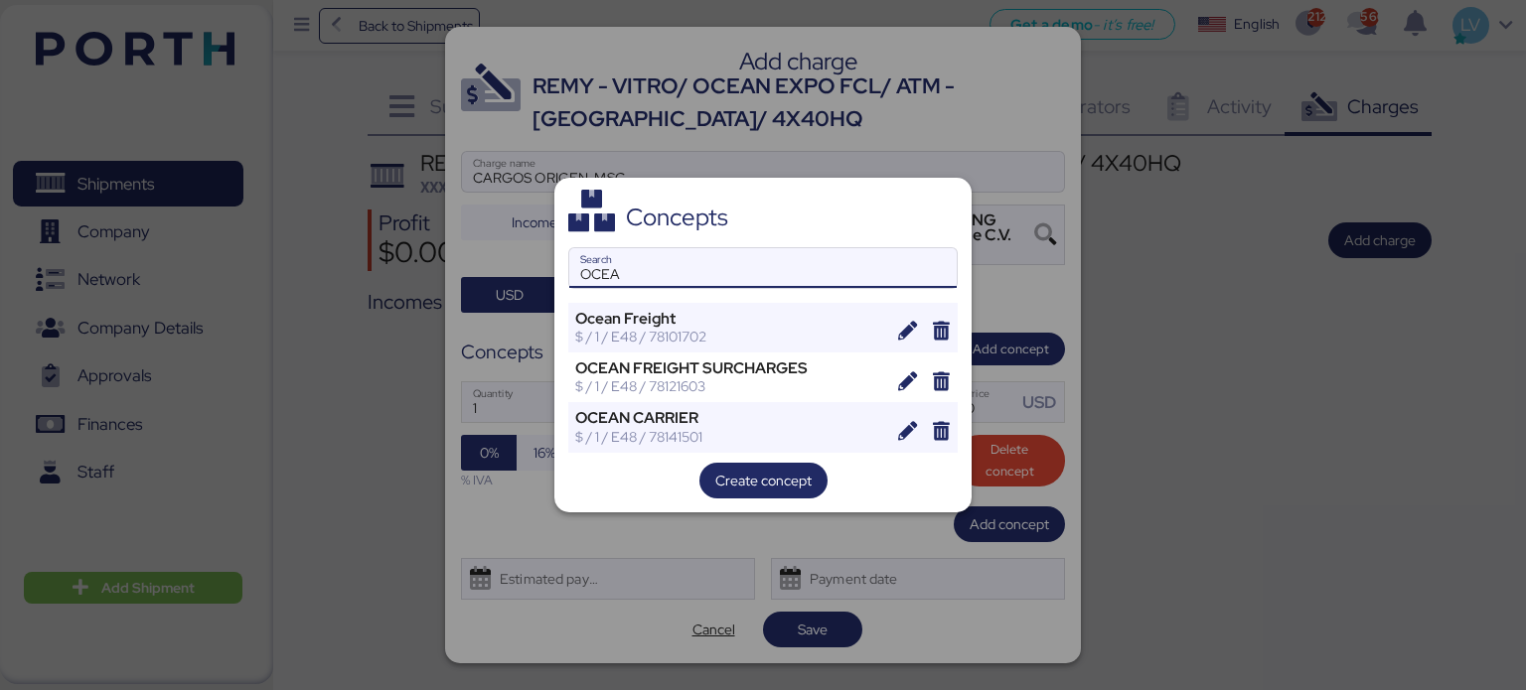
type input "OCEA"
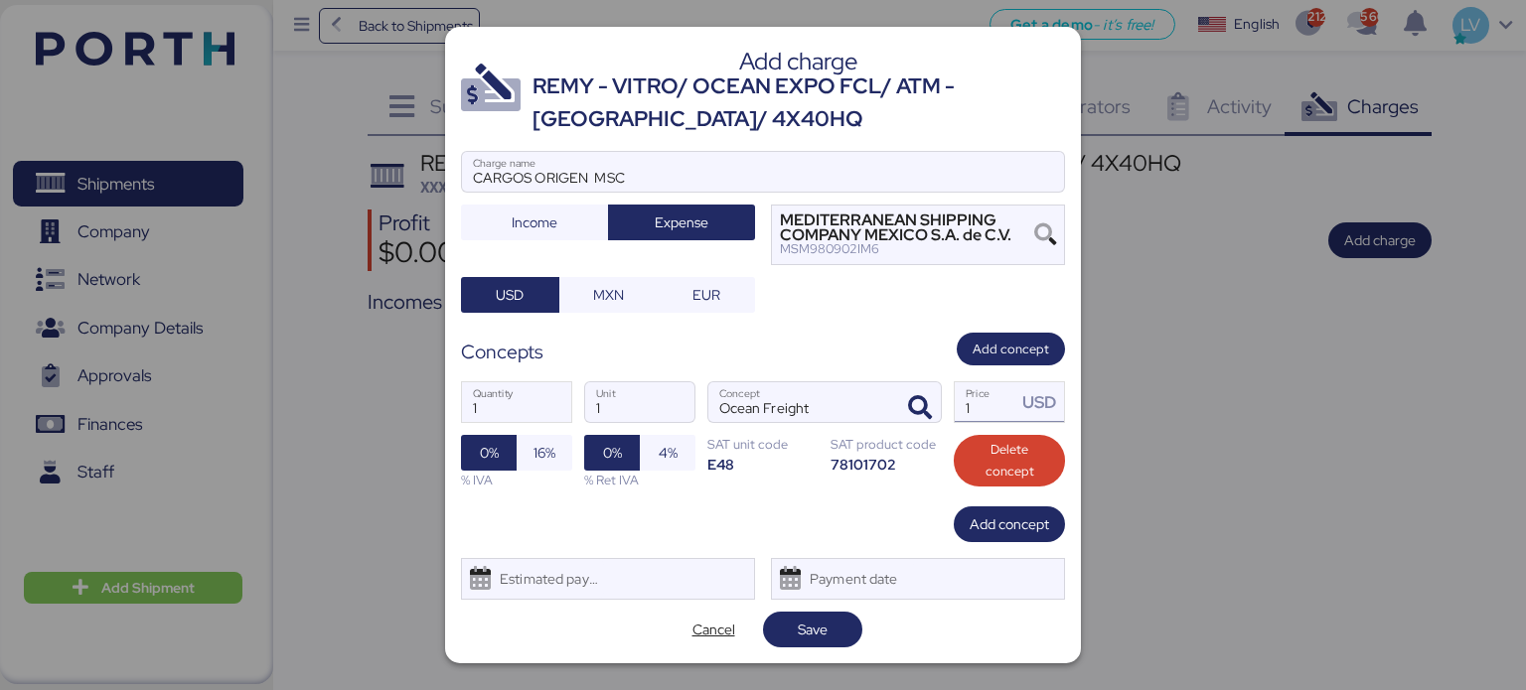
click at [966, 407] on input "1" at bounding box center [985, 402] width 62 height 40
paste input "6768.00"
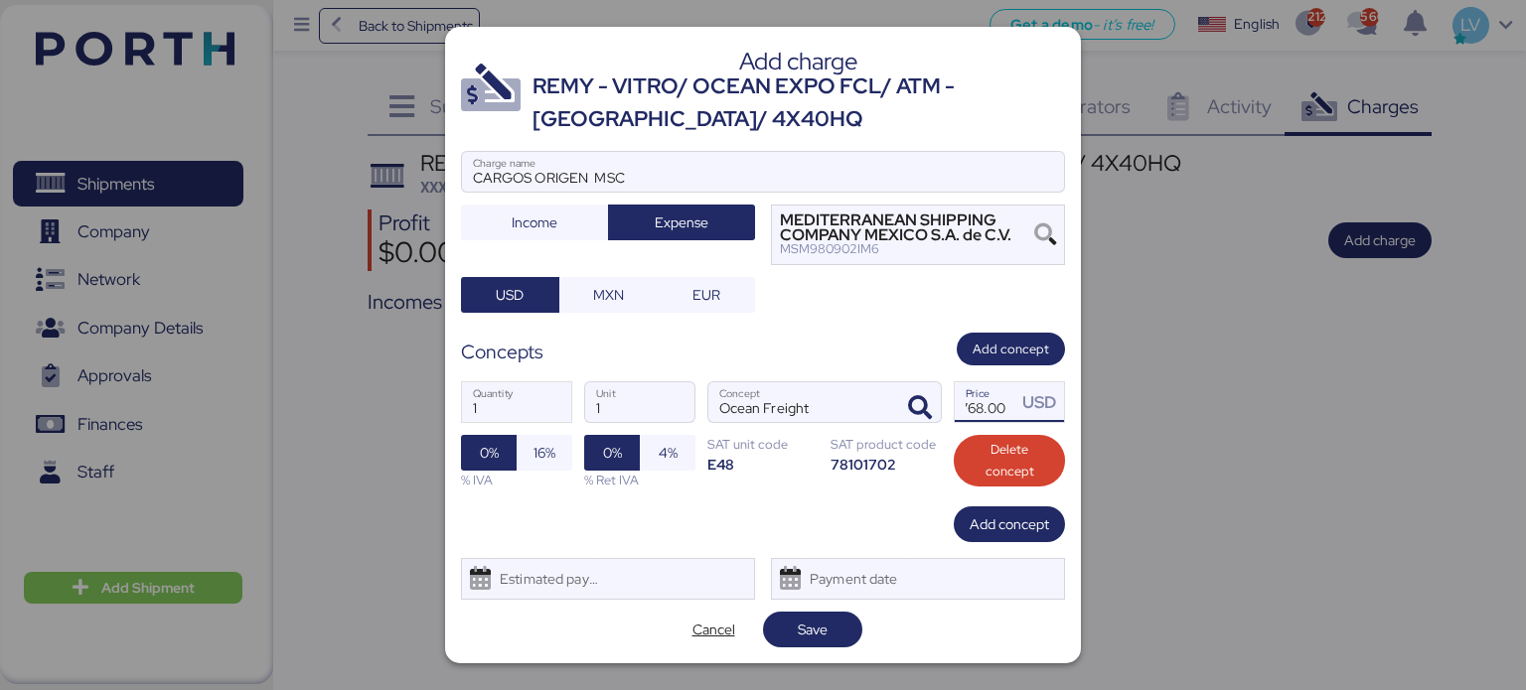
type input "6768"
click at [914, 527] on div "Add concept" at bounding box center [763, 525] width 604 height 36
click at [814, 618] on span "Save" at bounding box center [813, 630] width 30 height 24
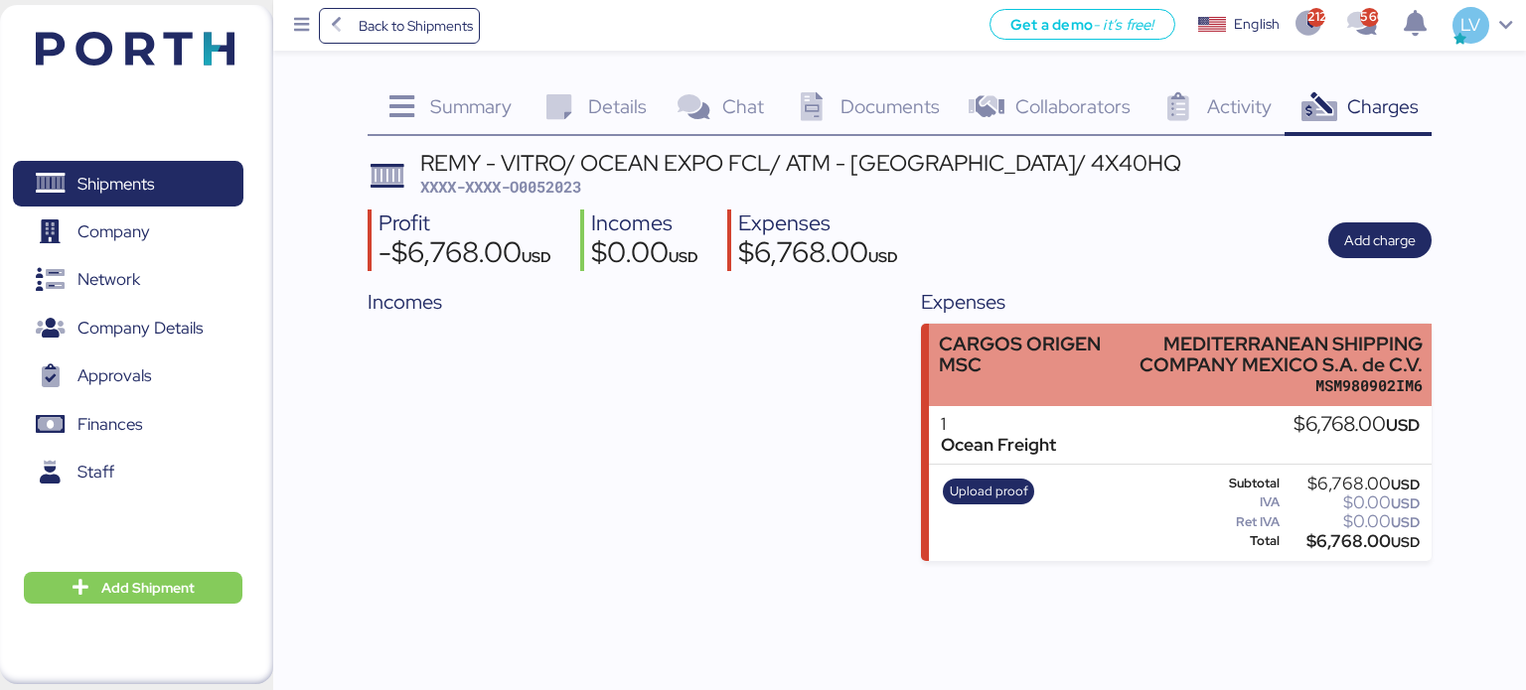
click at [1014, 345] on div "CARGOS ORIGEN MSC" at bounding box center [1031, 355] width 184 height 42
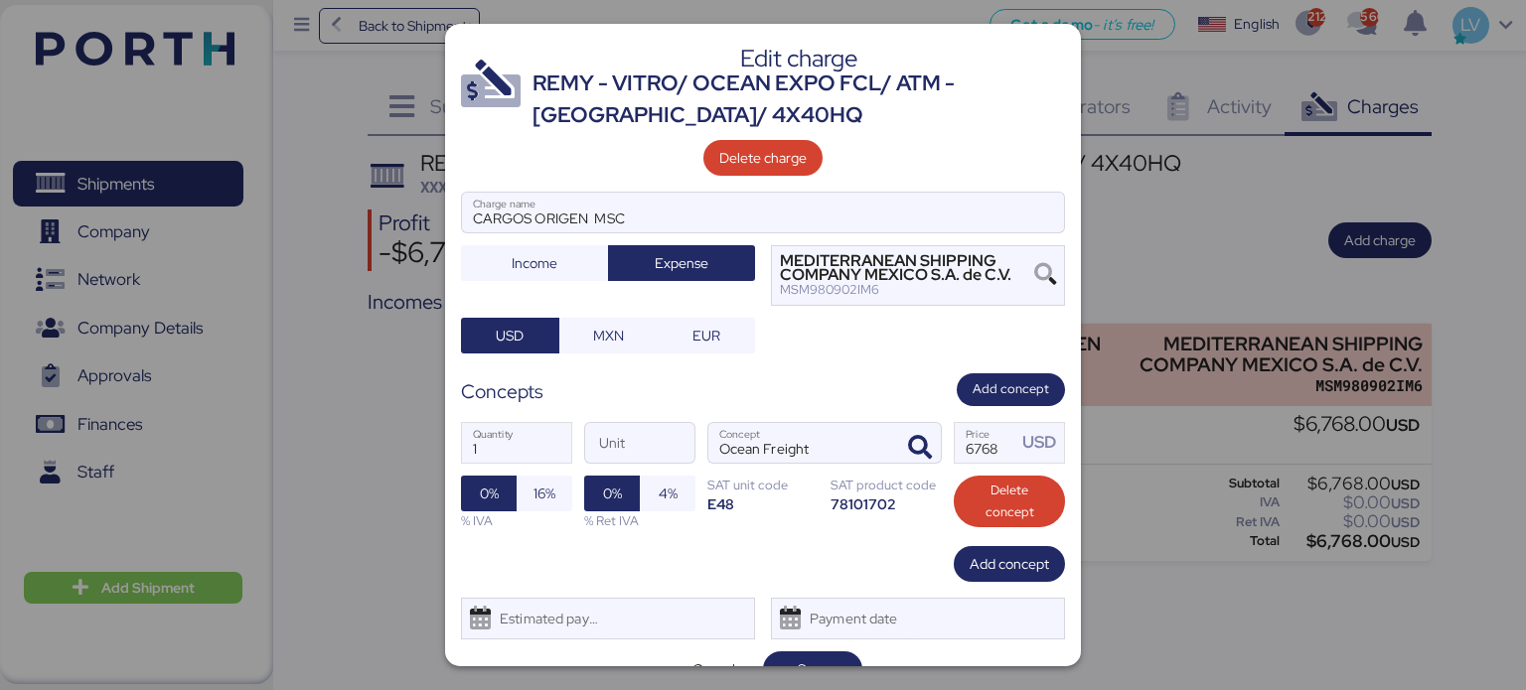
scroll to position [35, 0]
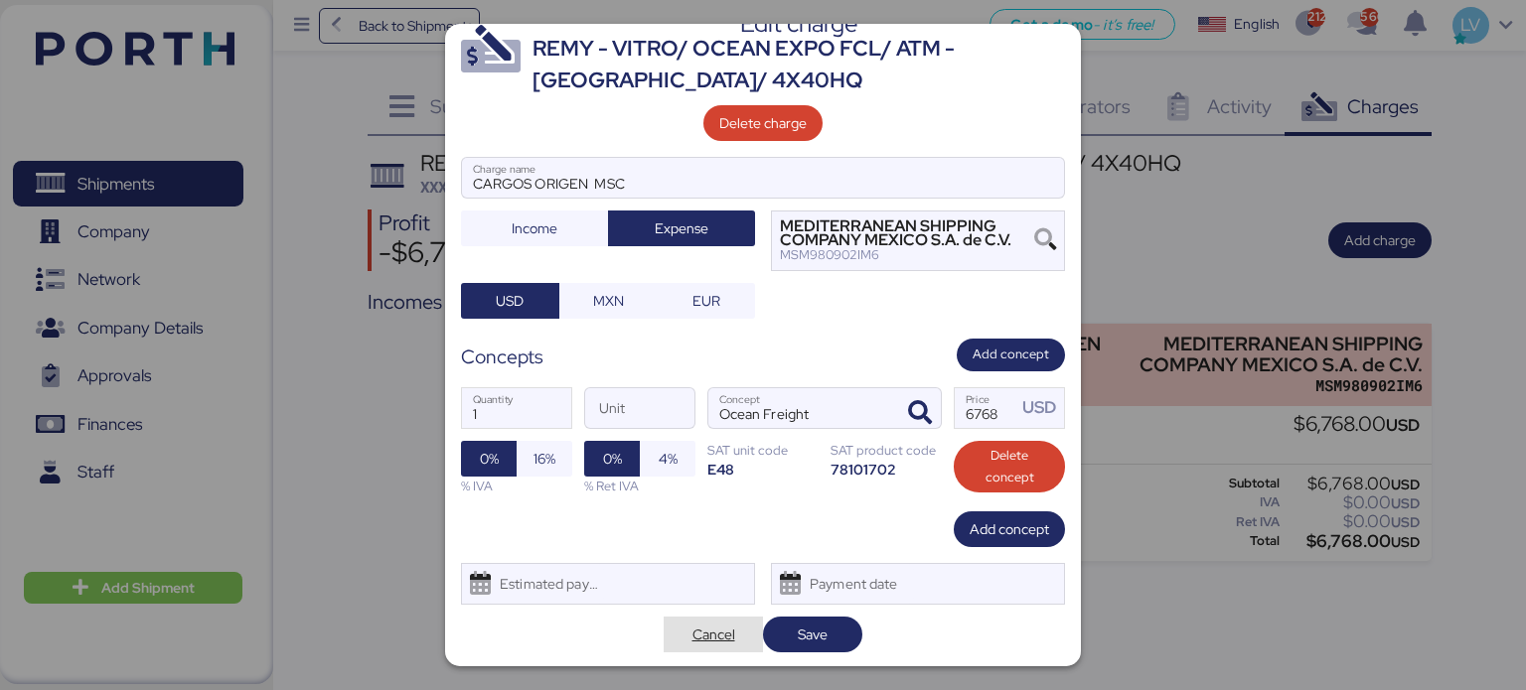
click at [707, 638] on span "Cancel" at bounding box center [713, 635] width 43 height 24
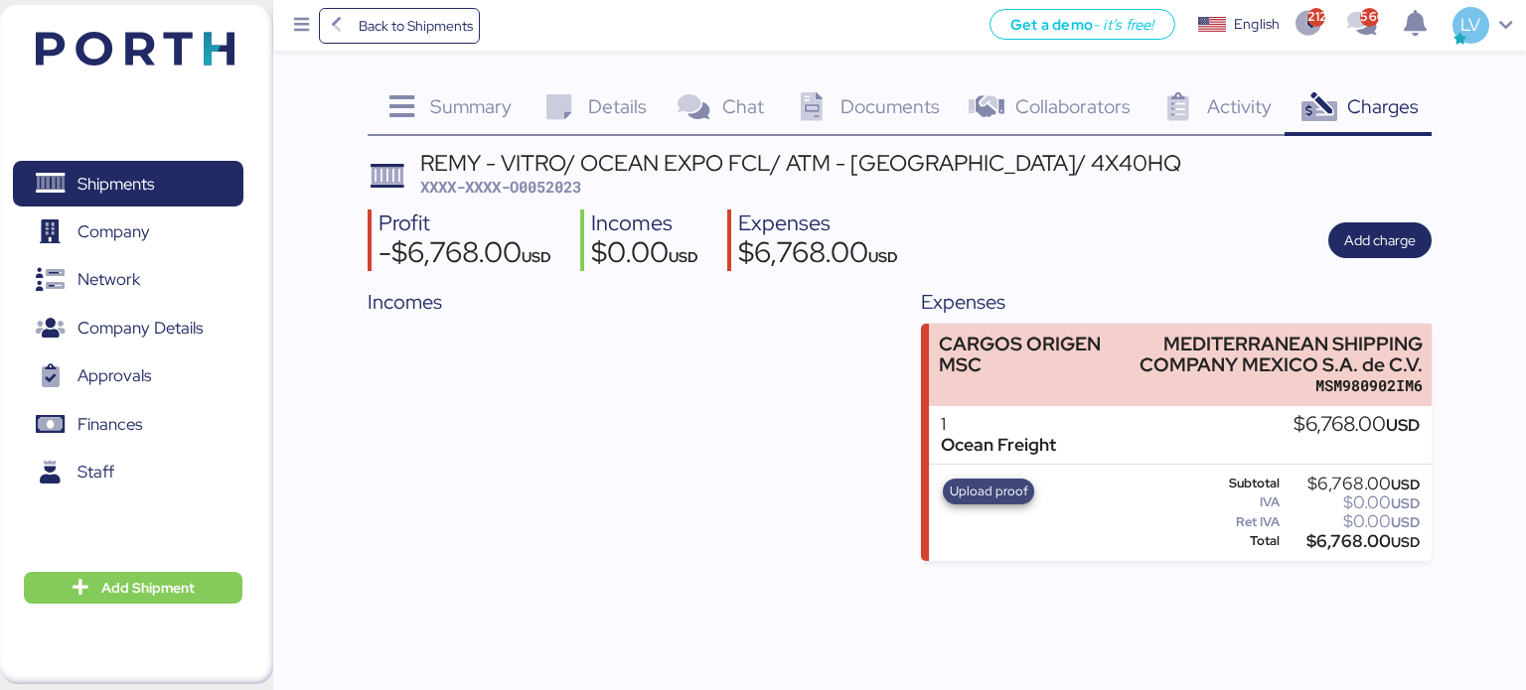
click at [972, 500] on span "Upload proof" at bounding box center [988, 492] width 78 height 22
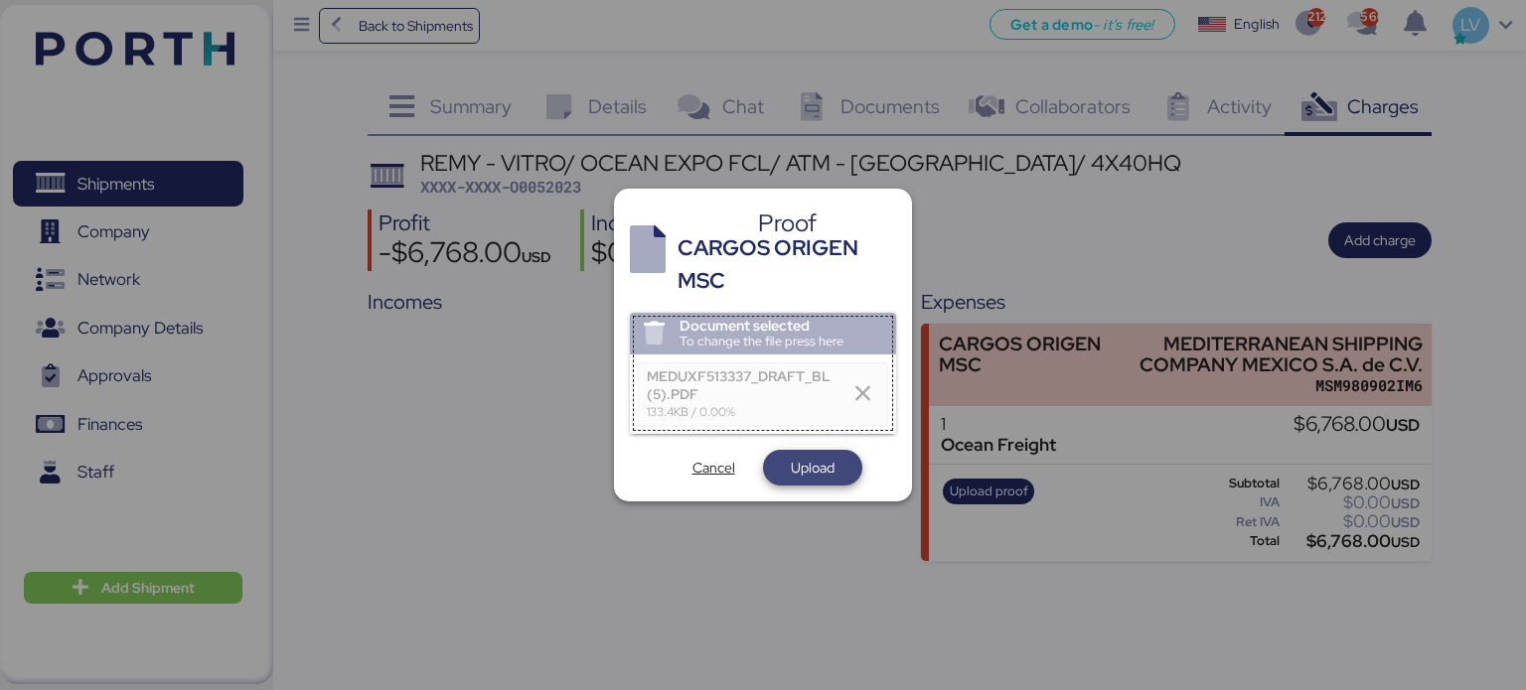
click at [805, 465] on span "Upload" at bounding box center [813, 468] width 44 height 24
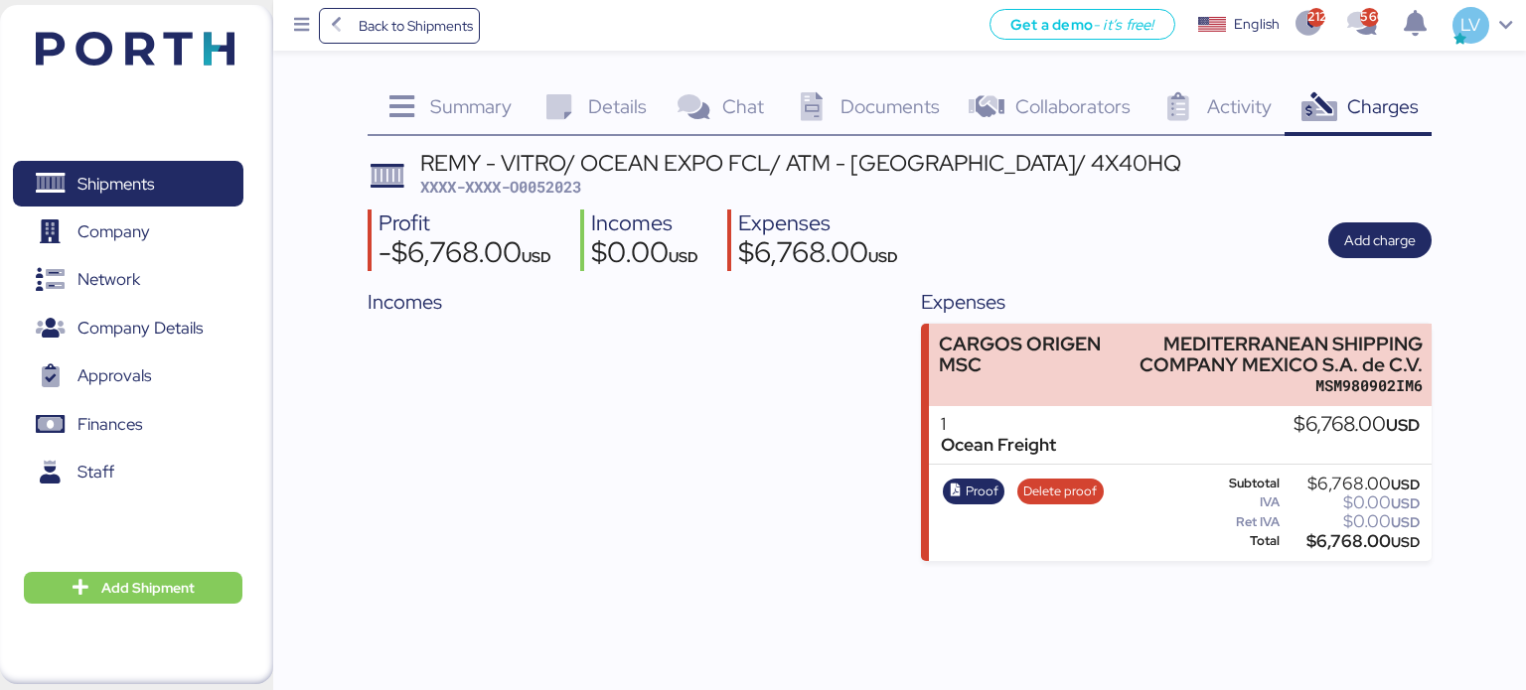
click at [547, 174] on div "REMY - VITRO/ OCEAN EXPO FCL/ ATM - [GEOGRAPHIC_DATA]/ 4X40HQ XXXX-XXXX-O0052023" at bounding box center [800, 175] width 761 height 47
copy span "O0052023"
